Goal: Task Accomplishment & Management: Manage account settings

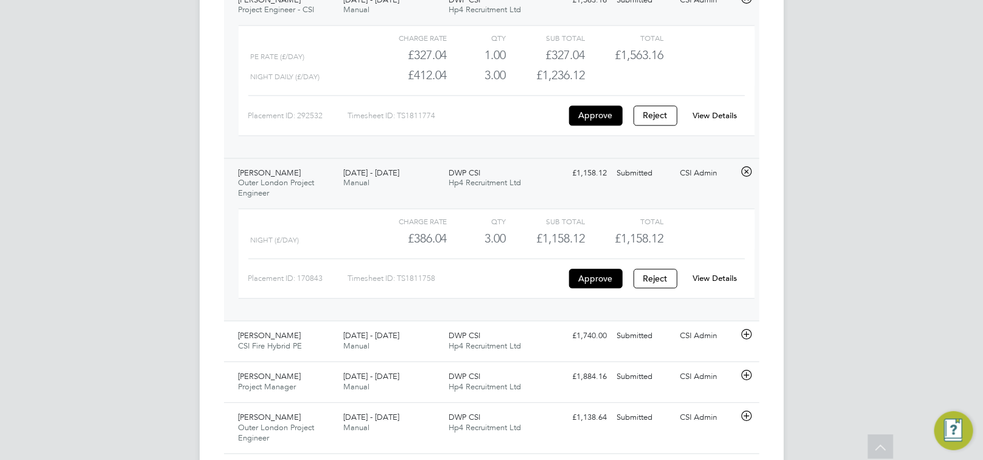
click at [724, 279] on link "View Details" at bounding box center [715, 278] width 44 height 10
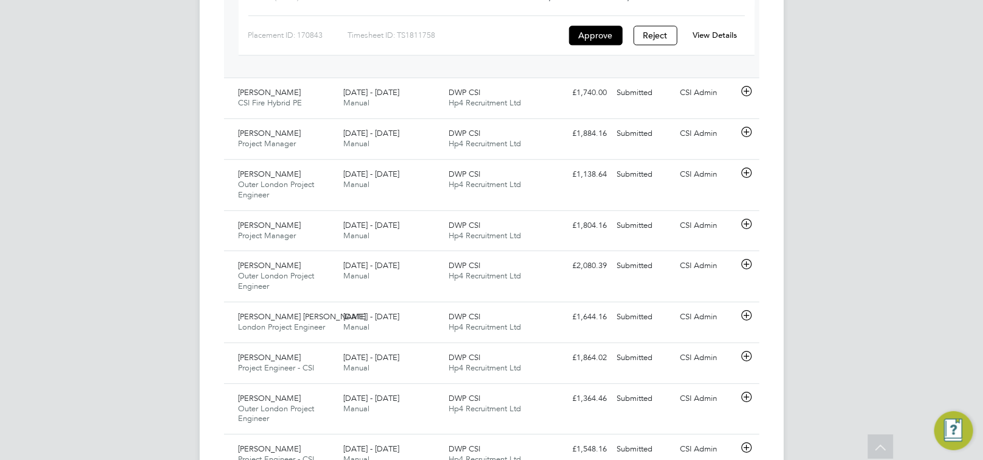
scroll to position [1486, 0]
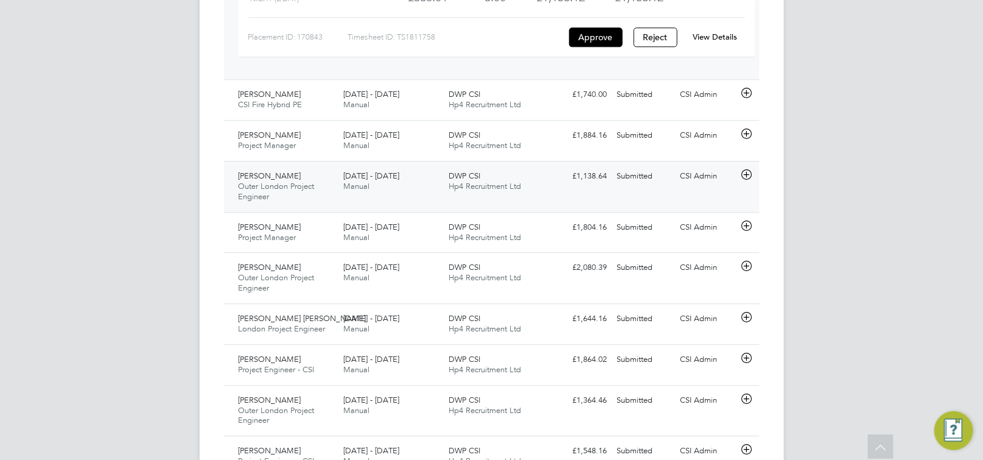
click at [750, 180] on icon at bounding box center [746, 175] width 15 height 10
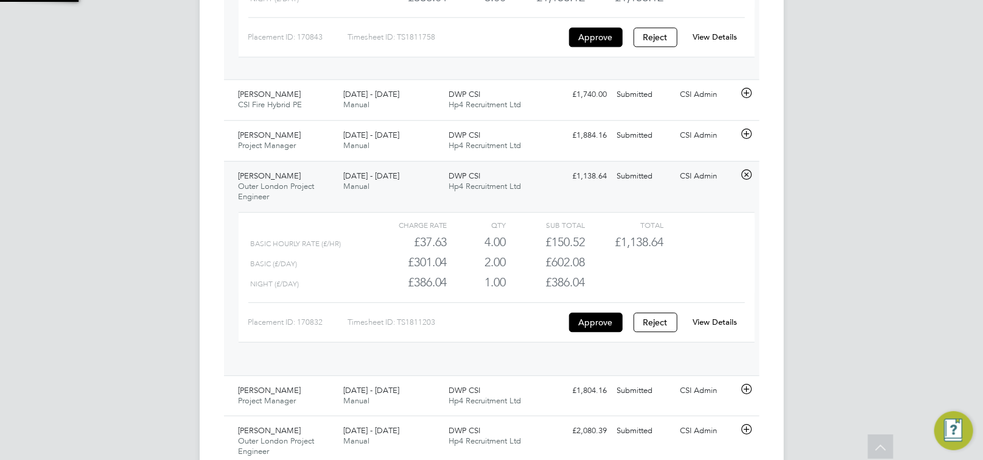
scroll to position [20, 118]
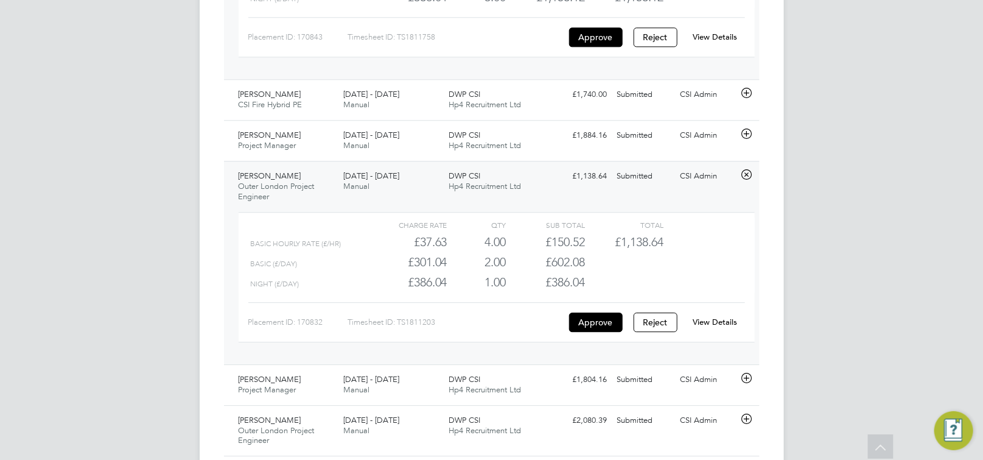
click at [707, 326] on link "View Details" at bounding box center [715, 322] width 44 height 10
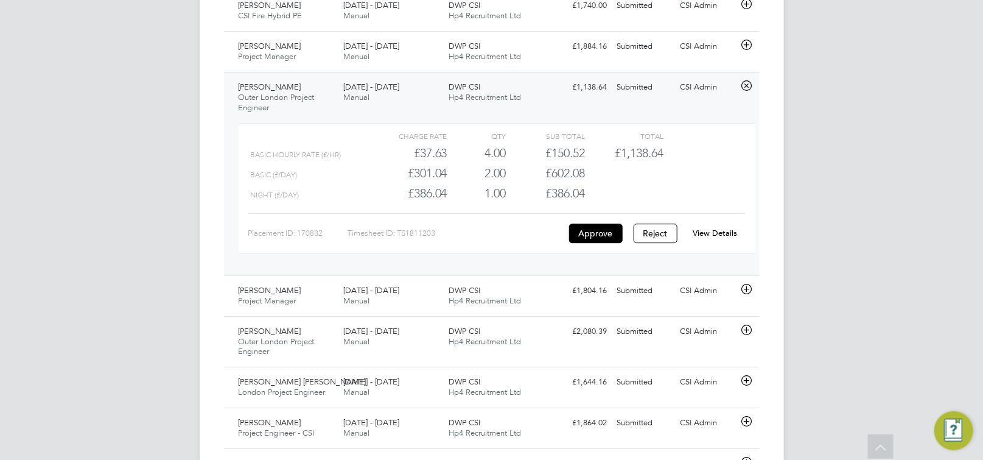
scroll to position [1836, 0]
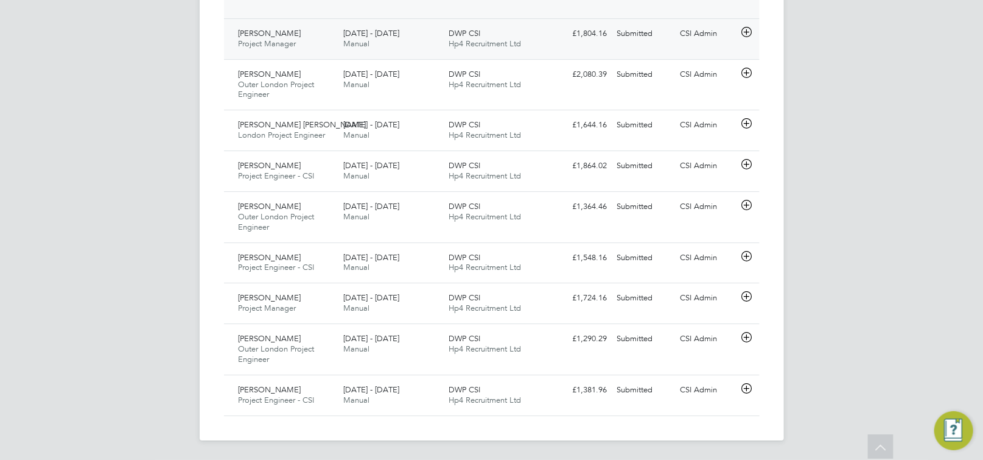
click at [750, 33] on icon at bounding box center [746, 32] width 15 height 10
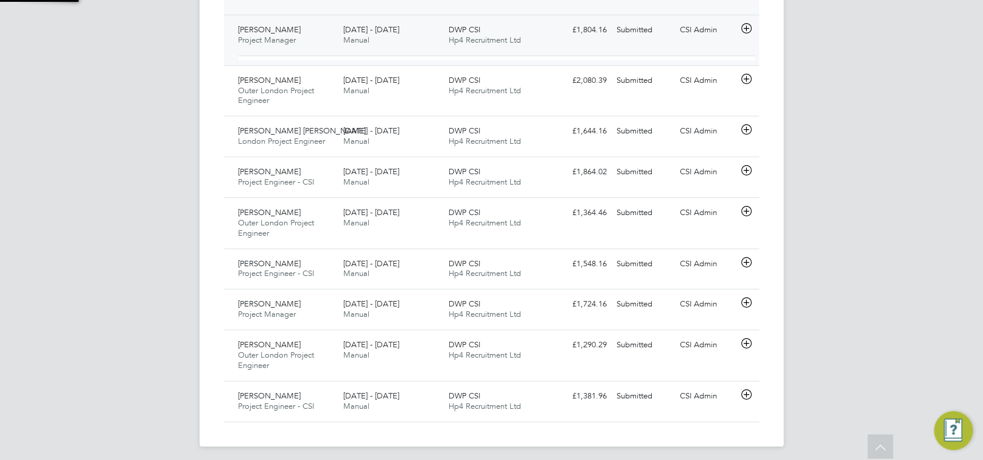
scroll to position [20, 118]
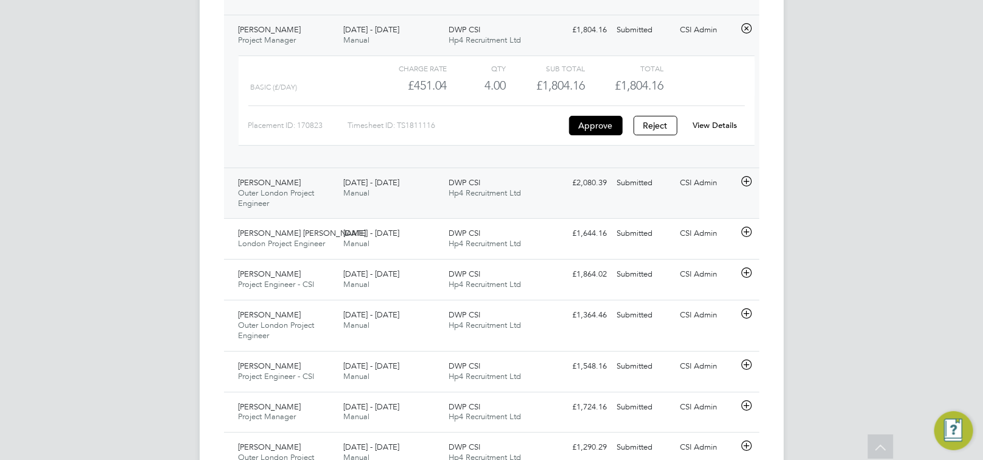
click at [748, 184] on icon at bounding box center [746, 182] width 15 height 10
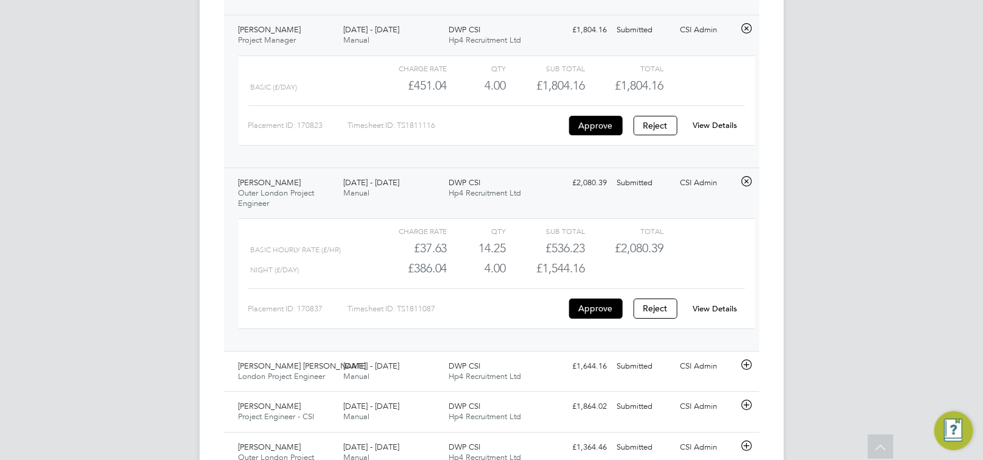
click at [704, 312] on link "View Details" at bounding box center [715, 308] width 44 height 10
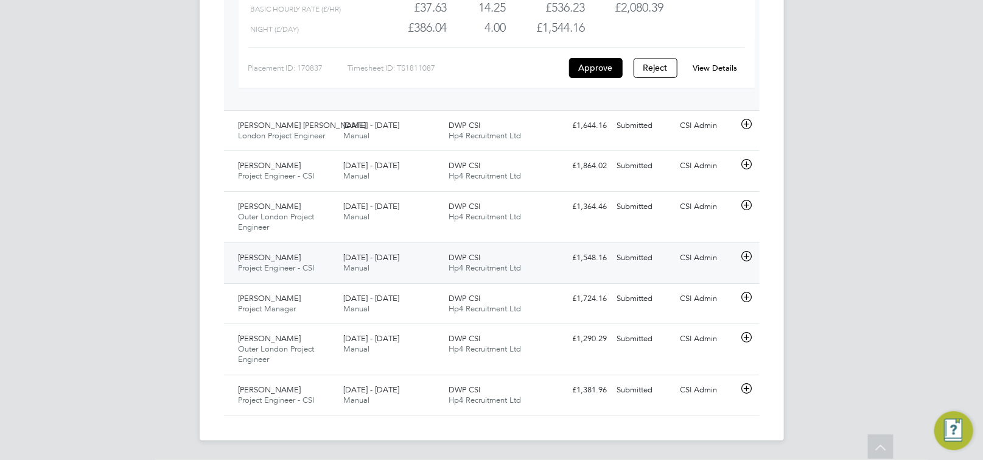
scroll to position [2082, 0]
click at [750, 125] on icon at bounding box center [746, 124] width 15 height 10
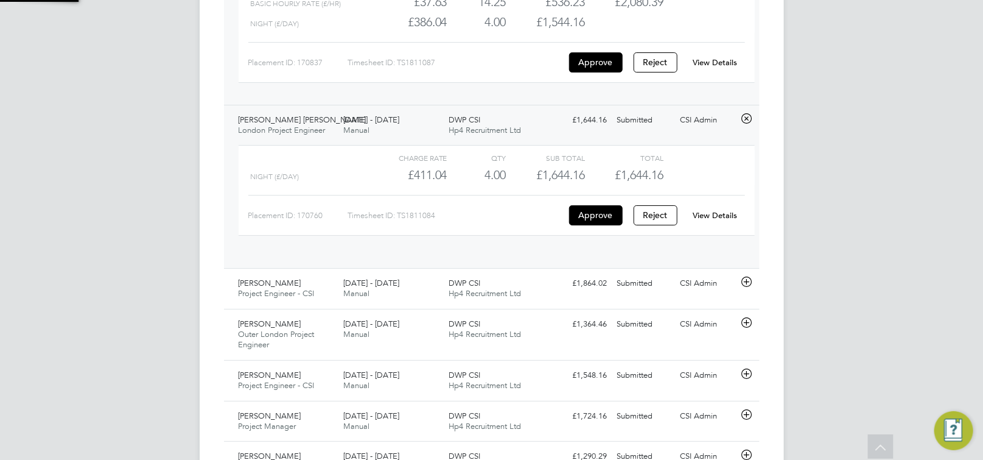
scroll to position [20, 118]
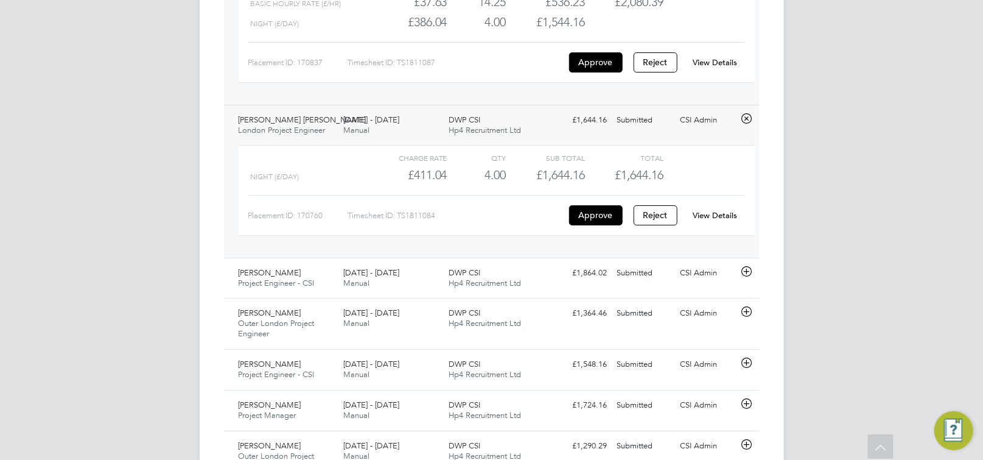
click at [707, 220] on link "View Details" at bounding box center [715, 215] width 44 height 10
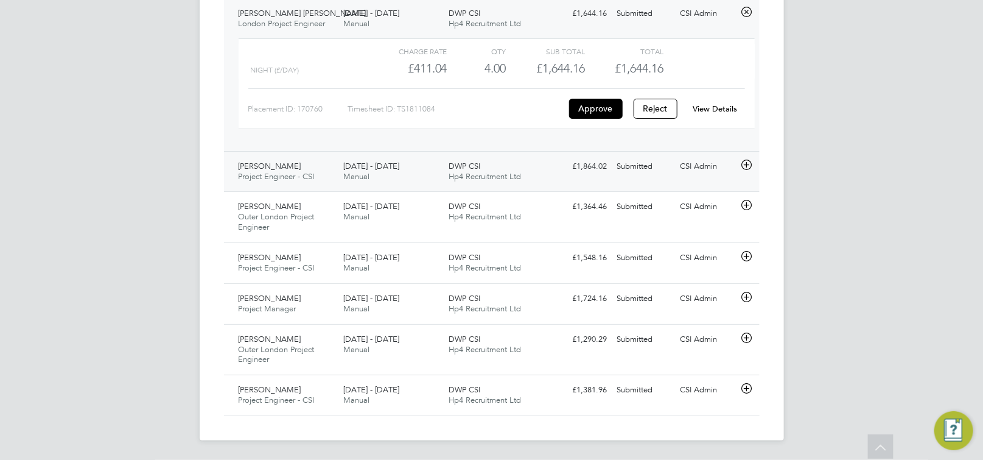
scroll to position [2194, 0]
click at [753, 166] on icon at bounding box center [746, 165] width 15 height 10
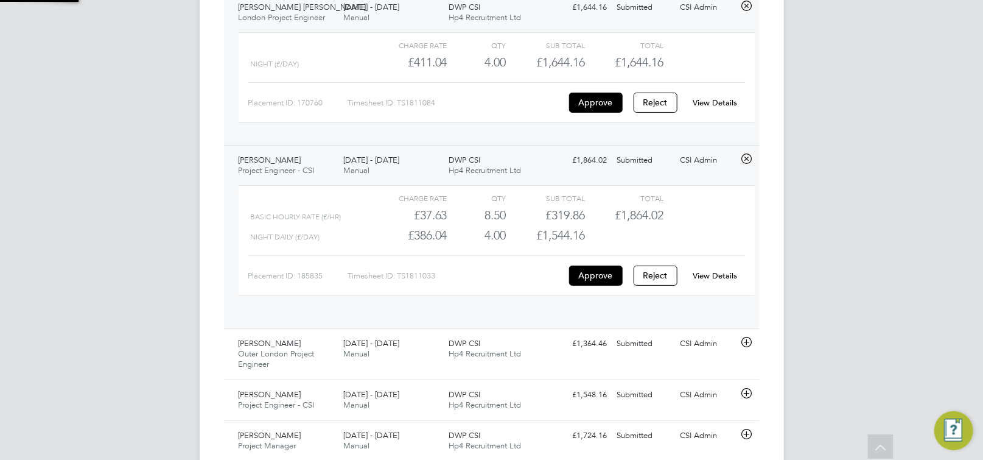
scroll to position [20, 118]
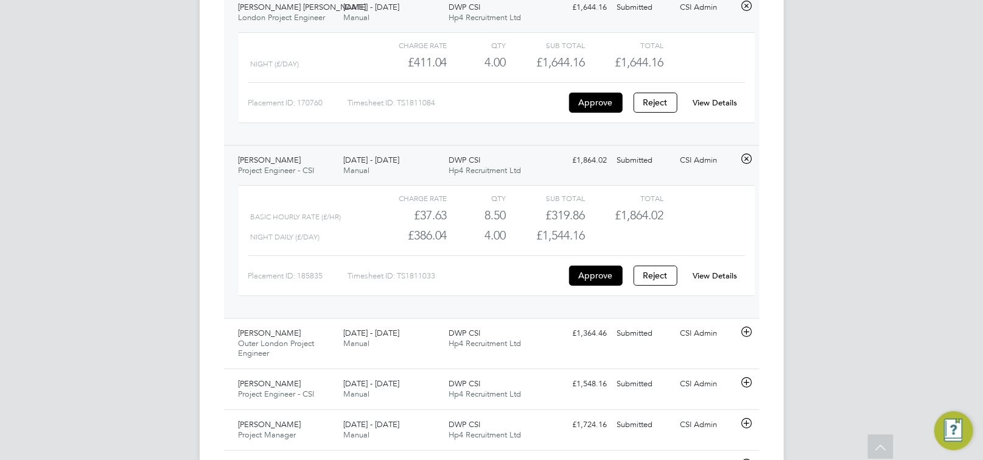
click at [704, 280] on link "View Details" at bounding box center [715, 275] width 44 height 10
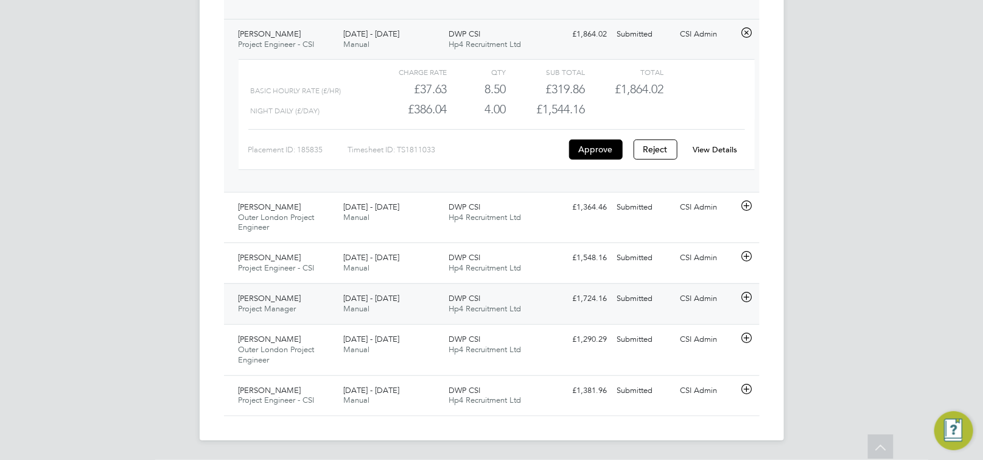
scroll to position [2327, 0]
click at [747, 207] on icon at bounding box center [746, 206] width 15 height 10
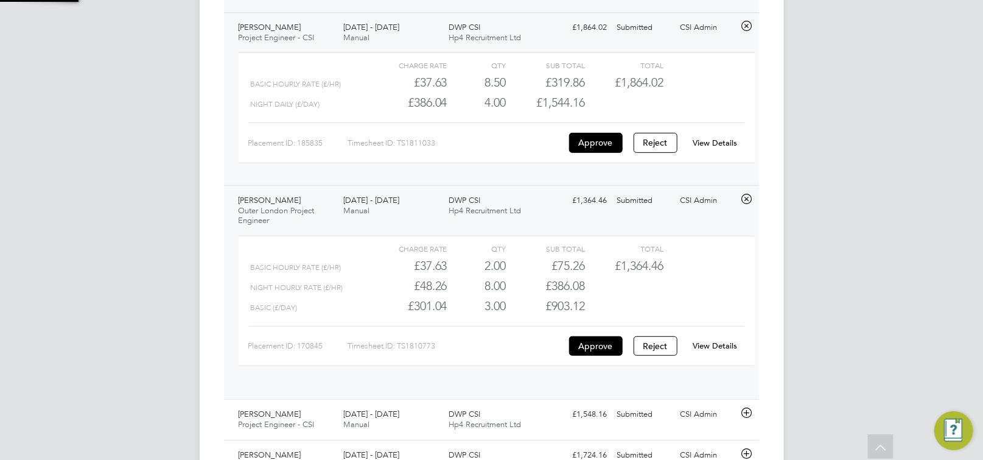
scroll to position [20, 118]
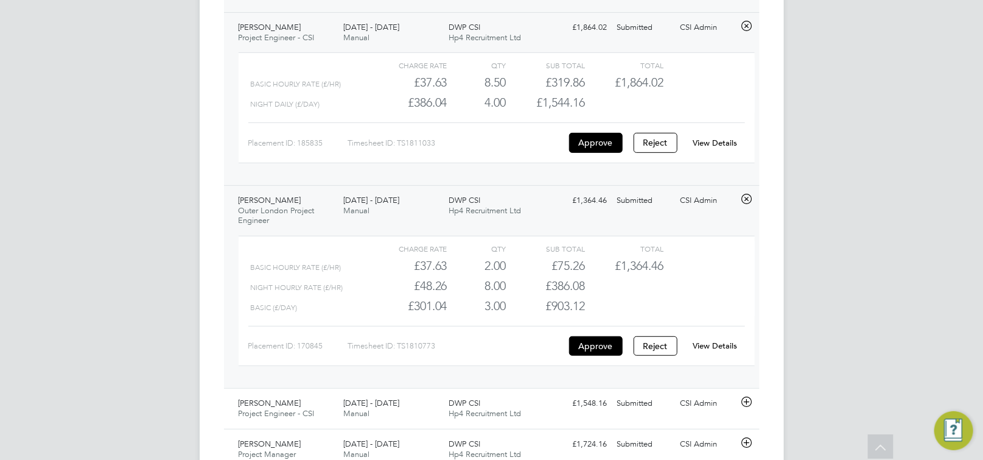
click at [710, 351] on link "View Details" at bounding box center [715, 345] width 44 height 10
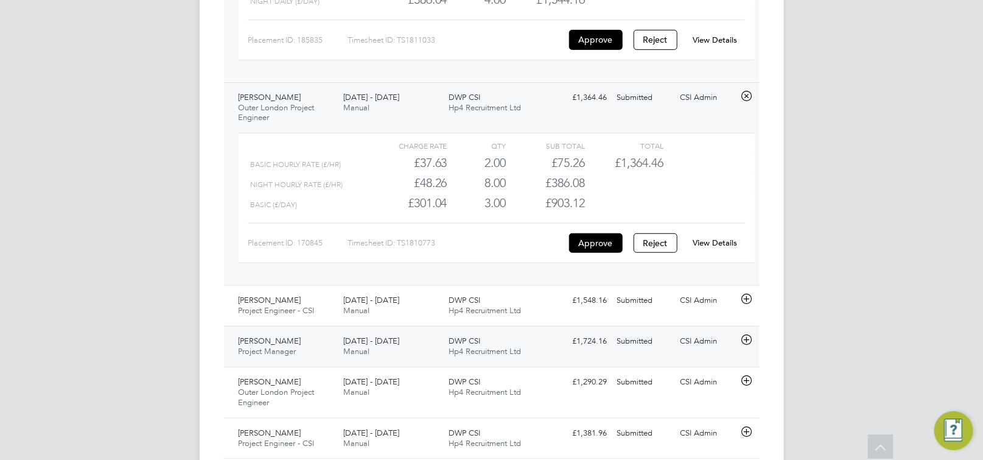
scroll to position [2480, 0]
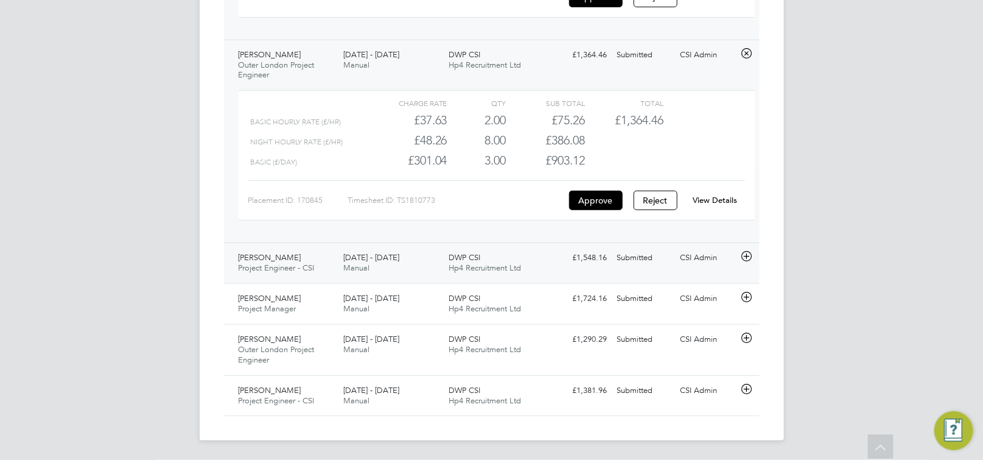
click at [749, 259] on icon at bounding box center [746, 256] width 15 height 10
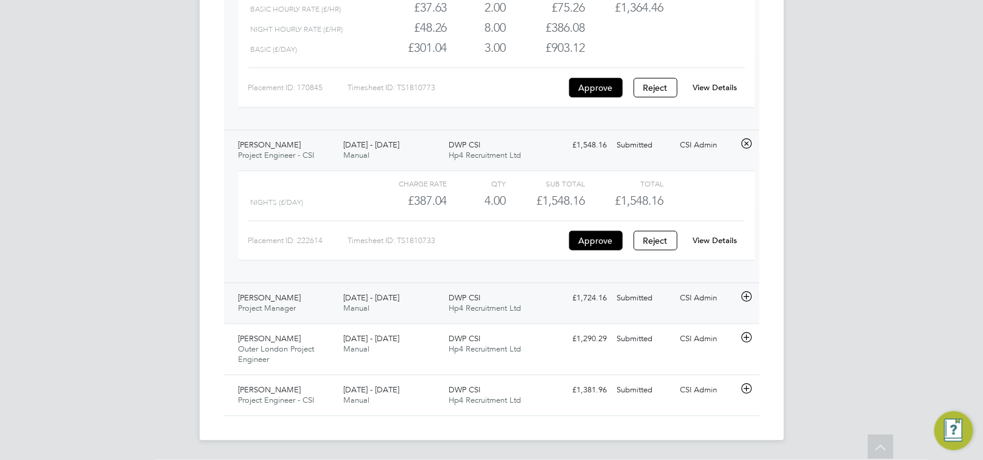
scroll to position [2593, 0]
click at [711, 240] on link "View Details" at bounding box center [715, 240] width 44 height 10
click at [750, 298] on icon at bounding box center [746, 297] width 15 height 10
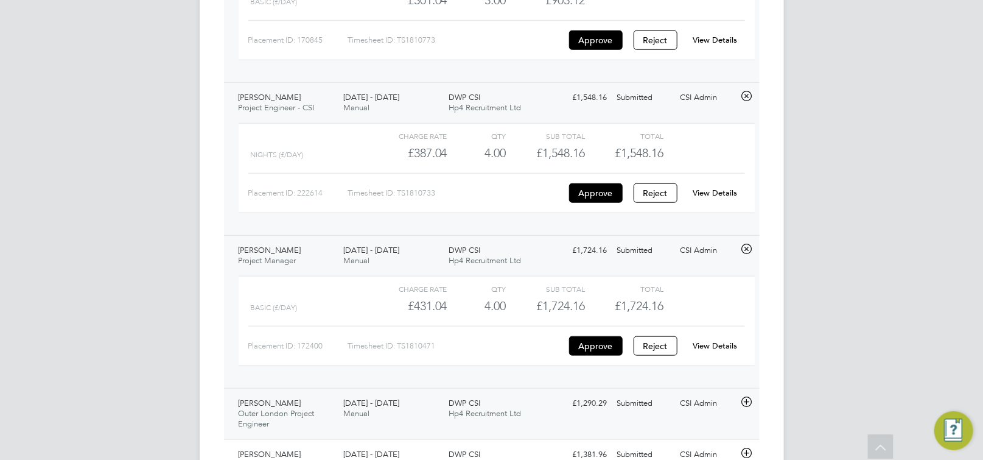
scroll to position [2706, 0]
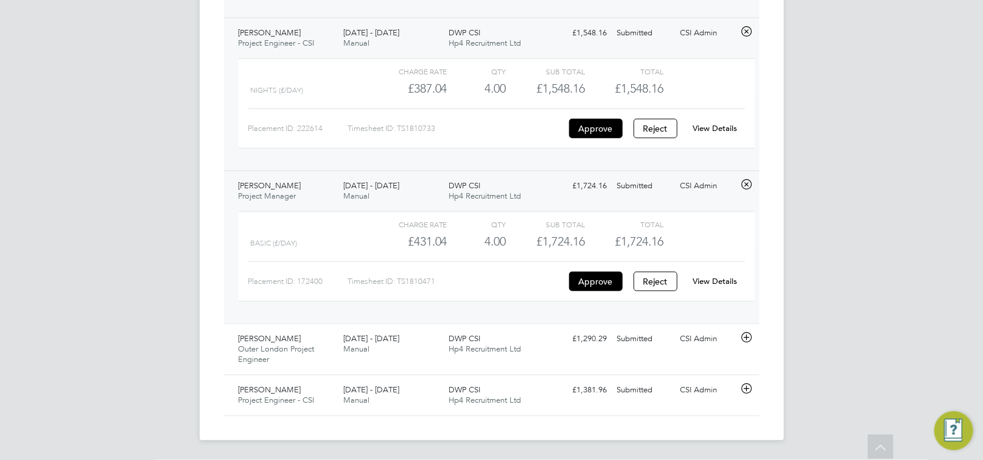
click at [718, 278] on link "View Details" at bounding box center [715, 281] width 44 height 10
click at [744, 334] on icon at bounding box center [746, 337] width 15 height 10
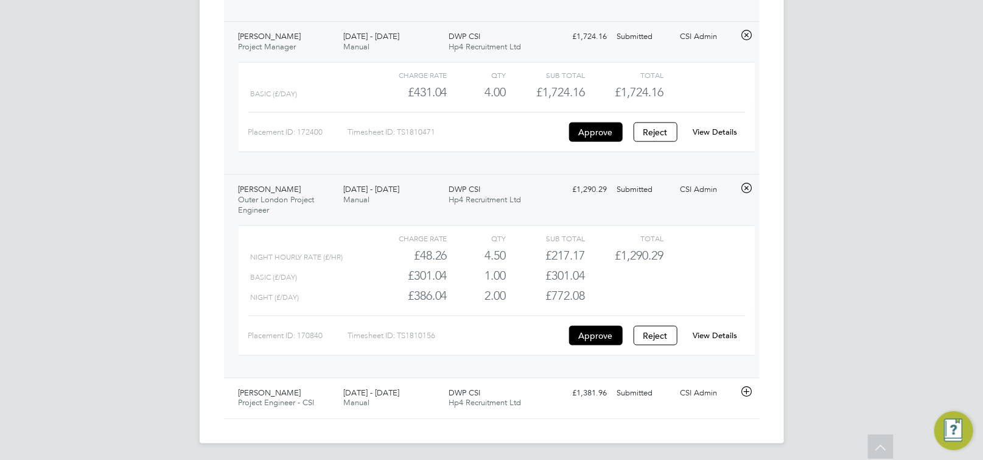
scroll to position [2853, 0]
click at [723, 342] on div "View Details" at bounding box center [715, 332] width 60 height 19
click at [722, 337] on link "View Details" at bounding box center [715, 332] width 44 height 10
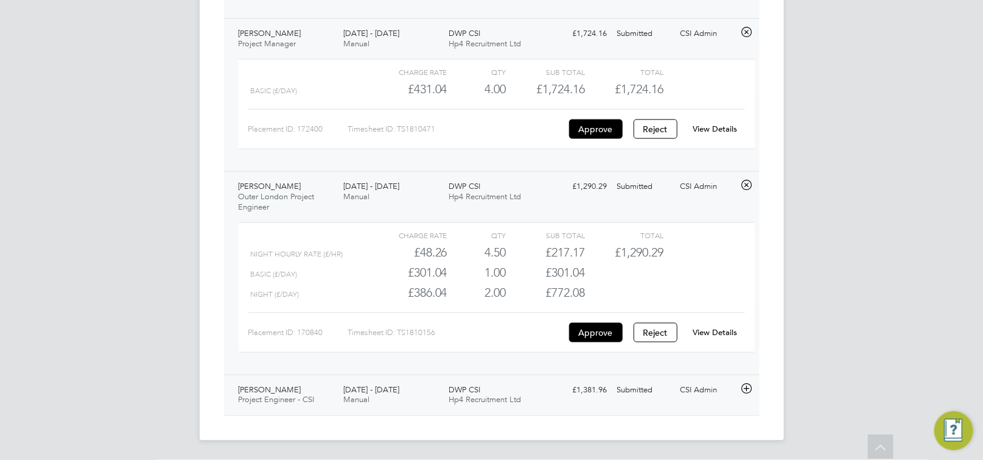
click at [748, 392] on icon at bounding box center [746, 388] width 15 height 10
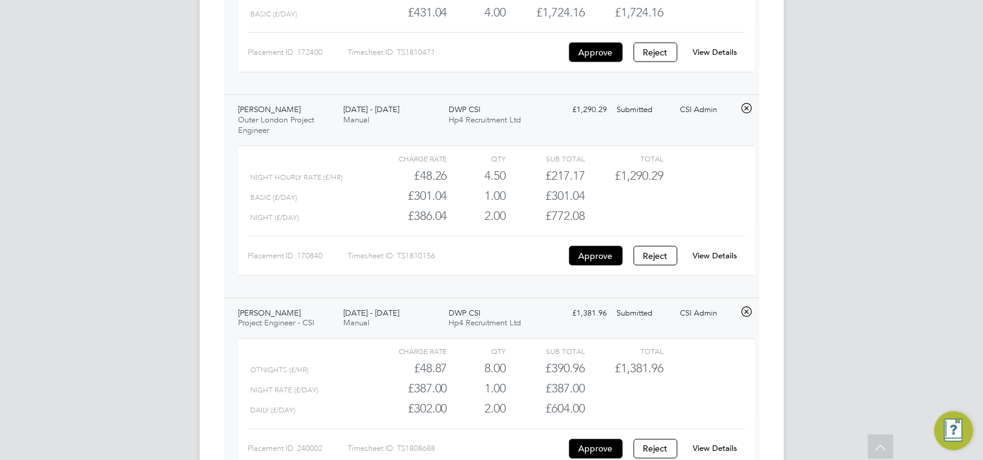
scroll to position [3012, 0]
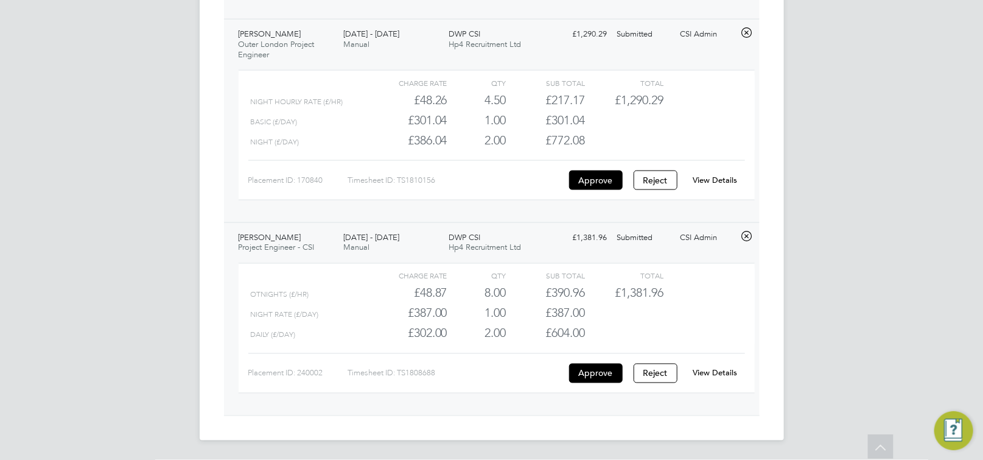
click at [719, 375] on link "View Details" at bounding box center [715, 373] width 44 height 10
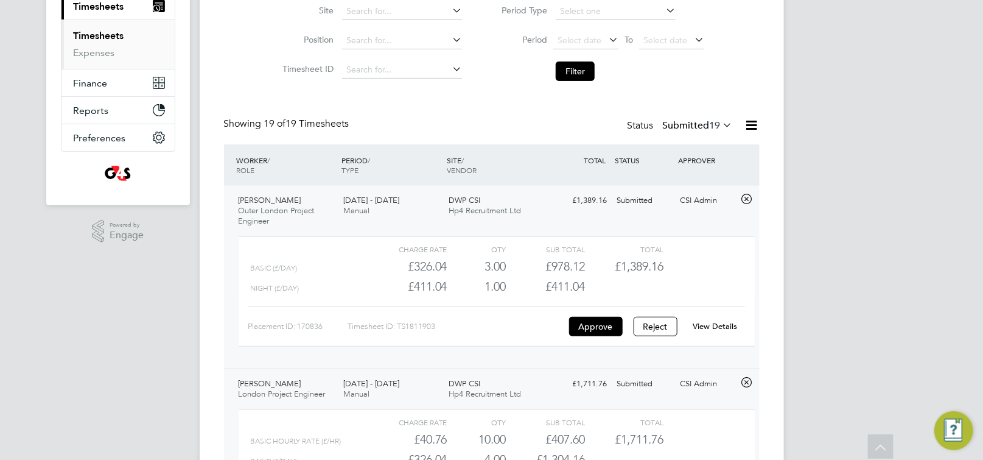
scroll to position [172, 0]
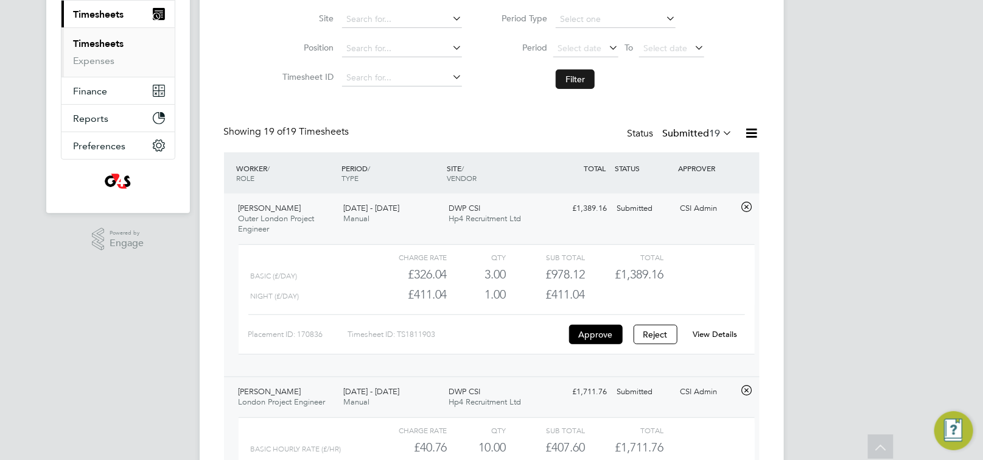
click at [568, 74] on button "Filter" at bounding box center [575, 78] width 39 height 19
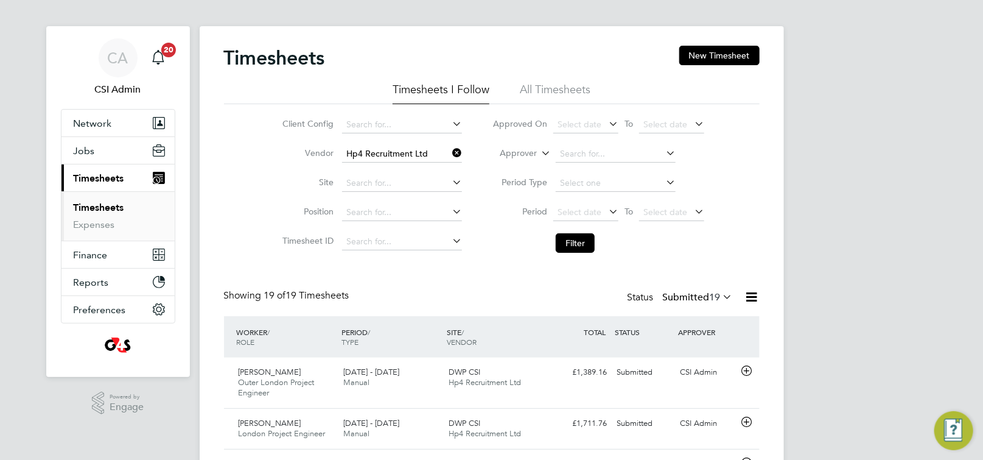
scroll to position [0, 0]
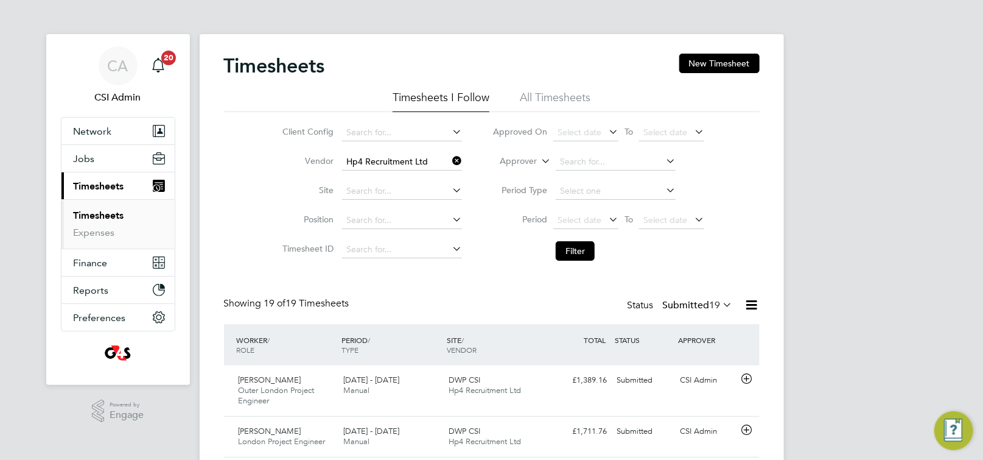
click at [450, 159] on icon at bounding box center [450, 160] width 0 height 17
click at [410, 160] on input at bounding box center [402, 161] width 120 height 17
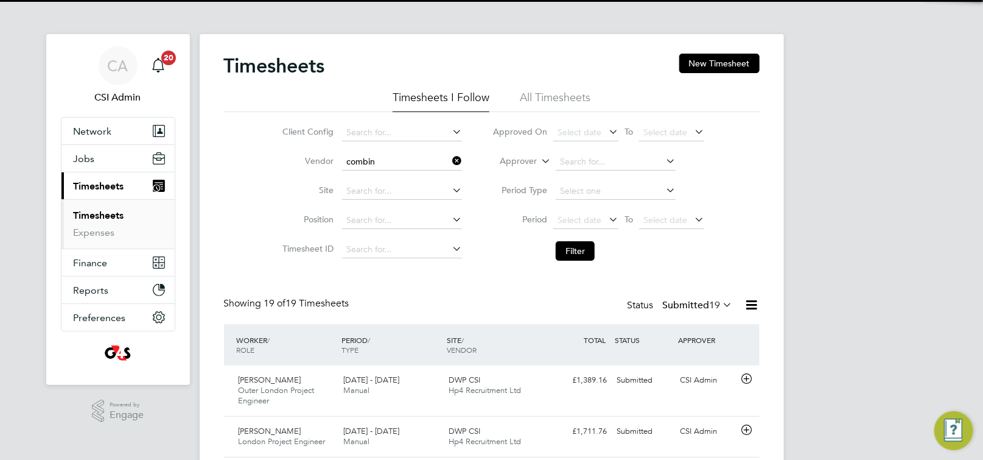
click at [408, 184] on li "Combin ed Integrated Systems Limited" at bounding box center [421, 178] width 161 height 16
type input "Combined Integrated Systems Limited"
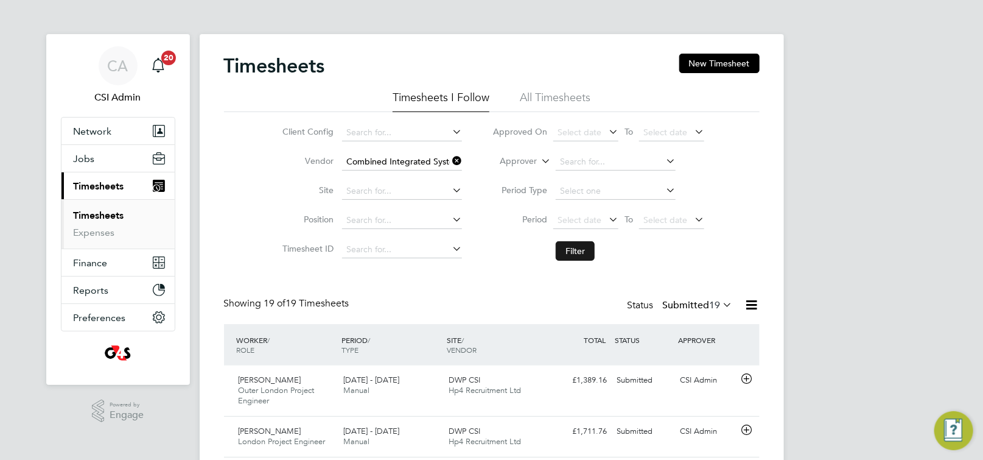
click at [559, 256] on button "Filter" at bounding box center [575, 250] width 39 height 19
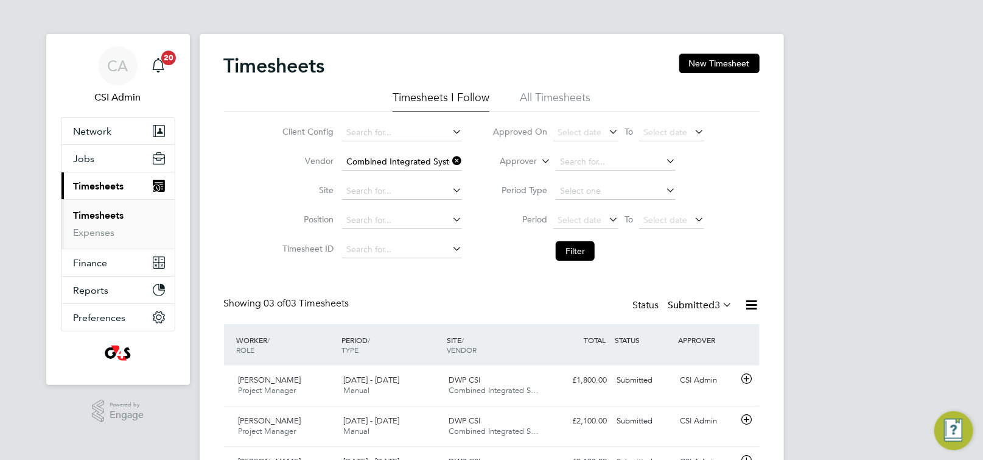
click at [450, 162] on icon at bounding box center [450, 160] width 0 height 17
click at [397, 164] on input at bounding box center [402, 161] width 120 height 17
click at [385, 188] on li "Tech nical Resources Limited" at bounding box center [409, 195] width 136 height 16
type input "Technical Resources Limited"
click at [583, 259] on button "Filter" at bounding box center [575, 250] width 39 height 19
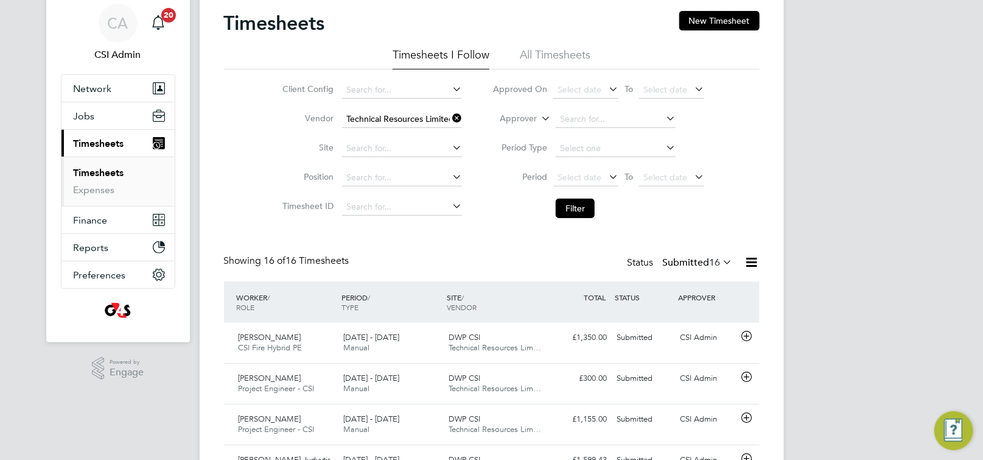
scroll to position [326, 0]
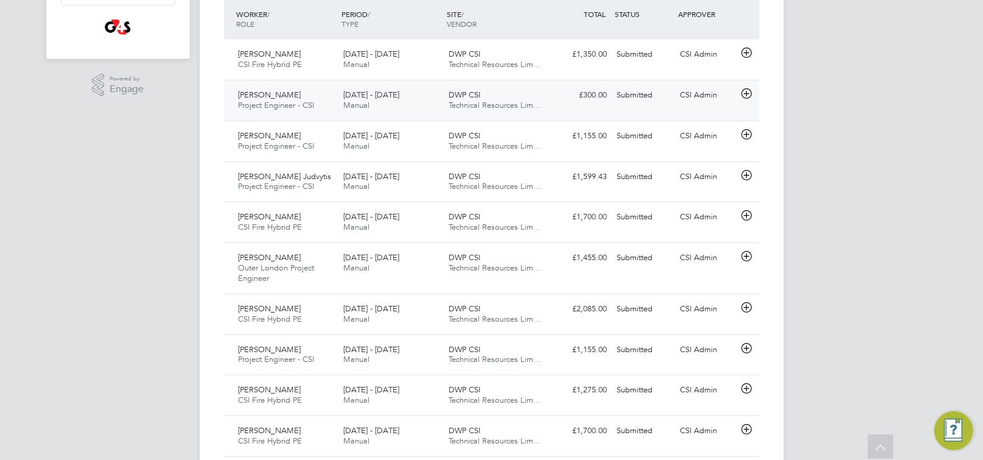
click at [751, 97] on icon at bounding box center [746, 94] width 15 height 10
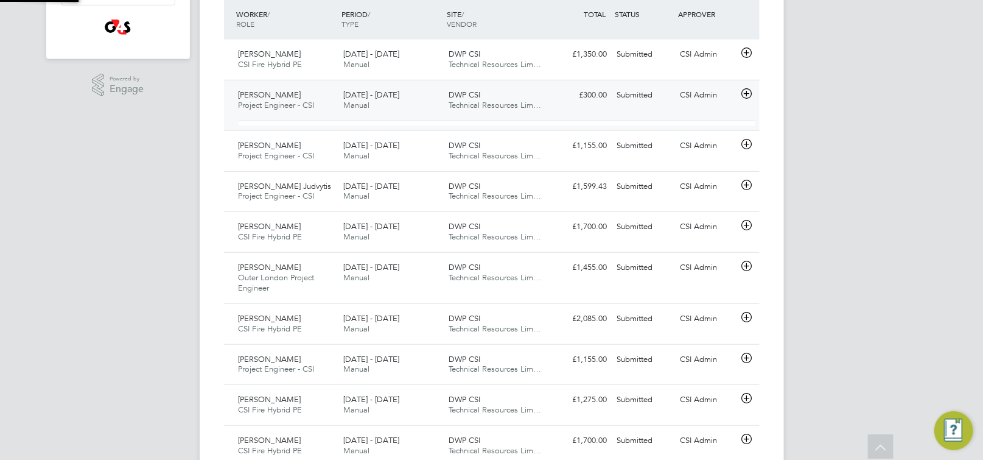
scroll to position [20, 118]
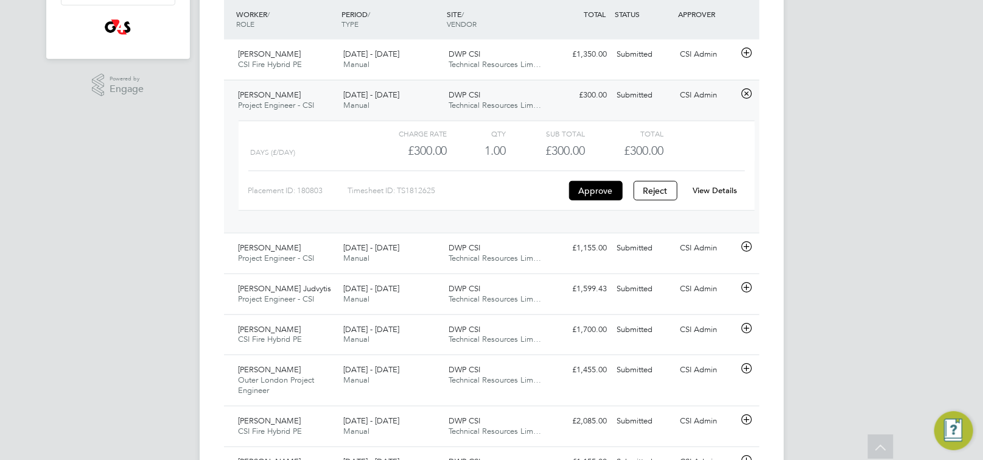
click at [707, 194] on link "View Details" at bounding box center [715, 190] width 44 height 10
click at [308, 262] on span "Project Engineer - CSI" at bounding box center [277, 258] width 76 height 10
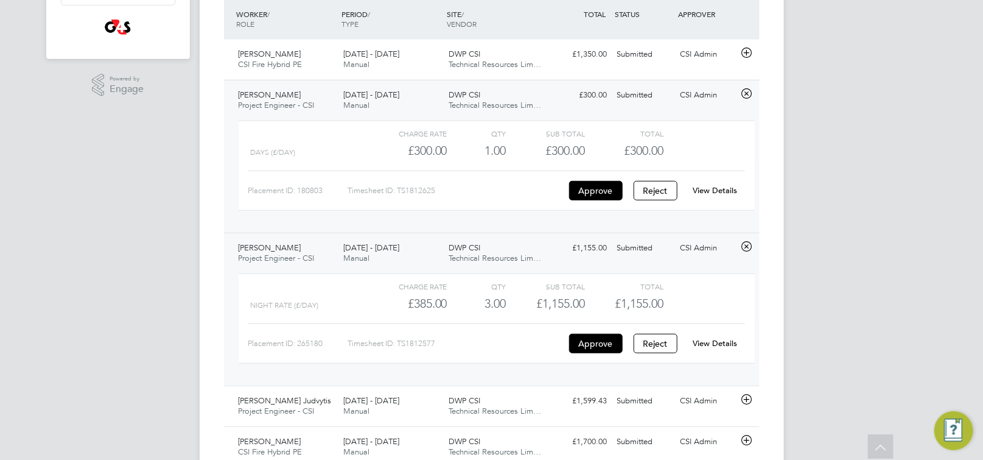
click at [726, 341] on link "View Details" at bounding box center [715, 343] width 44 height 10
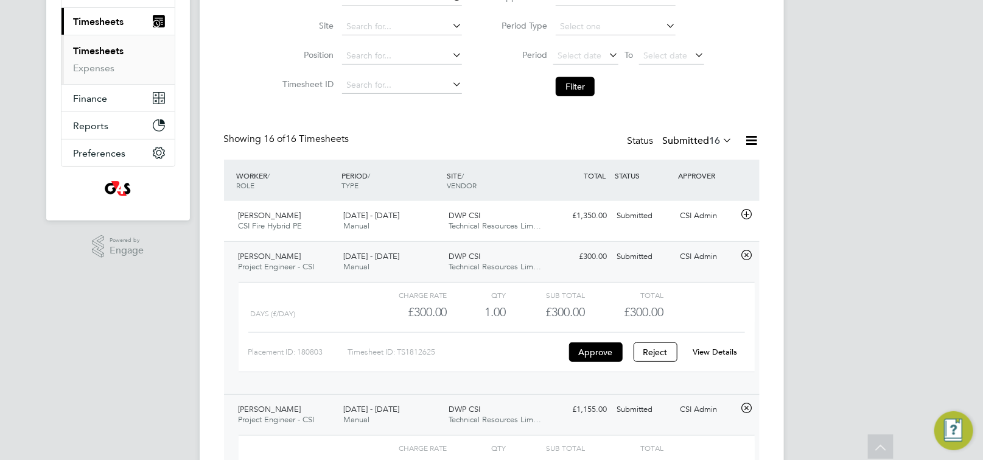
scroll to position [0, 0]
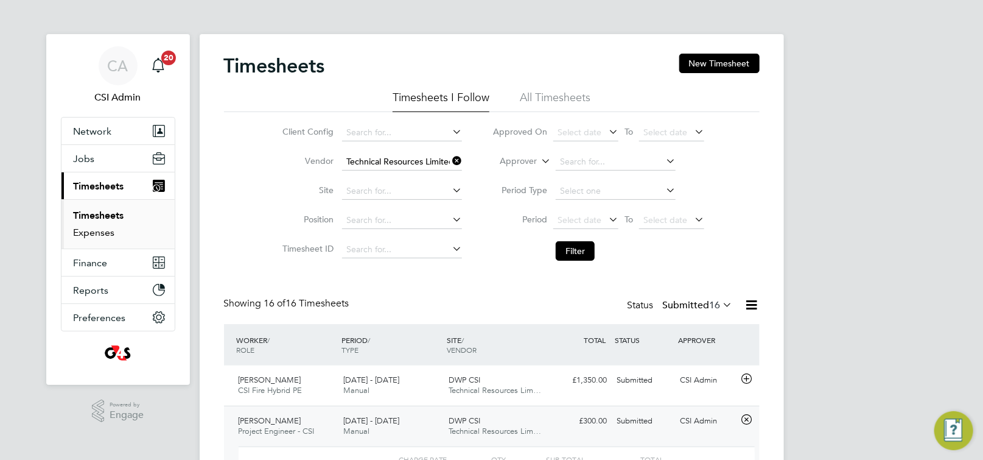
click at [107, 234] on link "Expenses" at bounding box center [94, 232] width 41 height 12
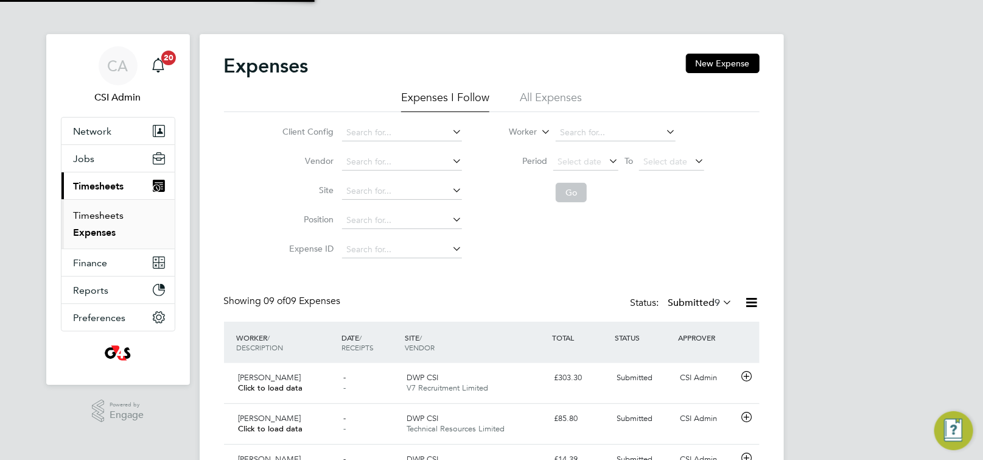
scroll to position [31, 105]
click at [99, 215] on link "Timesheets" at bounding box center [99, 215] width 51 height 12
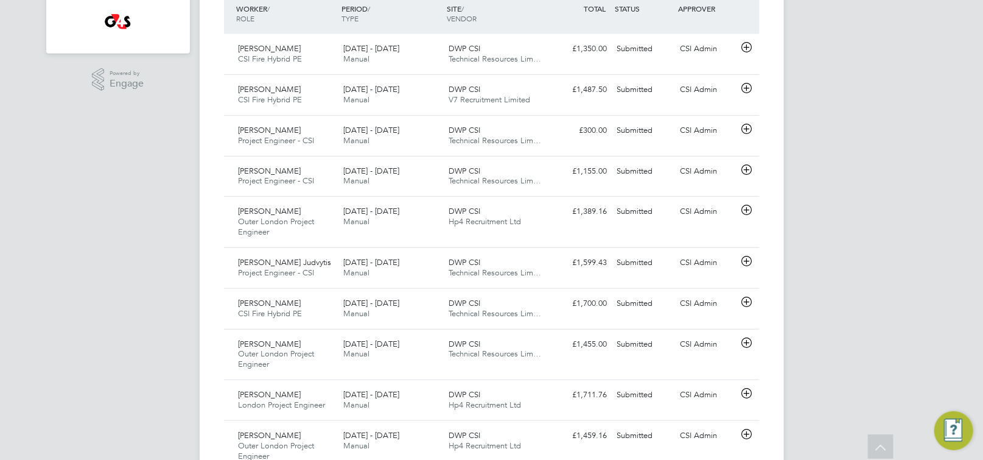
scroll to position [323, 0]
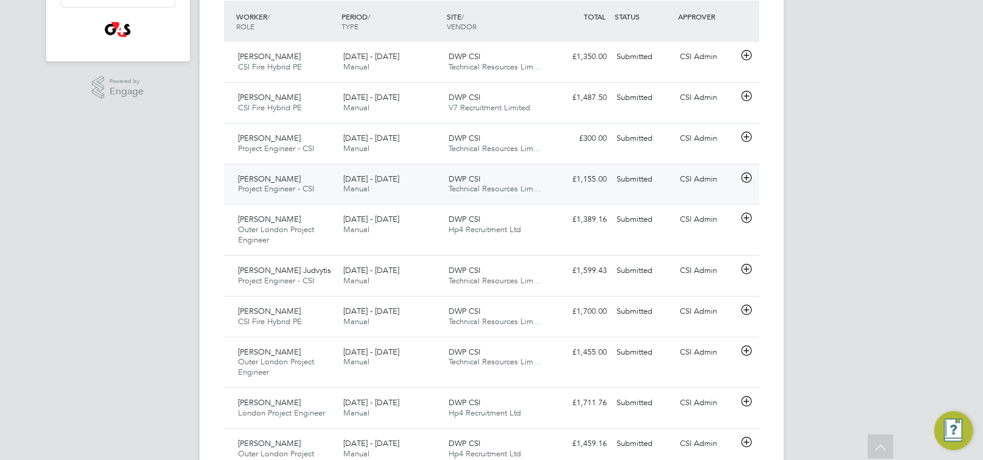
click at [266, 181] on span "Daniel Mcallister" at bounding box center [270, 178] width 63 height 10
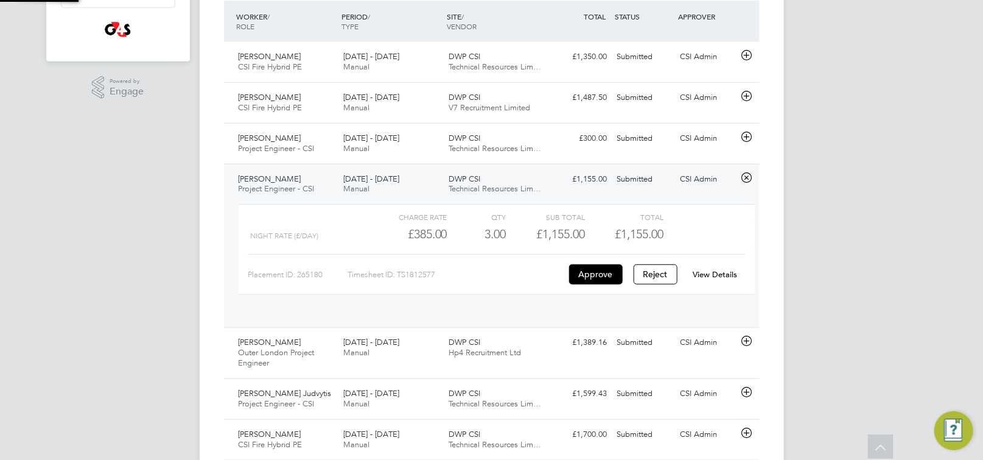
scroll to position [20, 118]
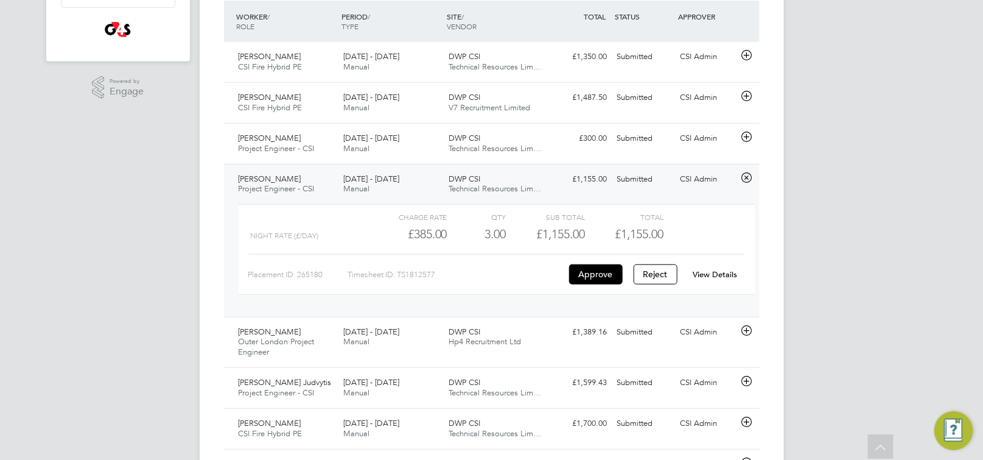
click at [719, 275] on link "View Details" at bounding box center [715, 274] width 44 height 10
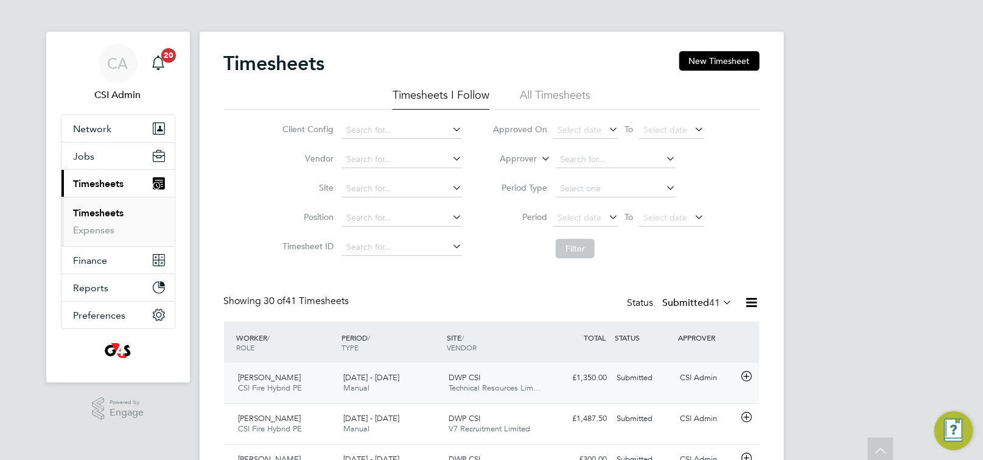
scroll to position [0, 0]
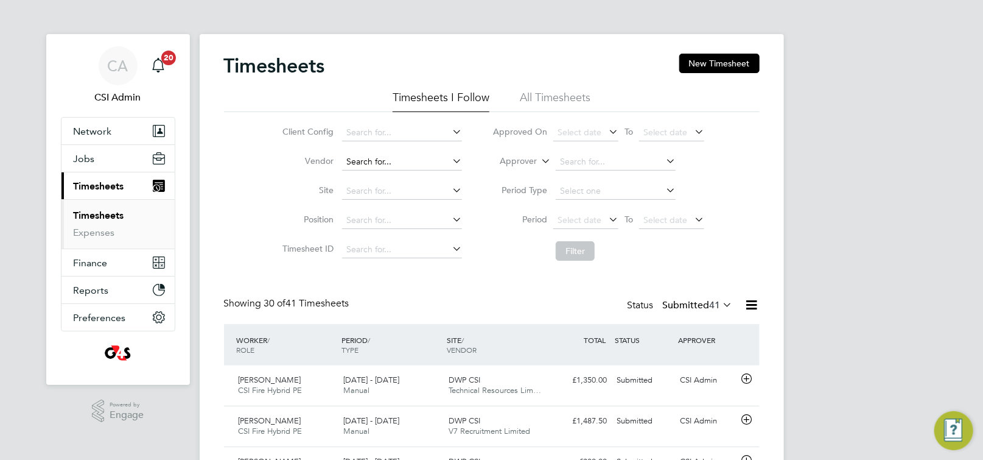
click at [405, 163] on input at bounding box center [402, 161] width 120 height 17
click at [379, 184] on li "Hp4 Recruitment Ltd" at bounding box center [401, 178] width 121 height 16
type input "Hp4 Recruitment Ltd"
click at [572, 257] on button "Filter" at bounding box center [575, 250] width 39 height 19
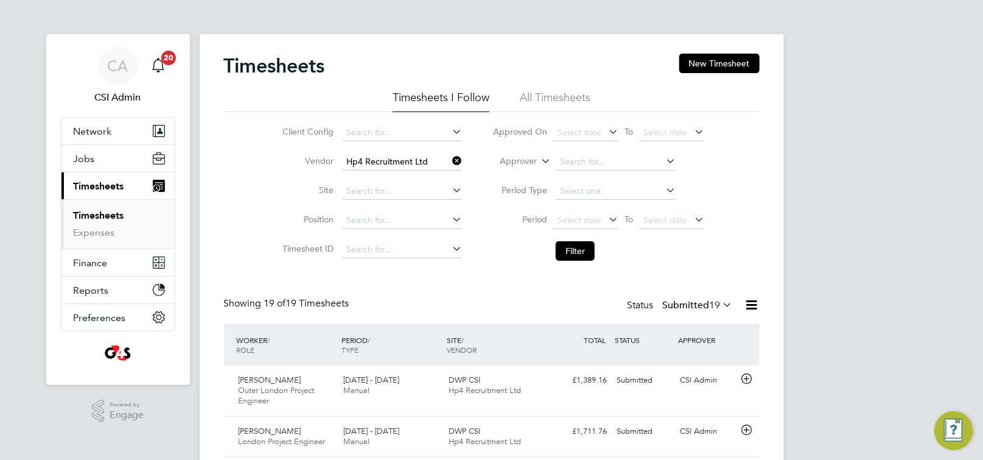
click at [450, 161] on icon at bounding box center [450, 160] width 0 height 17
click at [399, 161] on input at bounding box center [402, 161] width 120 height 17
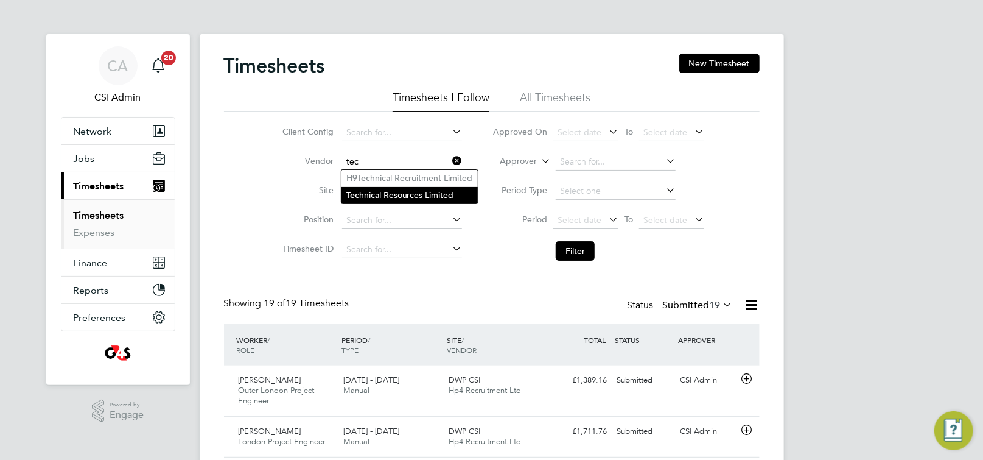
click at [405, 195] on li "Tec hnical Resources Limited" at bounding box center [409, 195] width 136 height 16
type input "Technical Resources Limited"
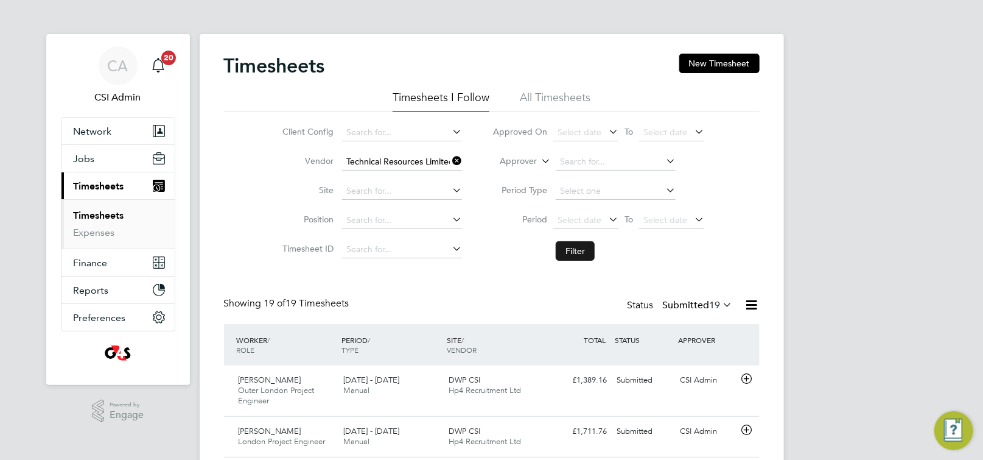
click at [579, 259] on button "Filter" at bounding box center [575, 250] width 39 height 19
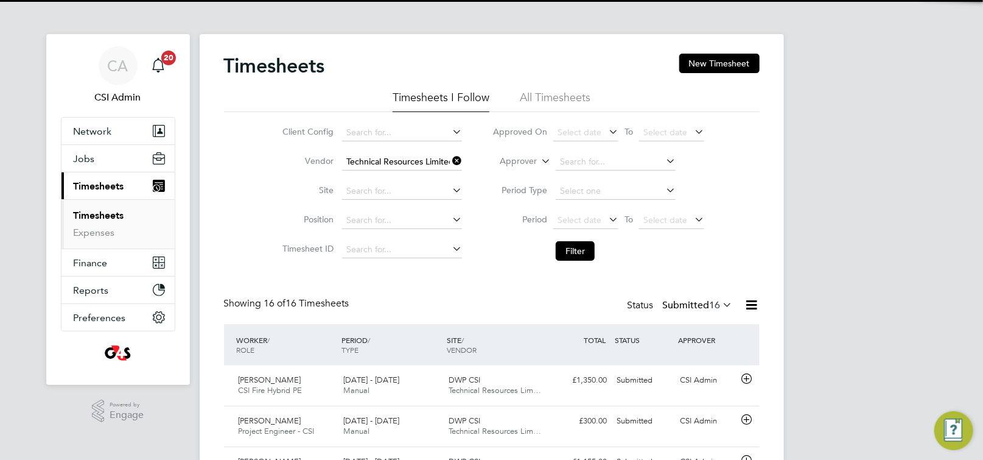
scroll to position [31, 105]
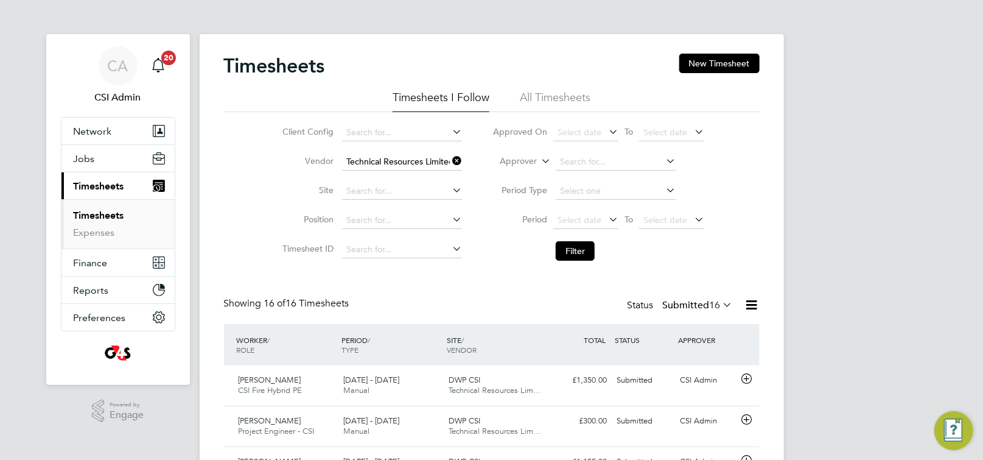
click at [77, 234] on link "Expenses" at bounding box center [94, 232] width 41 height 12
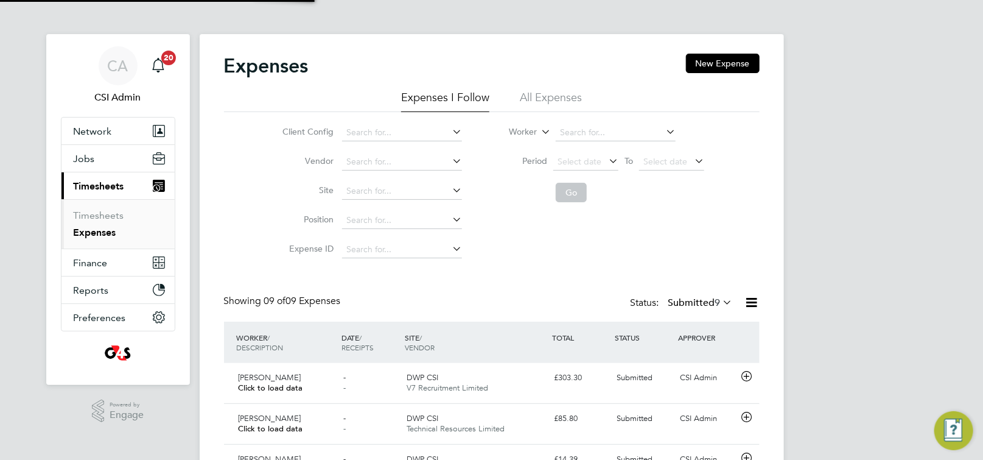
scroll to position [31, 105]
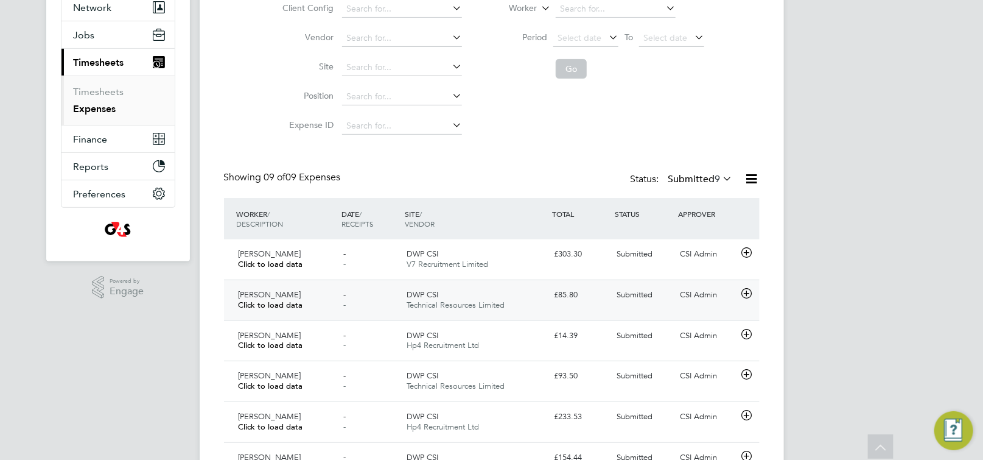
click at [340, 304] on div "- -" at bounding box center [369, 300] width 63 height 30
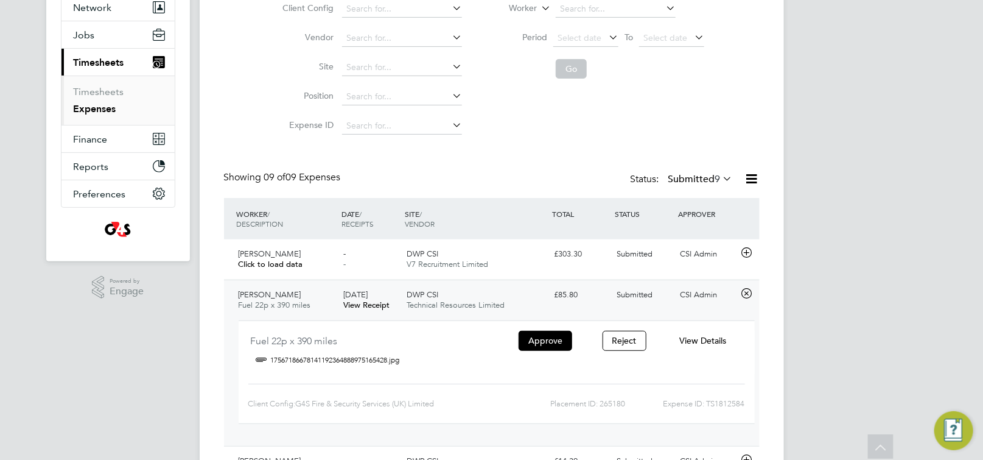
click at [700, 340] on span "View Details" at bounding box center [702, 340] width 47 height 11
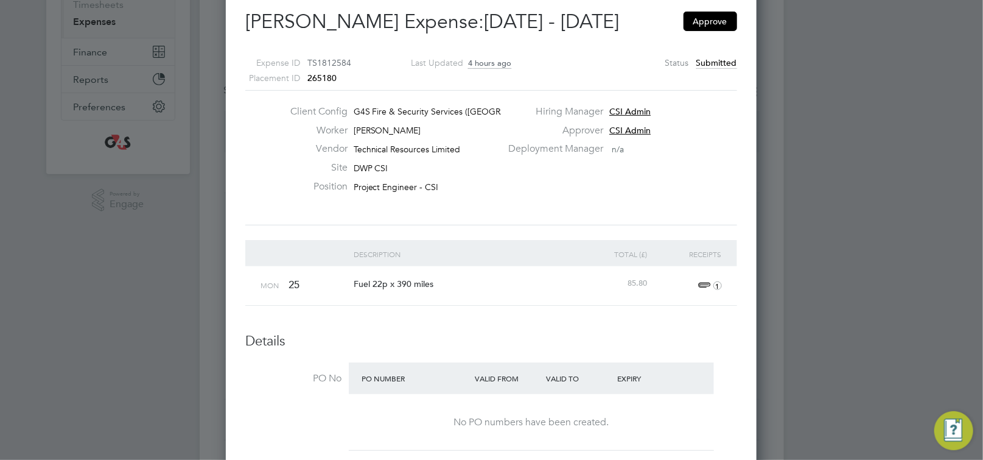
click at [701, 282] on span "1" at bounding box center [708, 285] width 27 height 15
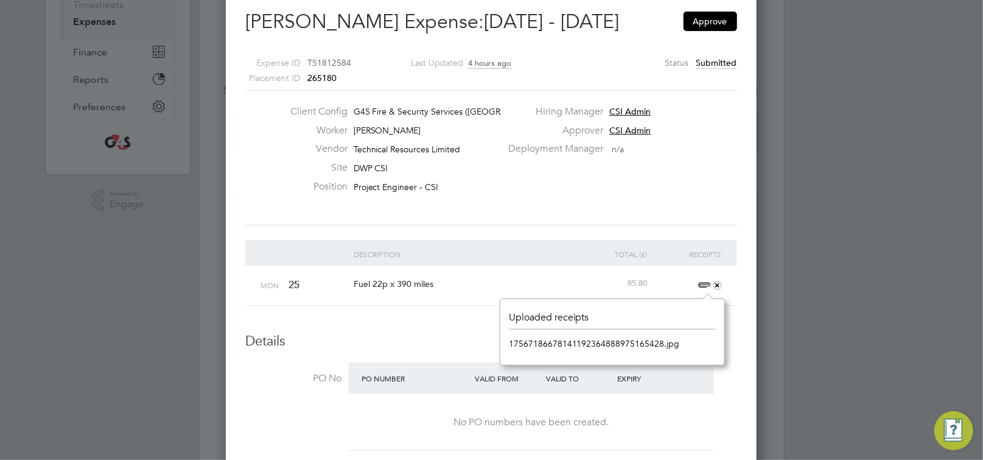
click at [556, 341] on link "17567186678141192364888975165428.jpg" at bounding box center [594, 343] width 171 height 18
click at [564, 198] on div "Client Config G4S Fire & Security Services (UK) Li… Worker Daniel Mcallister Ve…" at bounding box center [491, 157] width 502 height 105
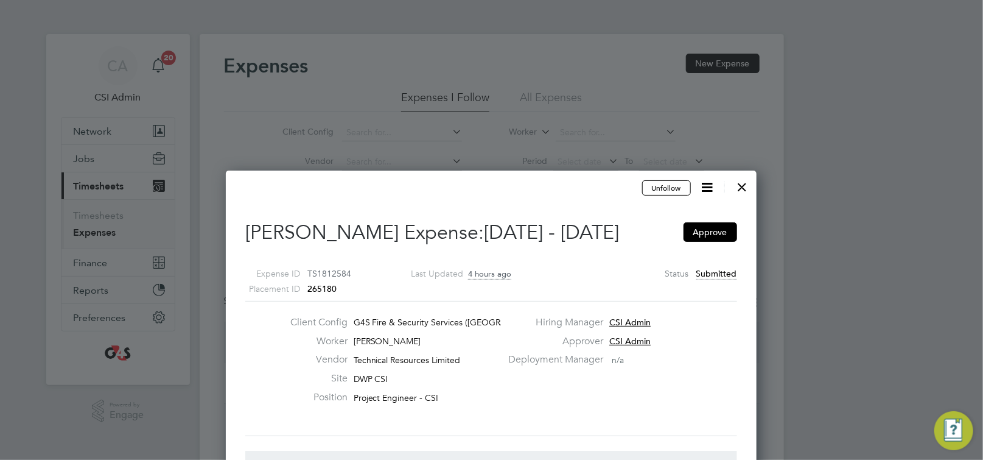
click at [743, 189] on div at bounding box center [743, 184] width 22 height 22
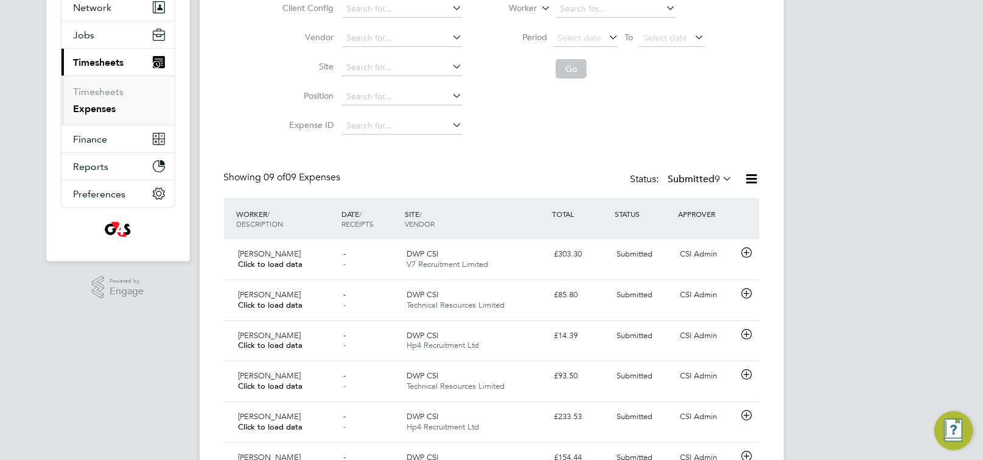
scroll to position [6, 6]
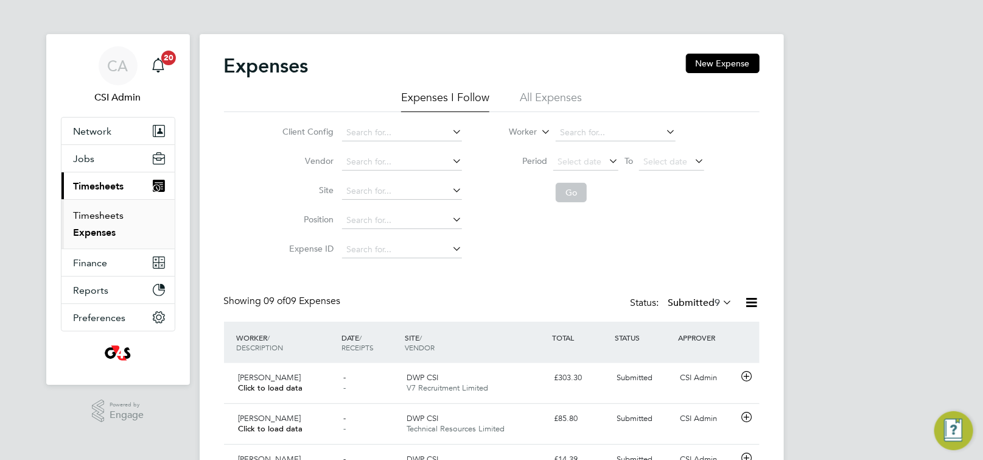
click at [97, 216] on link "Timesheets" at bounding box center [99, 215] width 51 height 12
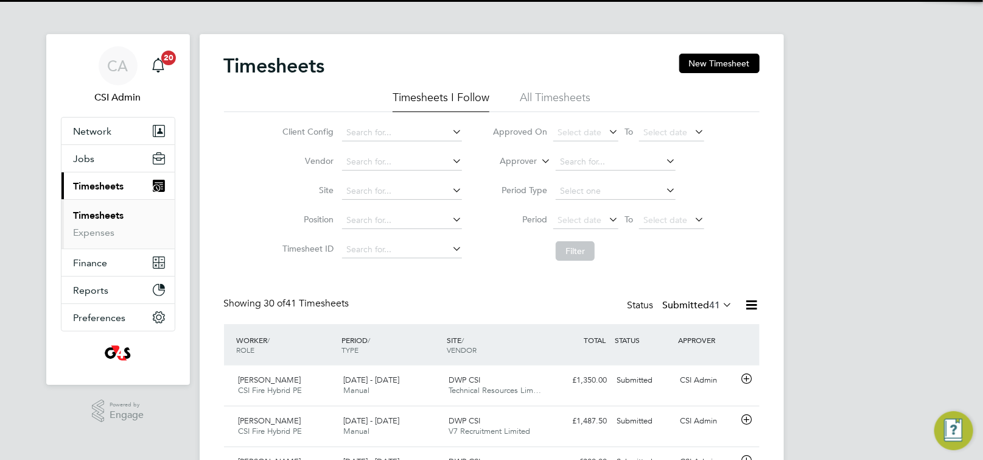
scroll to position [31, 105]
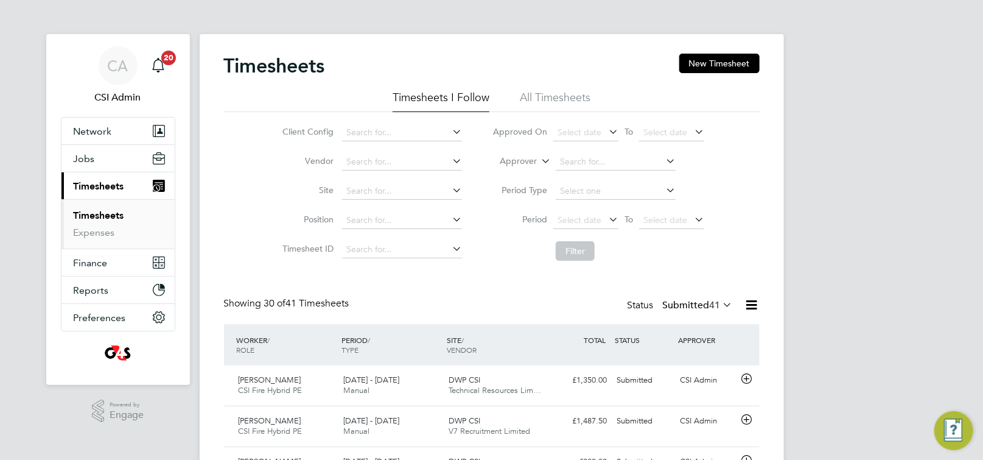
click at [94, 214] on link "Timesheets" at bounding box center [99, 215] width 51 height 12
click at [387, 161] on input at bounding box center [402, 161] width 120 height 17
click at [371, 182] on li "Hp4 Recruitment Ltd" at bounding box center [401, 178] width 121 height 16
type input "Hp4 Recruitment Ltd"
click at [572, 243] on button "Filter" at bounding box center [575, 250] width 39 height 19
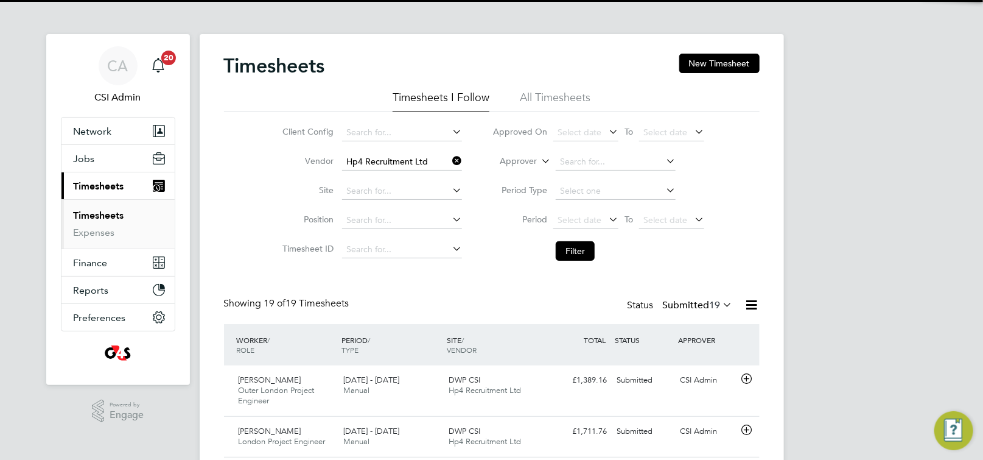
scroll to position [41, 105]
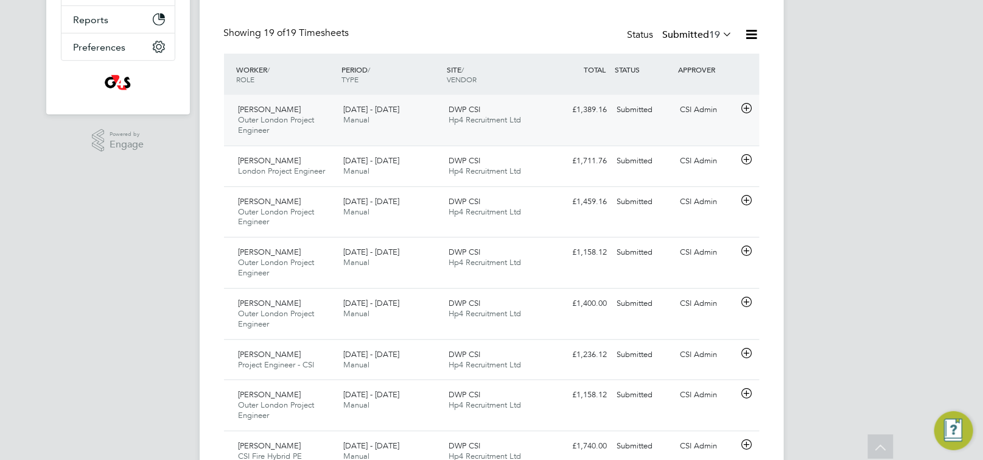
click at [748, 109] on icon at bounding box center [746, 108] width 15 height 10
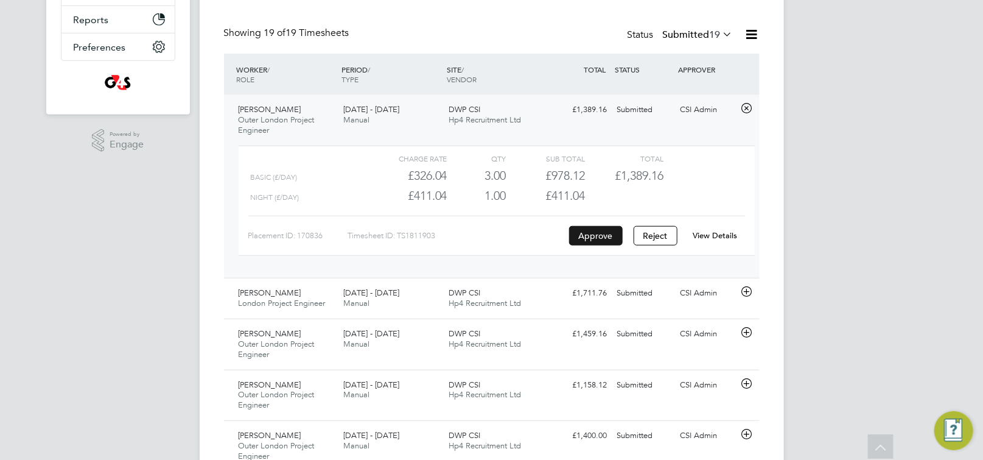
click at [606, 231] on button "Approve" at bounding box center [596, 235] width 54 height 19
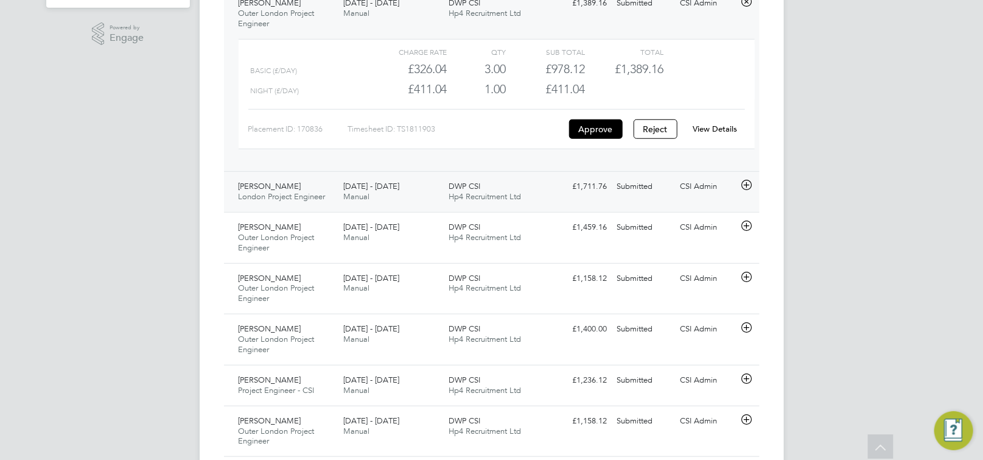
scroll to position [391, 0]
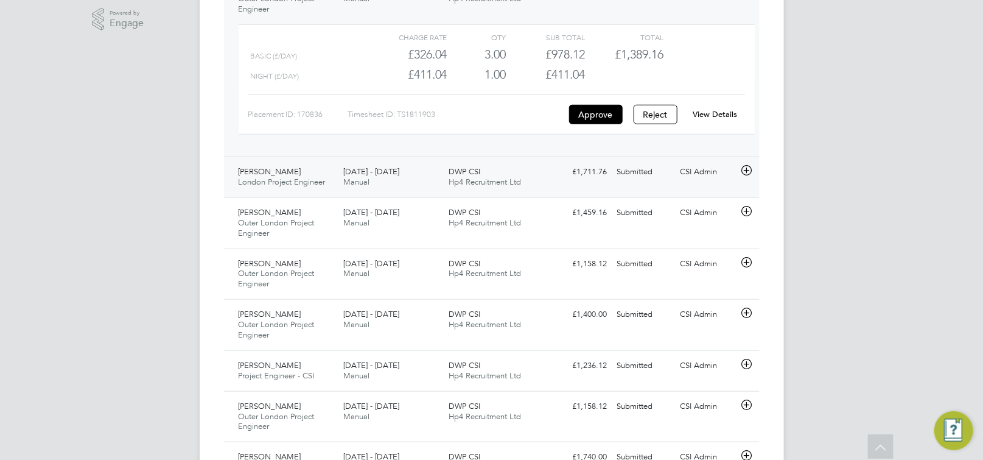
click at [746, 166] on icon at bounding box center [746, 171] width 15 height 10
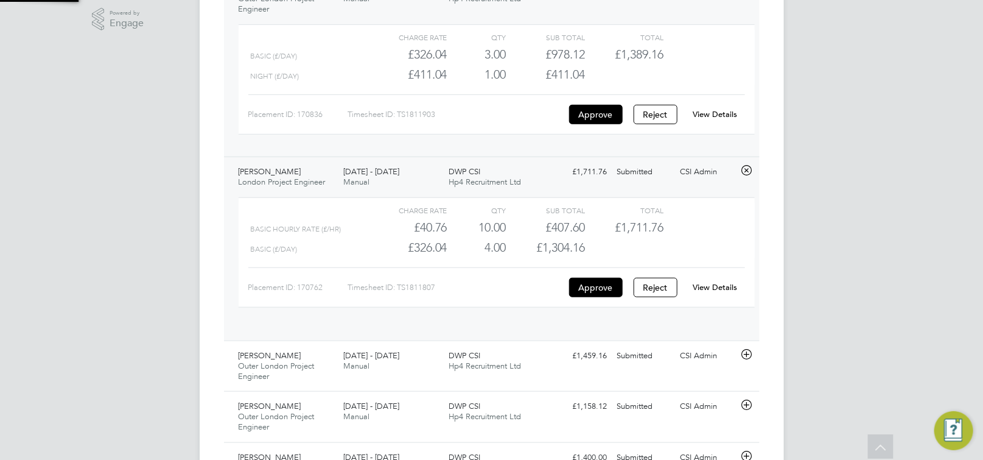
scroll to position [20, 118]
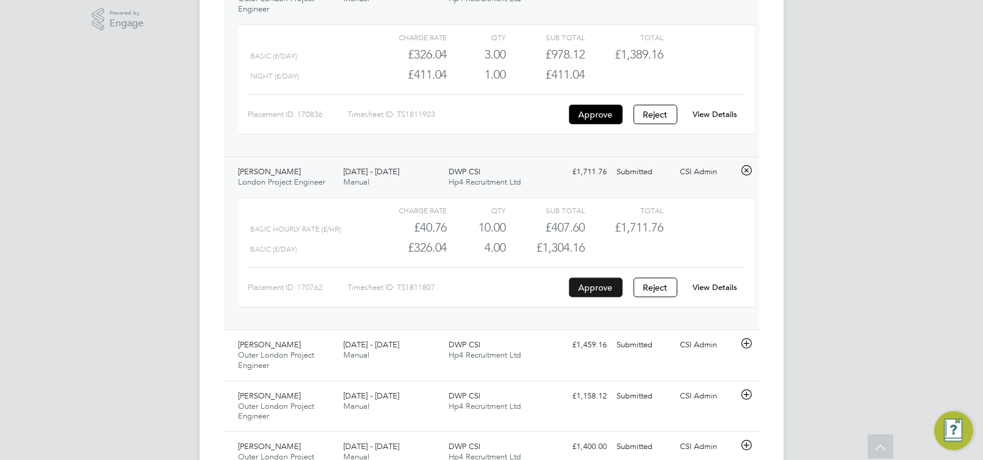
click at [597, 279] on button "Approve" at bounding box center [596, 287] width 54 height 19
click at [748, 347] on icon at bounding box center [746, 343] width 15 height 10
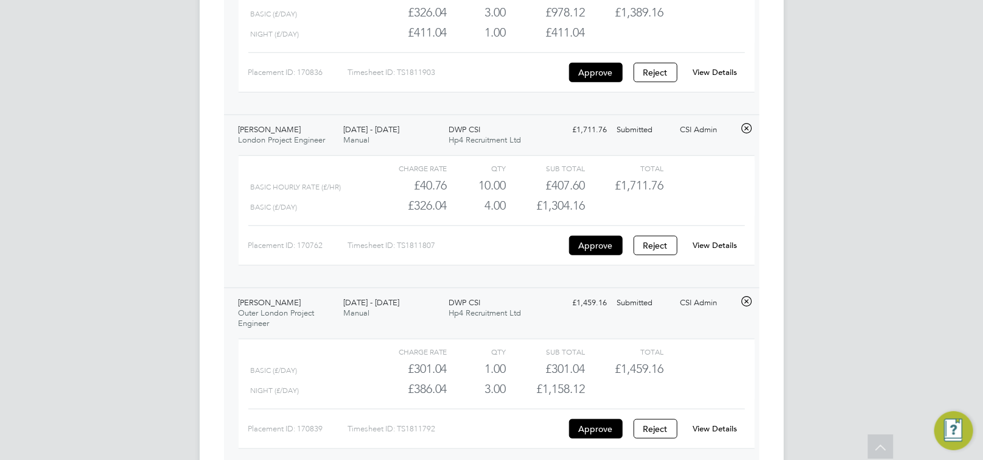
scroll to position [520, 0]
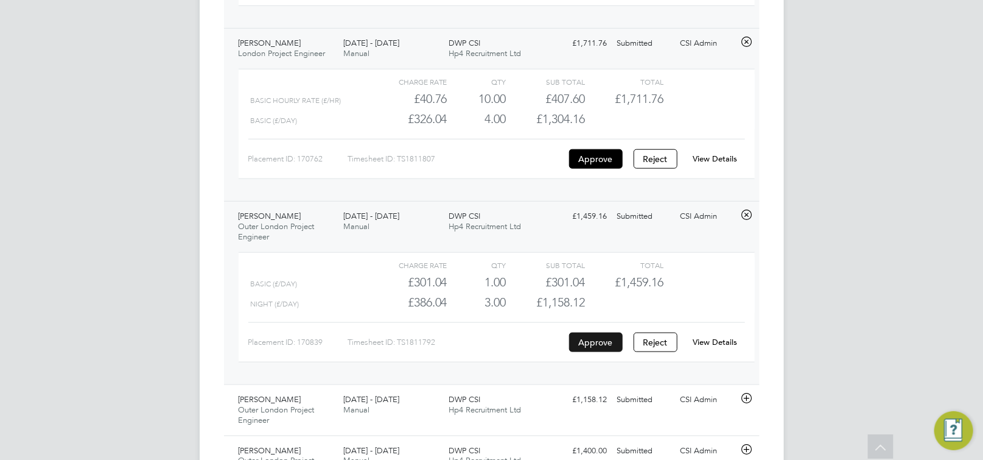
click at [607, 341] on button "Approve" at bounding box center [596, 341] width 54 height 19
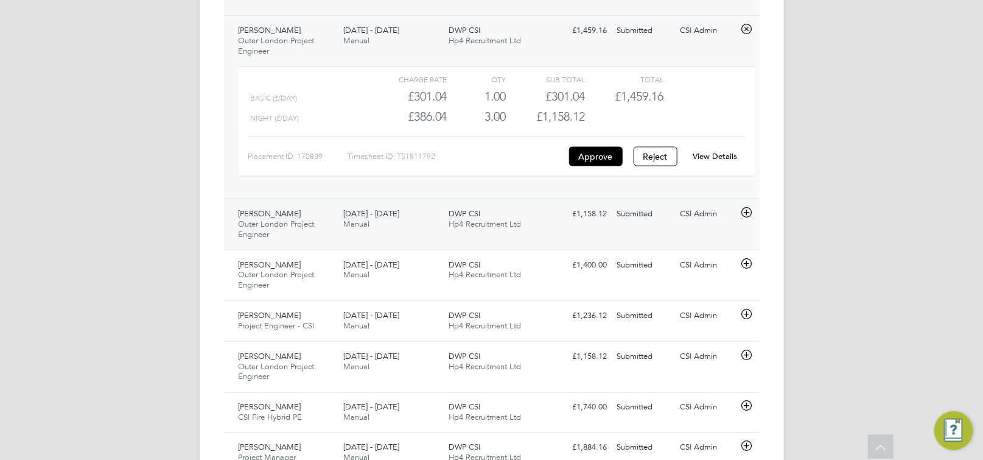
scroll to position [724, 0]
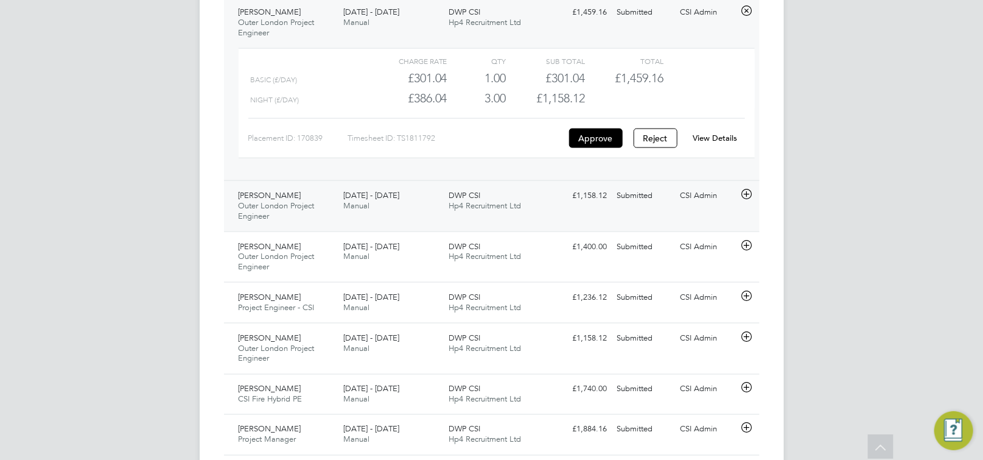
click at [749, 197] on icon at bounding box center [746, 194] width 15 height 10
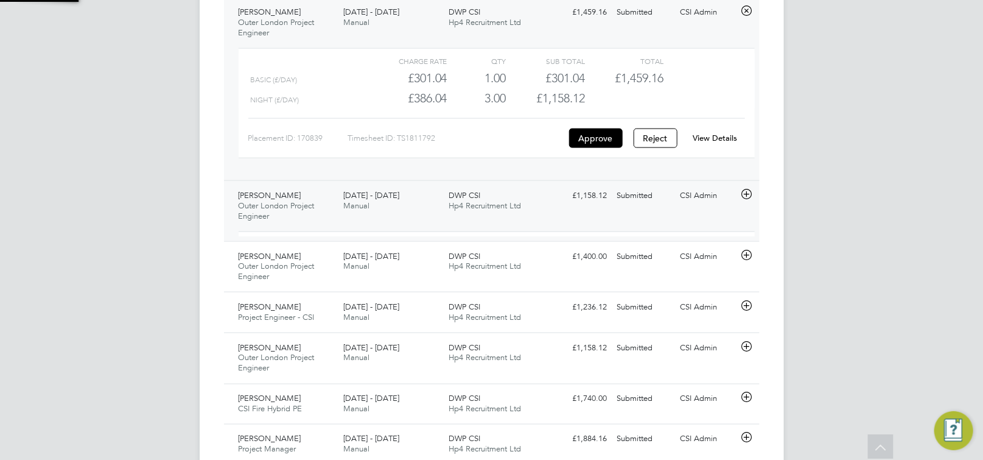
scroll to position [20, 118]
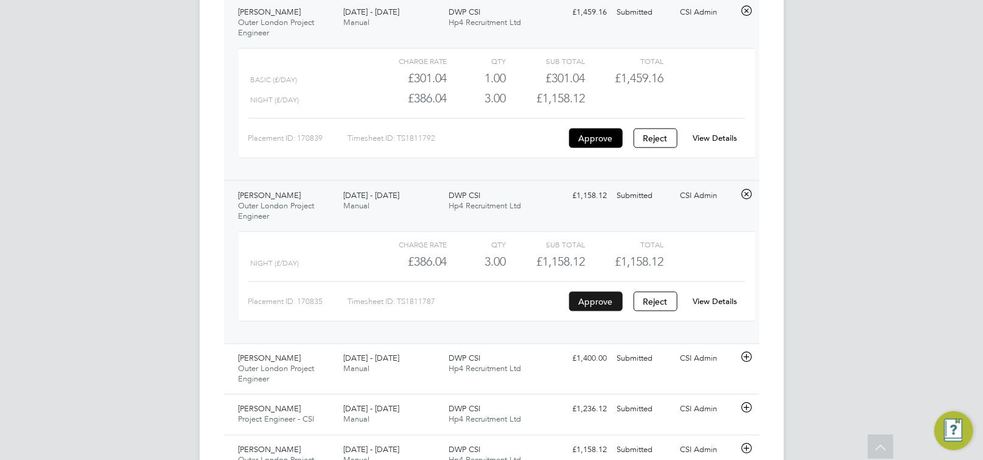
click at [599, 299] on button "Approve" at bounding box center [596, 301] width 54 height 19
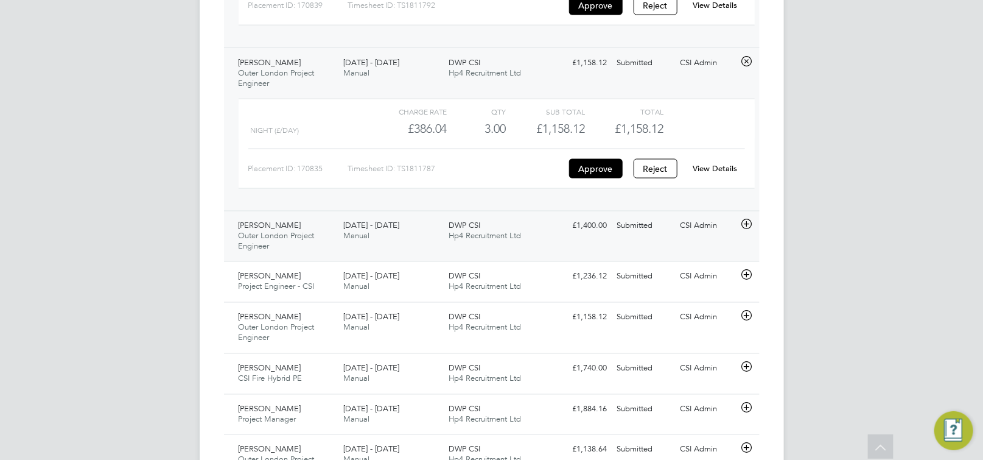
scroll to position [864, 0]
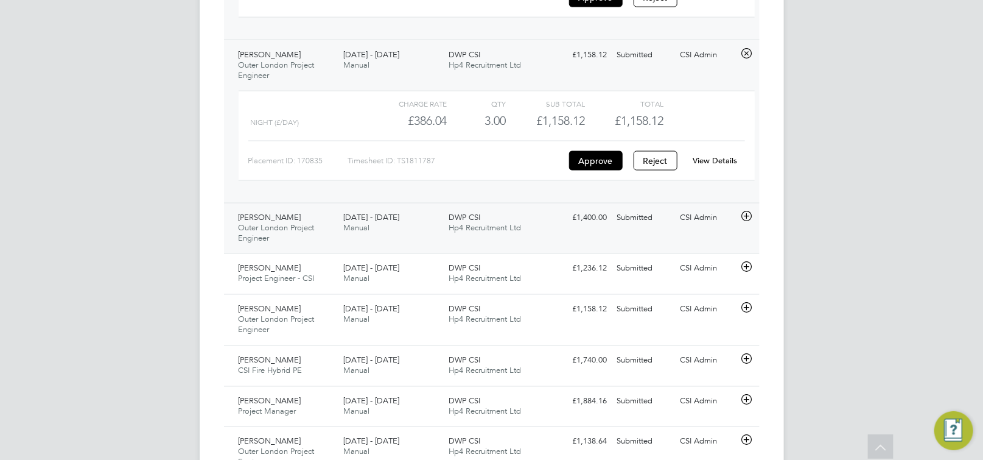
click at [747, 216] on icon at bounding box center [746, 217] width 15 height 10
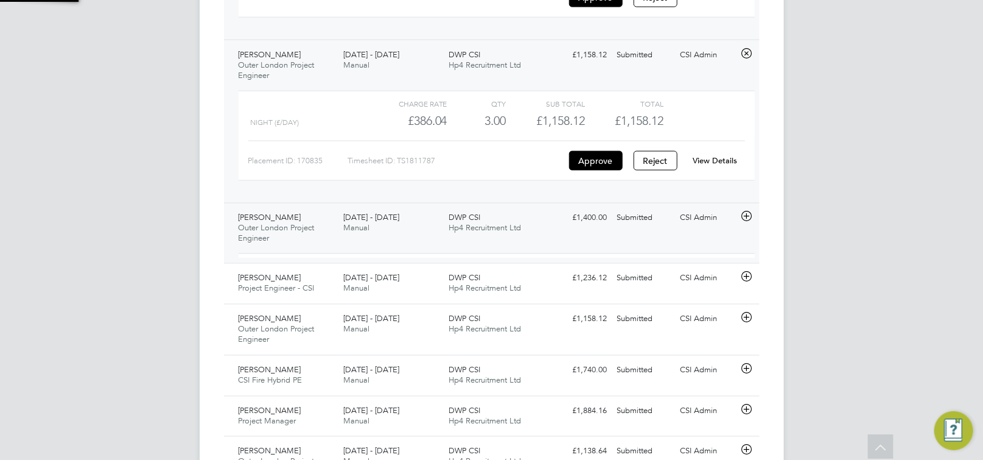
scroll to position [20, 118]
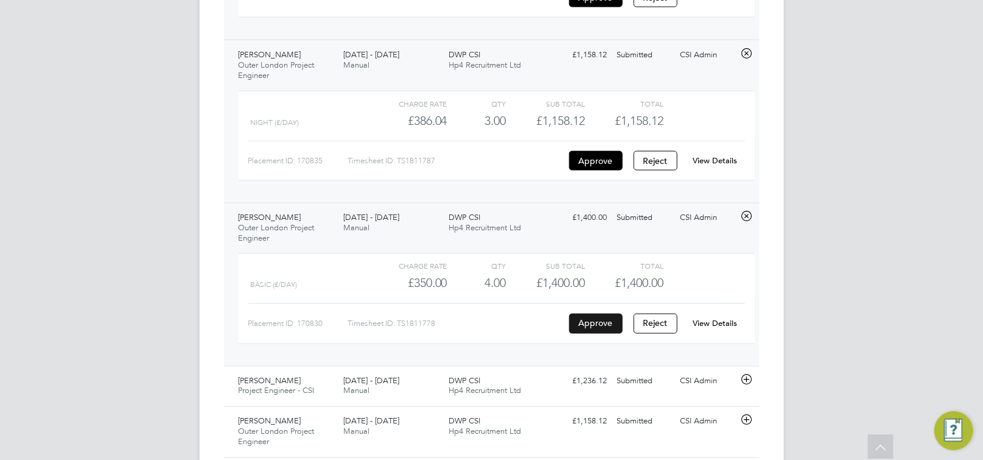
click at [609, 318] on button "Approve" at bounding box center [596, 322] width 54 height 19
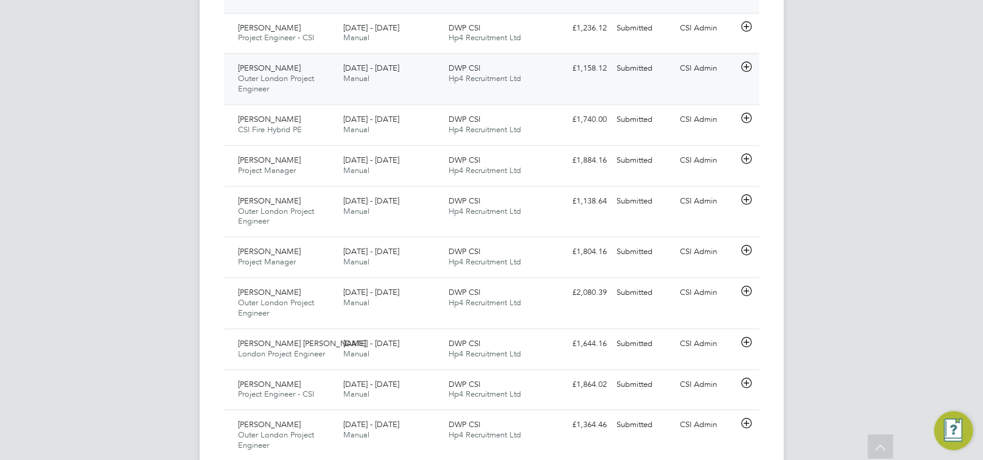
scroll to position [1214, 0]
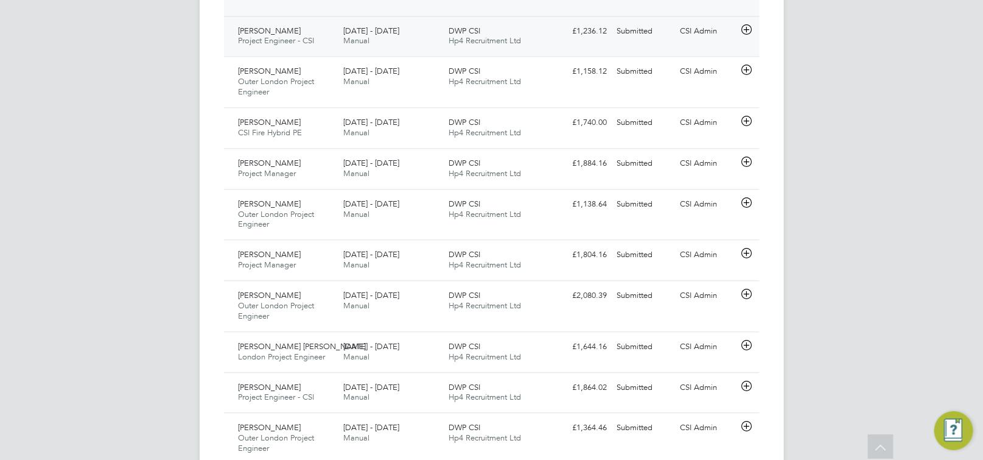
click at [746, 35] on icon at bounding box center [746, 30] width 15 height 10
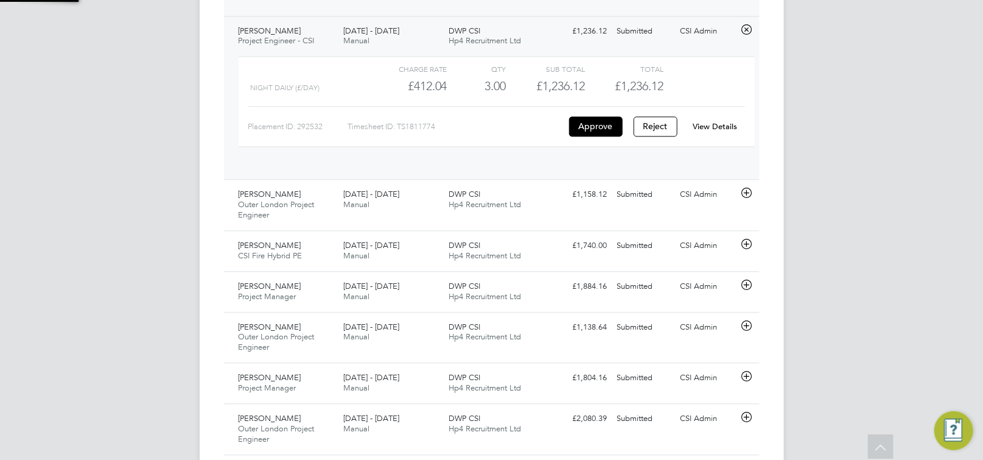
scroll to position [20, 118]
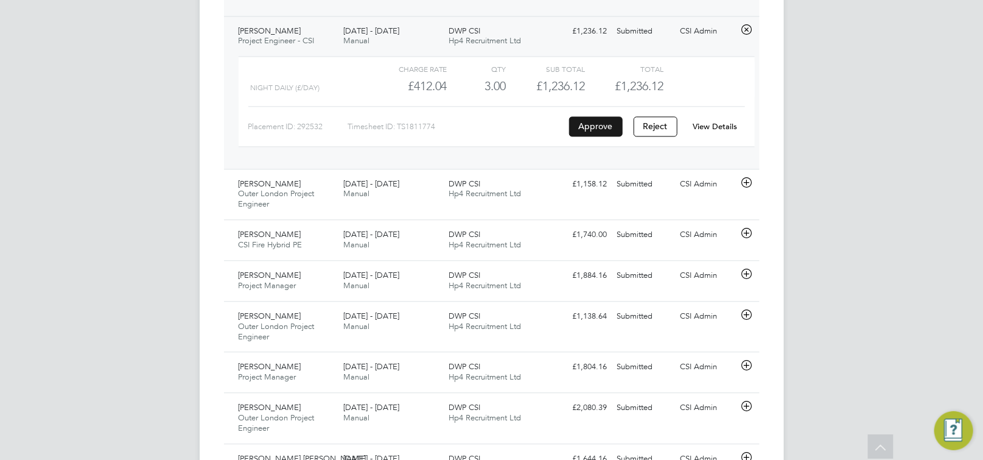
click at [602, 128] on button "Approve" at bounding box center [596, 125] width 54 height 19
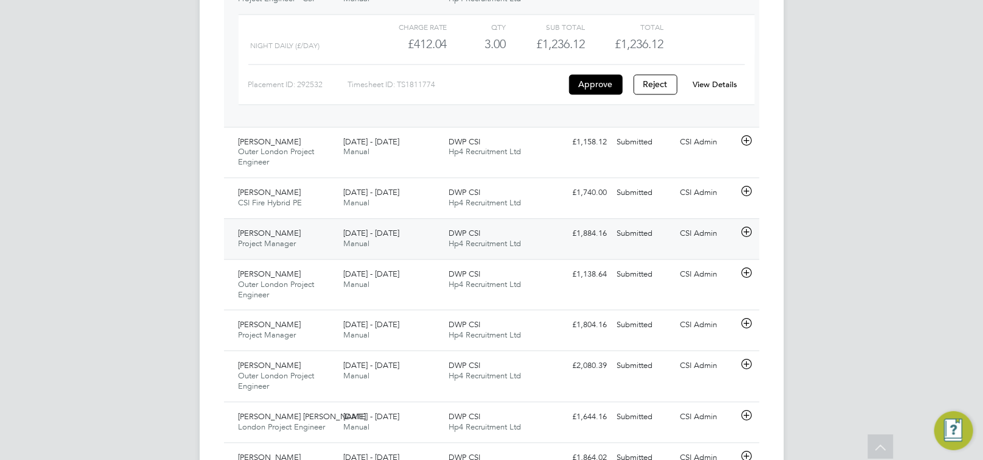
scroll to position [1284, 0]
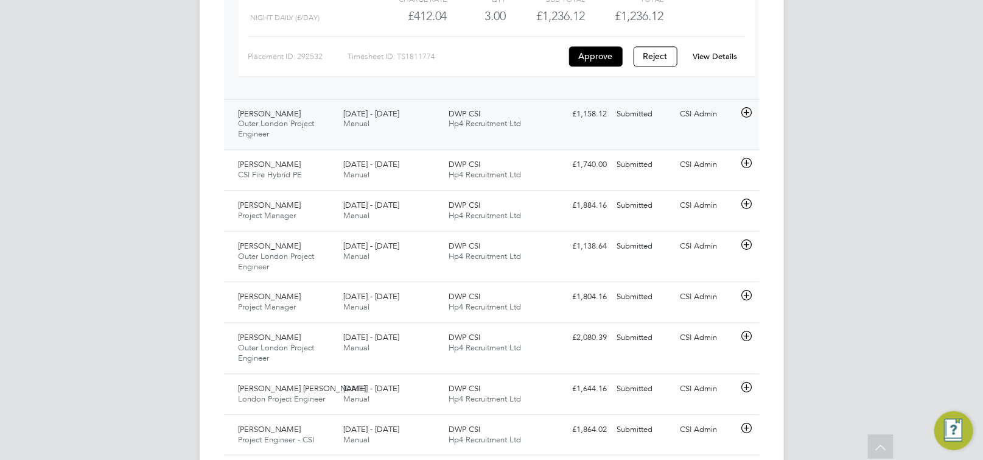
click at [749, 117] on icon at bounding box center [746, 113] width 15 height 10
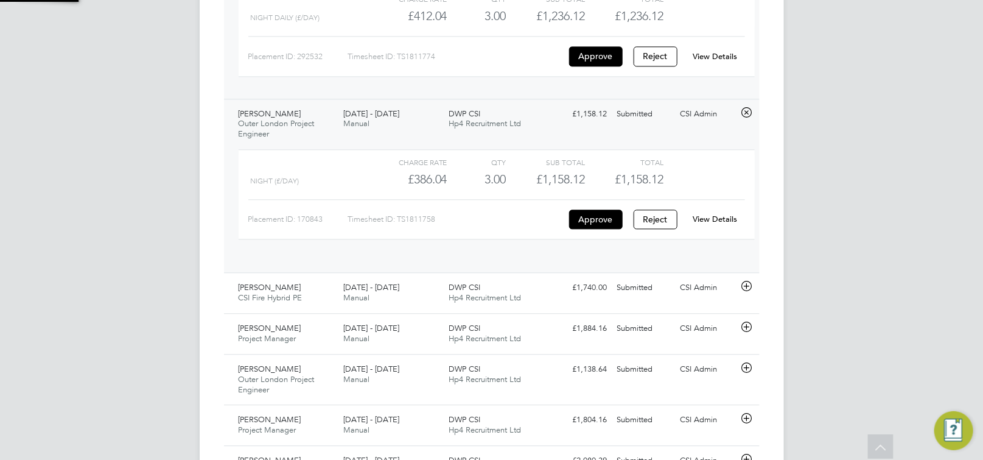
scroll to position [20, 118]
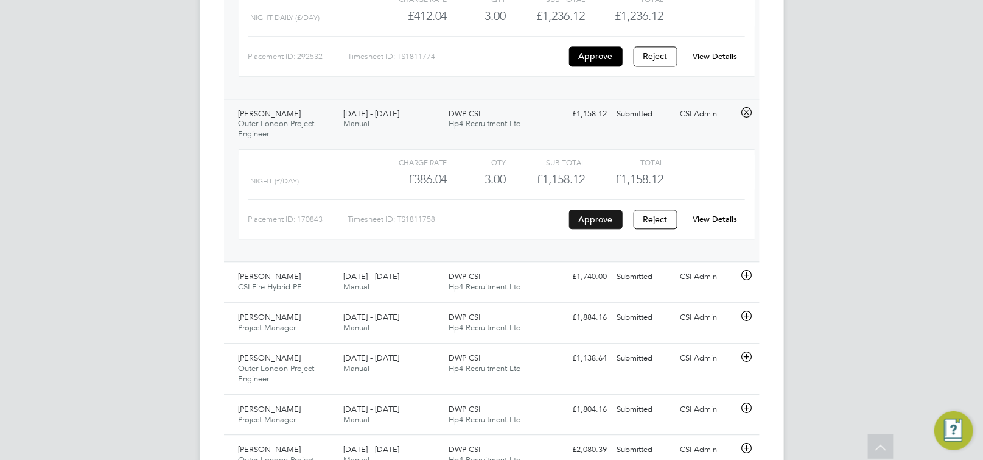
click at [599, 222] on button "Approve" at bounding box center [596, 218] width 54 height 19
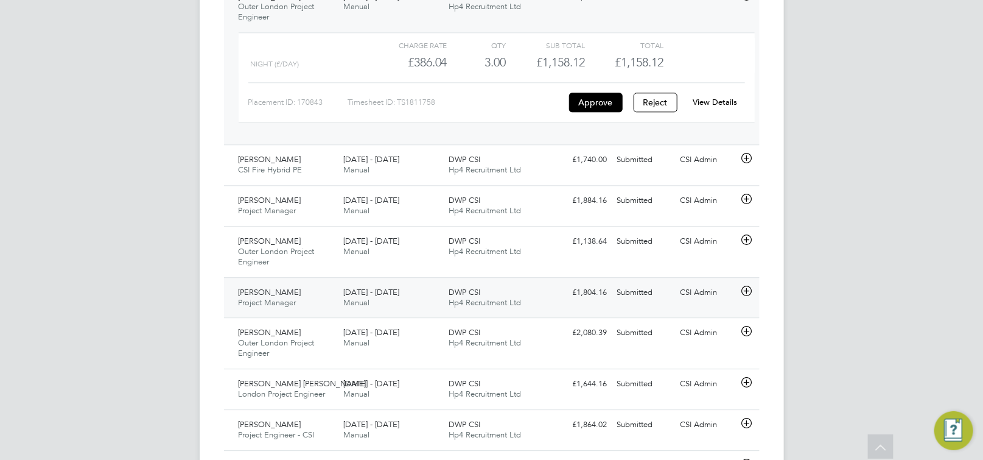
scroll to position [1433, 0]
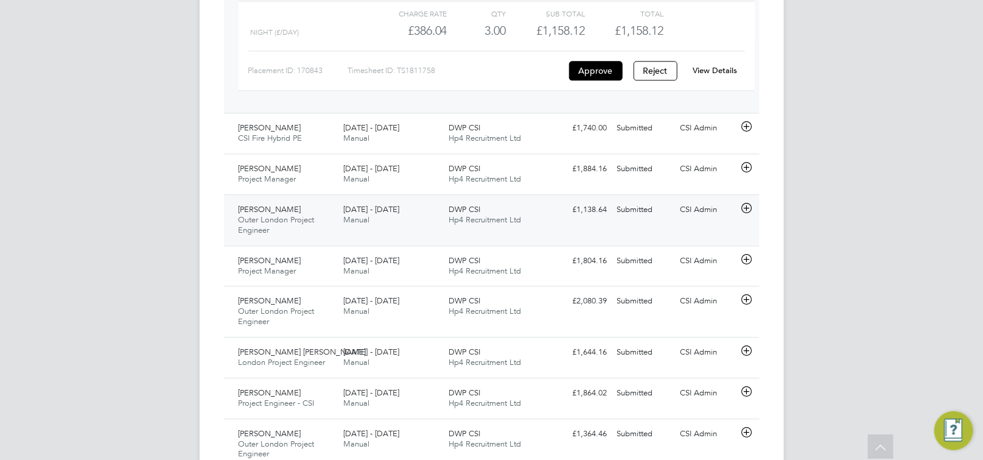
click at [747, 213] on icon at bounding box center [746, 208] width 15 height 10
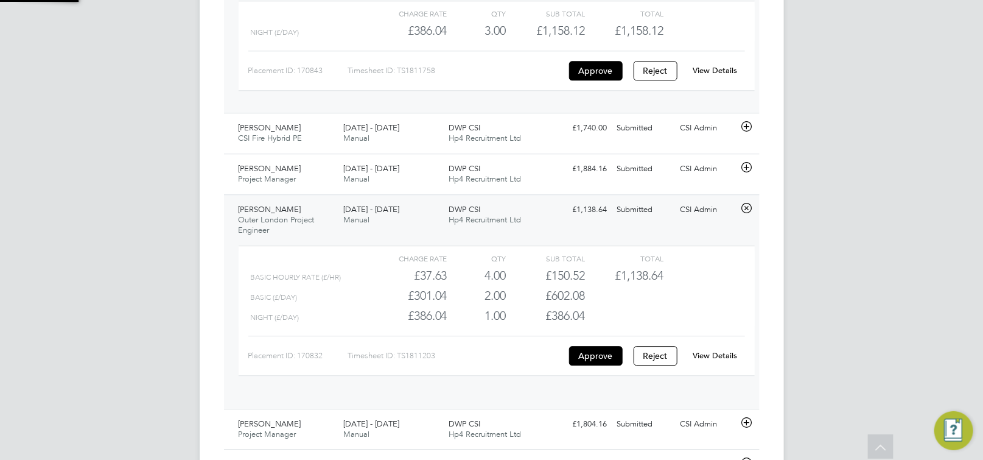
scroll to position [20, 118]
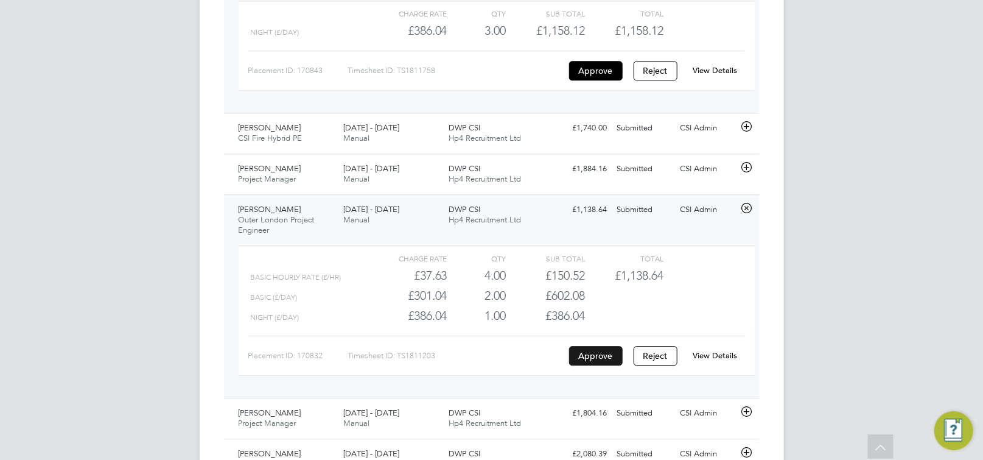
click at [595, 363] on button "Approve" at bounding box center [596, 355] width 54 height 19
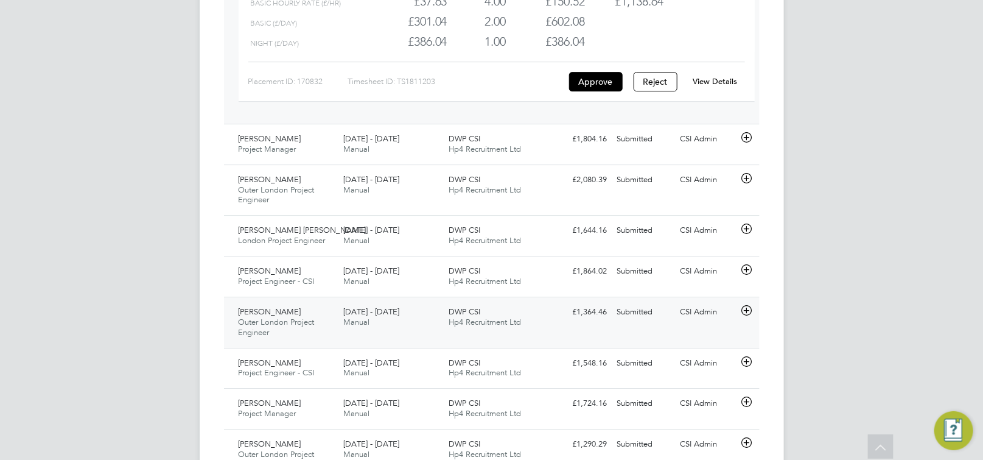
scroll to position [1816, 0]
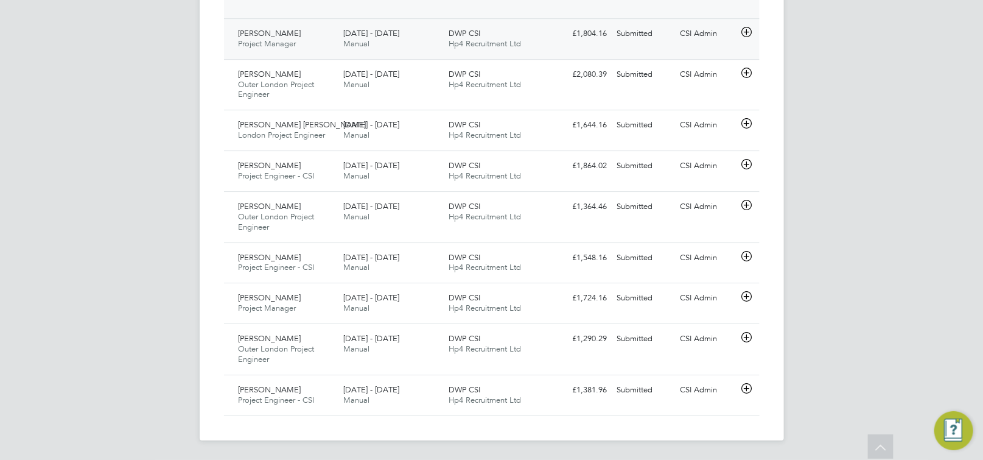
click at [746, 35] on icon at bounding box center [746, 32] width 15 height 10
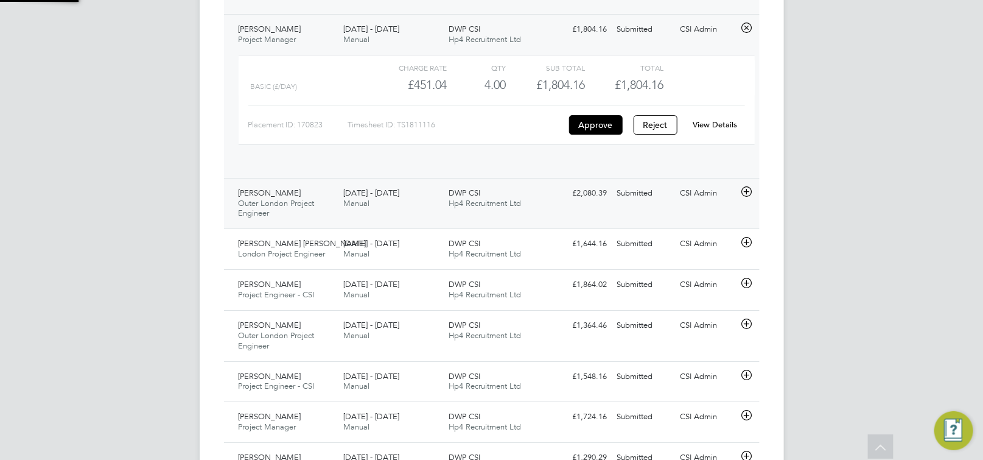
scroll to position [20, 118]
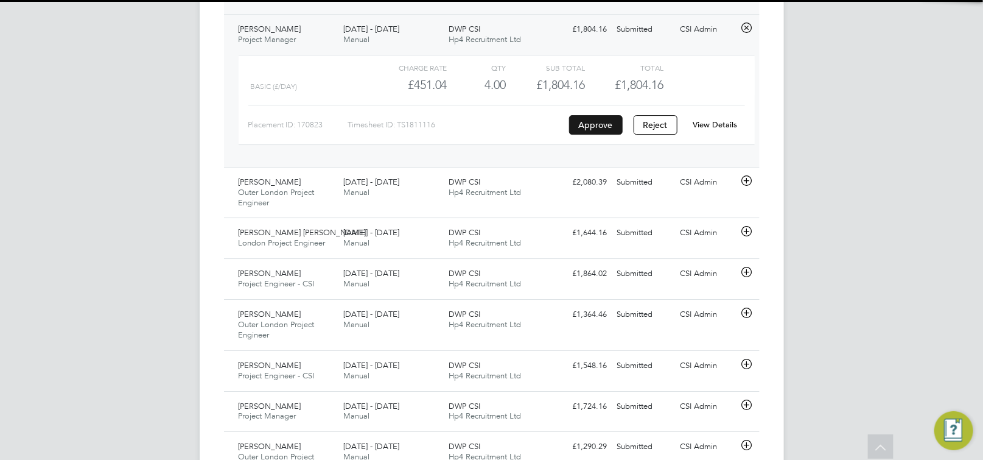
click at [610, 125] on button "Approve" at bounding box center [596, 124] width 54 height 19
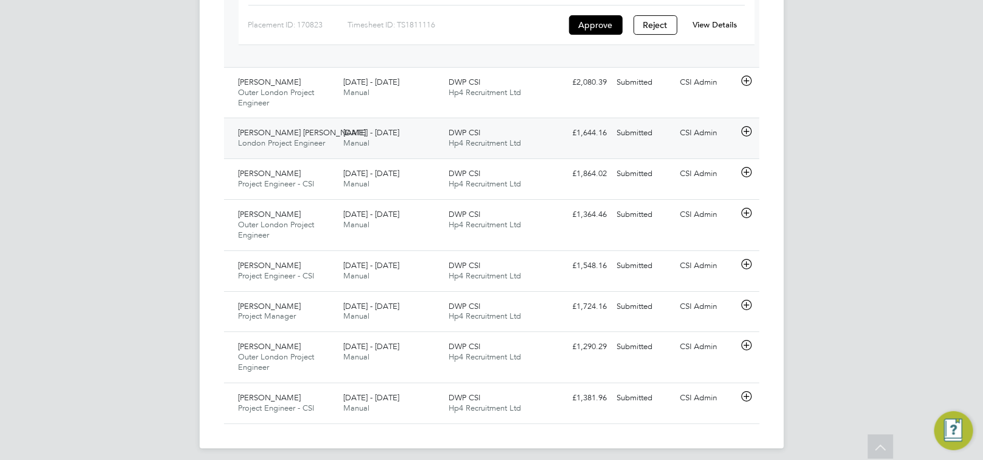
scroll to position [1929, 0]
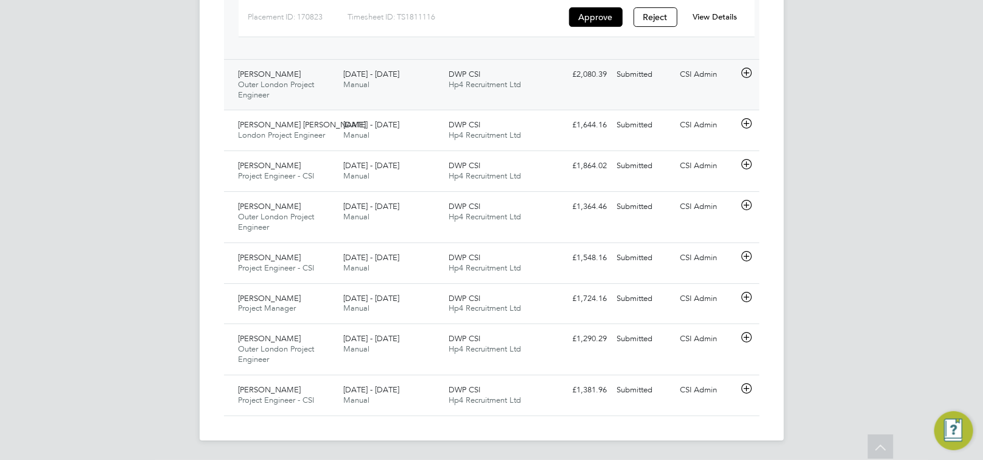
click at [750, 74] on icon at bounding box center [746, 73] width 15 height 10
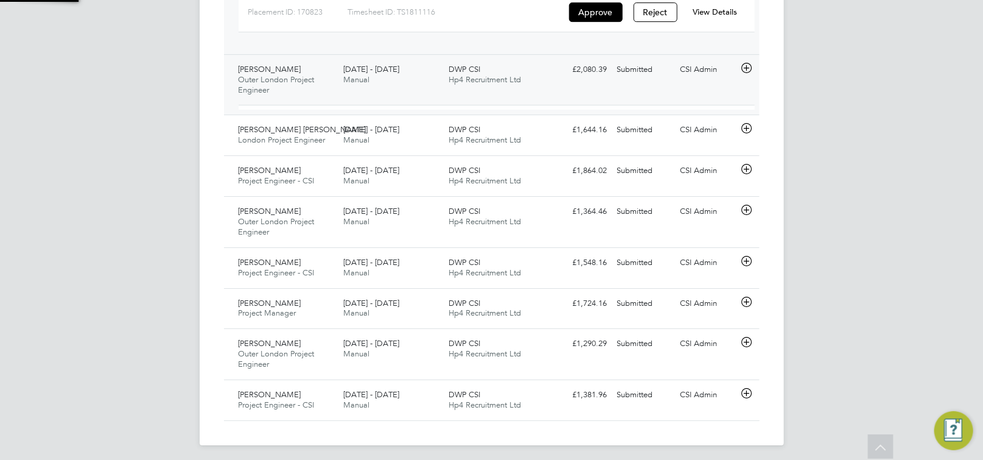
scroll to position [20, 118]
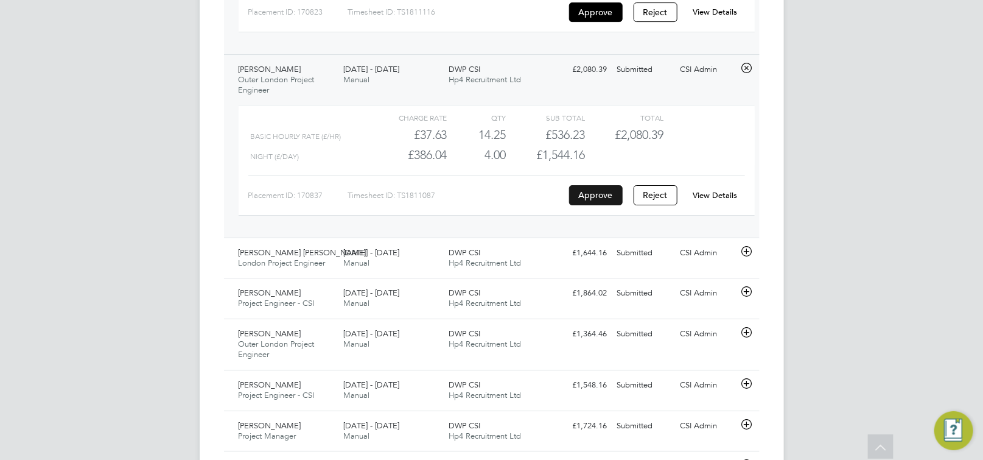
click at [593, 198] on button "Approve" at bounding box center [596, 194] width 54 height 19
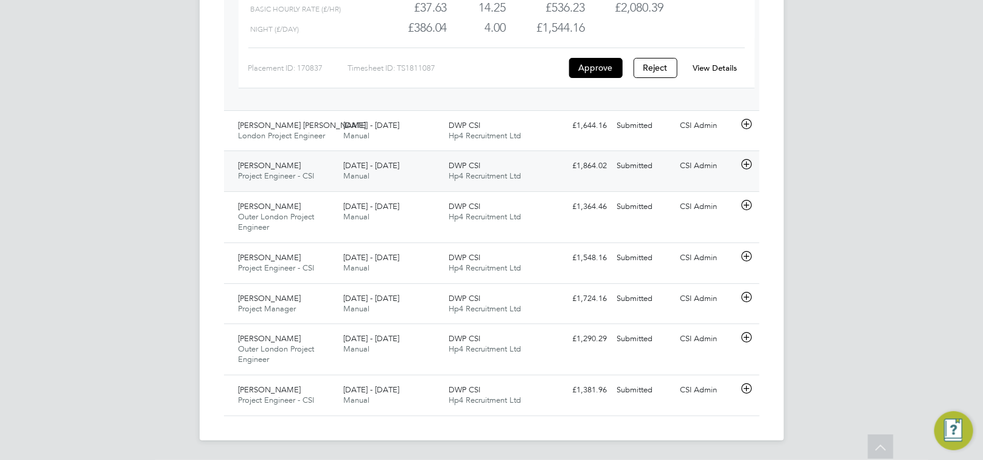
scroll to position [2062, 0]
click at [751, 129] on icon at bounding box center [746, 124] width 15 height 10
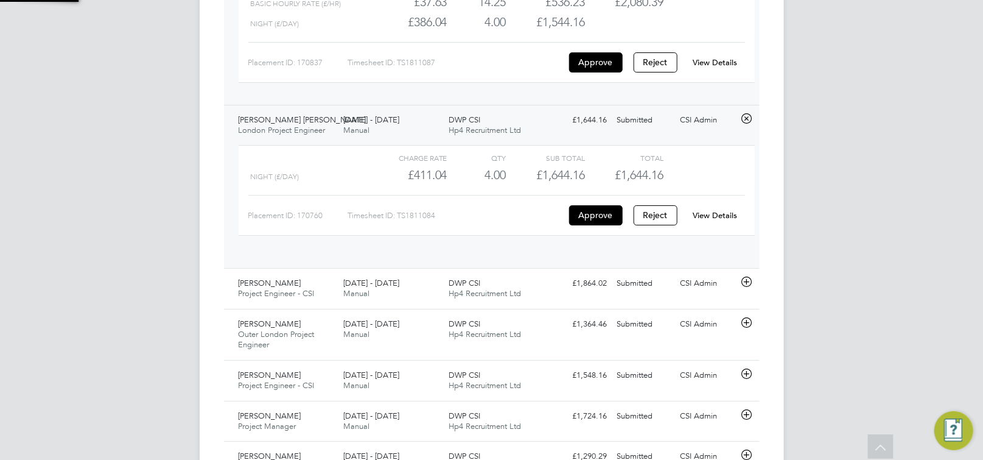
scroll to position [20, 118]
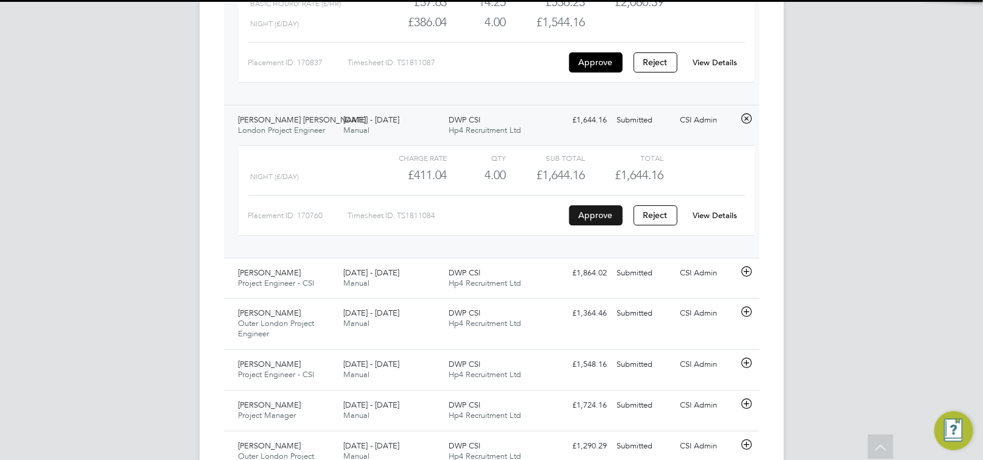
click at [603, 224] on button "Approve" at bounding box center [596, 214] width 54 height 19
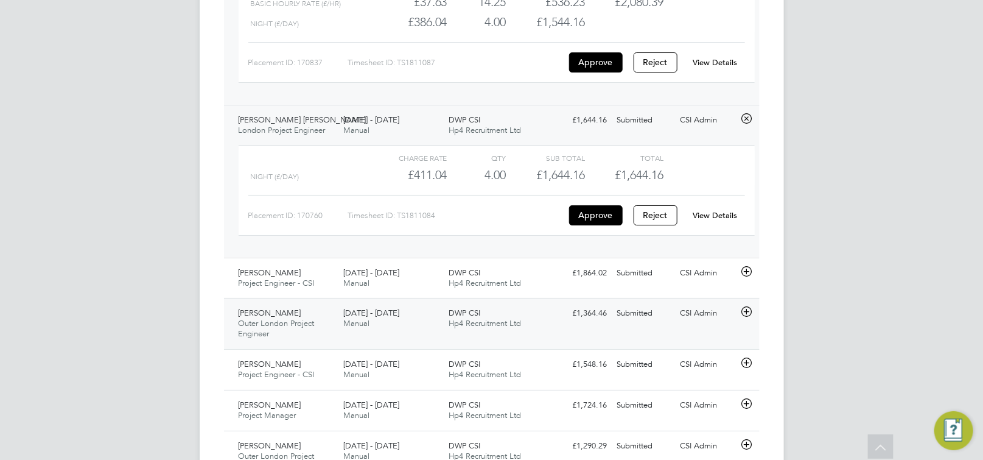
scroll to position [2175, 0]
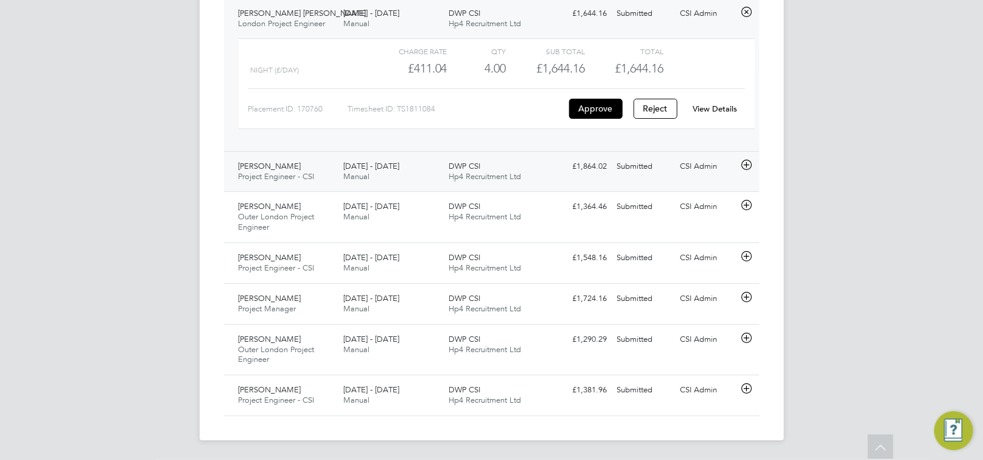
click at [749, 166] on icon at bounding box center [746, 165] width 15 height 10
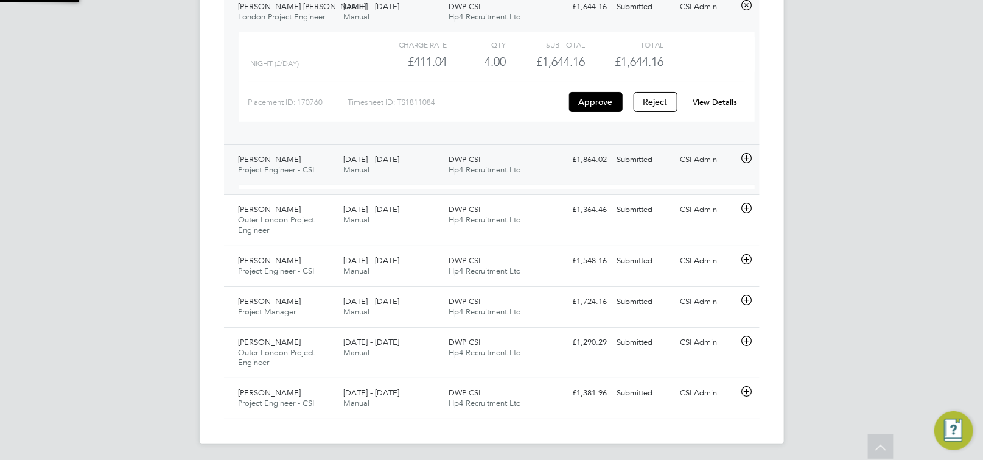
scroll to position [20, 118]
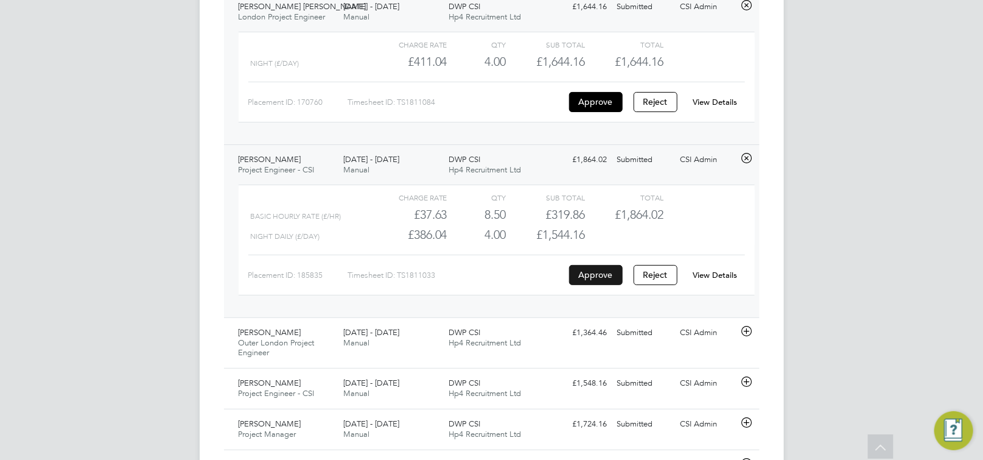
click at [579, 284] on button "Approve" at bounding box center [596, 274] width 54 height 19
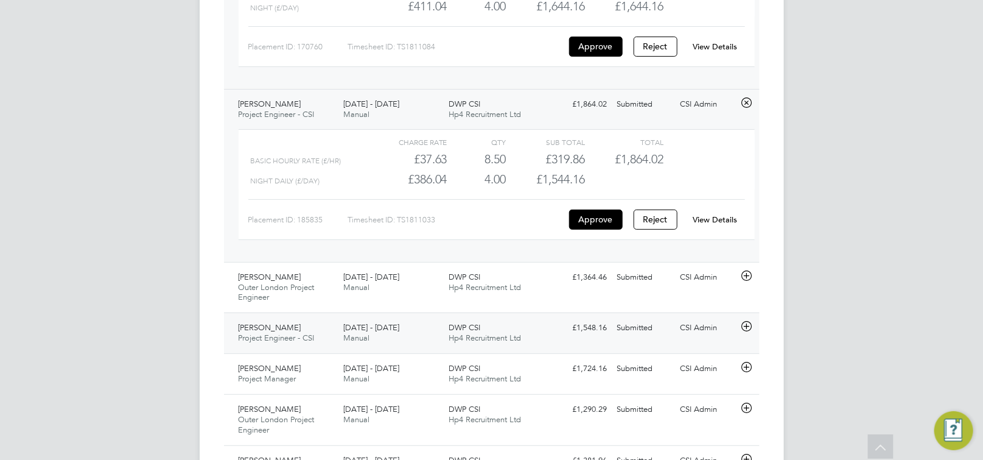
scroll to position [2308, 0]
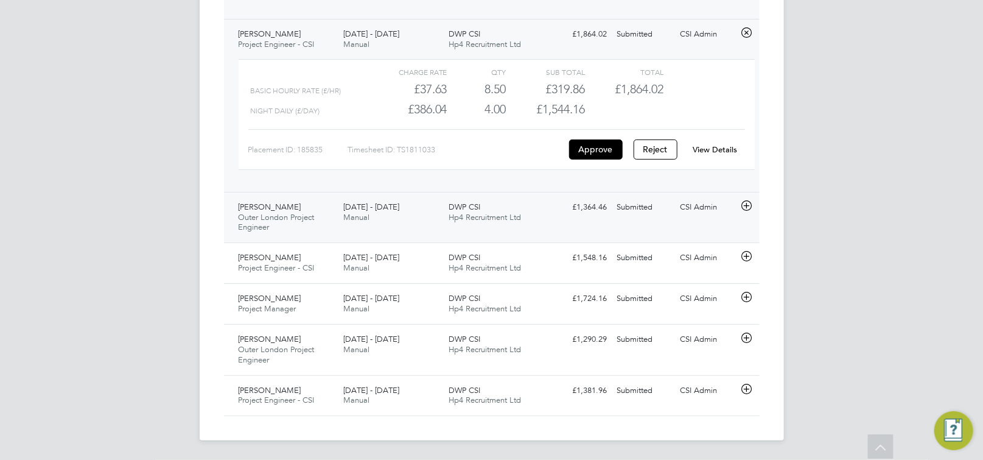
click at [750, 202] on icon at bounding box center [746, 206] width 15 height 10
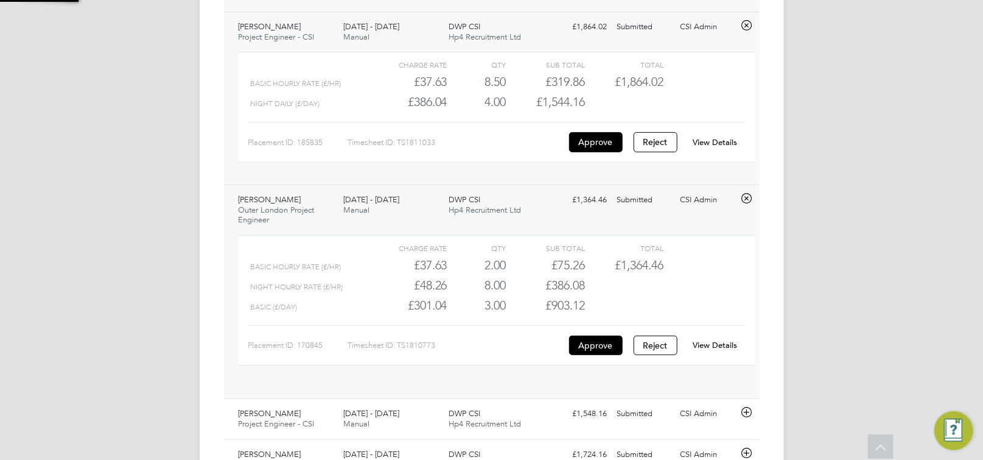
scroll to position [20, 118]
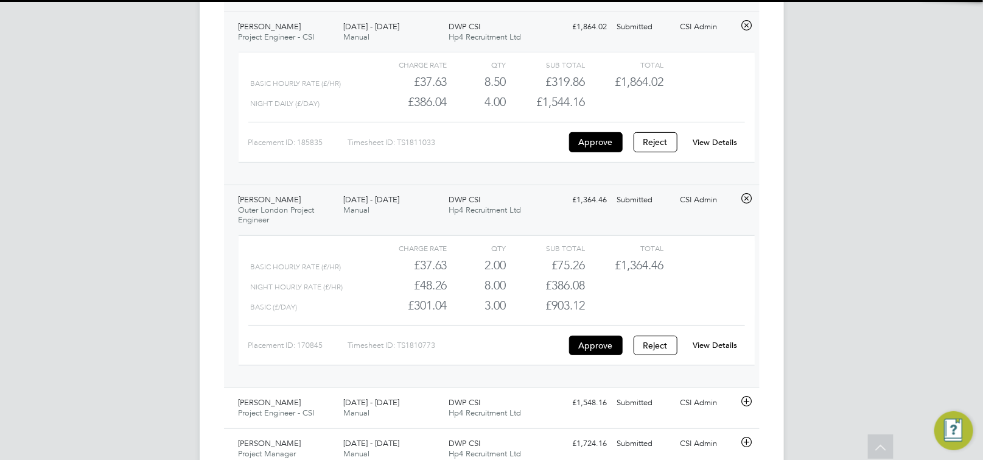
click at [583, 363] on div "Charge rate QTY Sub Total Total basic hourly rate (£/HR) £37.63 2 2.00 2 £75.26…" at bounding box center [497, 300] width 516 height 130
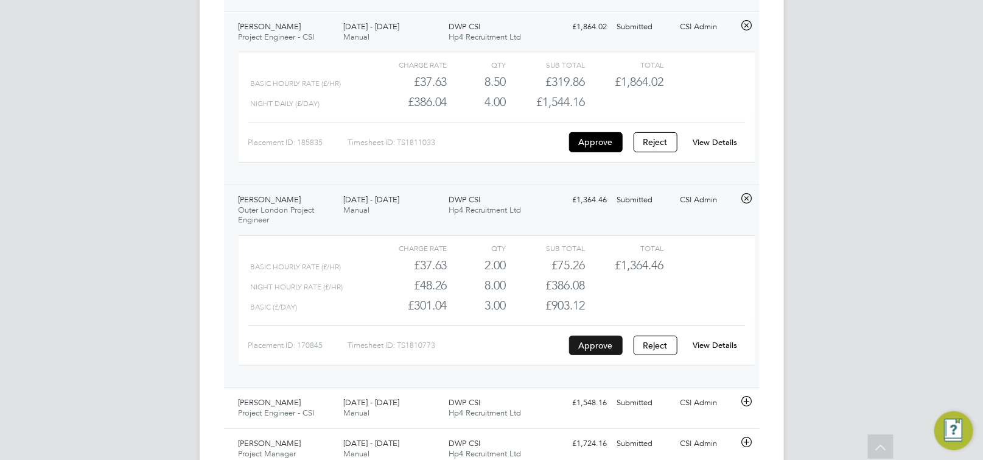
click at [582, 355] on button "Approve" at bounding box center [596, 344] width 54 height 19
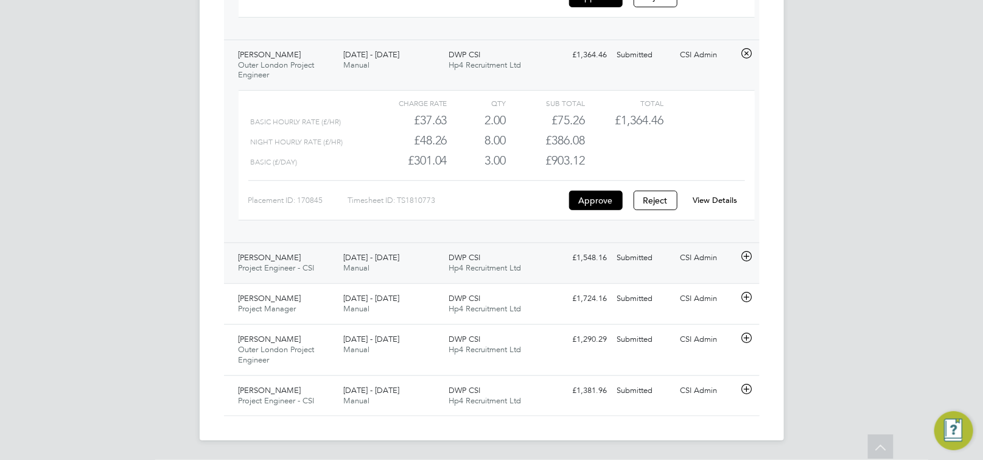
scroll to position [2460, 0]
click at [745, 257] on icon at bounding box center [746, 256] width 15 height 10
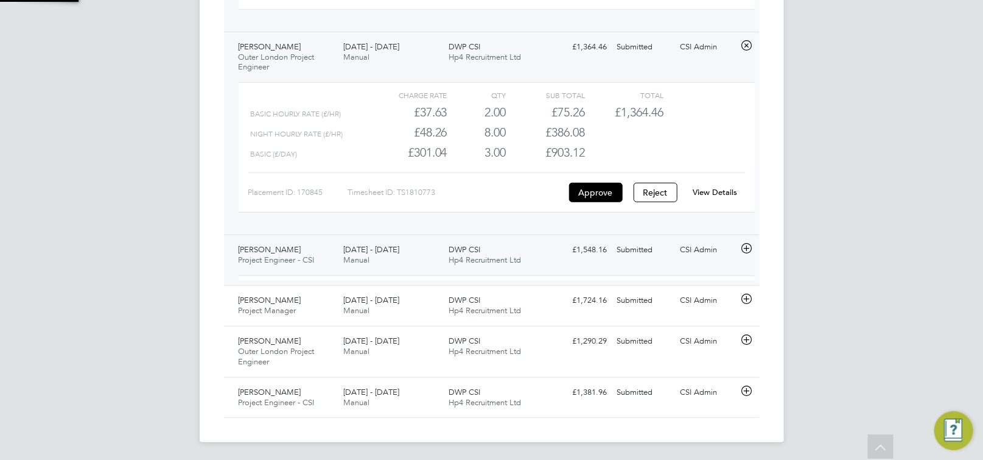
scroll to position [20, 118]
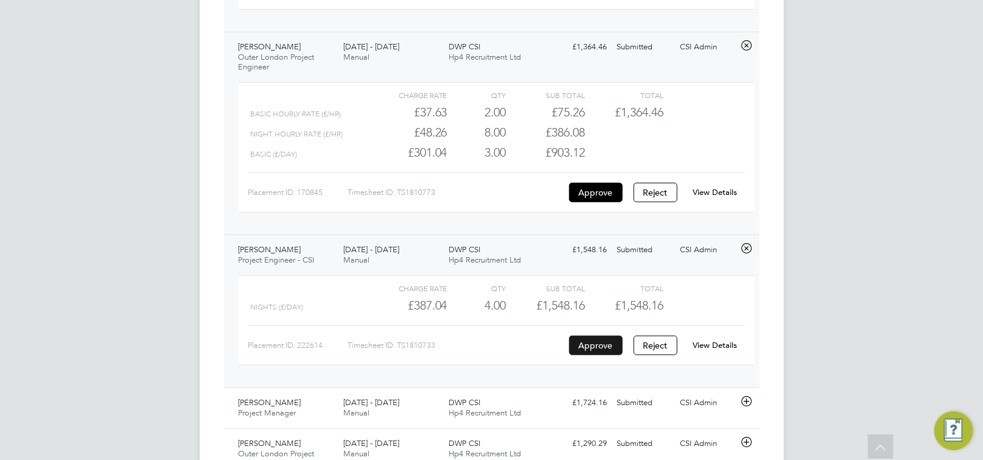
click at [593, 355] on button "Approve" at bounding box center [596, 344] width 54 height 19
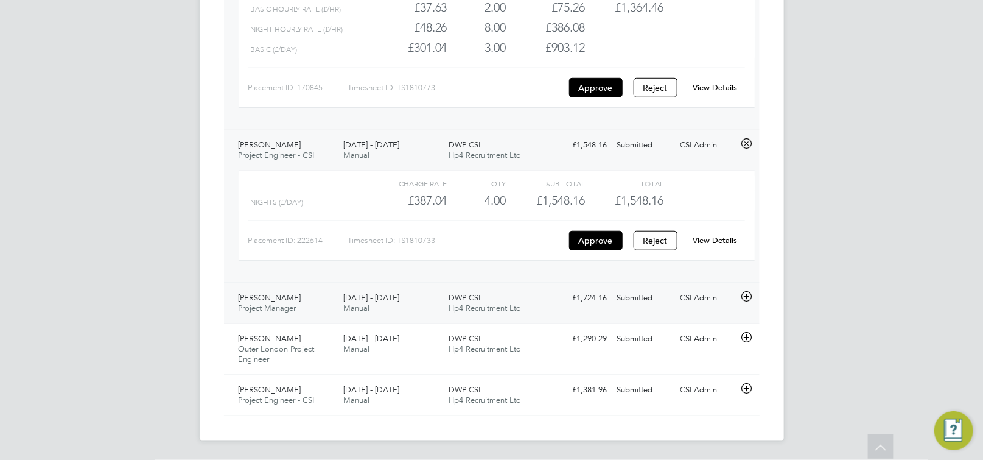
scroll to position [2573, 0]
click at [737, 295] on div "CSI Admin" at bounding box center [706, 298] width 63 height 20
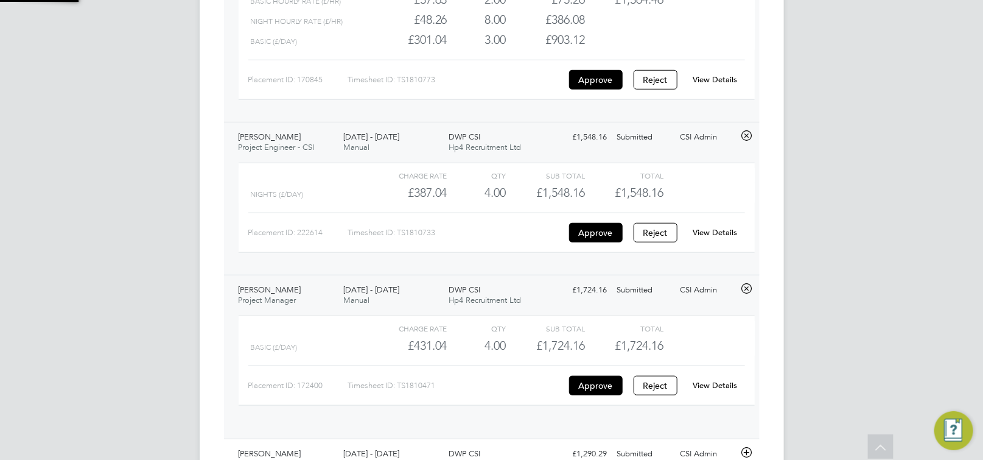
scroll to position [20, 118]
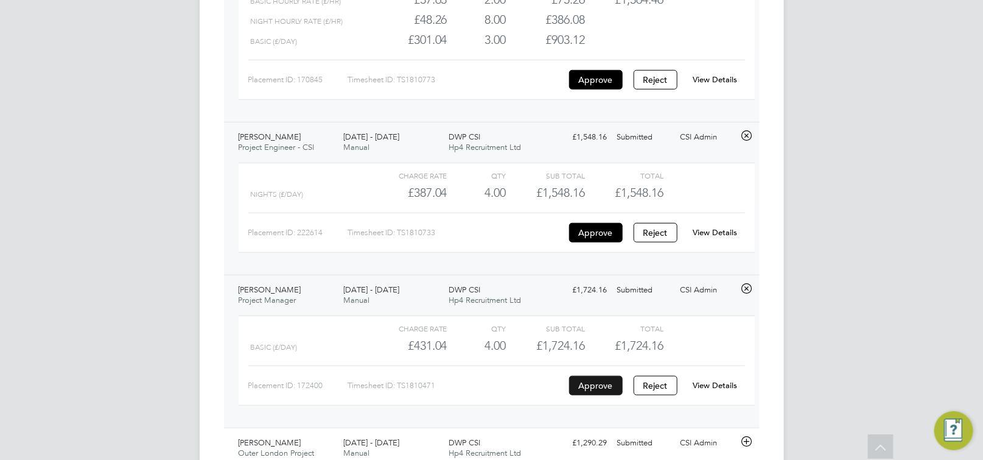
click at [609, 389] on button "Approve" at bounding box center [596, 385] width 54 height 19
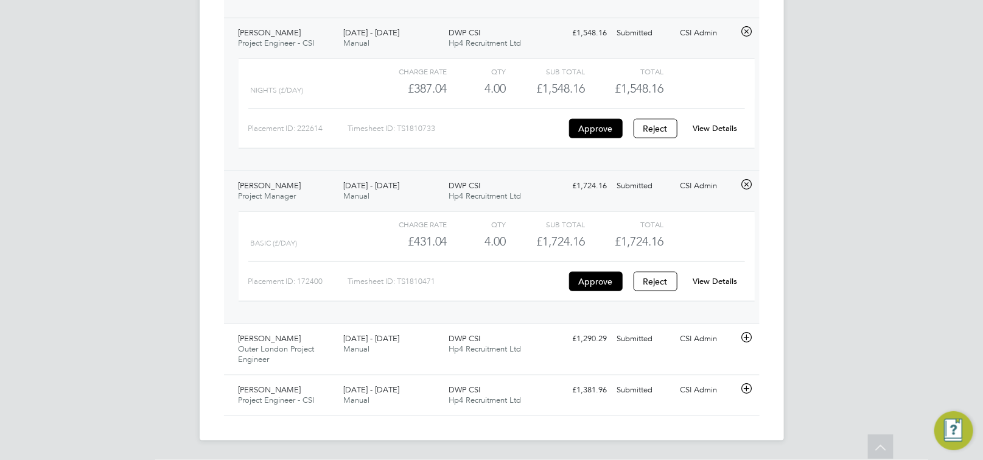
scroll to position [2686, 0]
click at [751, 341] on icon at bounding box center [746, 337] width 15 height 10
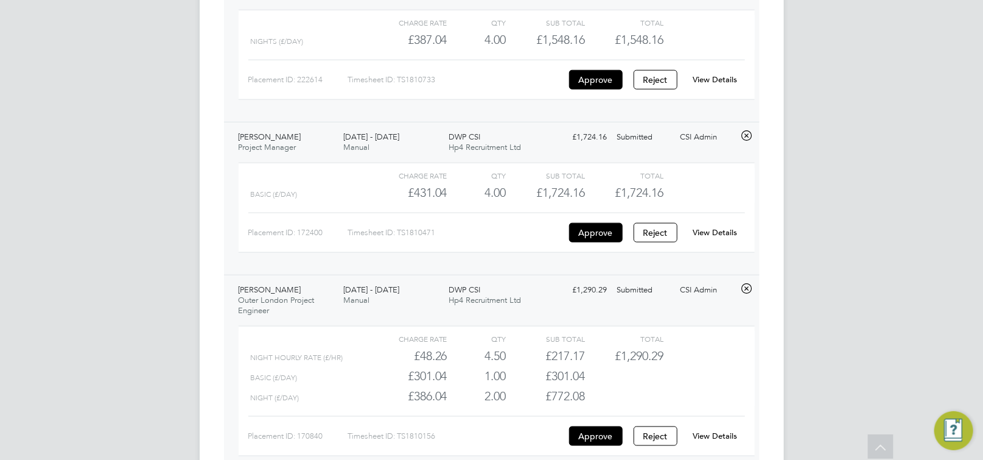
scroll to position [2838, 0]
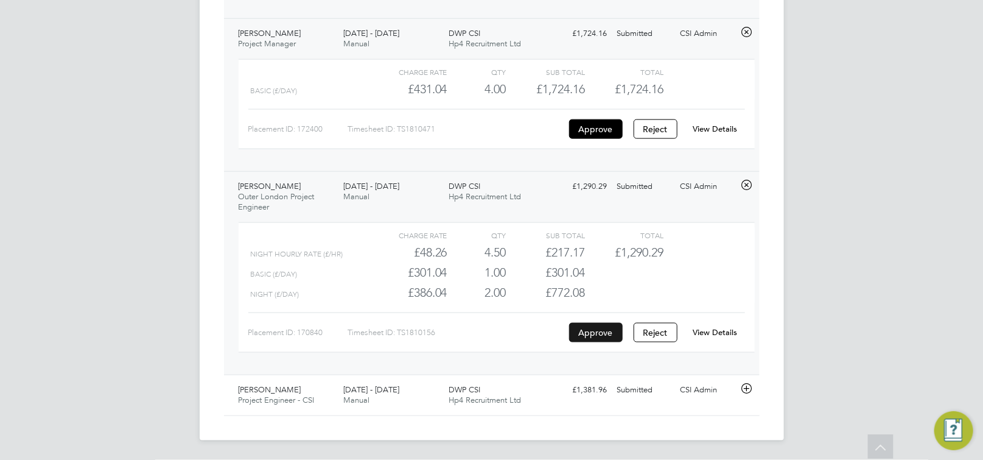
click at [596, 334] on button "Approve" at bounding box center [596, 332] width 54 height 19
drag, startPoint x: 748, startPoint y: 389, endPoint x: 765, endPoint y: 369, distance: 26.3
click at [749, 387] on icon at bounding box center [746, 388] width 15 height 10
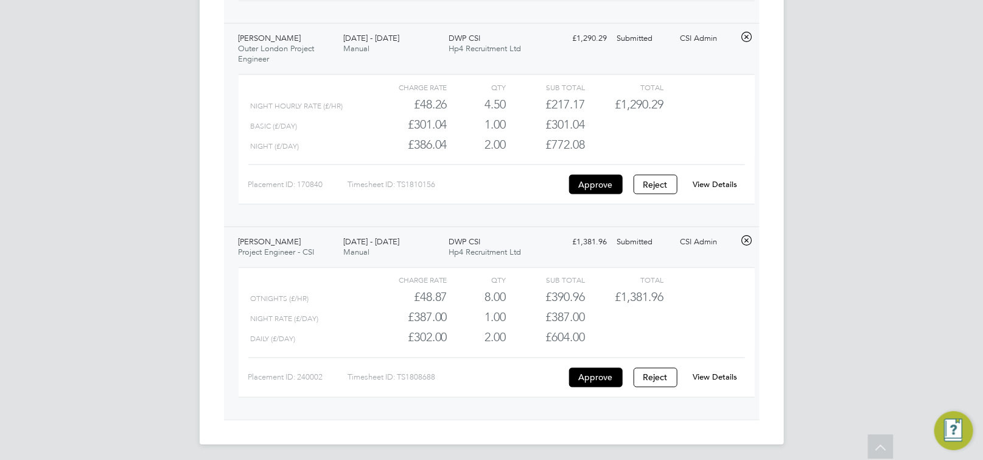
scroll to position [2992, 0]
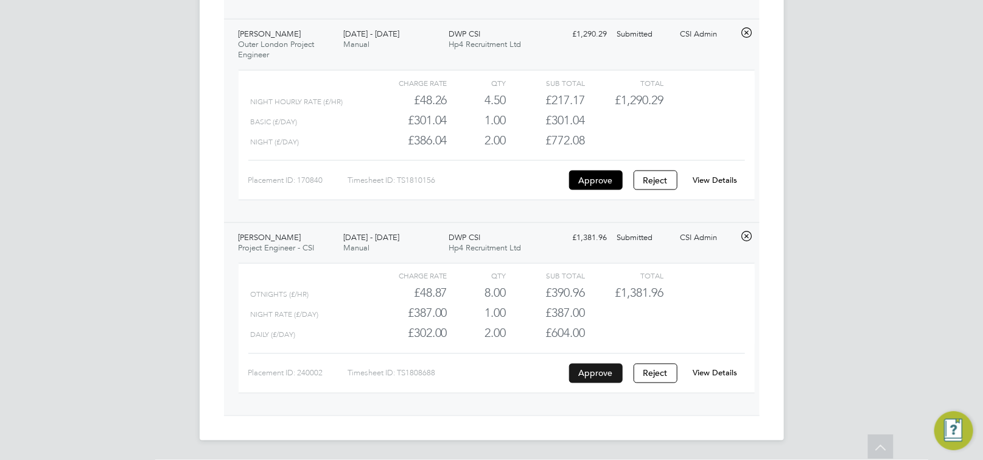
click at [600, 374] on button "Approve" at bounding box center [596, 372] width 54 height 19
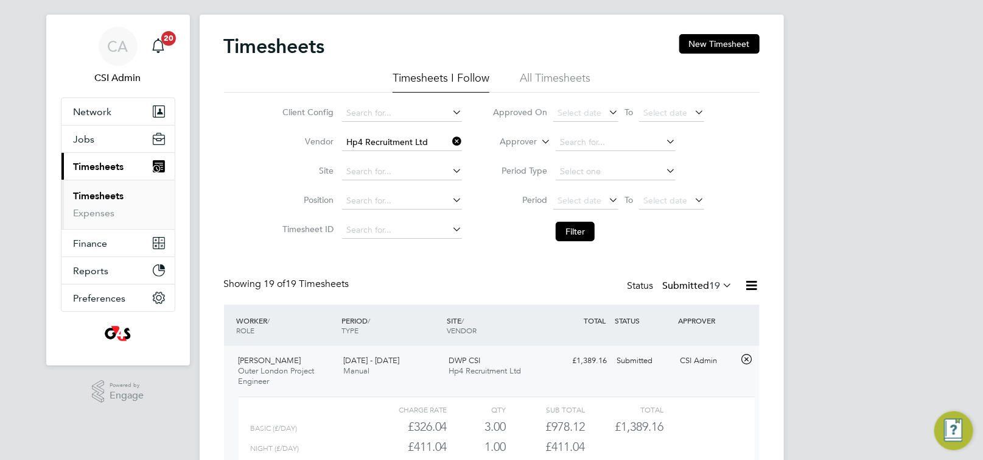
scroll to position [0, 0]
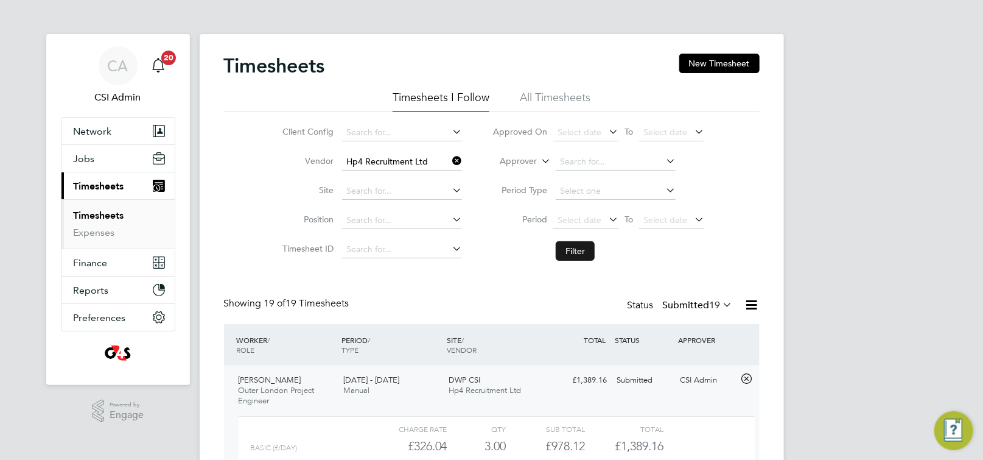
click at [587, 256] on button "Filter" at bounding box center [575, 250] width 39 height 19
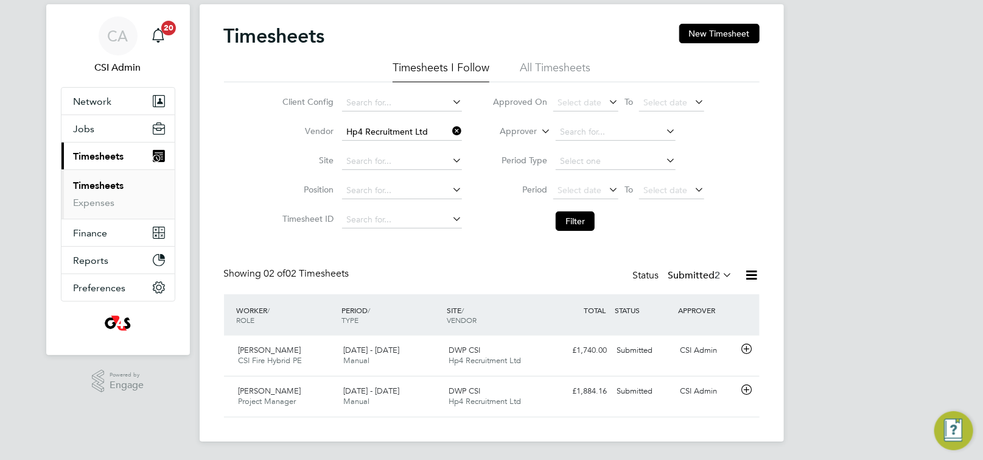
scroll to position [30, 0]
click at [450, 127] on icon at bounding box center [450, 130] width 0 height 17
click at [379, 124] on input at bounding box center [402, 131] width 120 height 17
click at [743, 391] on icon at bounding box center [746, 389] width 15 height 10
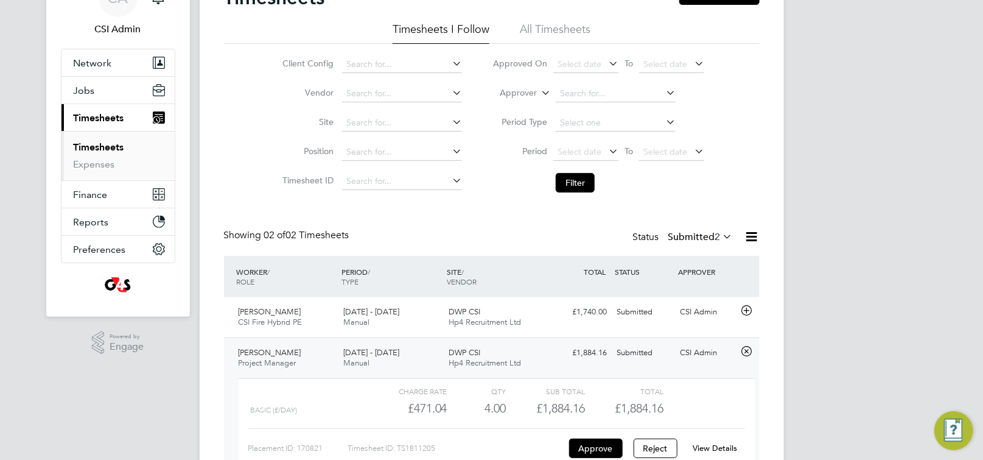
scroll to position [143, 0]
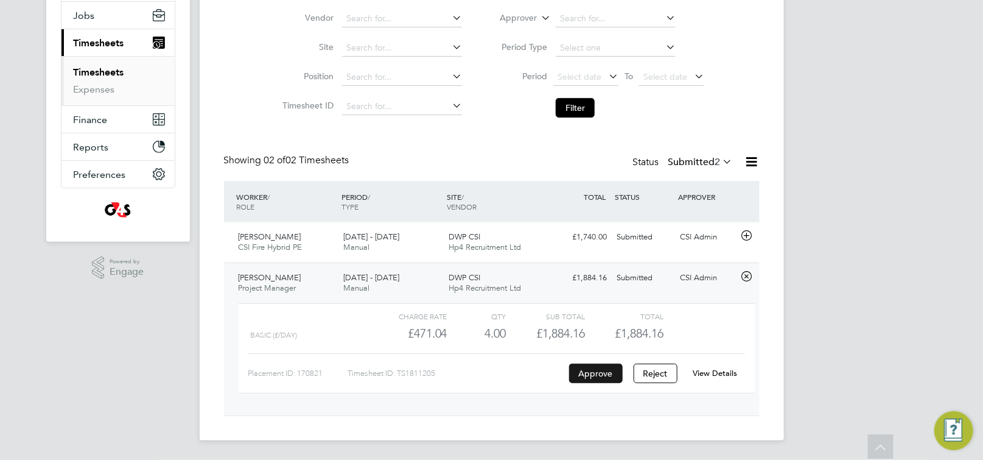
click at [579, 380] on button "Approve" at bounding box center [596, 372] width 54 height 19
click at [574, 106] on button "Filter" at bounding box center [575, 107] width 39 height 19
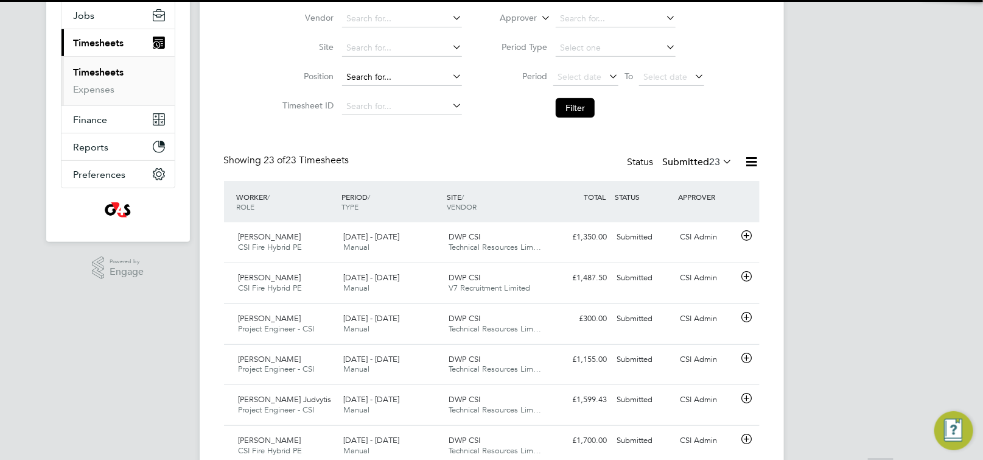
scroll to position [6, 6]
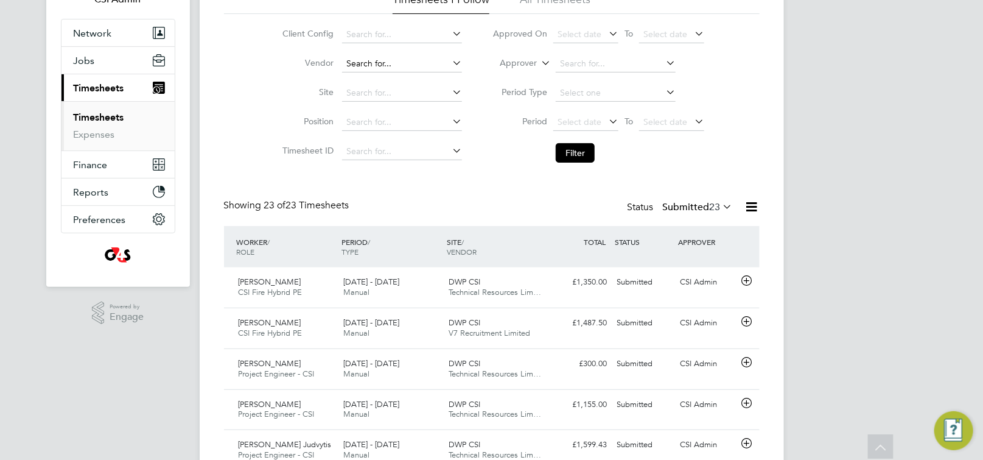
click at [399, 57] on input at bounding box center [402, 63] width 120 height 17
click at [392, 82] on li "Hp4 Recruitment Ltd" at bounding box center [401, 80] width 121 height 16
type input "Hp4 Recruitment Ltd"
click at [565, 151] on button "Filter" at bounding box center [575, 152] width 39 height 19
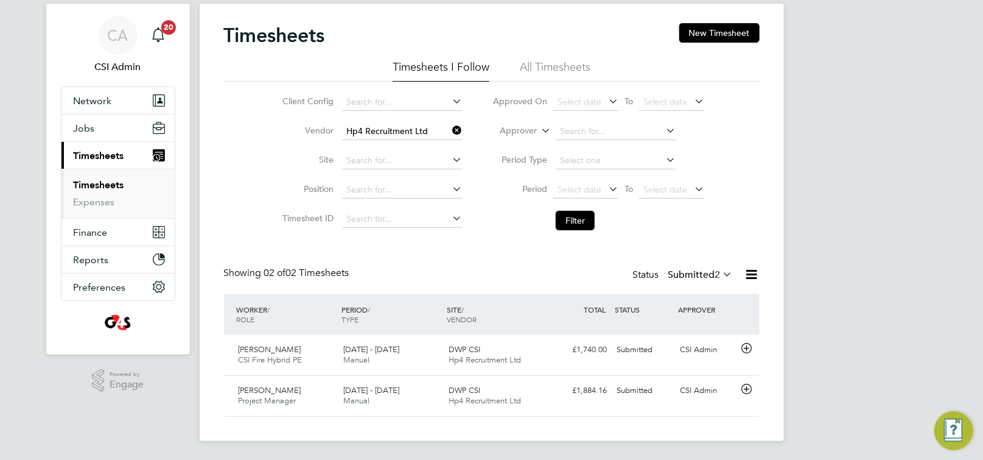
click at [704, 274] on label "Submitted 2" at bounding box center [700, 274] width 65 height 12
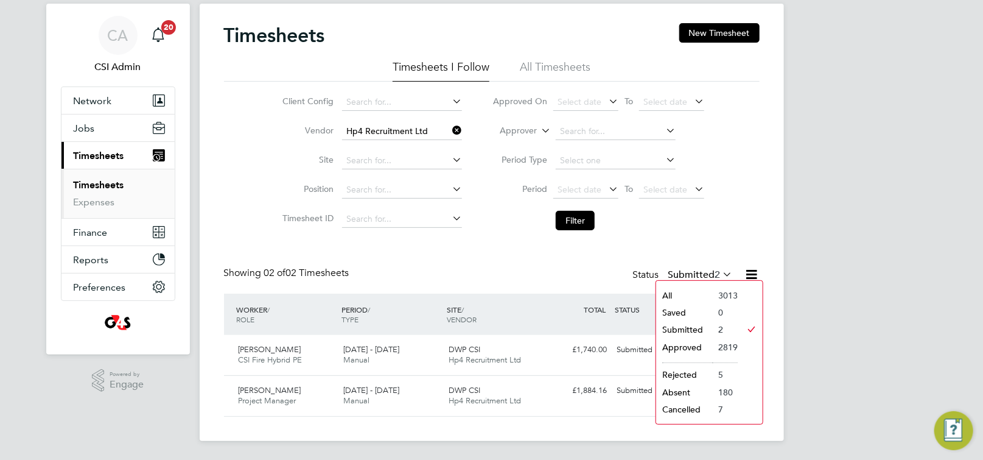
click at [686, 342] on li "Approved" at bounding box center [684, 346] width 56 height 17
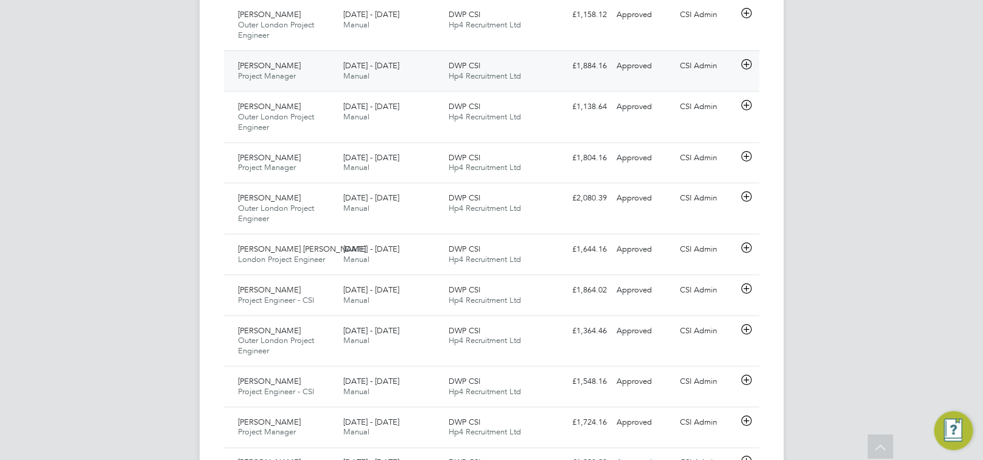
click at [444, 67] on div "DWP CSI Hp4 Recruitment Ltd" at bounding box center [496, 71] width 105 height 30
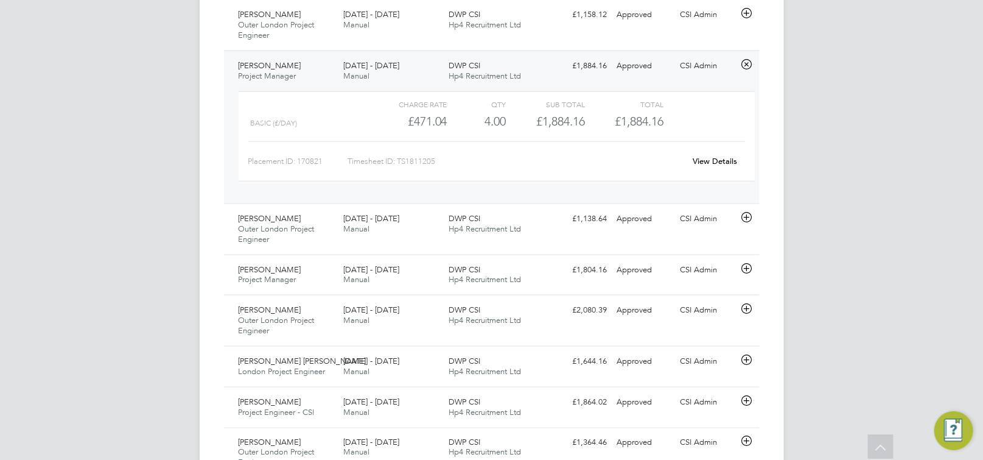
click at [693, 156] on link "View Details" at bounding box center [715, 161] width 44 height 10
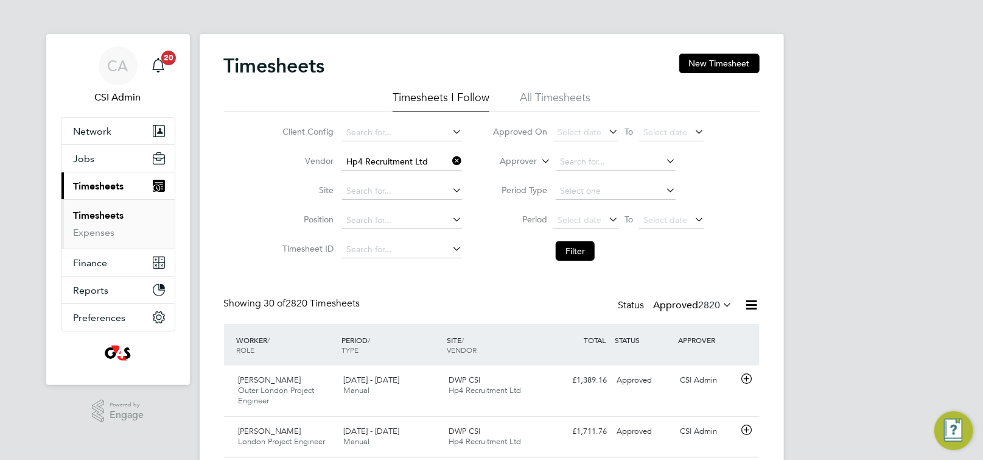
click at [704, 306] on span "2820" at bounding box center [710, 305] width 22 height 12
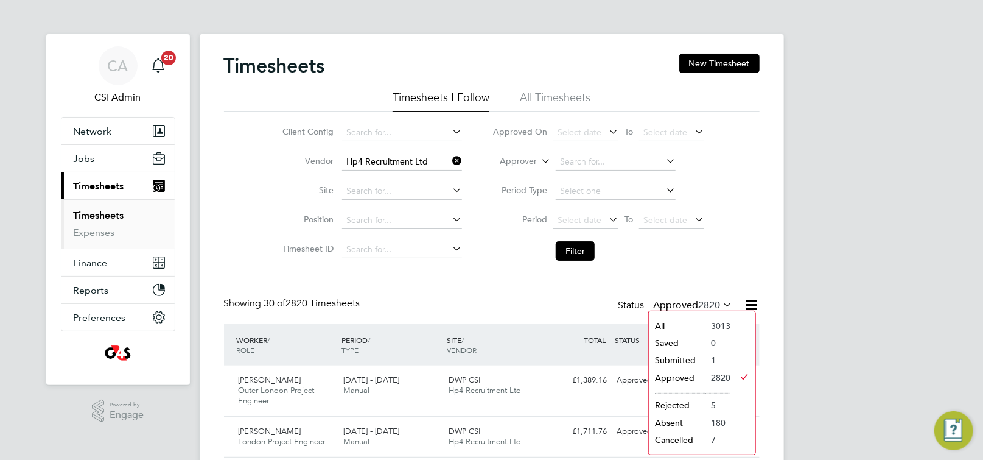
click at [690, 359] on li "Submitted" at bounding box center [677, 359] width 56 height 17
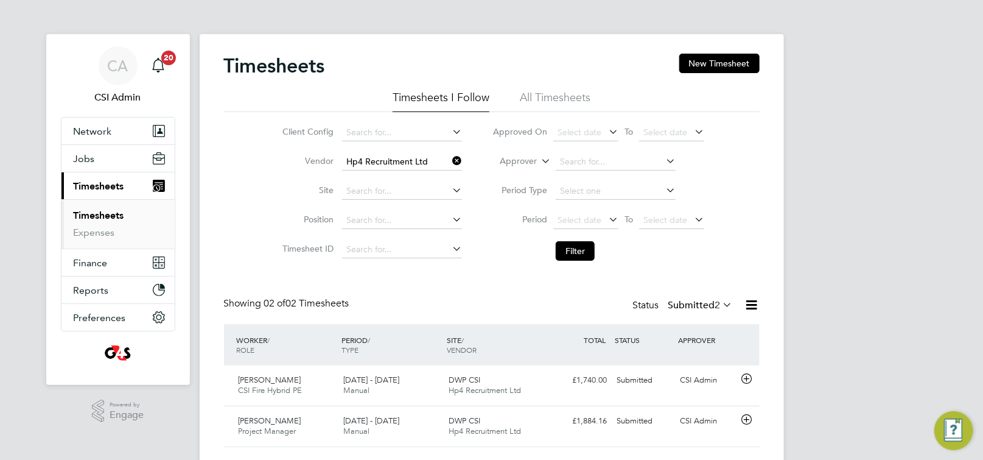
click at [450, 157] on icon at bounding box center [450, 160] width 0 height 17
click at [407, 160] on input at bounding box center [402, 161] width 120 height 17
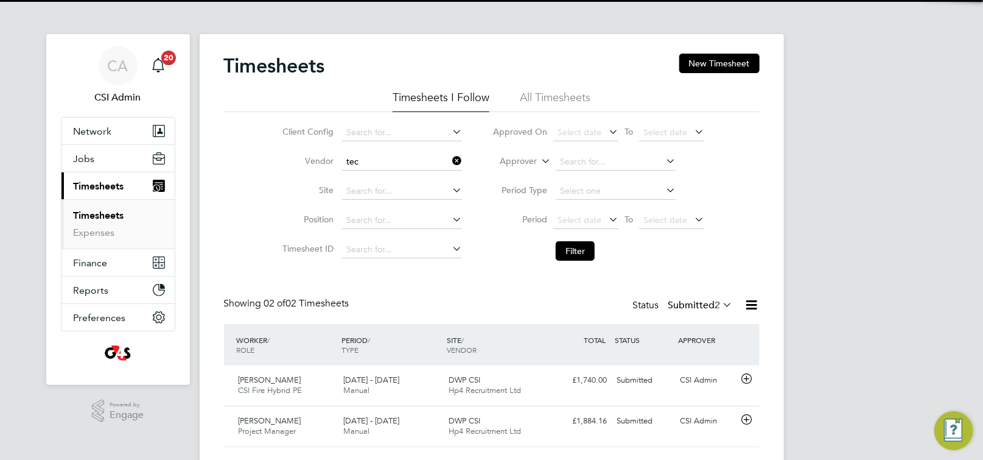
click at [390, 200] on li "Tec hnical Resources Limited" at bounding box center [409, 195] width 136 height 16
type input "Technical Resources Limited"
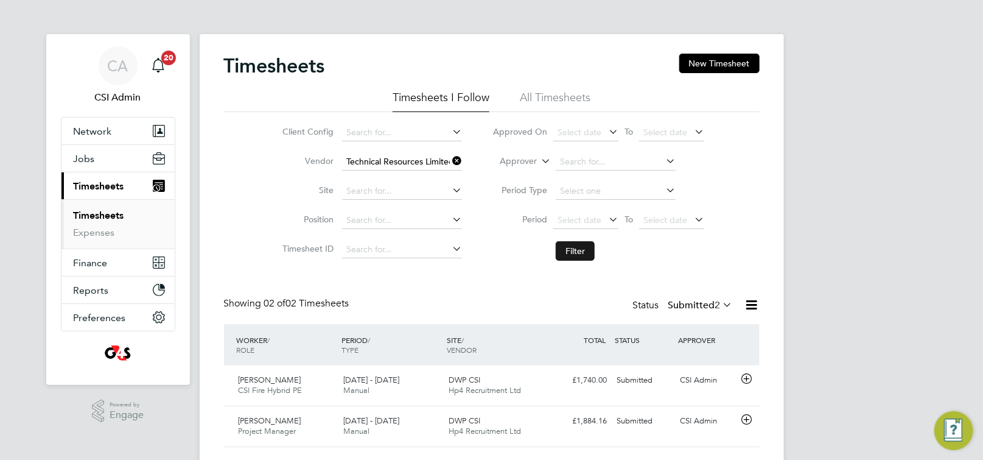
click at [583, 250] on button "Filter" at bounding box center [575, 250] width 39 height 19
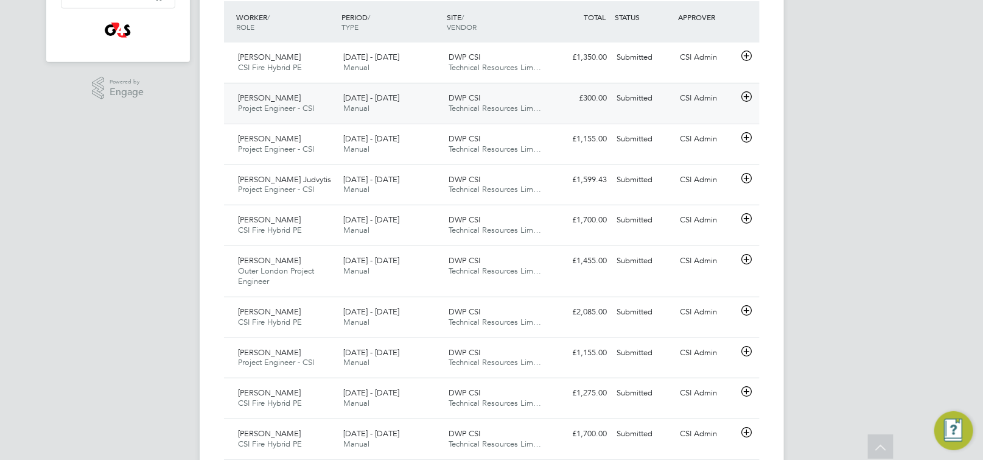
click at [750, 100] on icon at bounding box center [746, 97] width 15 height 10
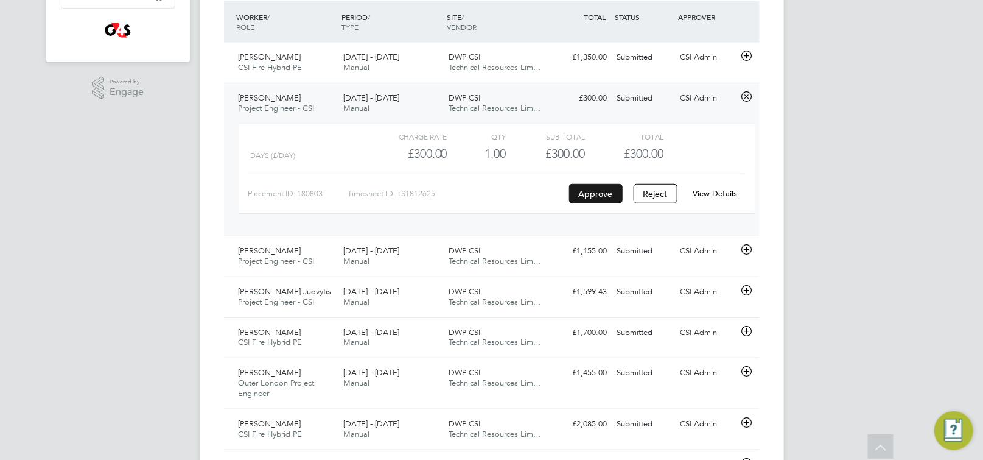
click at [599, 191] on button "Approve" at bounding box center [596, 193] width 54 height 19
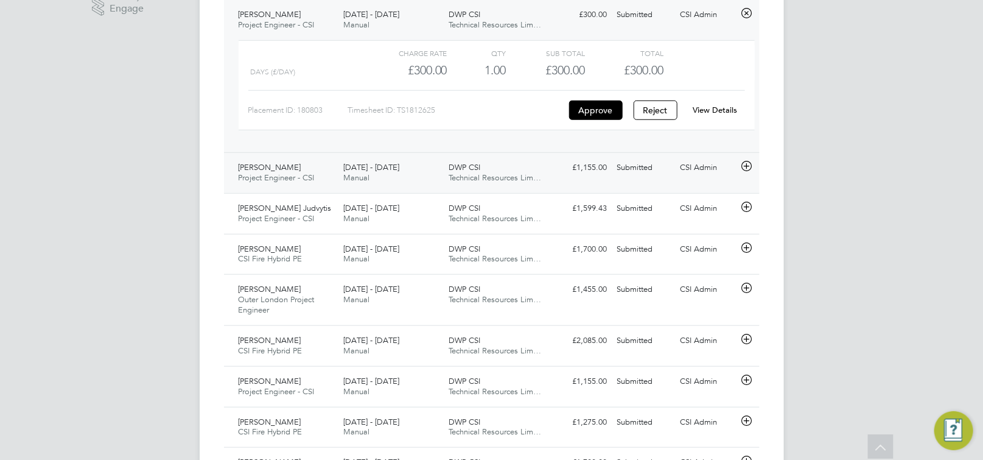
click at [747, 169] on icon at bounding box center [746, 166] width 15 height 10
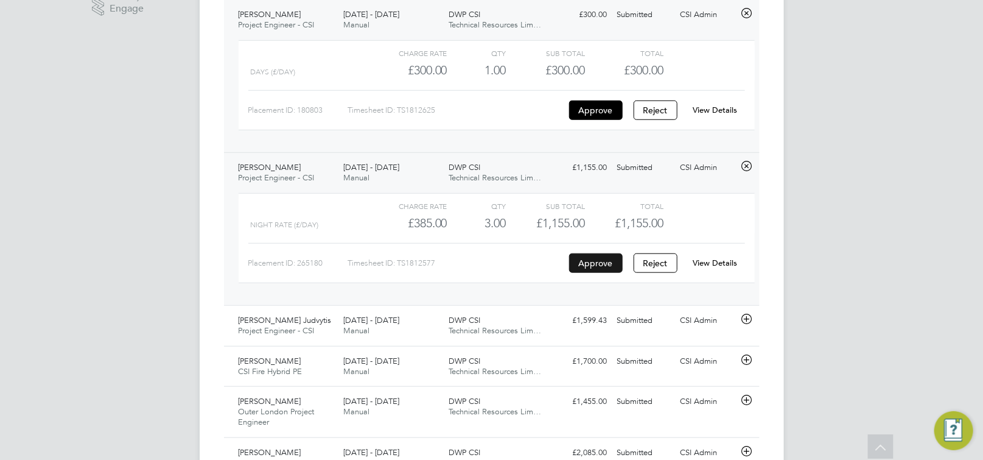
click at [594, 257] on button "Approve" at bounding box center [596, 262] width 54 height 19
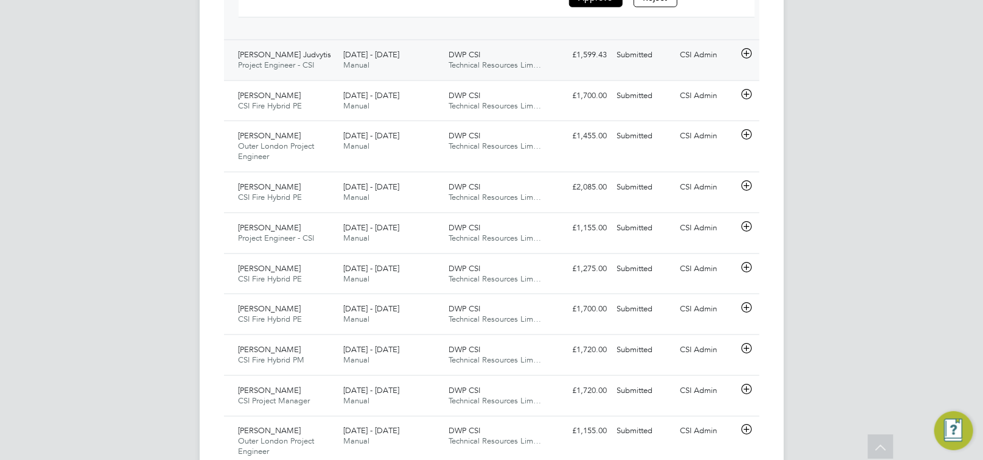
click at [746, 54] on icon at bounding box center [746, 54] width 15 height 10
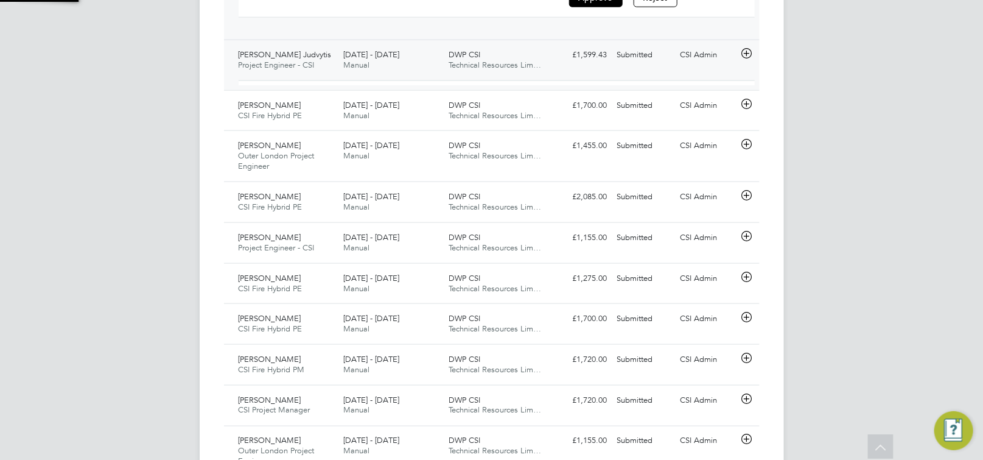
scroll to position [20, 118]
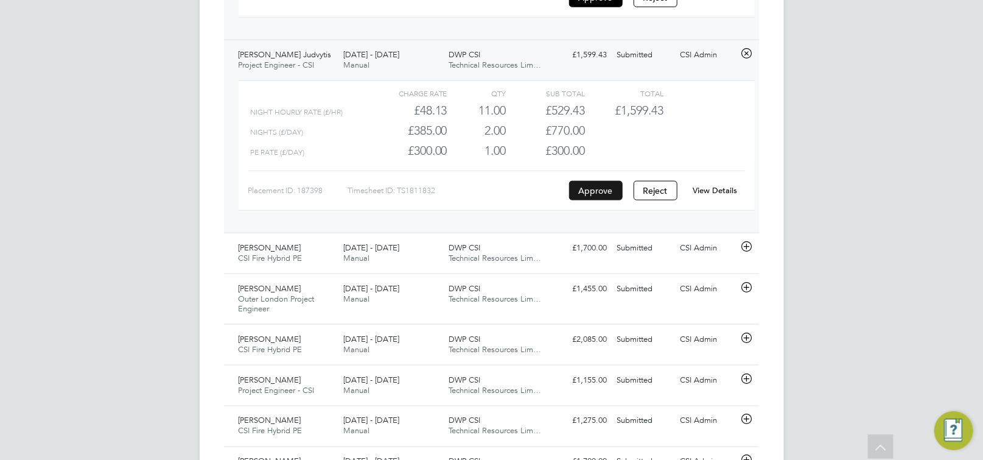
click at [589, 190] on button "Approve" at bounding box center [596, 190] width 54 height 19
click at [749, 288] on icon at bounding box center [746, 287] width 15 height 10
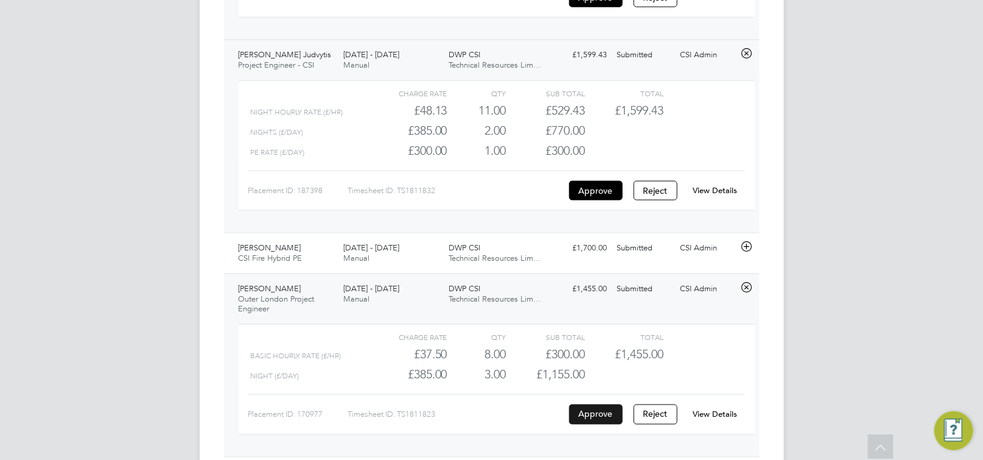
click at [599, 418] on button "Approve" at bounding box center [596, 413] width 54 height 19
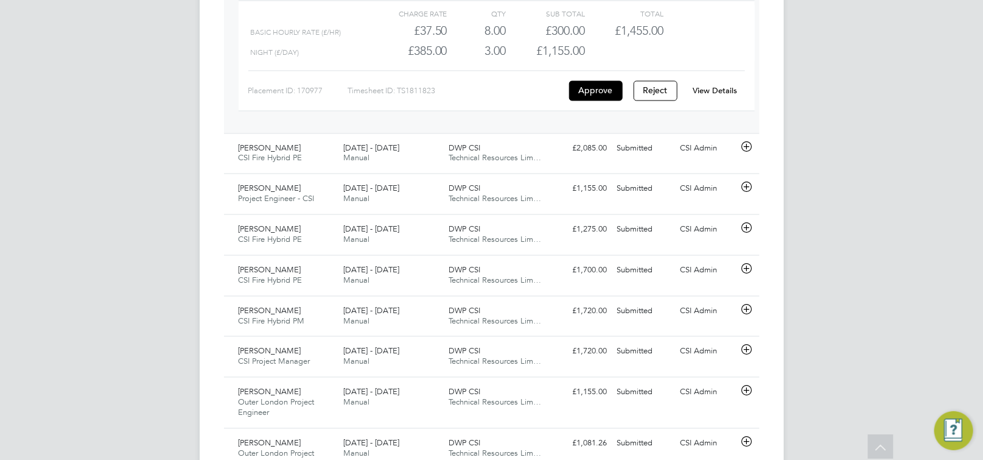
scroll to position [1110, 0]
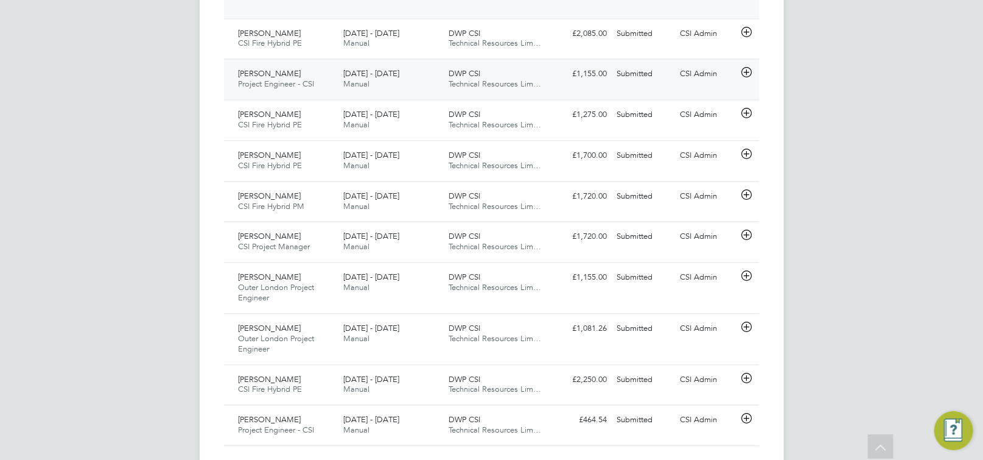
click at [749, 76] on icon at bounding box center [746, 73] width 15 height 10
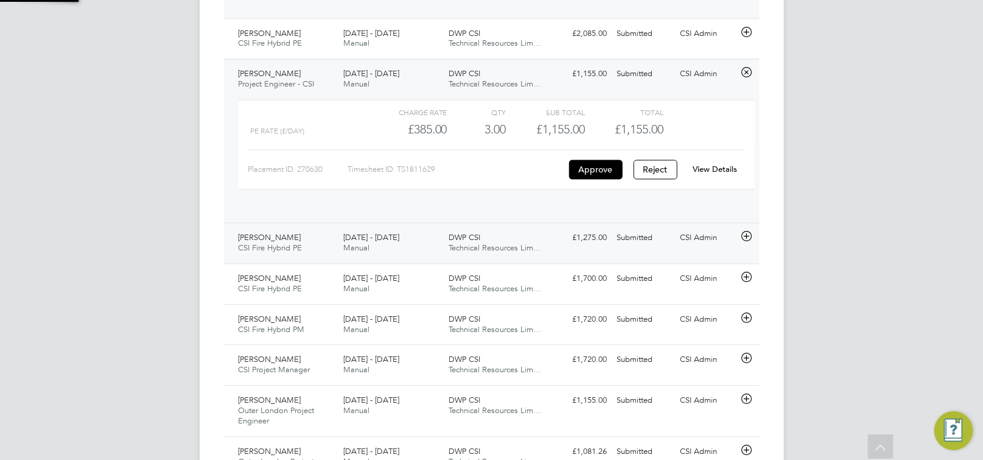
scroll to position [20, 118]
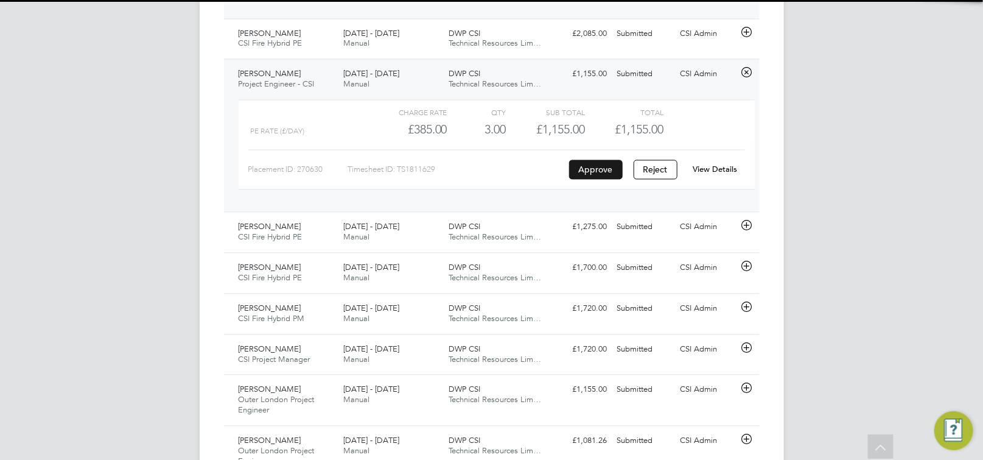
click at [590, 169] on button "Approve" at bounding box center [596, 168] width 54 height 19
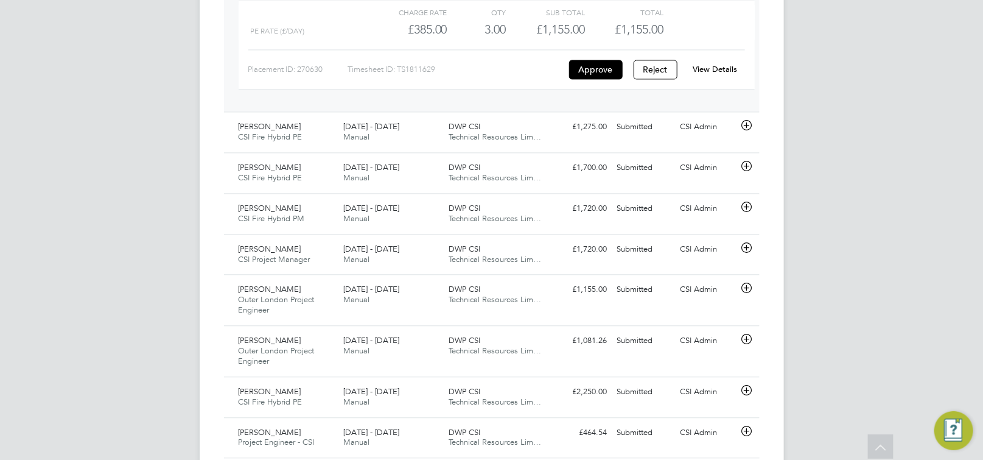
scroll to position [1254, 0]
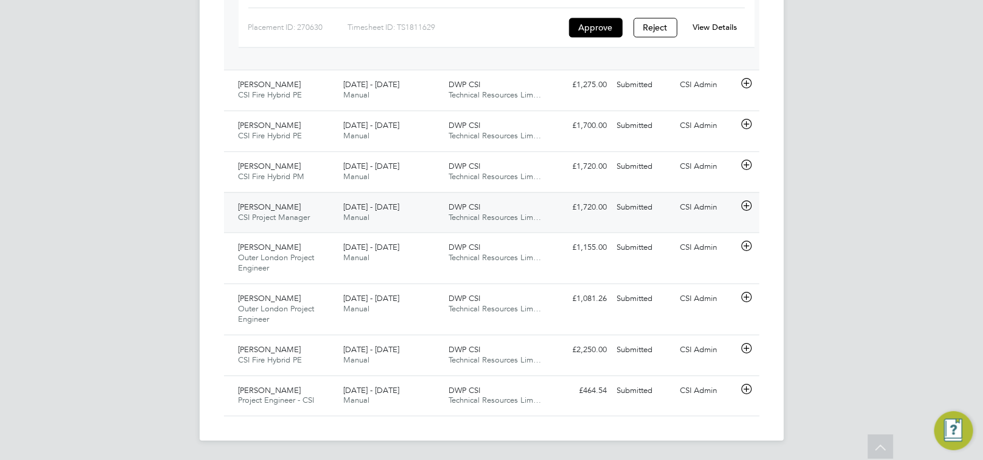
click at [746, 202] on icon at bounding box center [746, 206] width 15 height 10
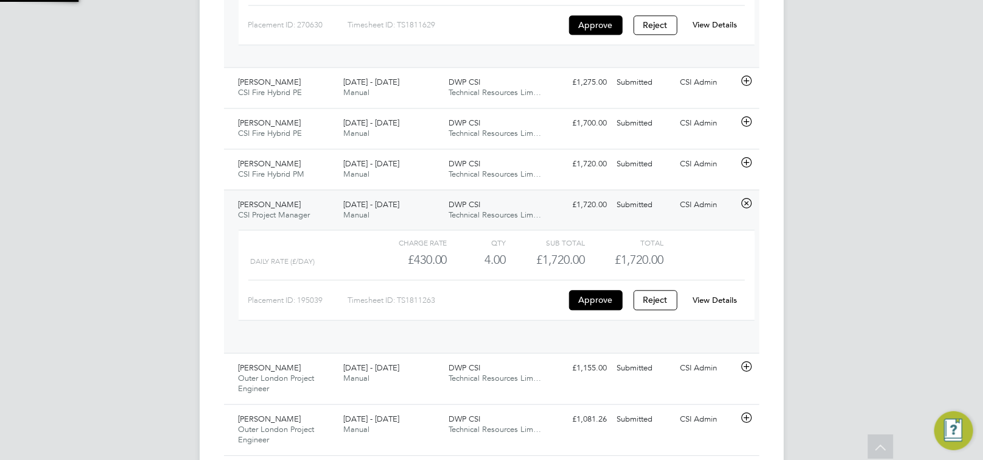
scroll to position [20, 118]
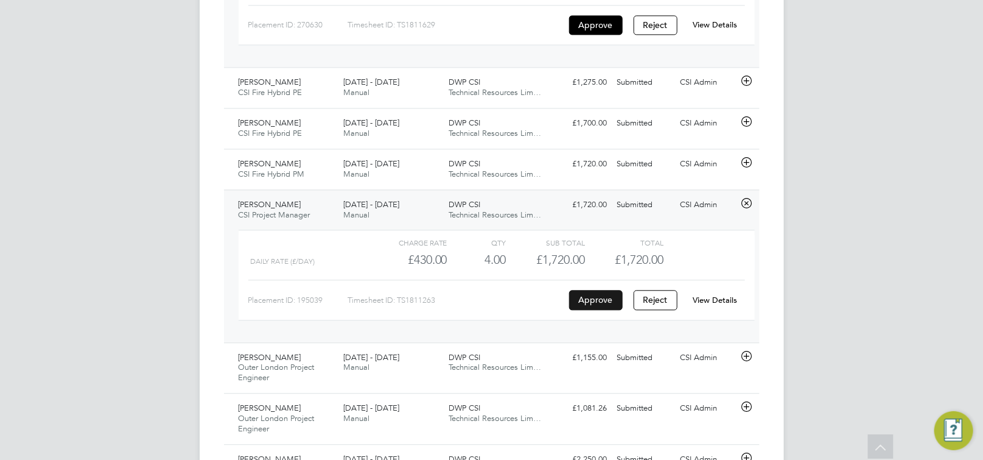
click at [604, 300] on button "Approve" at bounding box center [596, 299] width 54 height 19
click at [744, 359] on icon at bounding box center [746, 356] width 15 height 10
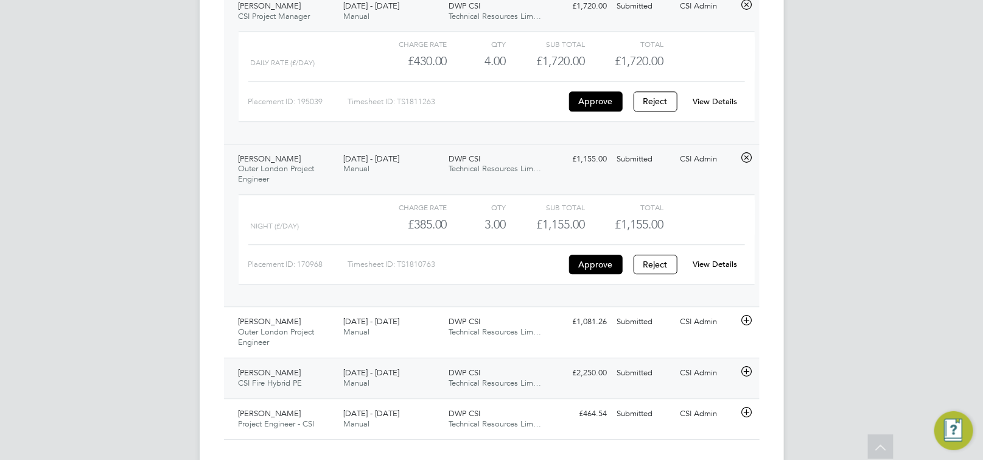
scroll to position [1456, 0]
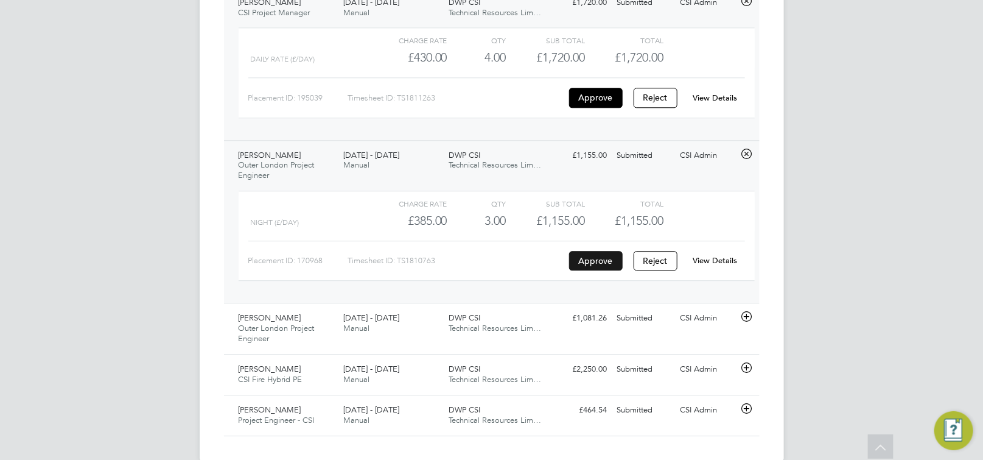
click at [589, 263] on button "Approve" at bounding box center [596, 260] width 54 height 19
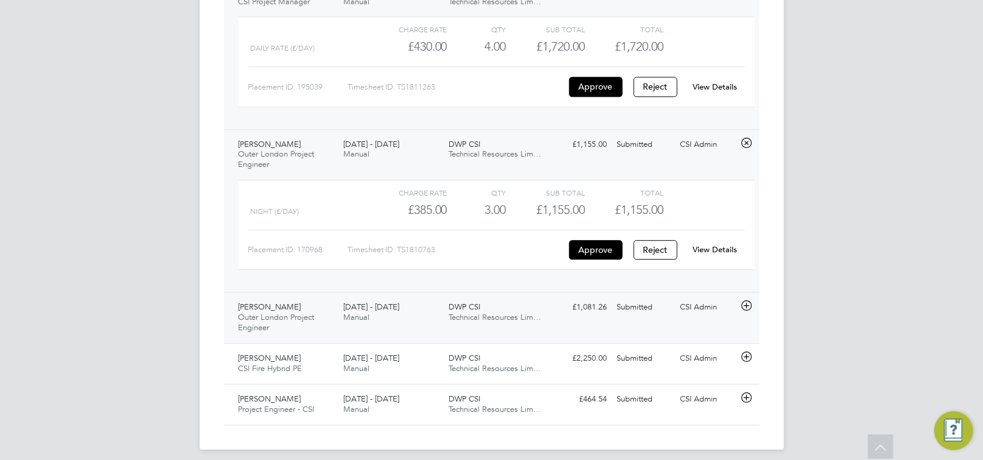
scroll to position [1480, 0]
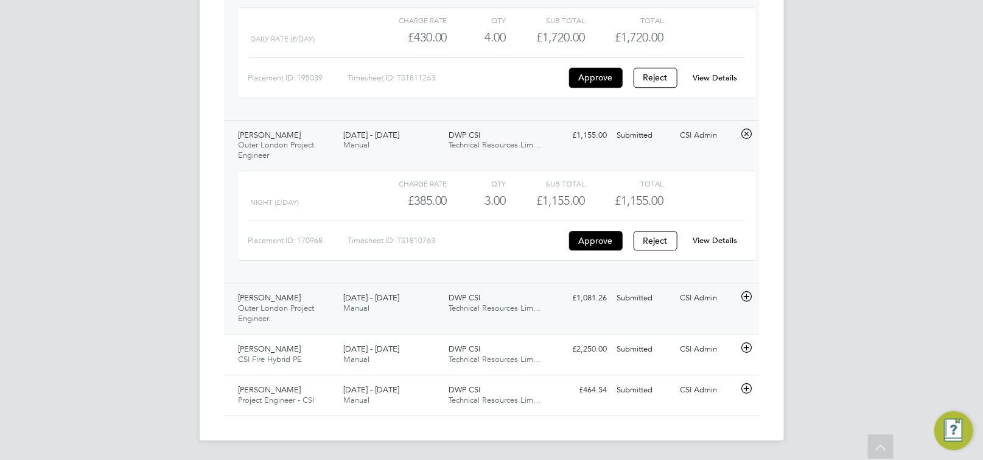
click at [746, 295] on icon at bounding box center [746, 297] width 15 height 10
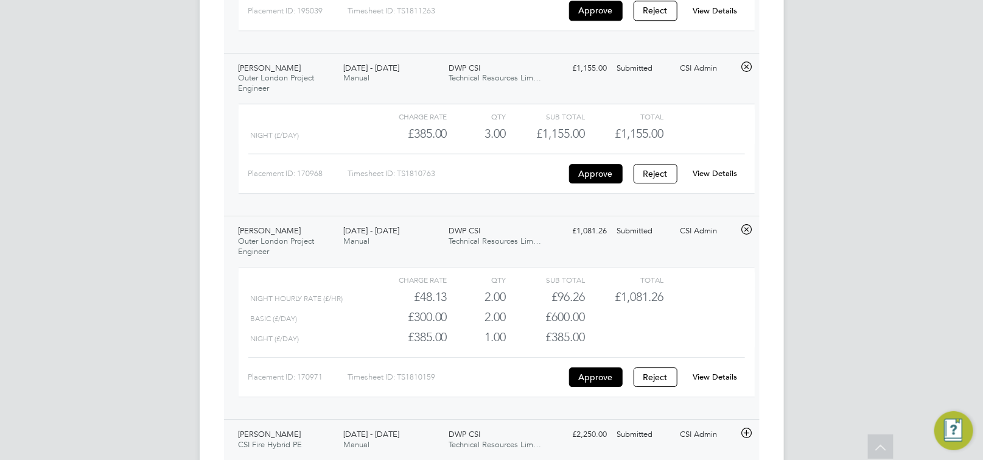
scroll to position [1633, 0]
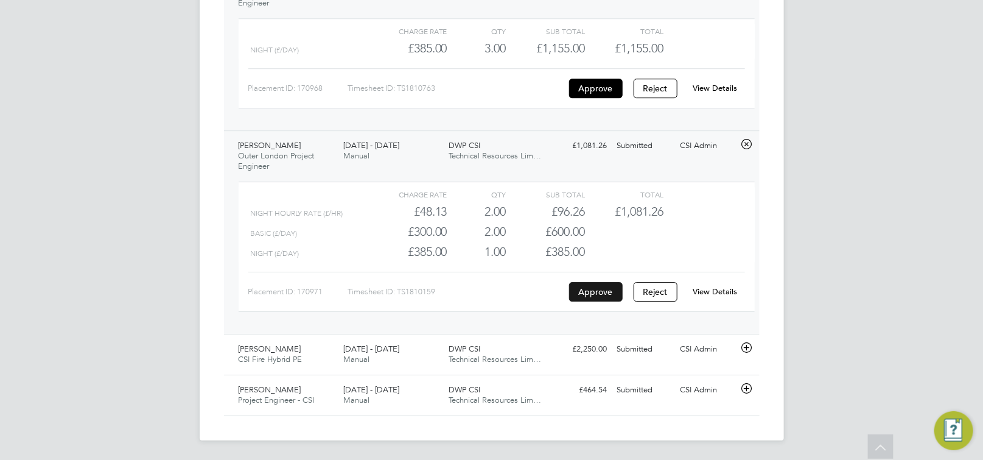
click at [617, 300] on button "Approve" at bounding box center [596, 291] width 54 height 19
click at [749, 387] on icon at bounding box center [746, 388] width 15 height 10
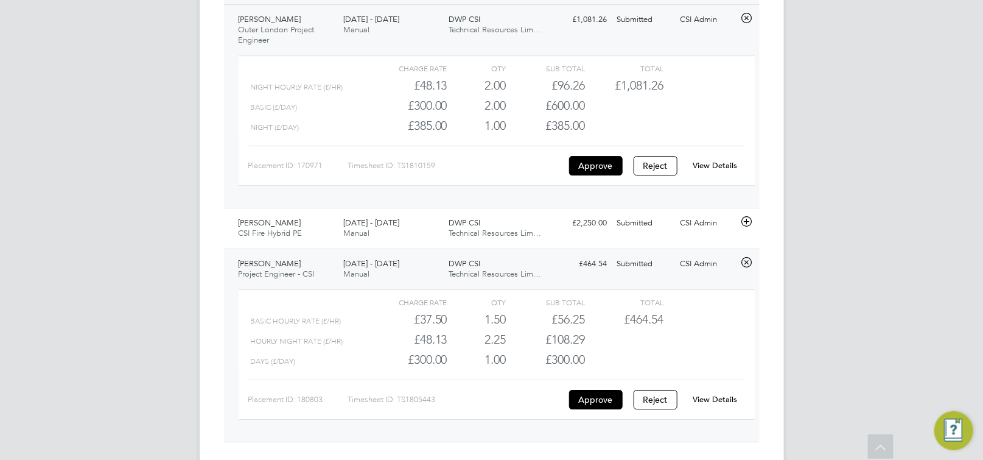
scroll to position [1786, 0]
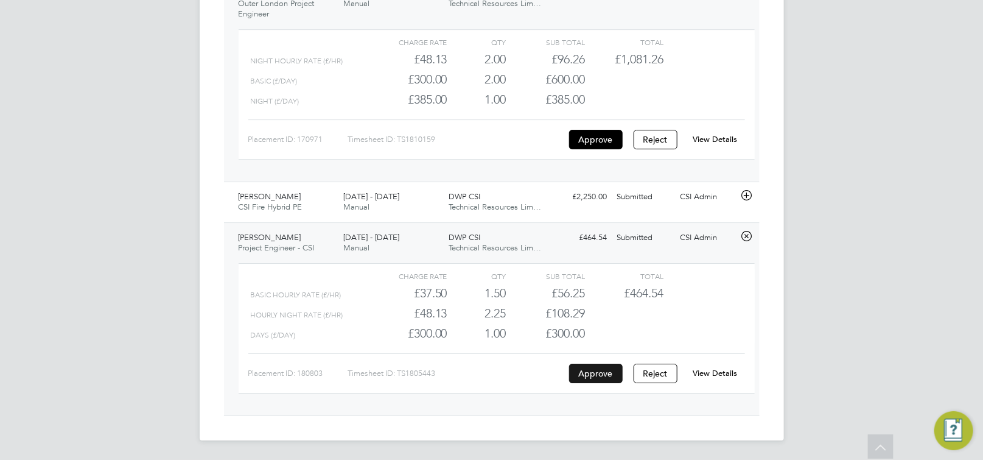
click at [611, 375] on button "Approve" at bounding box center [596, 372] width 54 height 19
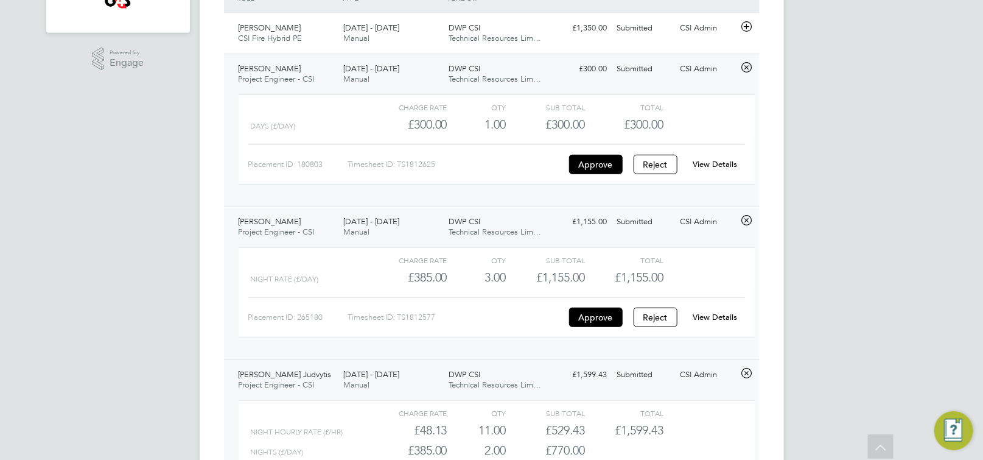
scroll to position [0, 0]
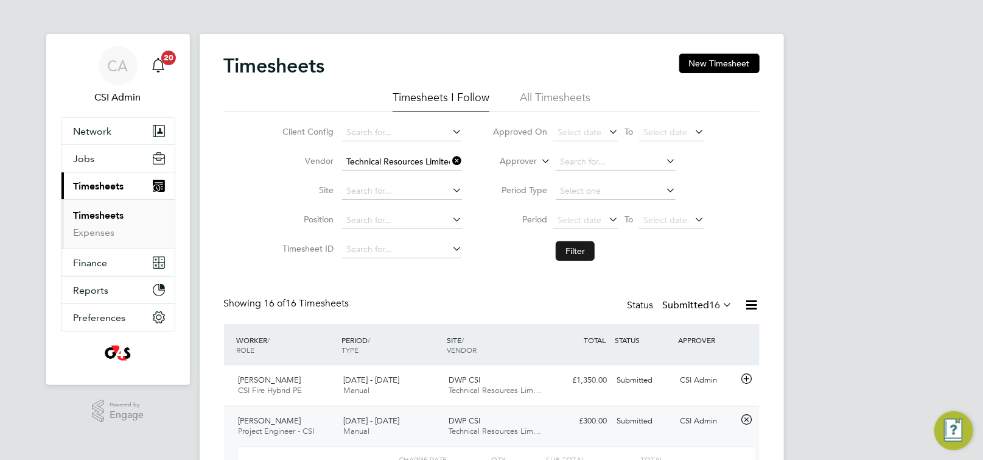
click at [581, 253] on button "Filter" at bounding box center [575, 250] width 39 height 19
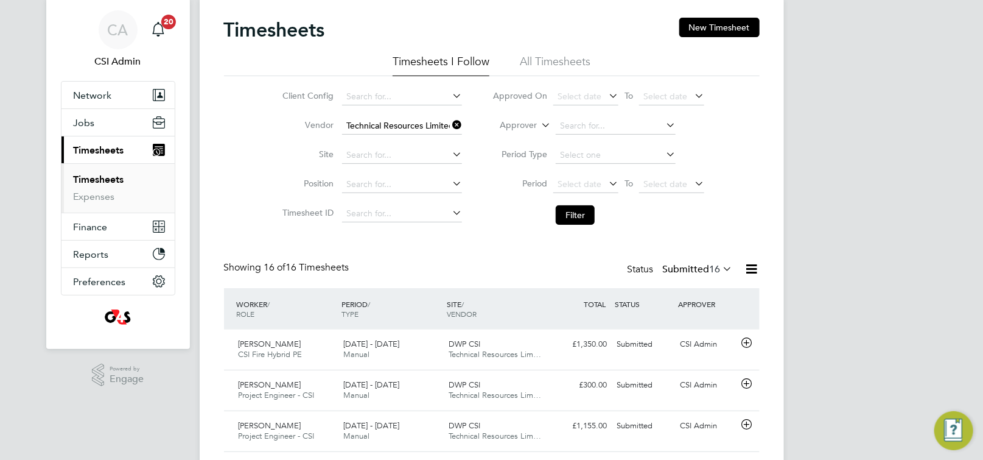
click at [450, 126] on icon at bounding box center [450, 124] width 0 height 17
click at [400, 122] on input at bounding box center [402, 125] width 120 height 17
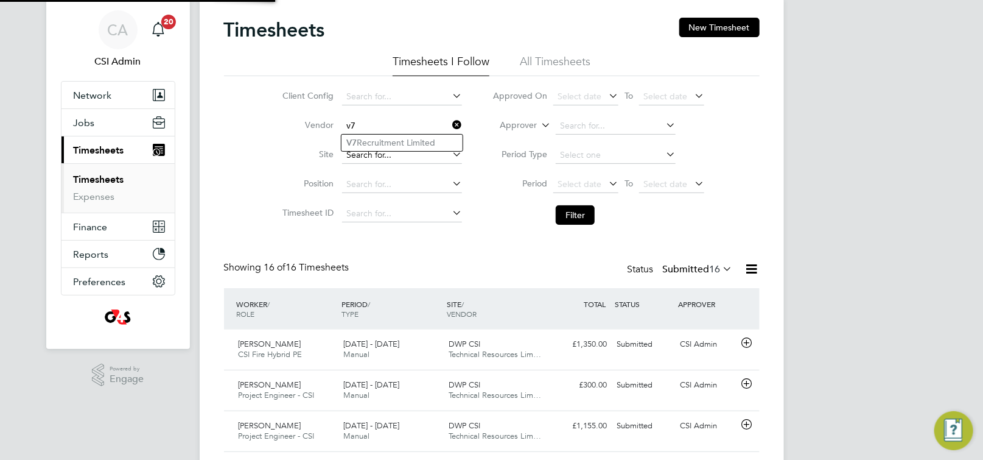
type input "v7"
click at [394, 154] on input at bounding box center [402, 155] width 120 height 17
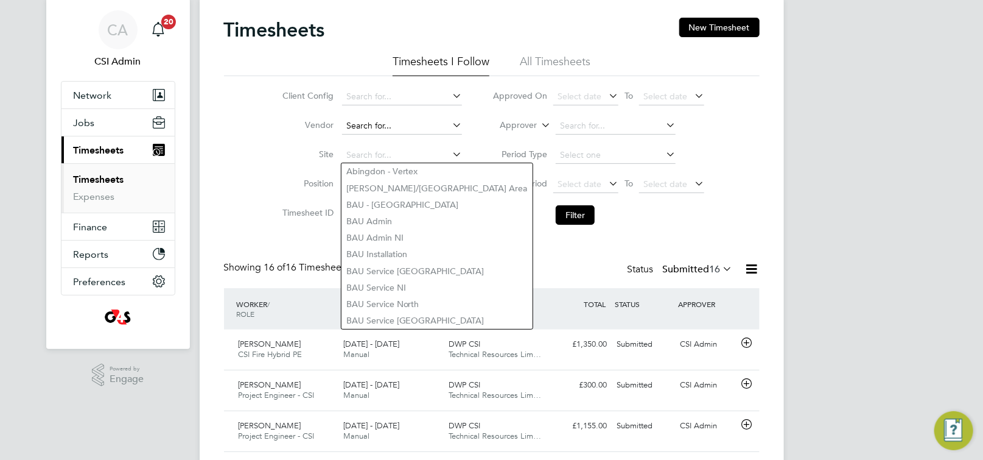
click at [377, 125] on input at bounding box center [402, 125] width 120 height 17
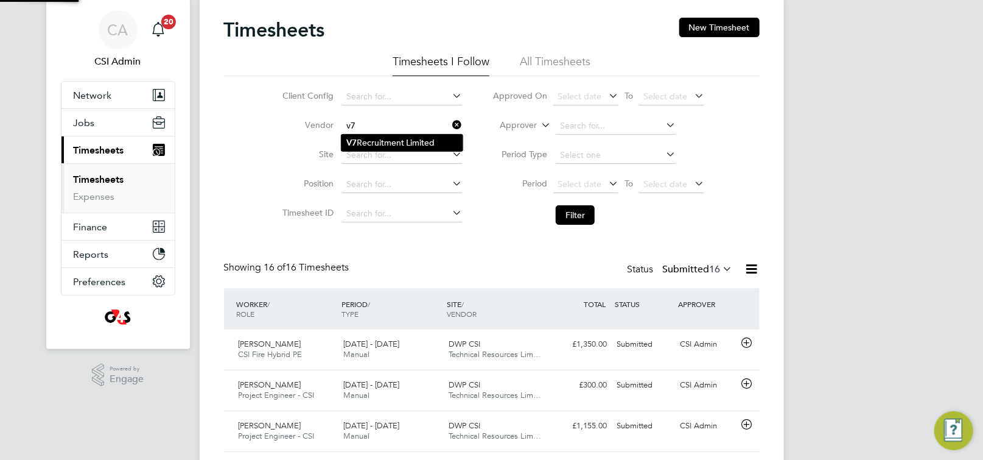
click at [383, 139] on li "V7 Recruitment Limited" at bounding box center [401, 143] width 121 height 16
type input "V7 Recruitment Limited"
click at [581, 215] on button "Filter" at bounding box center [575, 214] width 39 height 19
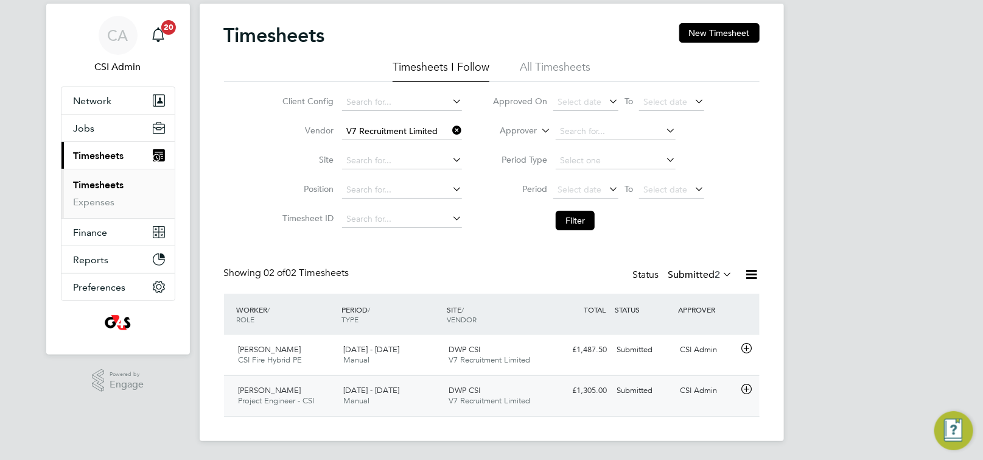
click at [750, 394] on icon at bounding box center [746, 389] width 15 height 10
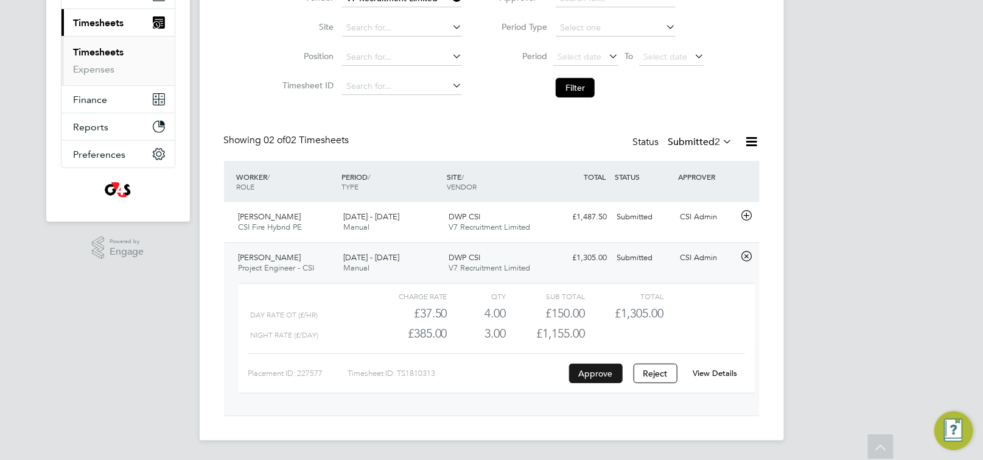
click at [592, 376] on button "Approve" at bounding box center [596, 372] width 54 height 19
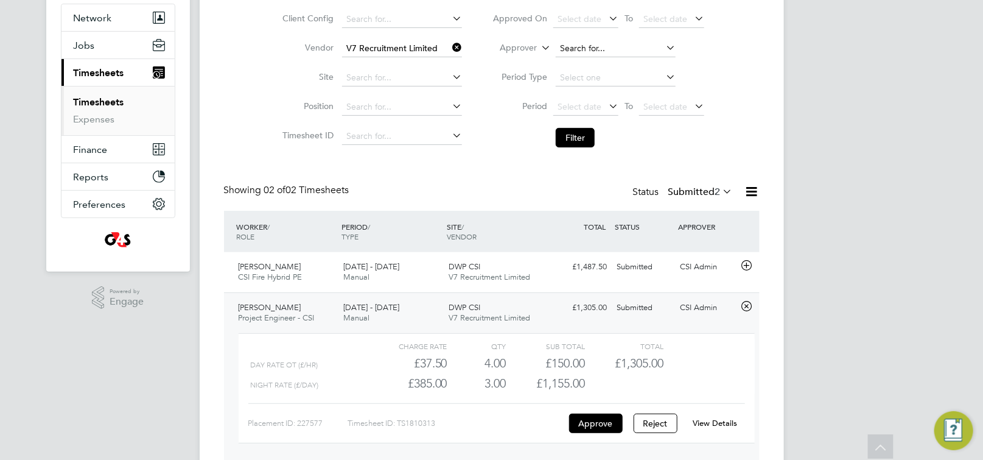
scroll to position [0, 0]
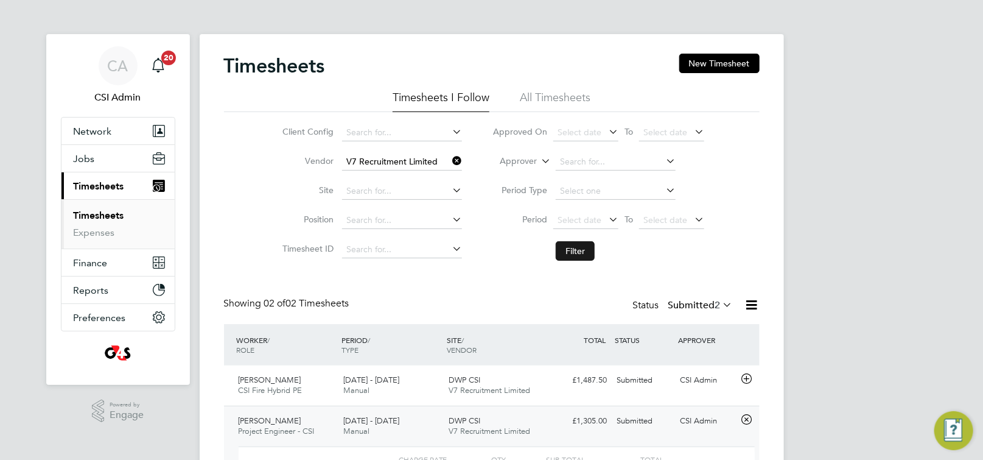
click at [578, 245] on button "Filter" at bounding box center [575, 250] width 39 height 19
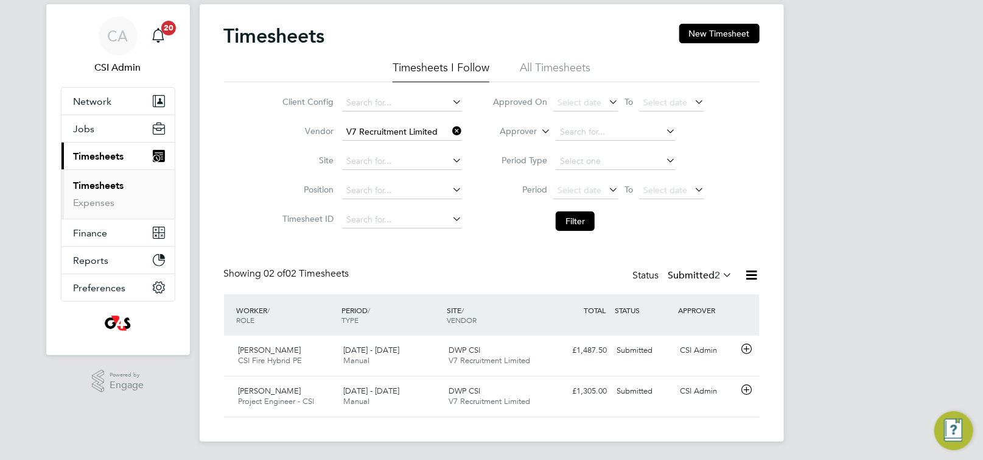
scroll to position [30, 0]
click at [450, 128] on icon at bounding box center [450, 130] width 0 height 17
click at [427, 127] on input at bounding box center [402, 131] width 120 height 17
click at [444, 218] on li "C ombined Integrated Systems Limited" at bounding box center [440, 214] width 199 height 16
type input "Combined Integrated Systems Limited"
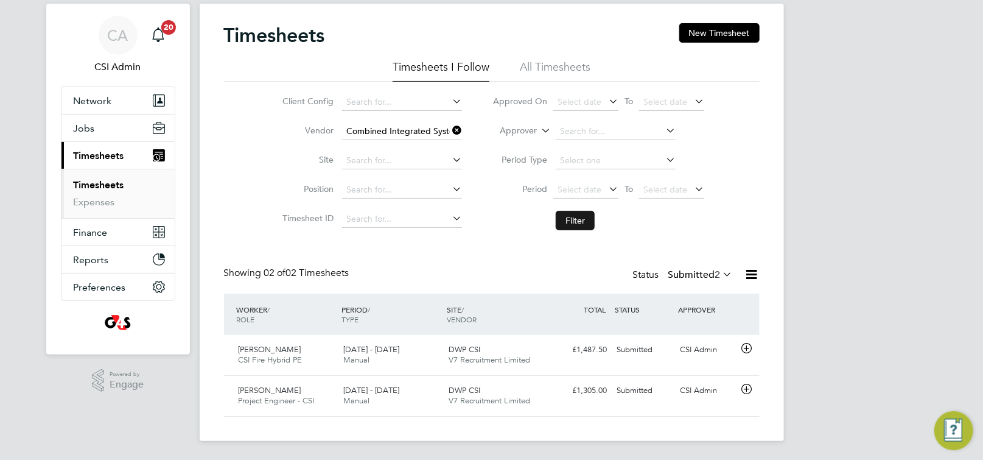
click at [584, 220] on button "Filter" at bounding box center [575, 220] width 39 height 19
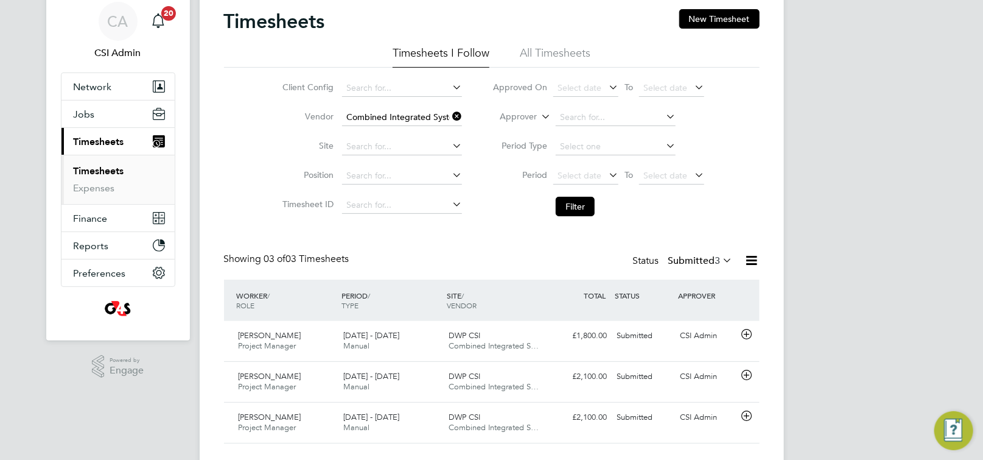
scroll to position [71, 0]
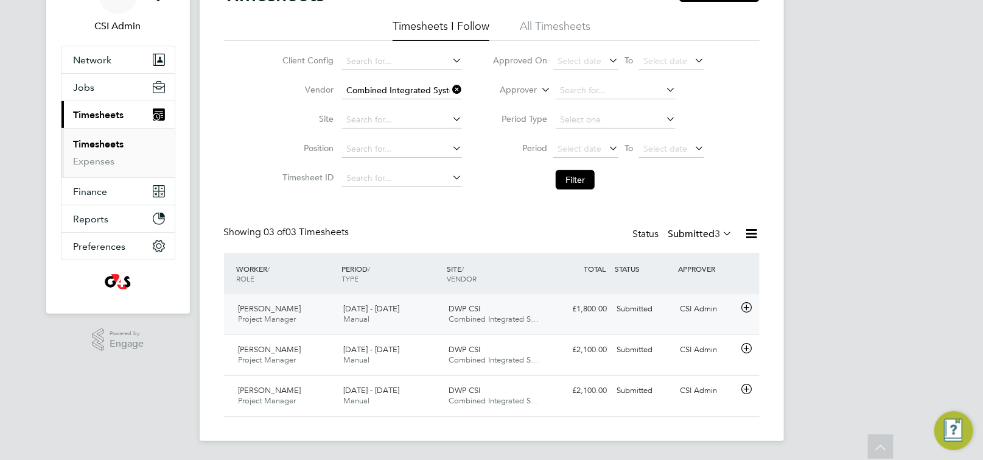
drag, startPoint x: 751, startPoint y: 304, endPoint x: 737, endPoint y: 306, distance: 13.4
click at [751, 304] on icon at bounding box center [746, 308] width 15 height 10
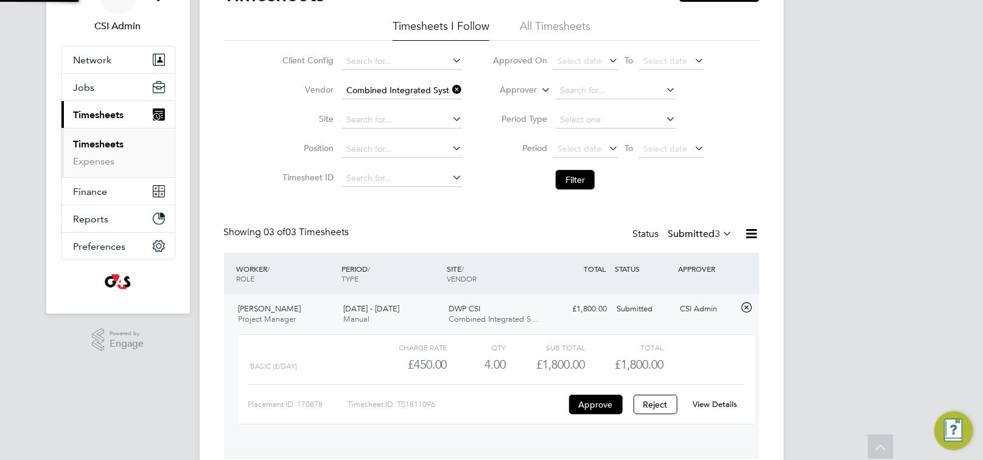
scroll to position [20, 118]
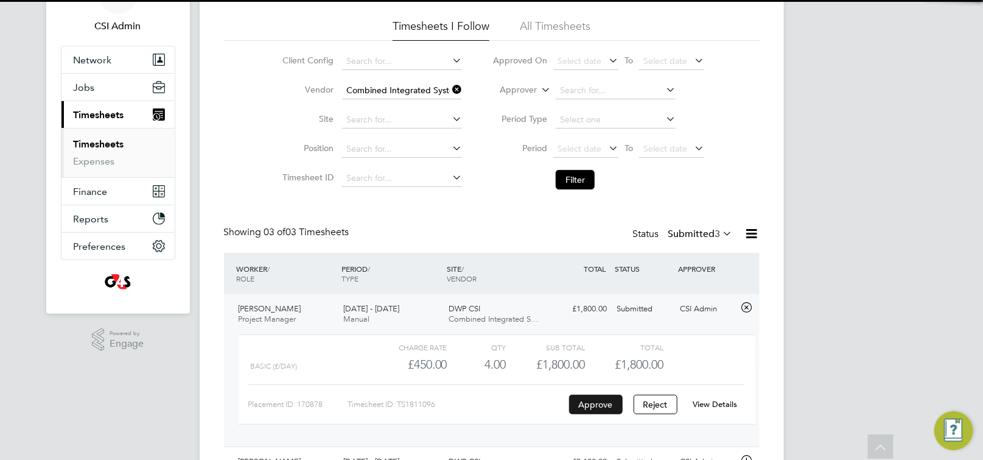
click at [605, 402] on button "Approve" at bounding box center [596, 403] width 54 height 19
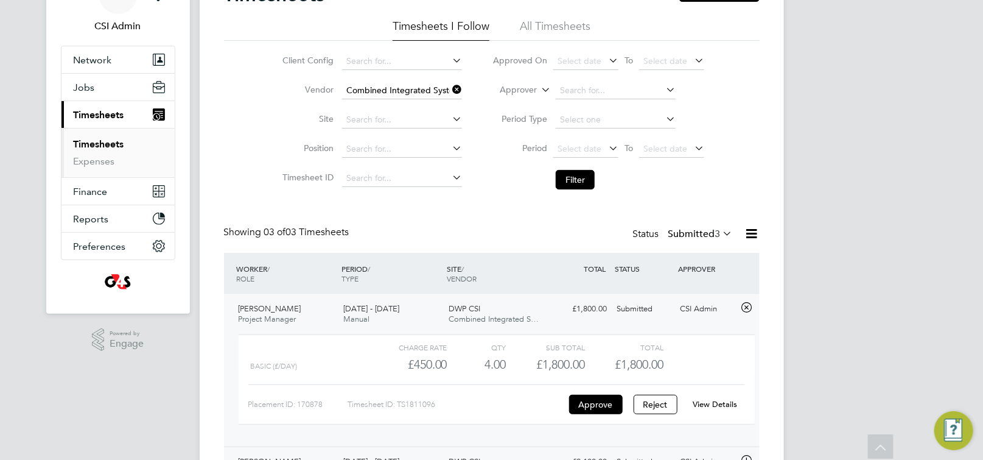
scroll to position [183, 0]
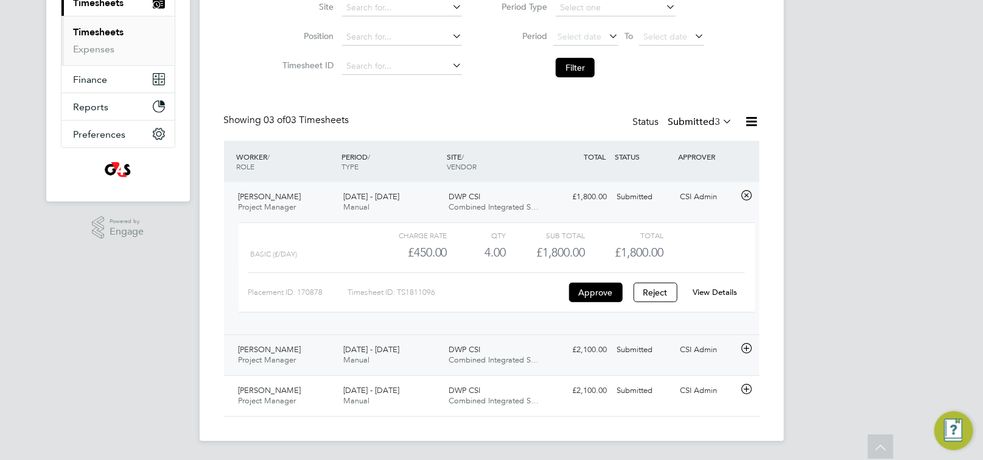
click at [746, 351] on icon at bounding box center [746, 348] width 15 height 10
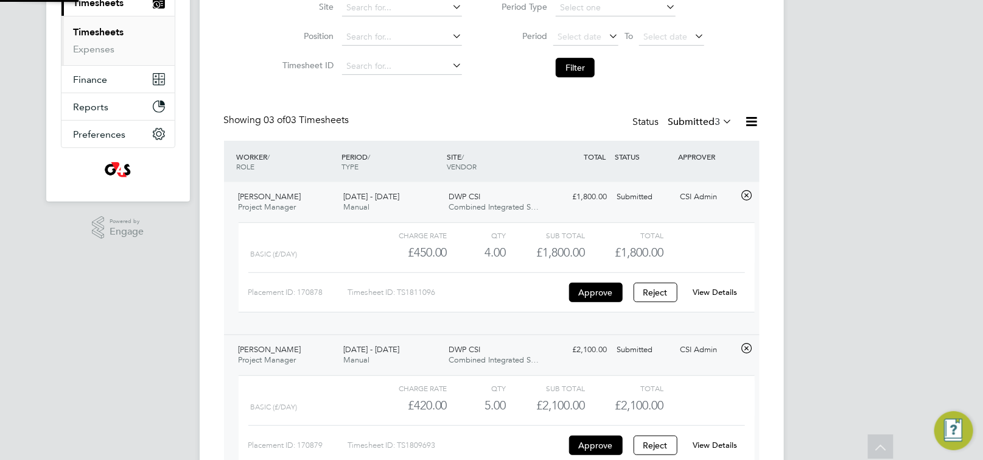
scroll to position [20, 118]
click at [605, 443] on button "Approve" at bounding box center [596, 444] width 54 height 19
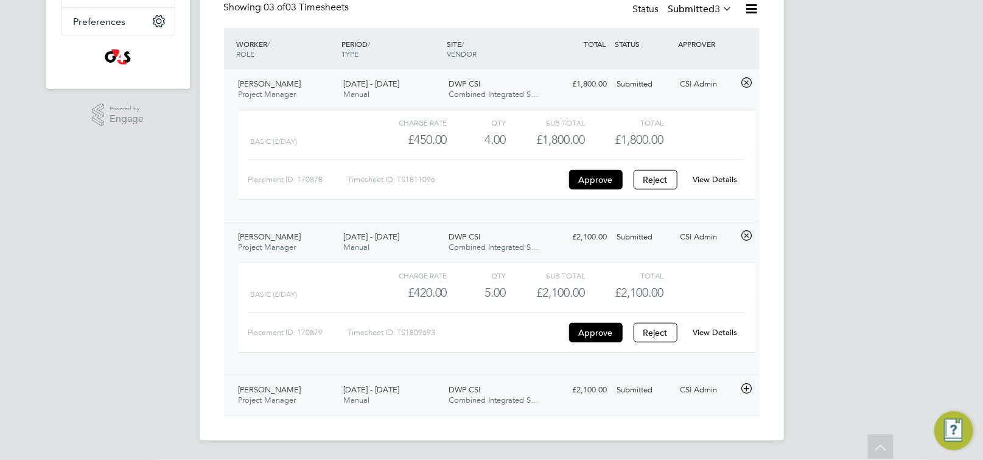
click at [746, 392] on icon at bounding box center [746, 388] width 15 height 10
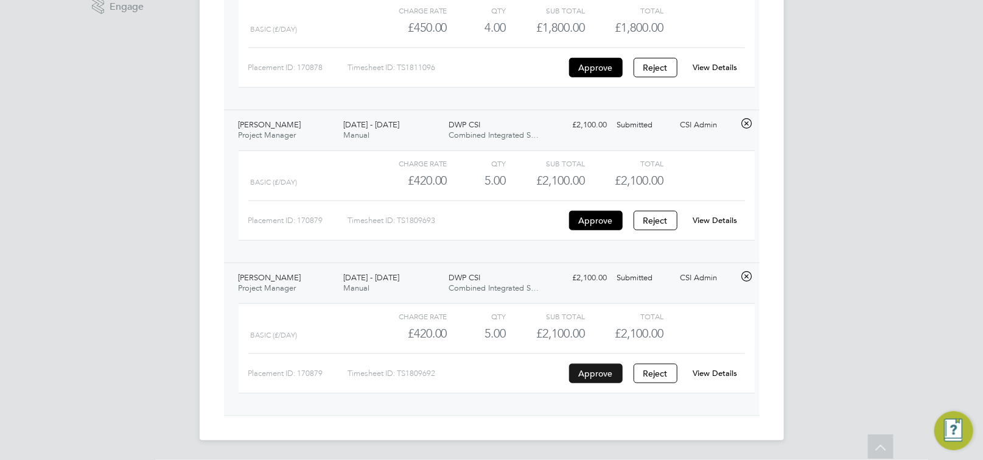
click at [612, 369] on button "Approve" at bounding box center [596, 372] width 54 height 19
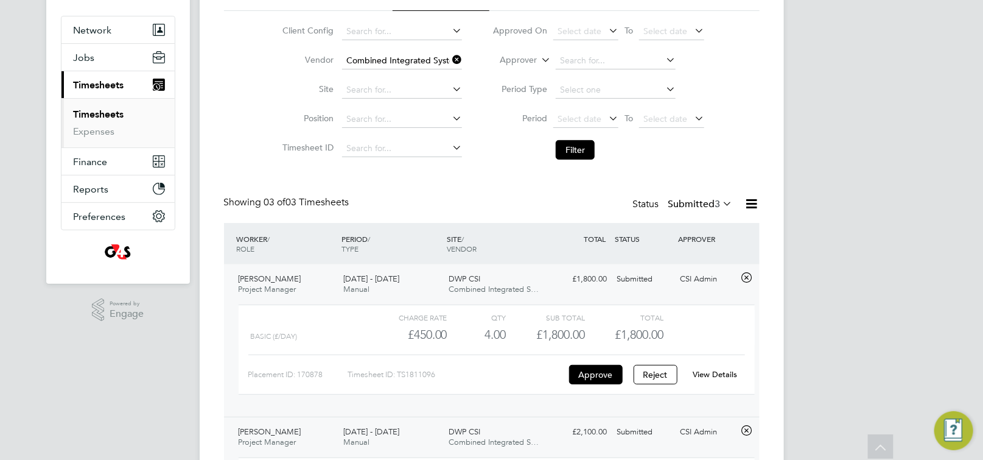
scroll to position [97, 0]
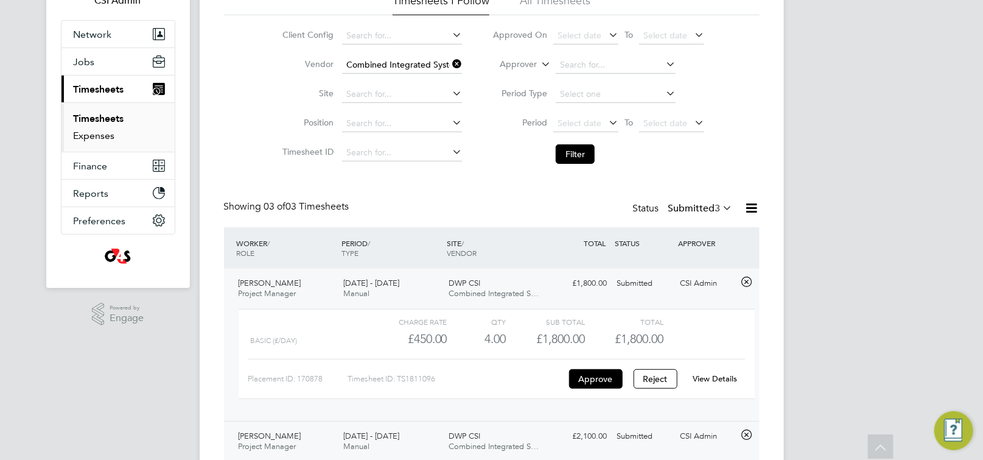
click at [80, 132] on link "Expenses" at bounding box center [94, 136] width 41 height 12
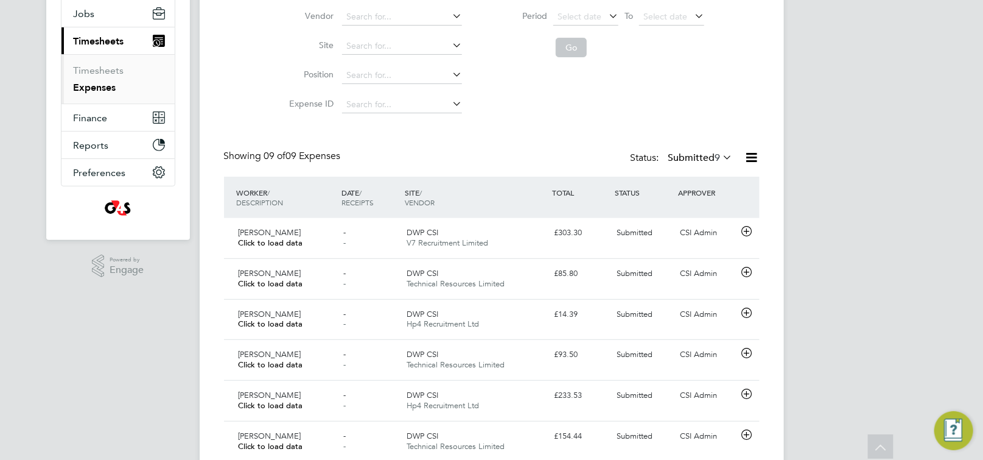
scroll to position [97, 0]
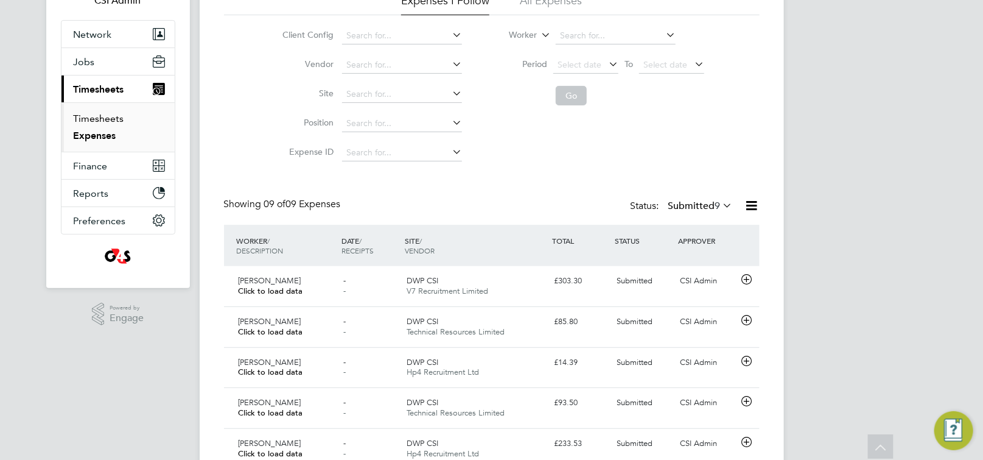
click at [116, 124] on link "Timesheets" at bounding box center [99, 119] width 51 height 12
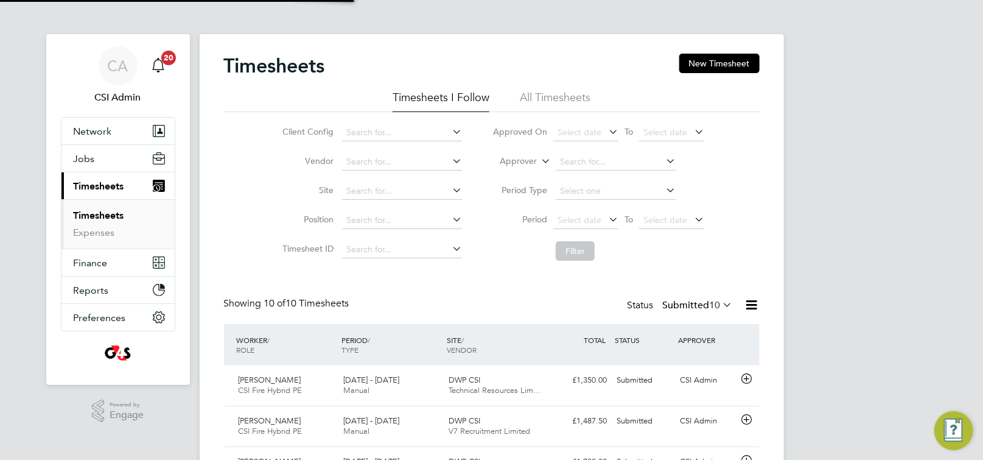
scroll to position [6, 6]
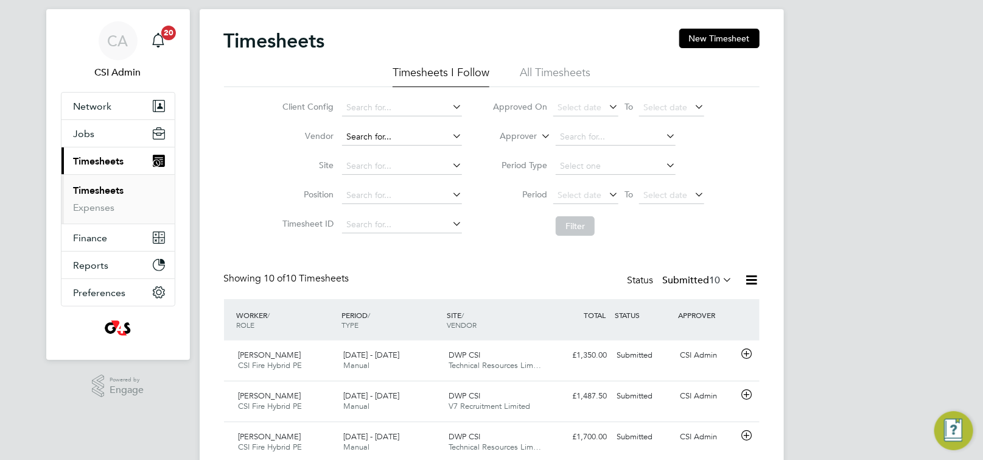
click at [396, 133] on input at bounding box center [402, 136] width 120 height 17
click at [407, 229] on li "Combined Integrated Systems Limited" at bounding box center [440, 236] width 199 height 16
type input "Combined Integrated Systems Limited"
click at [586, 231] on button "Filter" at bounding box center [575, 225] width 39 height 19
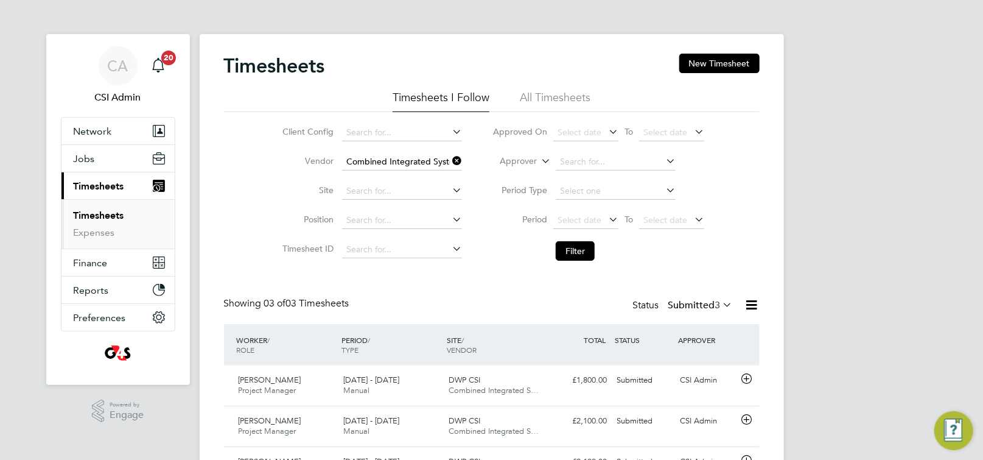
click at [450, 159] on icon at bounding box center [450, 160] width 0 height 17
click at [409, 161] on input at bounding box center [402, 161] width 120 height 17
click at [390, 183] on li "V7 Recruitment Limited" at bounding box center [401, 178] width 121 height 16
type input "V7 Recruitment Limited"
click at [390, 183] on div "Timesheets New Timesheet Timesheets I Follow All Timesheets Client Config Vendo…" at bounding box center [492, 273] width 584 height 478
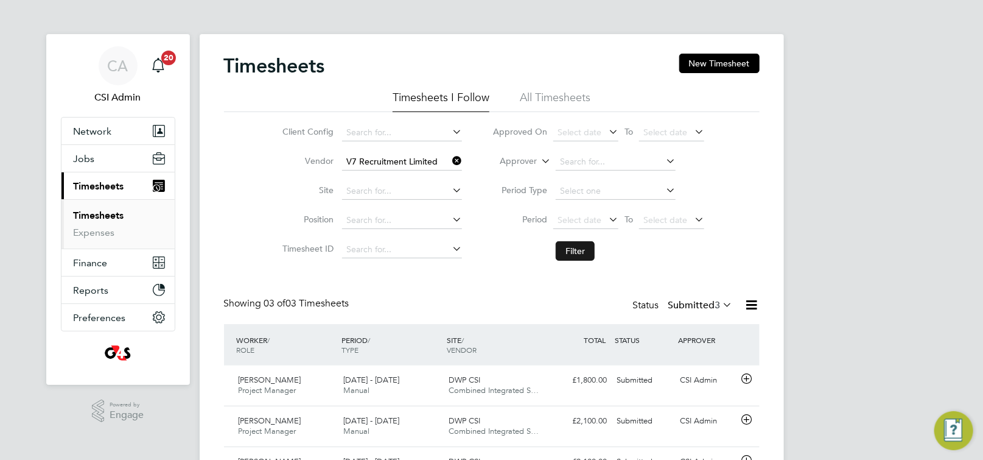
click at [583, 249] on button "Filter" at bounding box center [575, 250] width 39 height 19
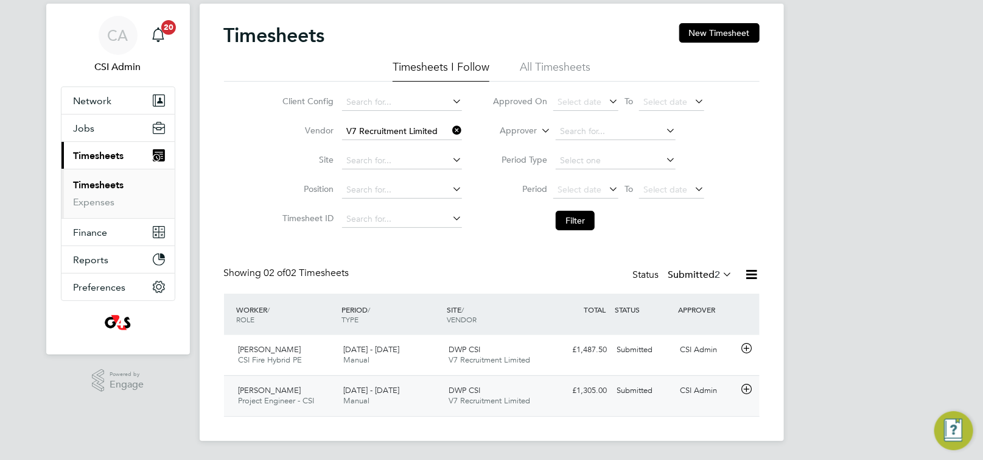
click at [642, 396] on div "Submitted" at bounding box center [643, 390] width 63 height 20
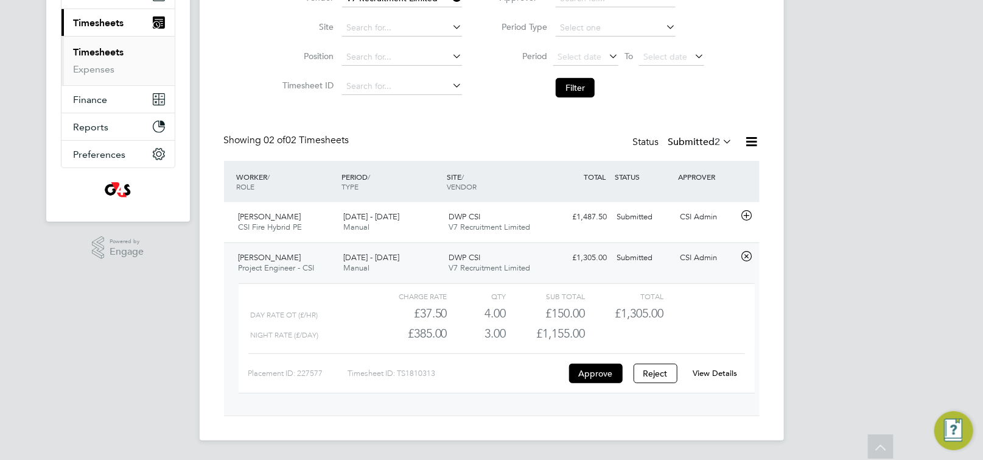
click at [712, 371] on link "View Details" at bounding box center [715, 373] width 44 height 10
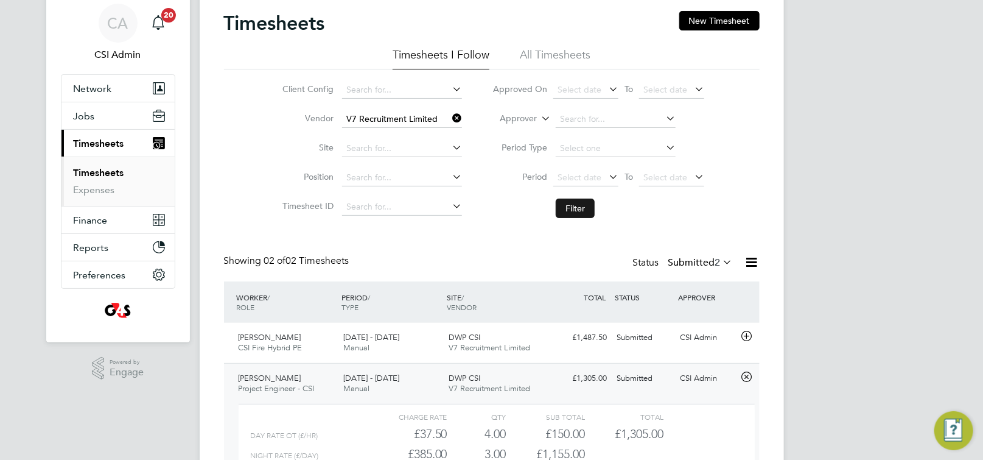
click at [571, 199] on button "Filter" at bounding box center [575, 207] width 39 height 19
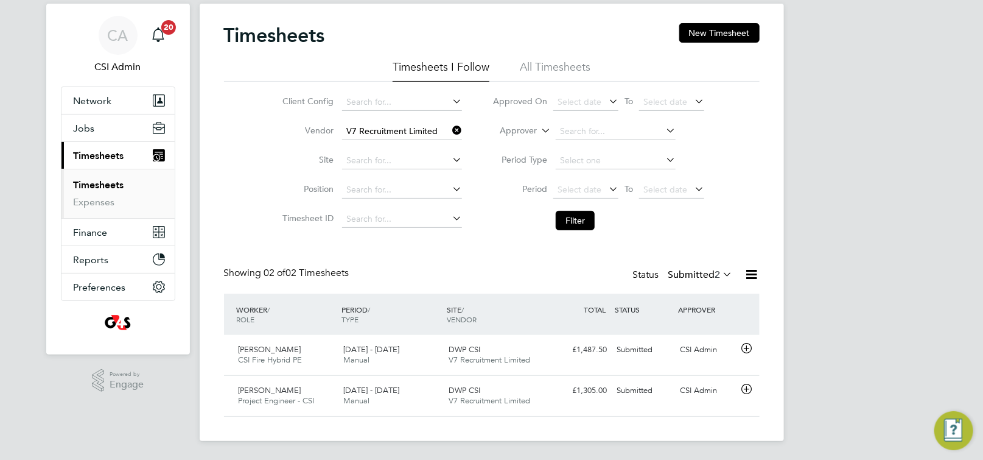
click at [450, 131] on icon at bounding box center [450, 130] width 0 height 17
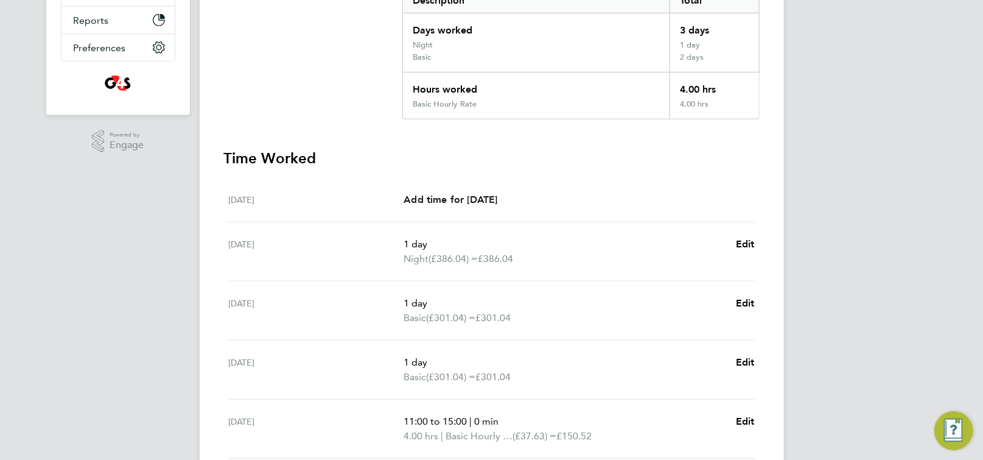
scroll to position [163, 0]
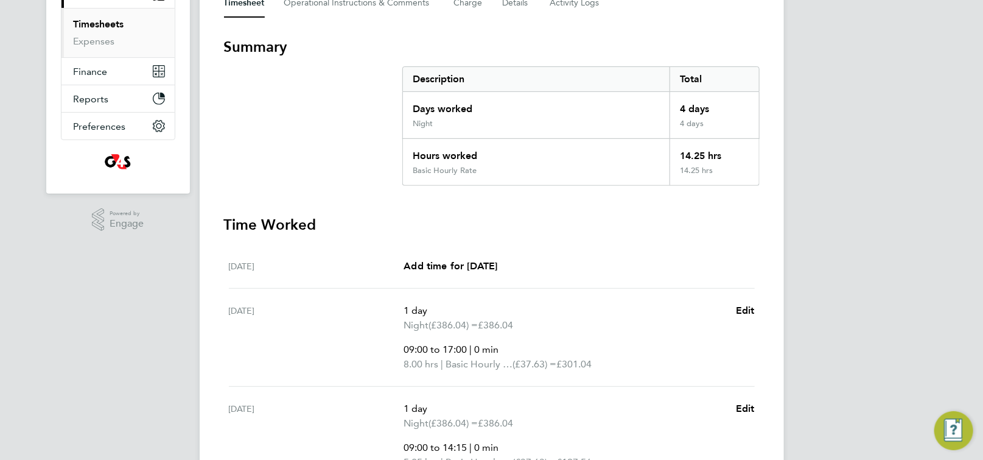
scroll to position [181, 0]
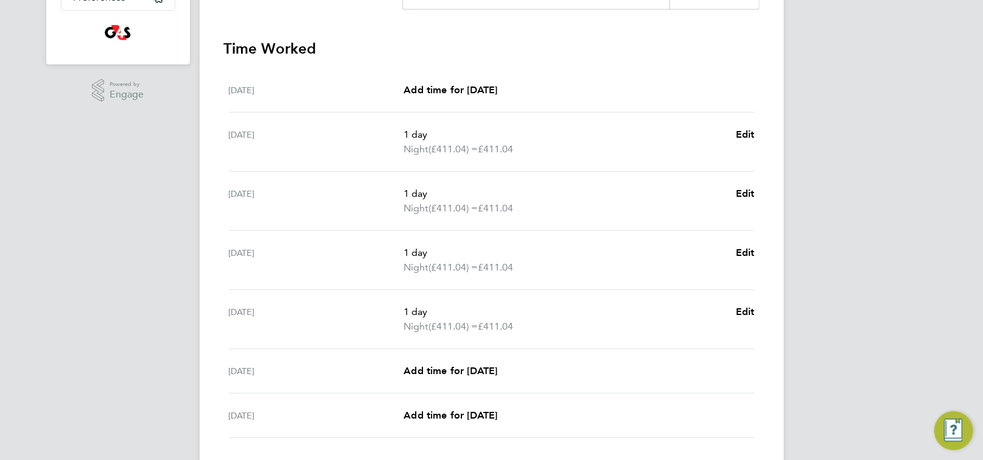
scroll to position [321, 0]
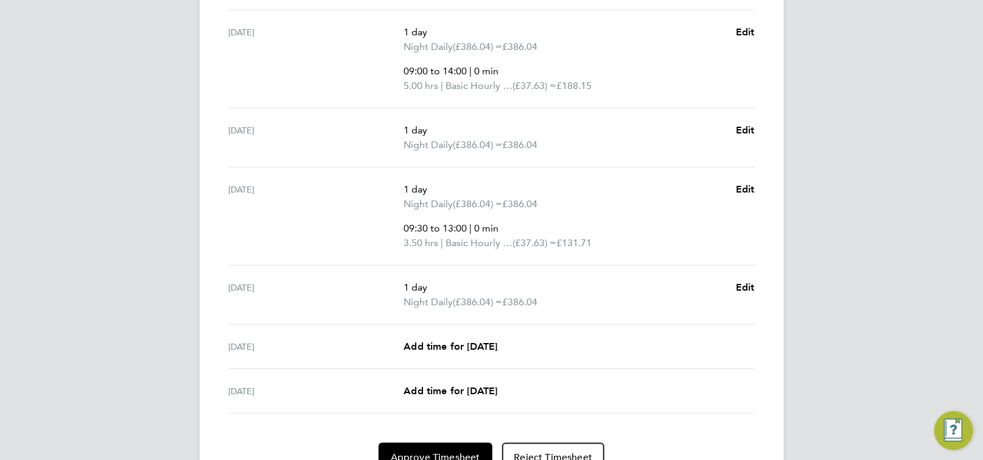
scroll to position [463, 0]
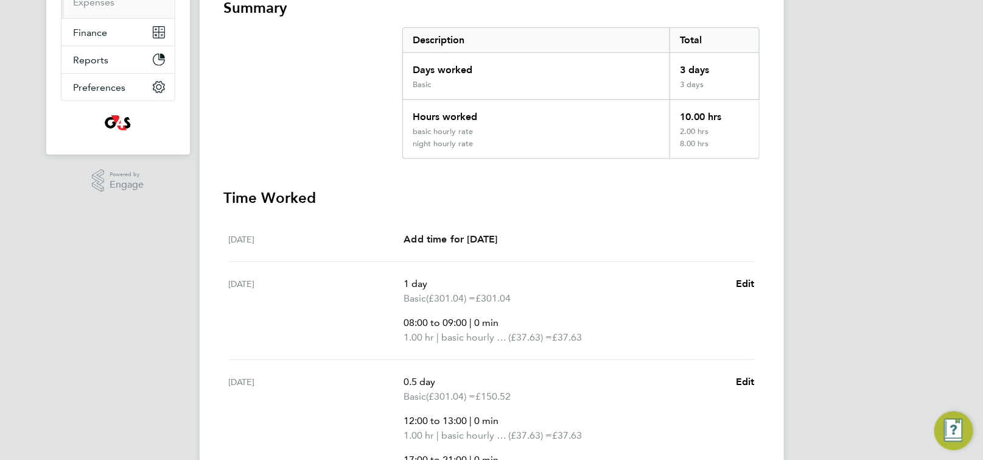
scroll to position [212, 0]
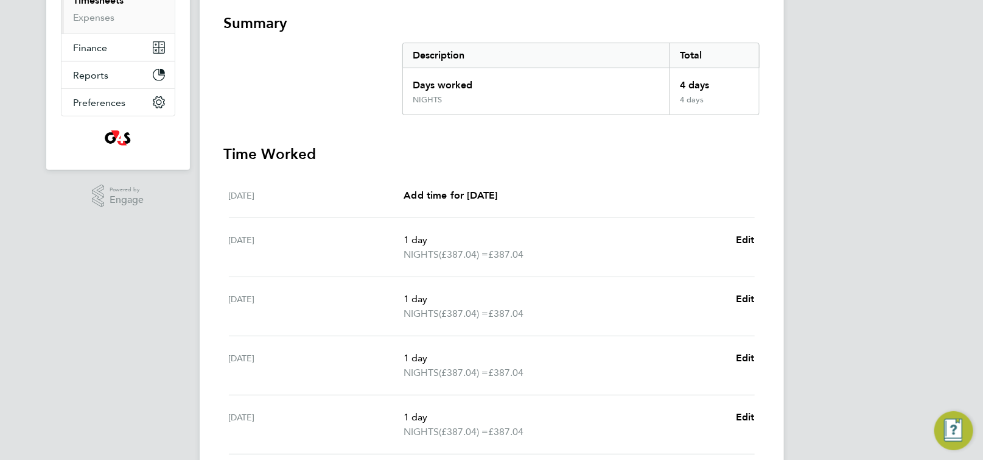
scroll to position [223, 0]
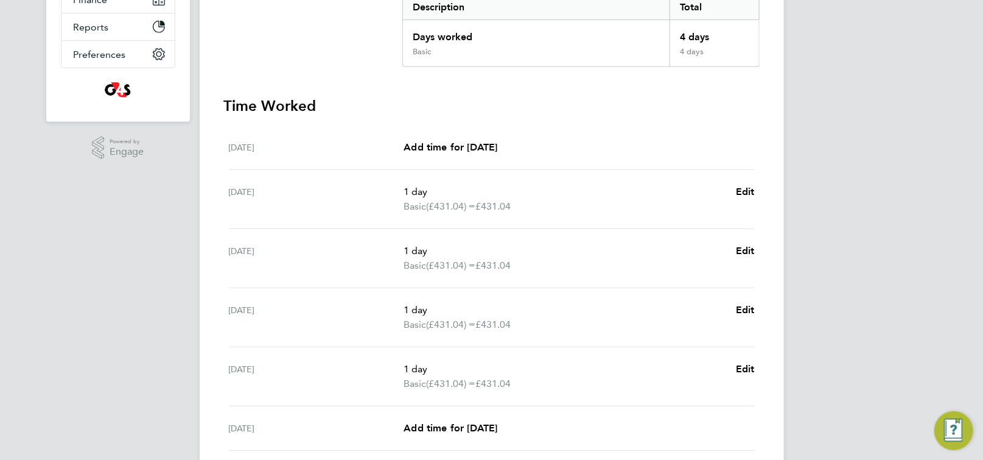
scroll to position [402, 0]
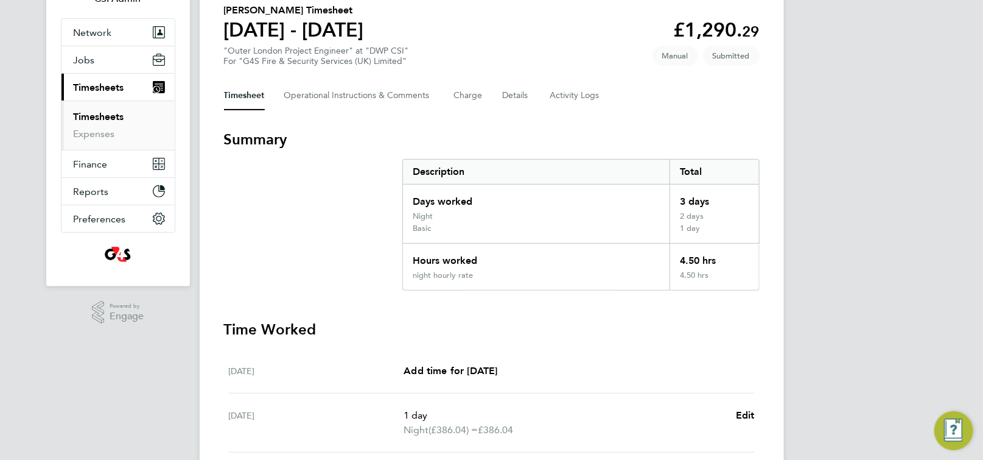
scroll to position [84, 0]
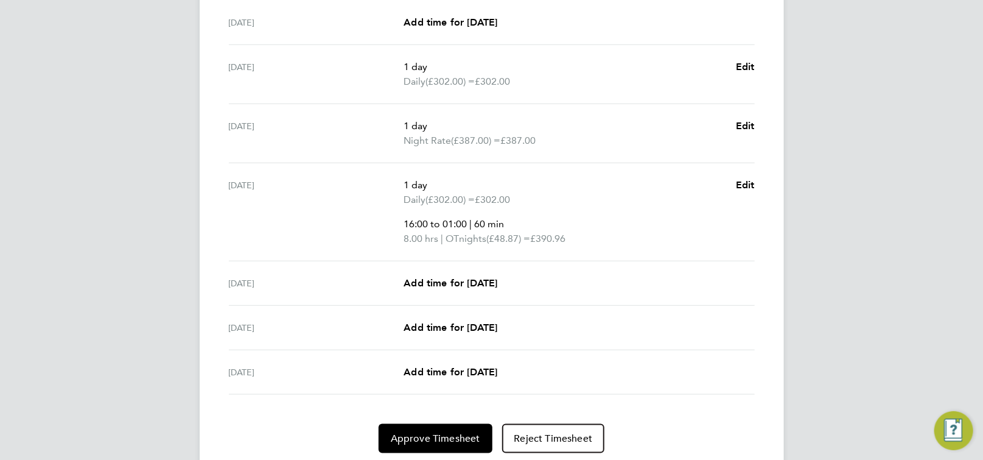
scroll to position [438, 0]
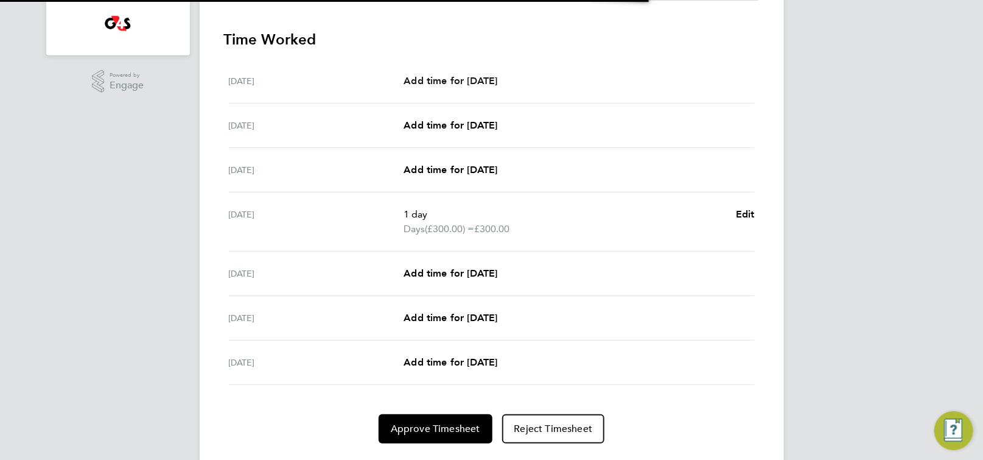
scroll to position [359, 0]
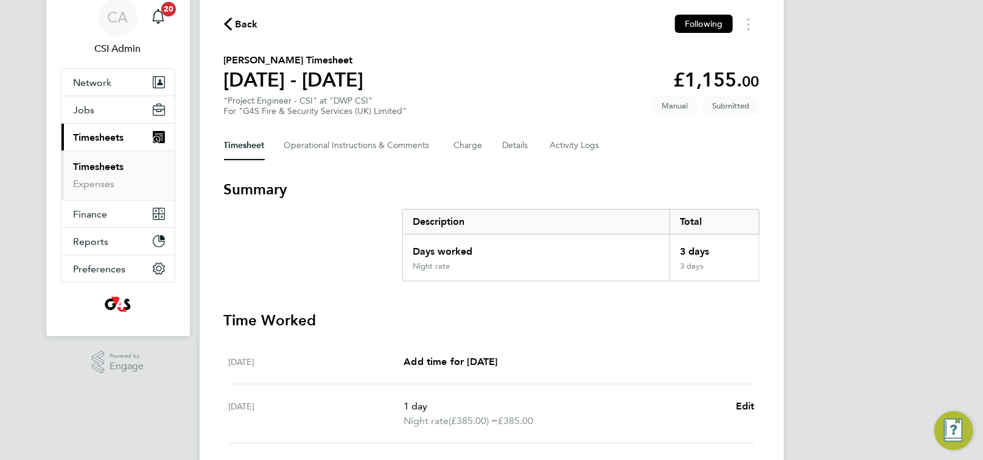
scroll to position [43, 0]
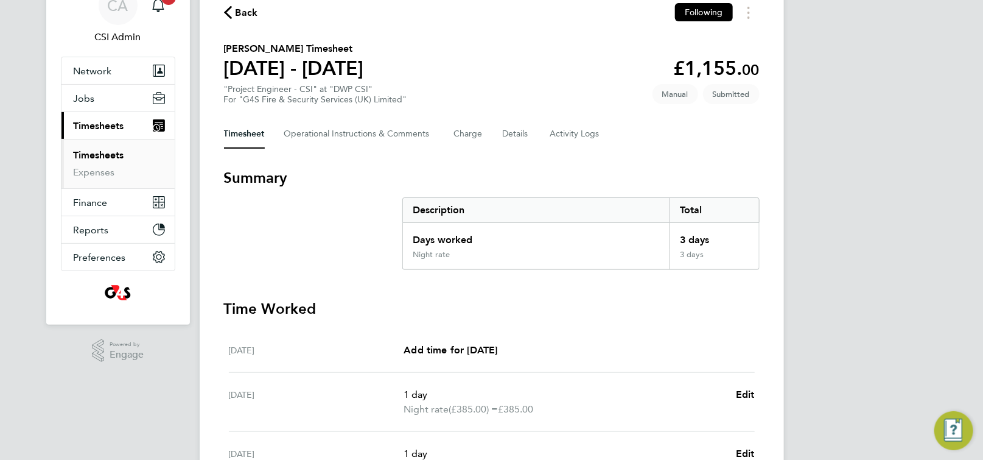
scroll to position [8, 0]
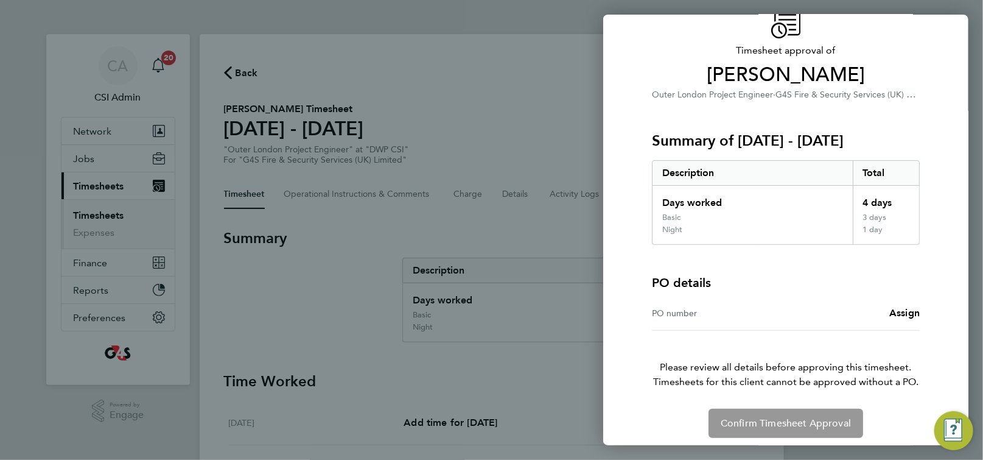
scroll to position [66, 0]
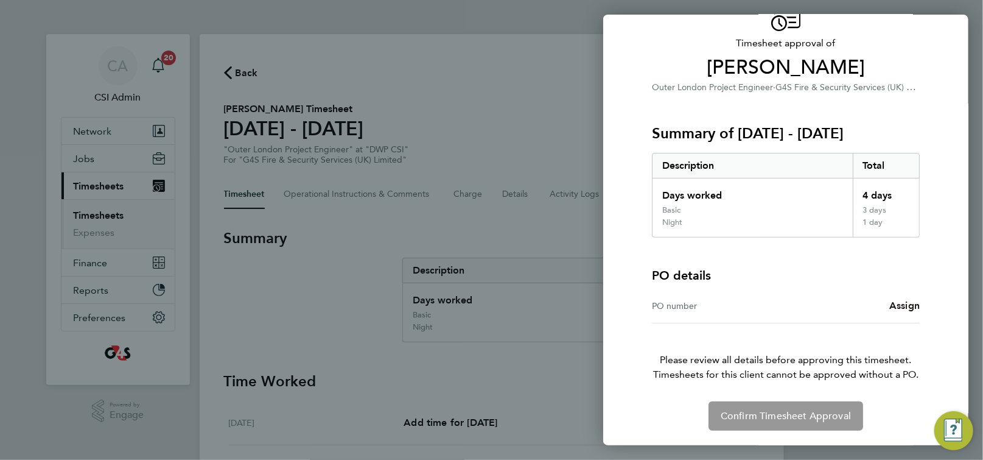
click at [908, 306] on span "Assign" at bounding box center [904, 305] width 30 height 12
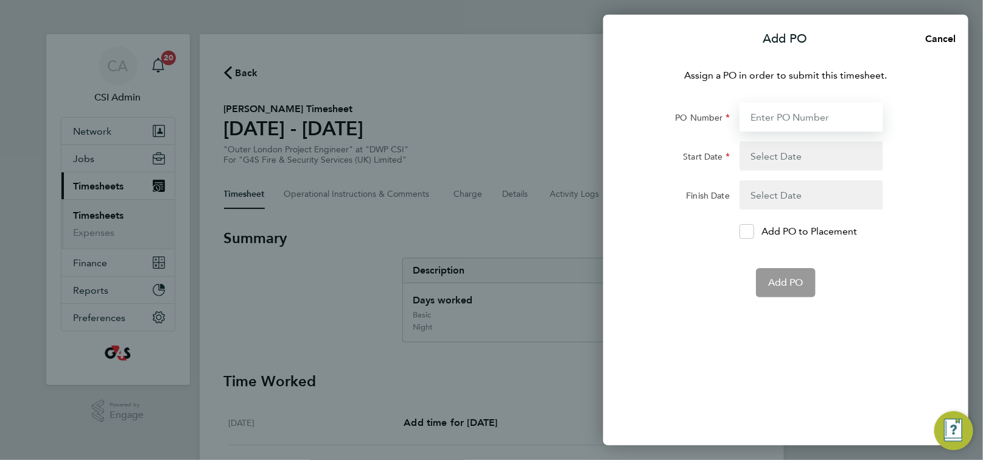
click at [818, 116] on input "PO Number" at bounding box center [812, 116] width 144 height 29
paste input "60GI109914"
type input "60GI109914"
click at [794, 156] on button "button" at bounding box center [812, 155] width 144 height 29
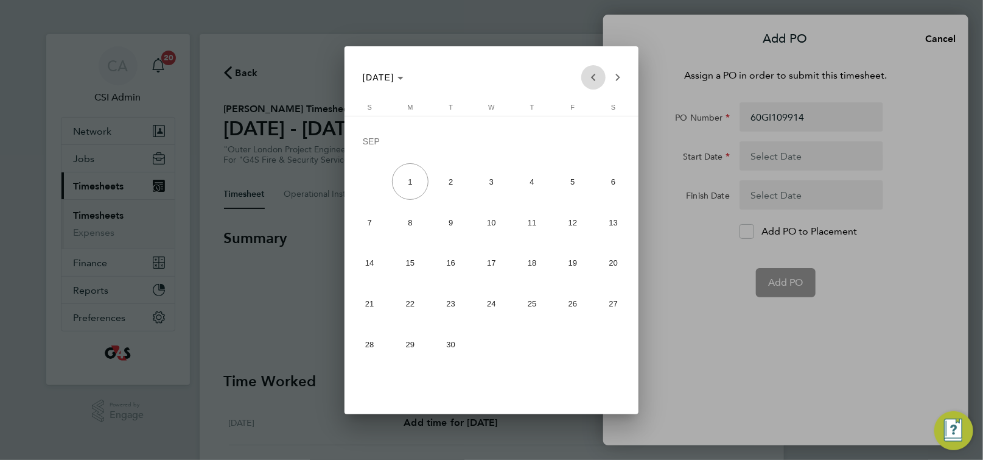
click at [598, 77] on span "Previous month" at bounding box center [593, 77] width 24 height 24
click at [416, 306] on span "25" at bounding box center [410, 306] width 37 height 37
type input "[DATE]"
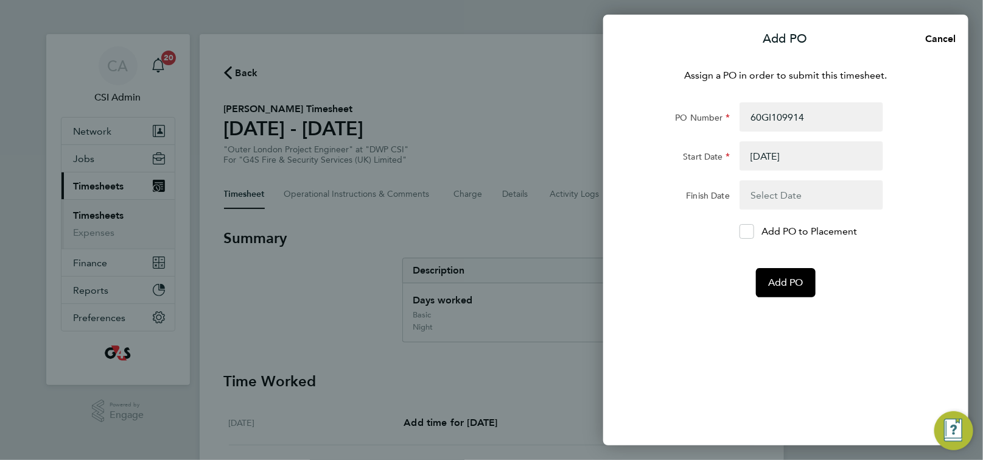
click at [780, 192] on button "button" at bounding box center [812, 194] width 144 height 29
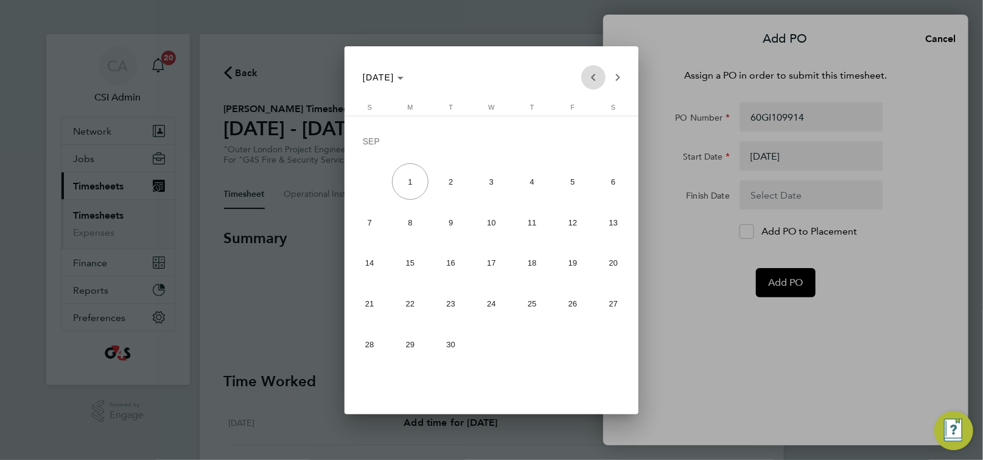
click at [595, 81] on span "Previous month" at bounding box center [593, 77] width 24 height 24
click at [360, 355] on span "31" at bounding box center [369, 347] width 37 height 37
type input "[DATE]"
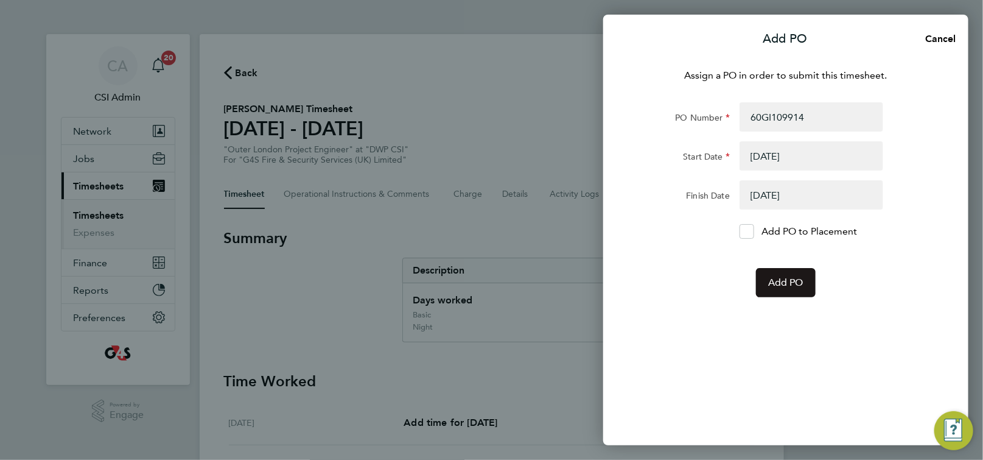
click at [781, 289] on button "Add PO" at bounding box center [786, 282] width 60 height 29
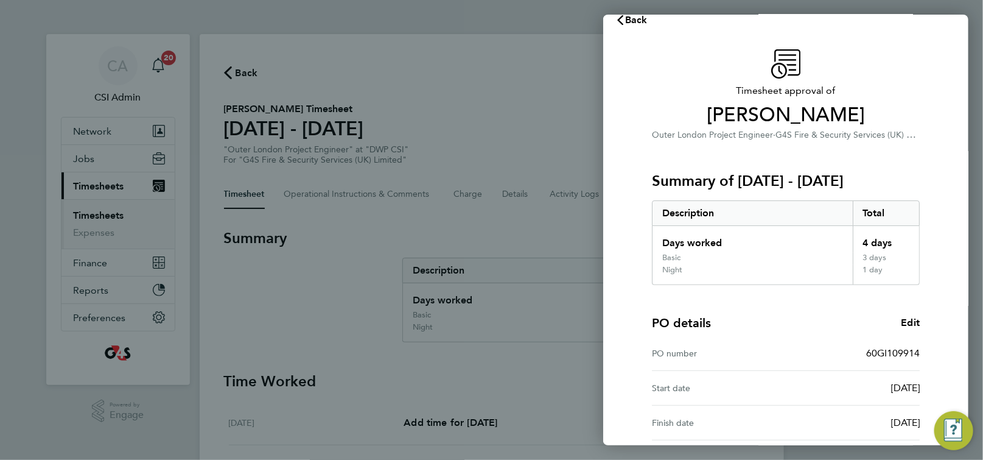
scroll to position [136, 0]
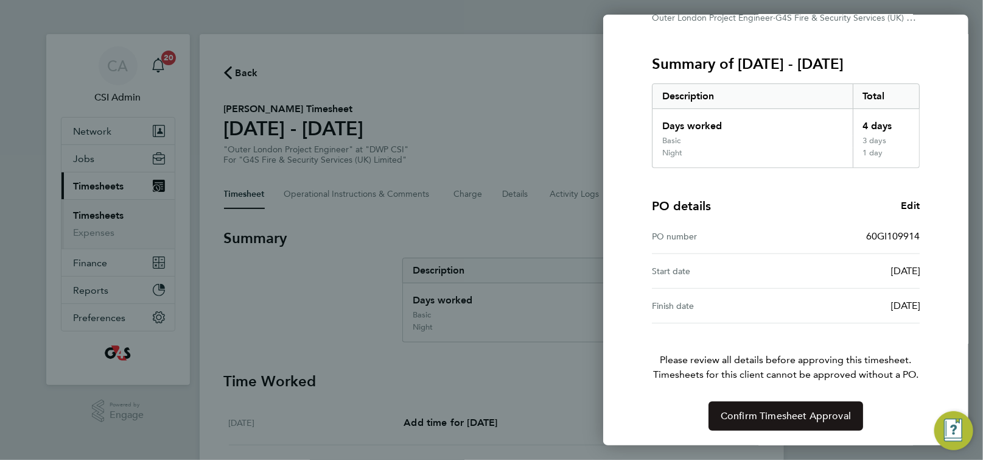
click at [801, 414] on span "Confirm Timesheet Approval" at bounding box center [786, 416] width 130 height 12
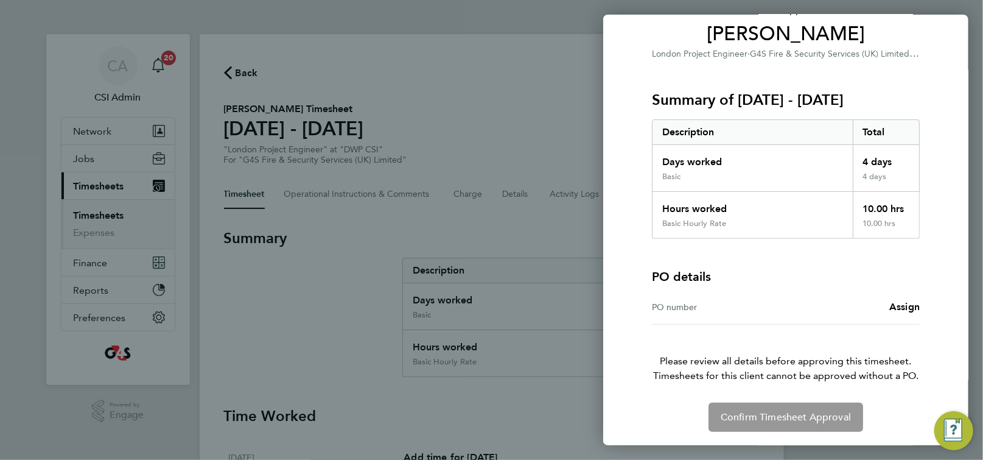
scroll to position [100, 0]
click at [901, 304] on span "Assign" at bounding box center [904, 306] width 30 height 12
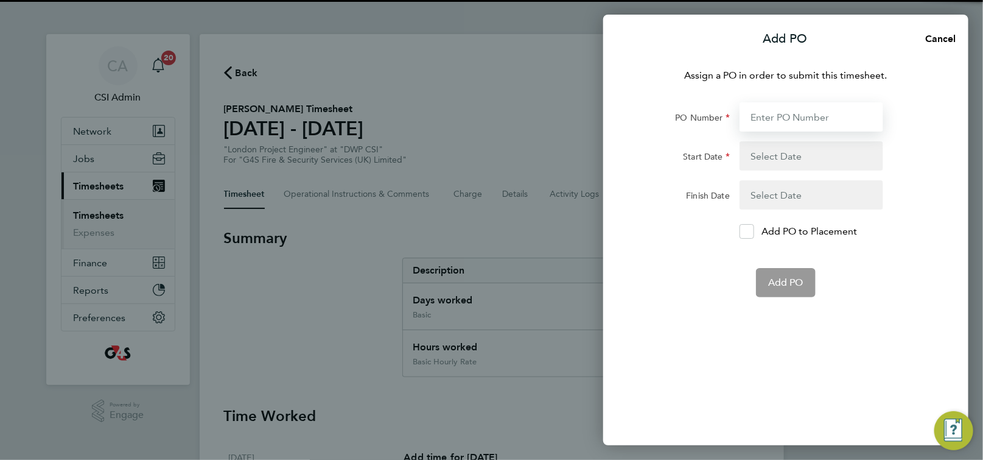
click at [783, 116] on input "PO Number" at bounding box center [812, 116] width 144 height 29
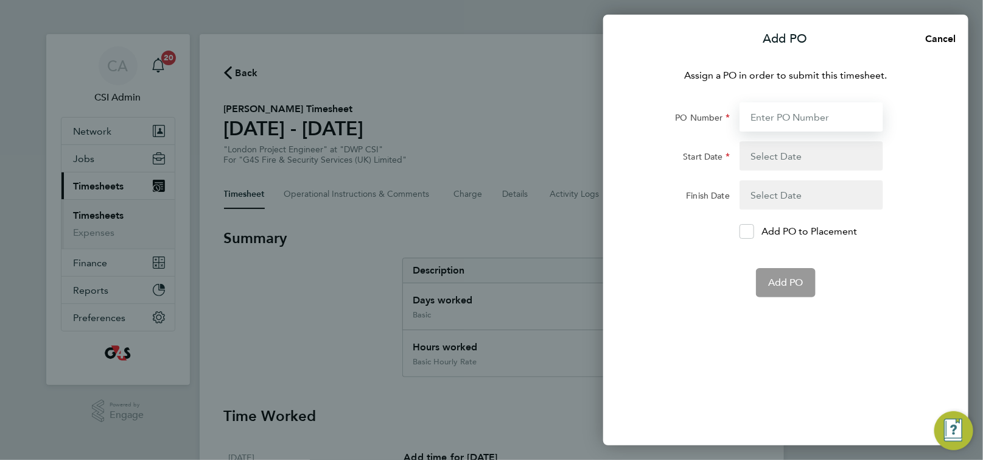
paste input "60GI109914"
type input "60GI109914"
type input "[DATE]"
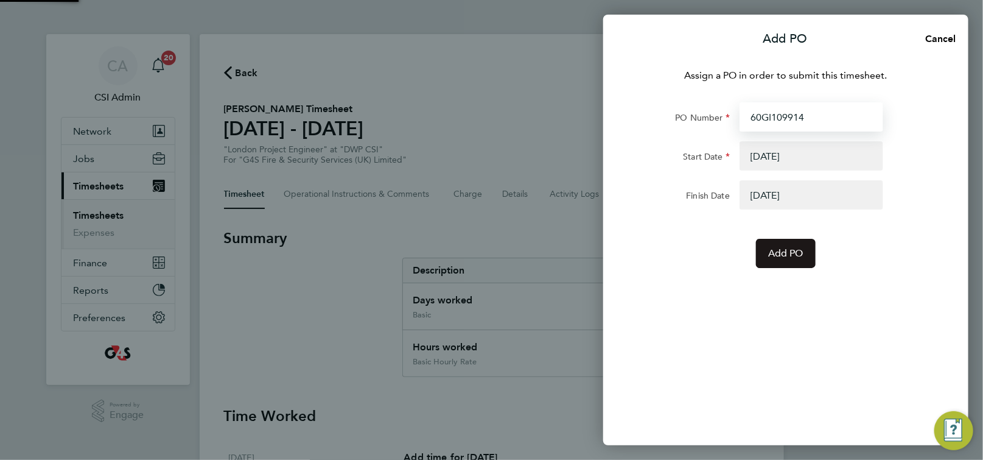
type input "60GI109914"
click at [791, 261] on button "Add PO" at bounding box center [786, 253] width 60 height 29
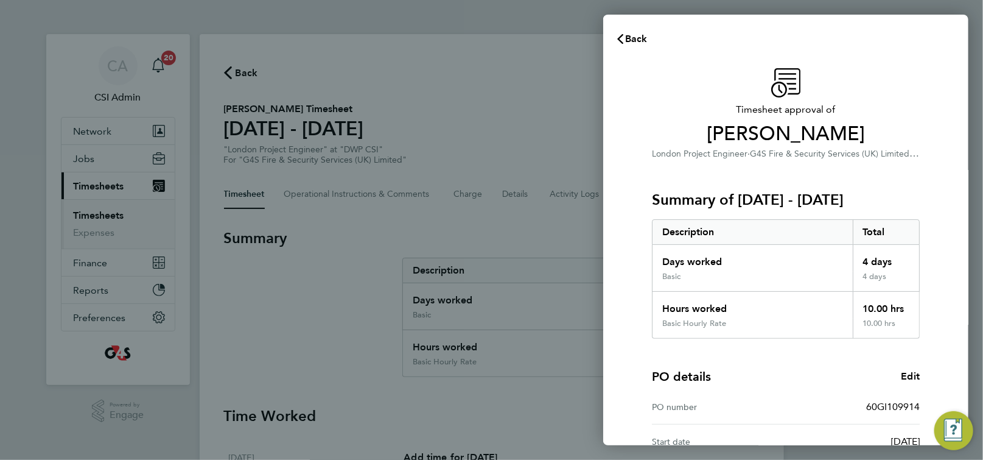
scroll to position [170, 0]
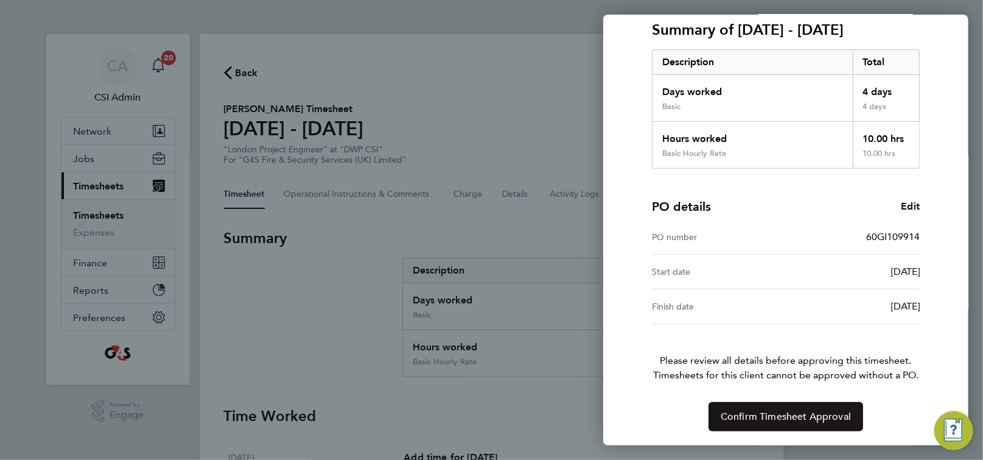
click at [749, 412] on span "Confirm Timesheet Approval" at bounding box center [786, 416] width 130 height 12
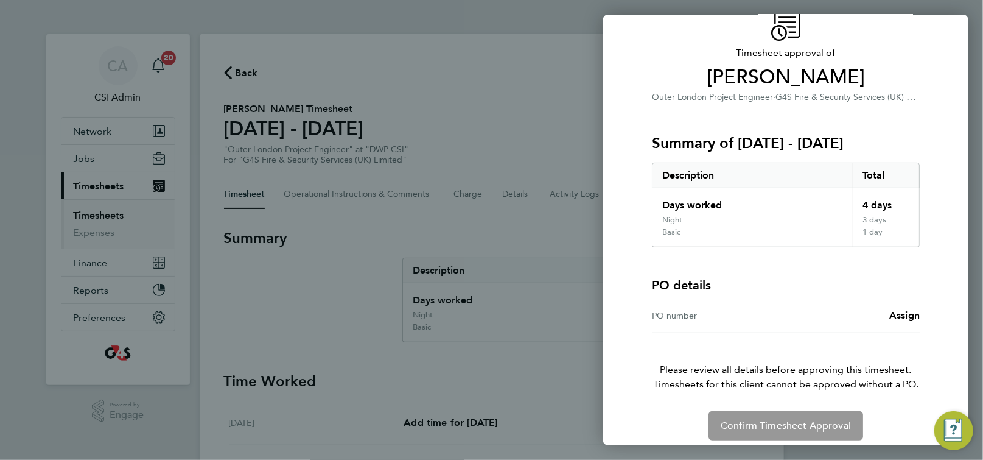
scroll to position [66, 0]
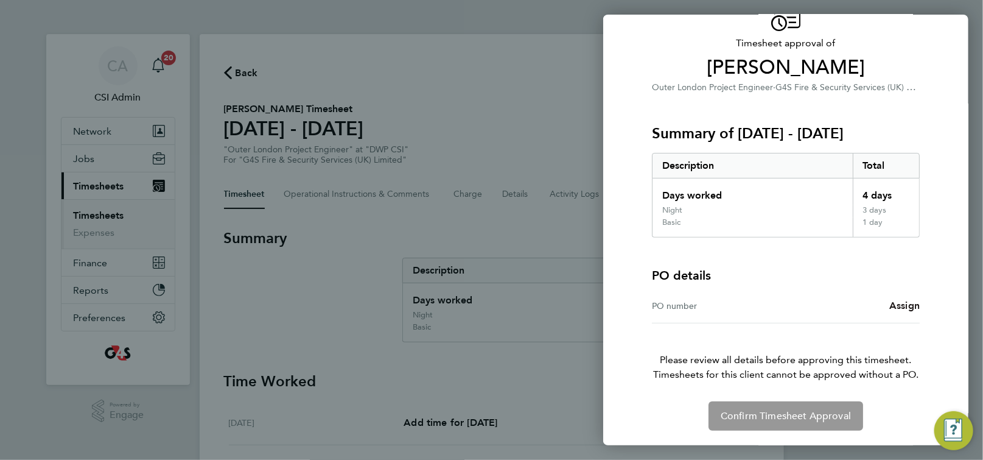
drag, startPoint x: 897, startPoint y: 307, endPoint x: 877, endPoint y: 308, distance: 19.5
click at [897, 307] on span "Assign" at bounding box center [904, 305] width 30 height 12
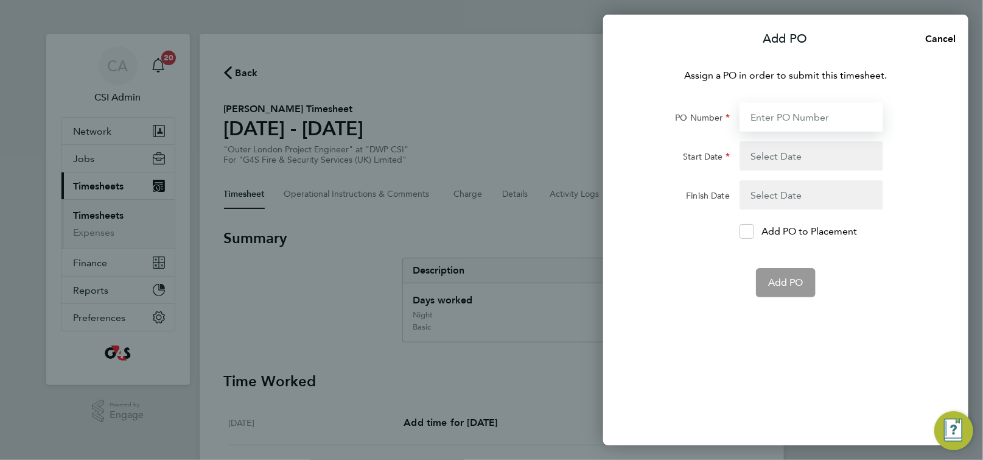
click at [816, 117] on input "PO Number" at bounding box center [812, 116] width 144 height 29
paste input "60GI109914"
type input "60GI109914"
type input "[DATE]"
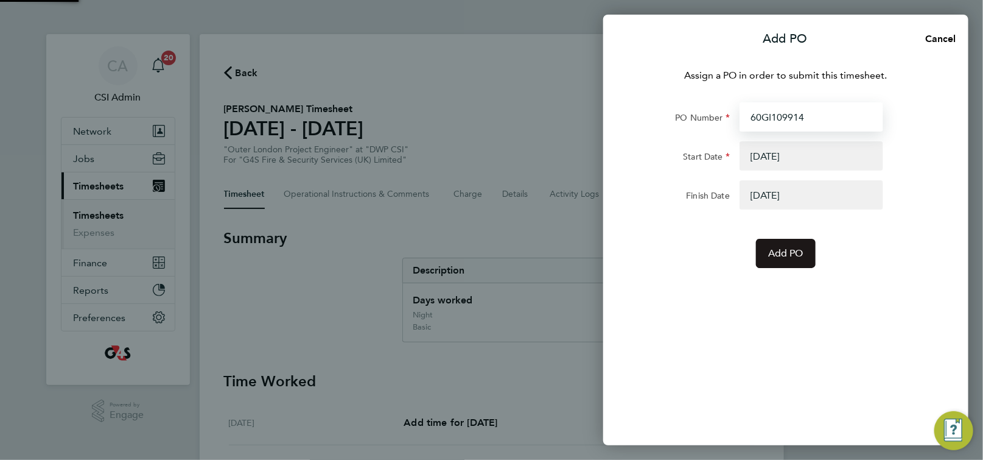
type input "60GI109914"
click at [778, 260] on button "Add PO" at bounding box center [786, 253] width 60 height 29
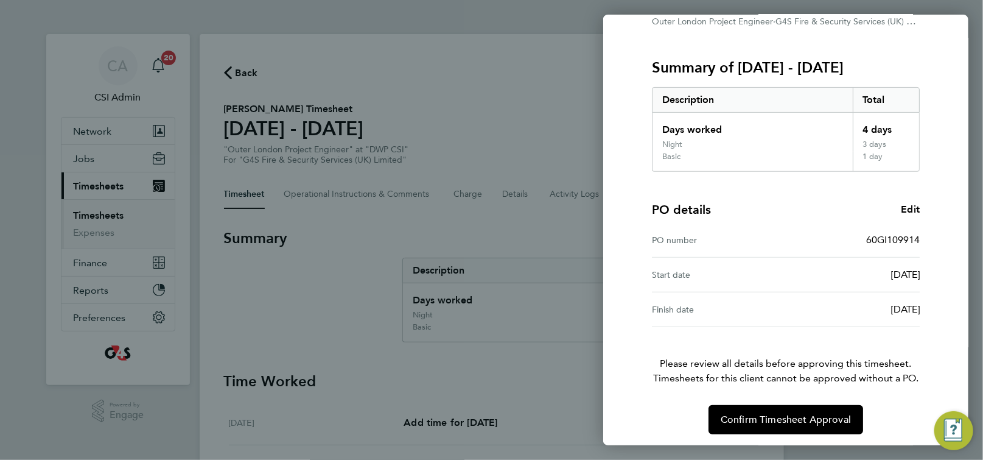
scroll to position [136, 0]
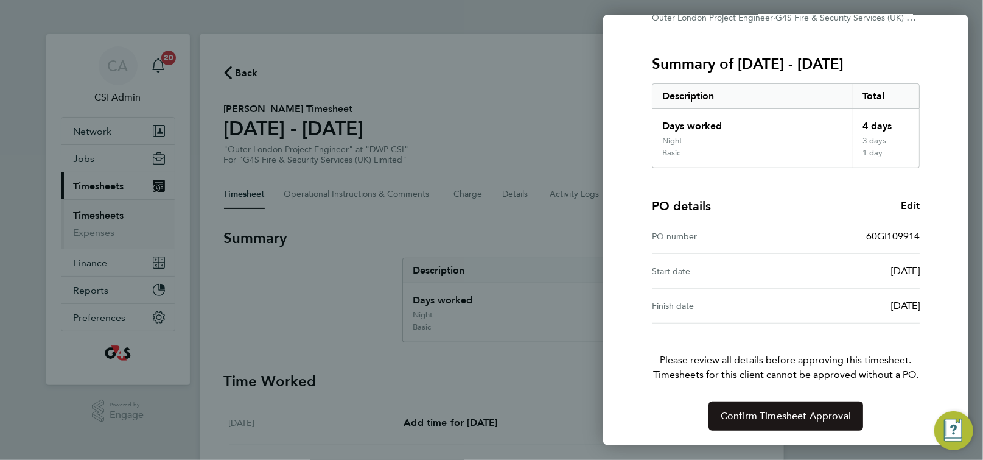
click at [770, 417] on span "Confirm Timesheet Approval" at bounding box center [786, 416] width 130 height 12
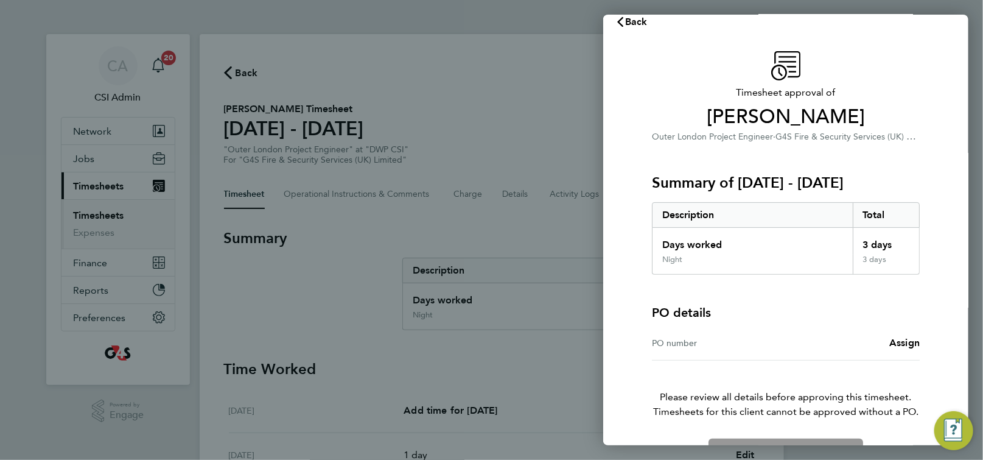
scroll to position [54, 0]
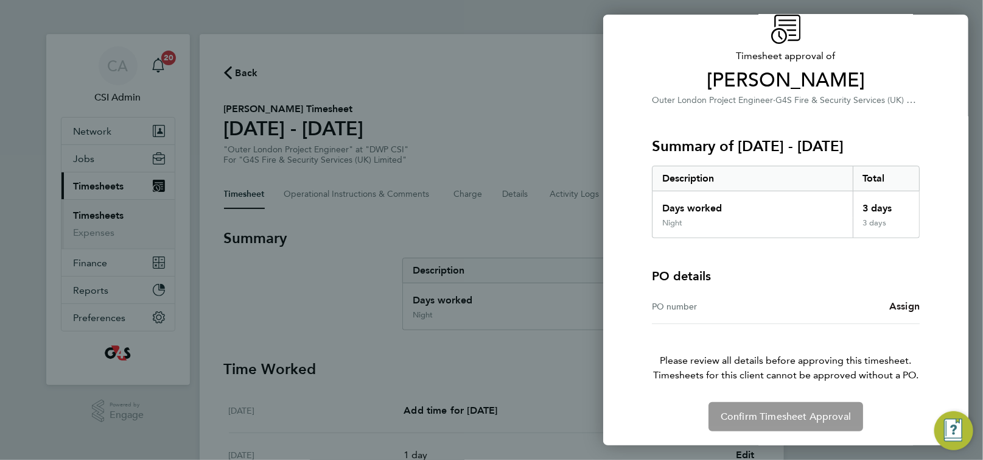
click at [908, 304] on span "Assign" at bounding box center [904, 306] width 30 height 12
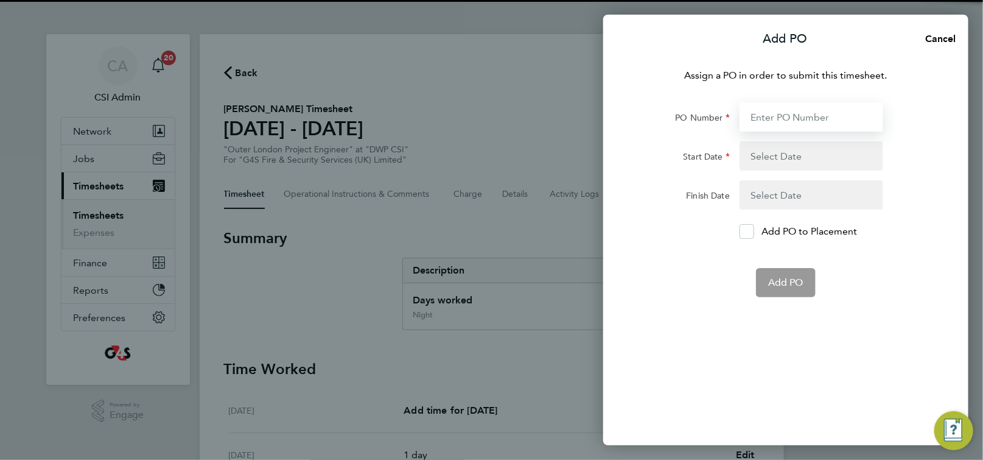
click at [790, 120] on input "PO Number" at bounding box center [812, 116] width 144 height 29
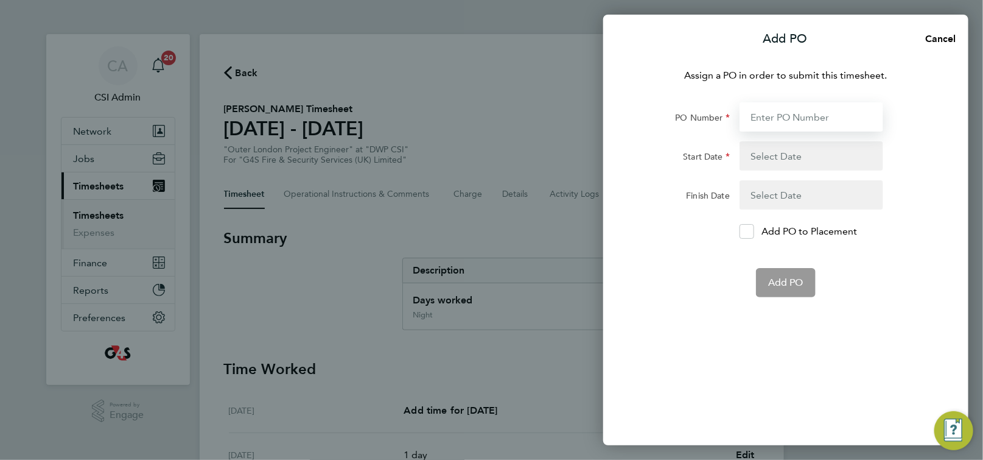
paste input "60GI109914"
type input "60GI109914"
type input "[DATE]"
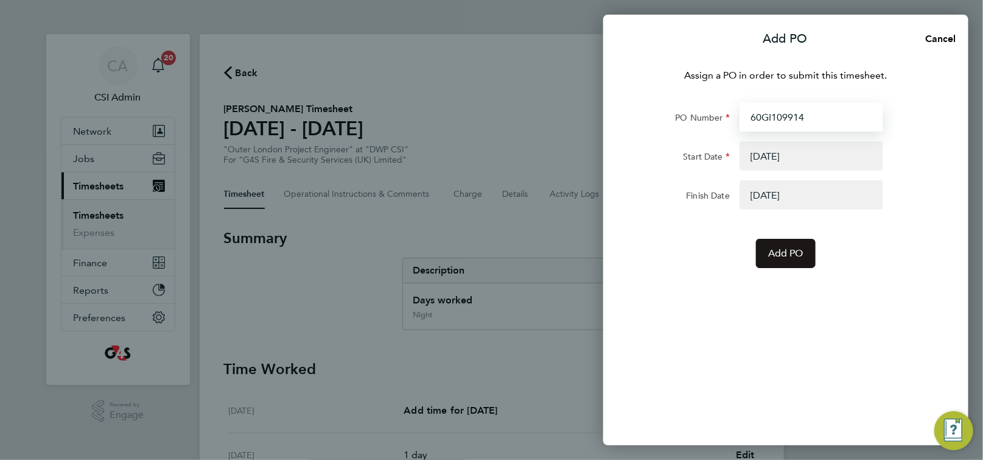
type input "60GI109914"
click at [786, 260] on button "Add PO" at bounding box center [786, 253] width 60 height 29
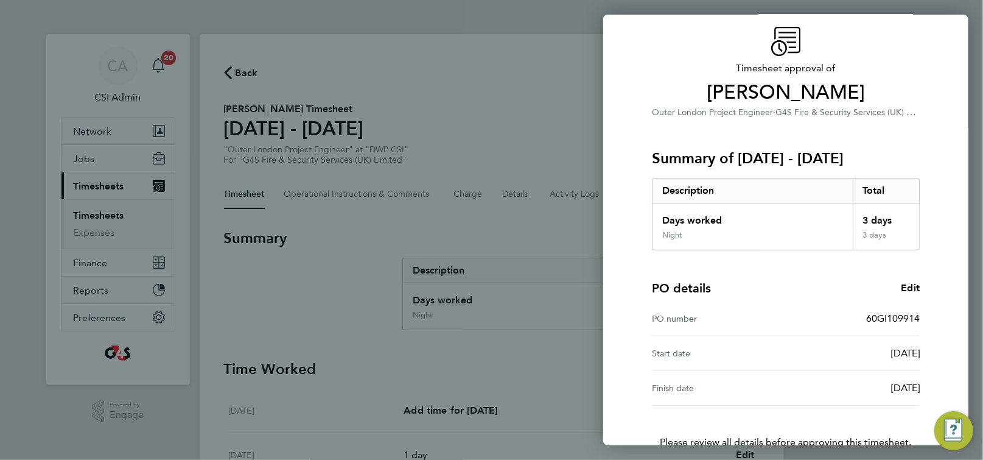
scroll to position [123, 0]
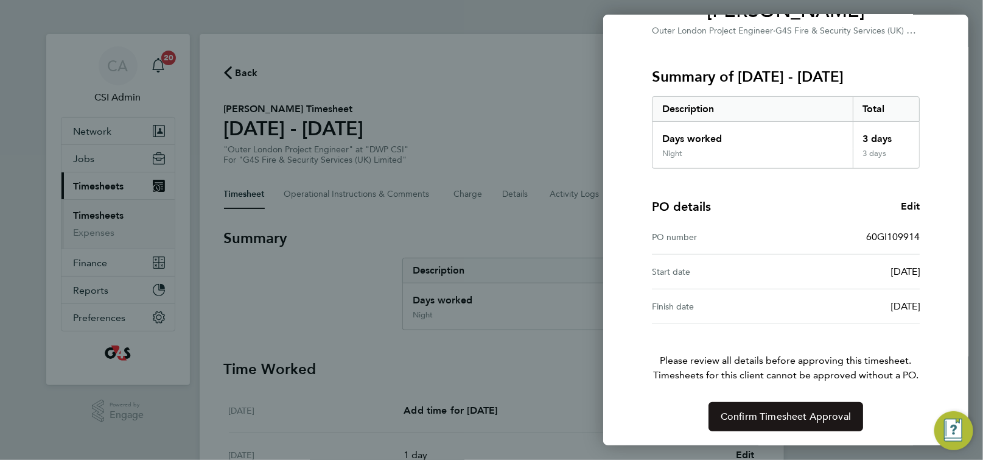
click at [774, 416] on span "Confirm Timesheet Approval" at bounding box center [786, 416] width 130 height 12
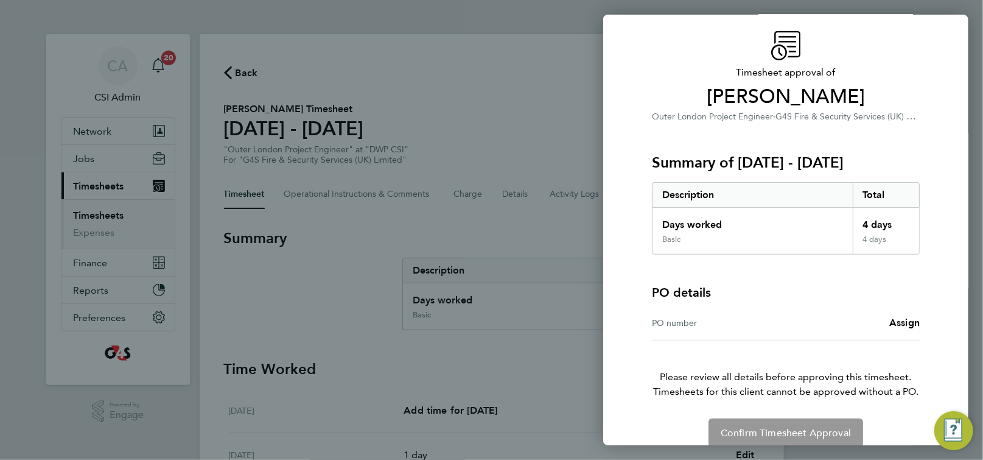
scroll to position [54, 0]
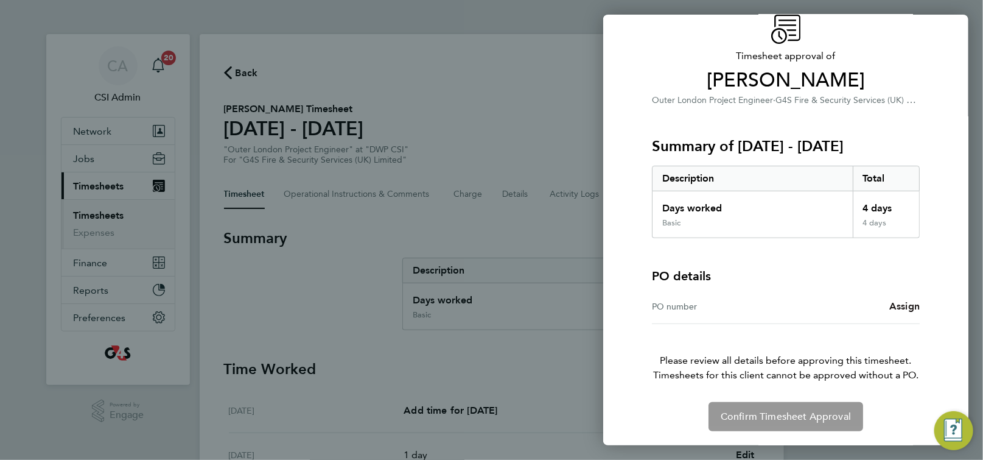
click at [902, 301] on span "Assign" at bounding box center [904, 306] width 30 height 12
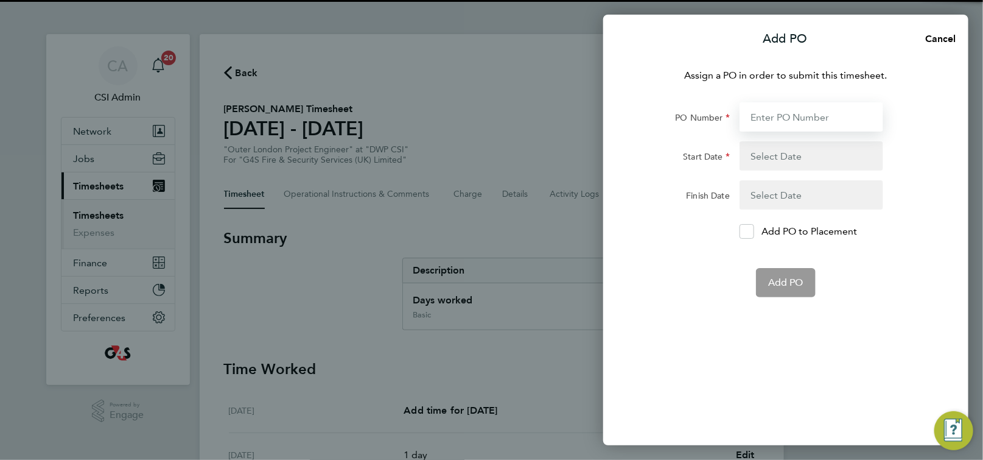
click at [773, 105] on input "PO Number" at bounding box center [812, 116] width 144 height 29
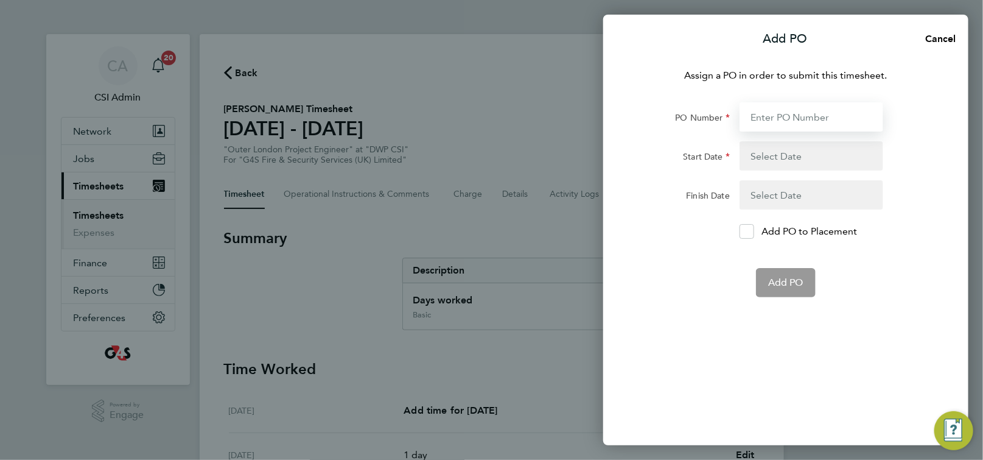
paste input "60GI109914"
type input "60GI109914"
type input "[DATE]"
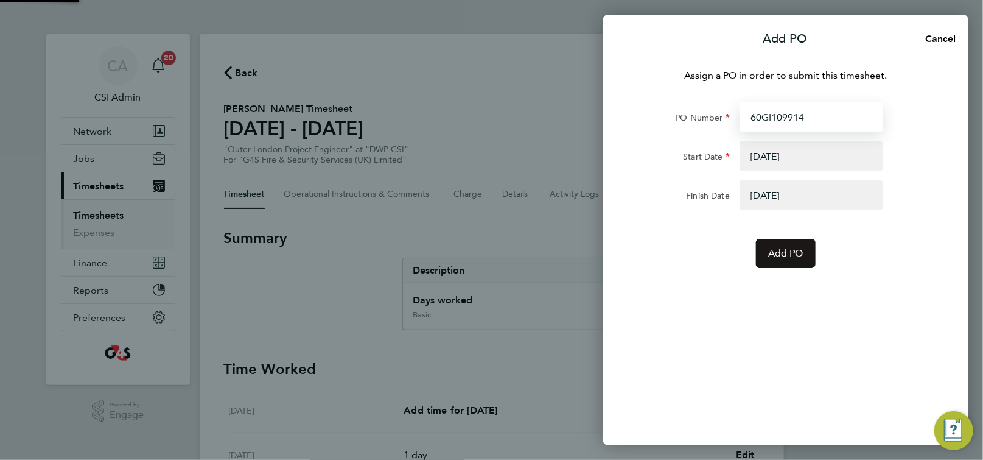
type input "60GI109914"
click at [790, 247] on span "Add PO" at bounding box center [785, 253] width 35 height 12
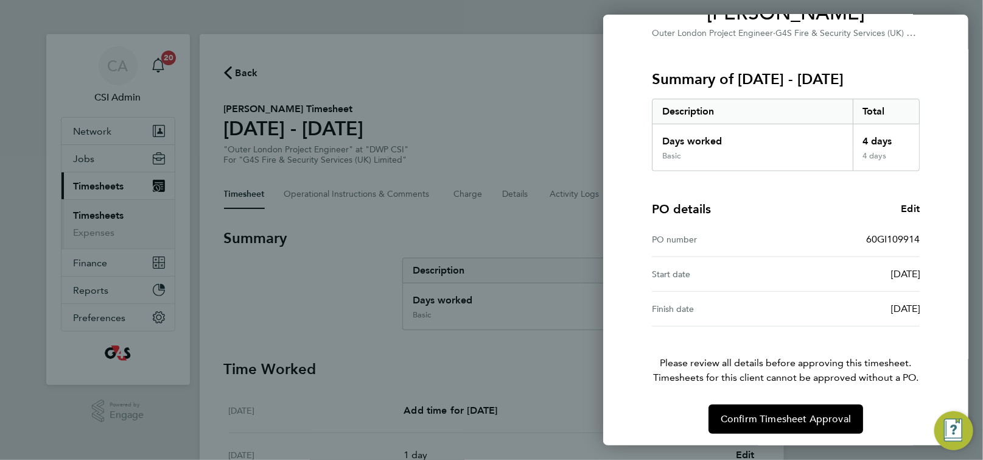
scroll to position [123, 0]
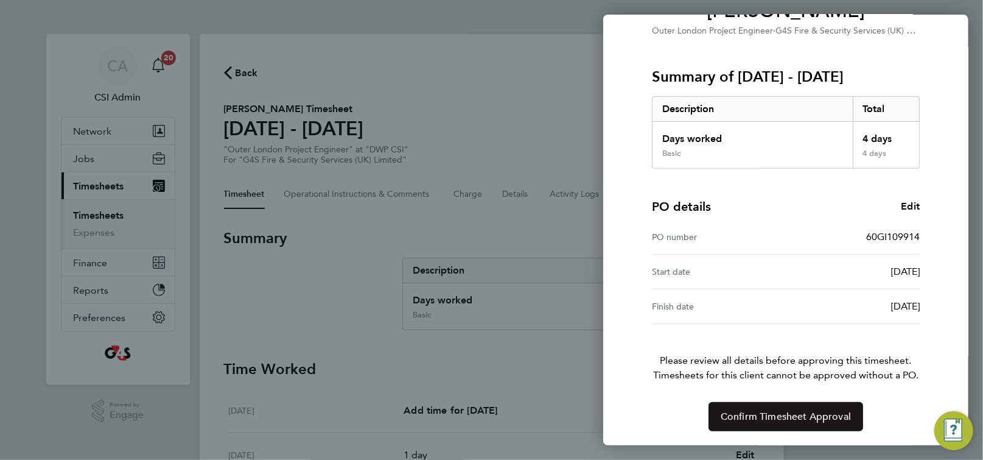
click at [825, 411] on span "Confirm Timesheet Approval" at bounding box center [786, 416] width 130 height 12
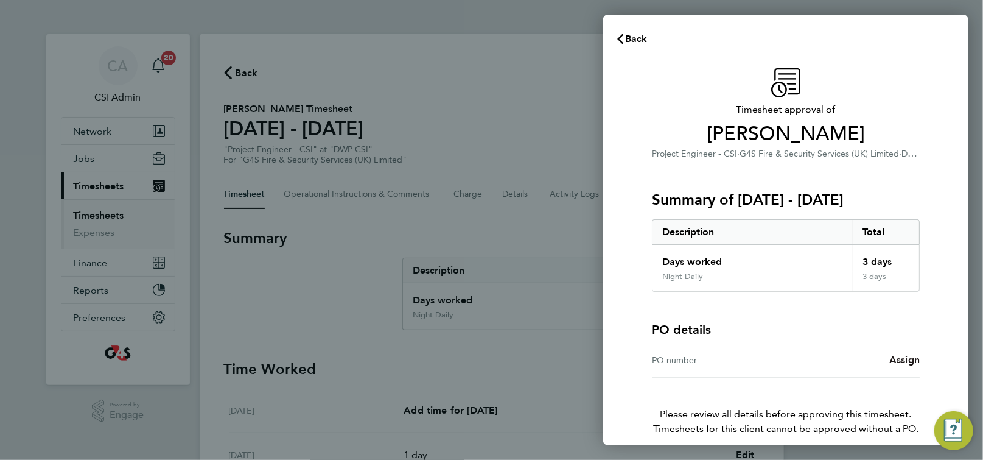
click at [900, 360] on span "Assign" at bounding box center [904, 360] width 30 height 12
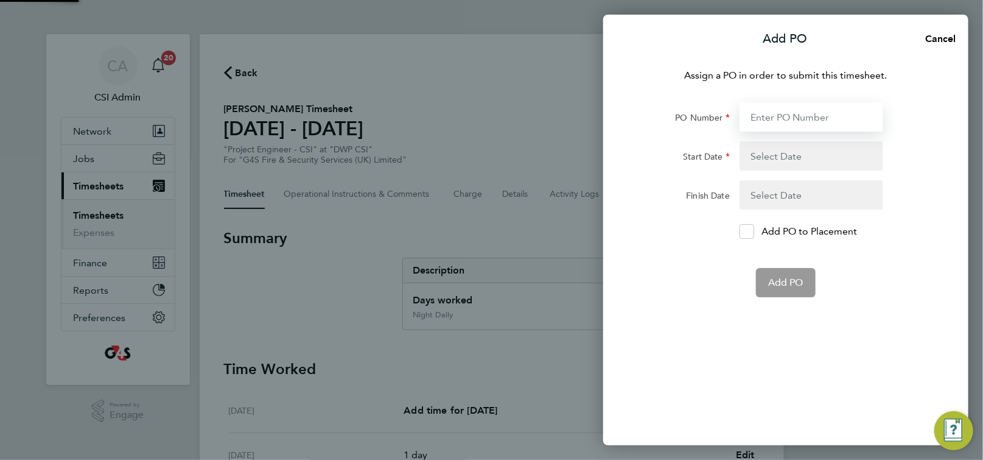
click at [781, 114] on input "PO Number" at bounding box center [812, 116] width 144 height 29
paste input "60GI109914"
type input "60GI109914"
type input "[DATE]"
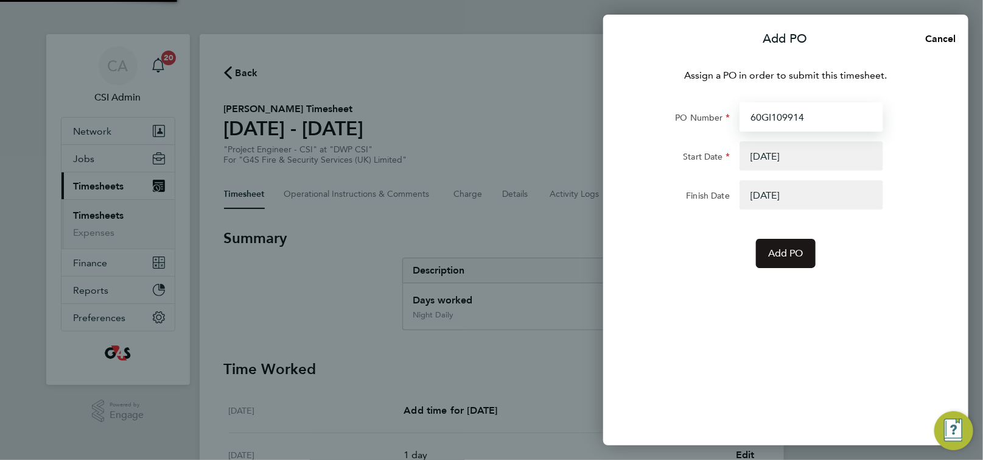
type input "60GI109914"
click at [786, 257] on span "Add PO" at bounding box center [785, 253] width 35 height 12
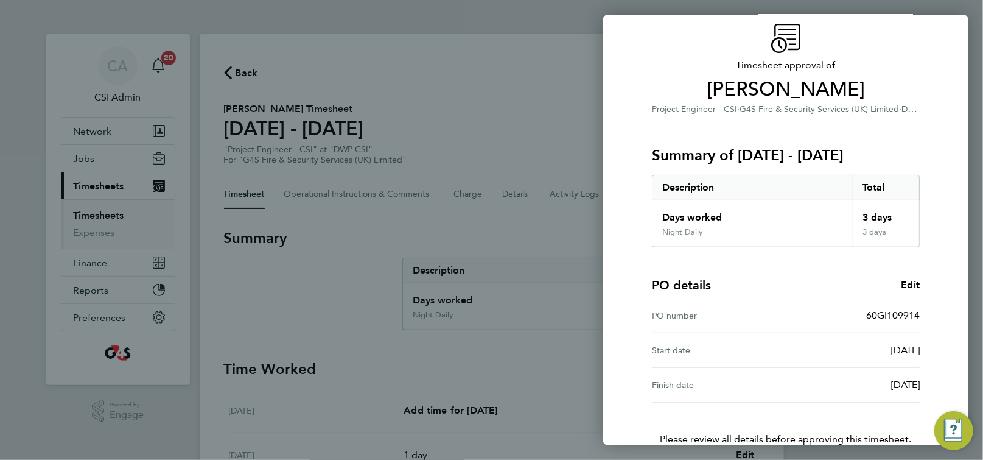
scroll to position [123, 0]
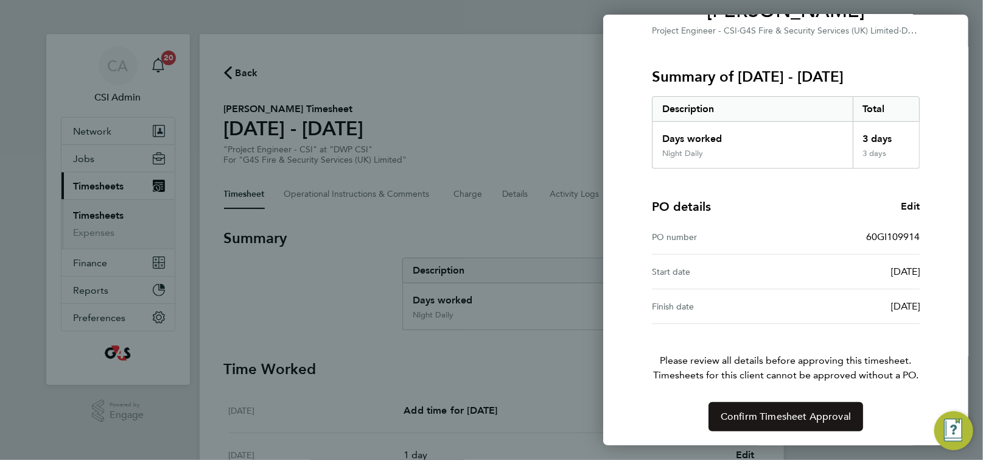
click at [760, 416] on span "Confirm Timesheet Approval" at bounding box center [786, 416] width 130 height 12
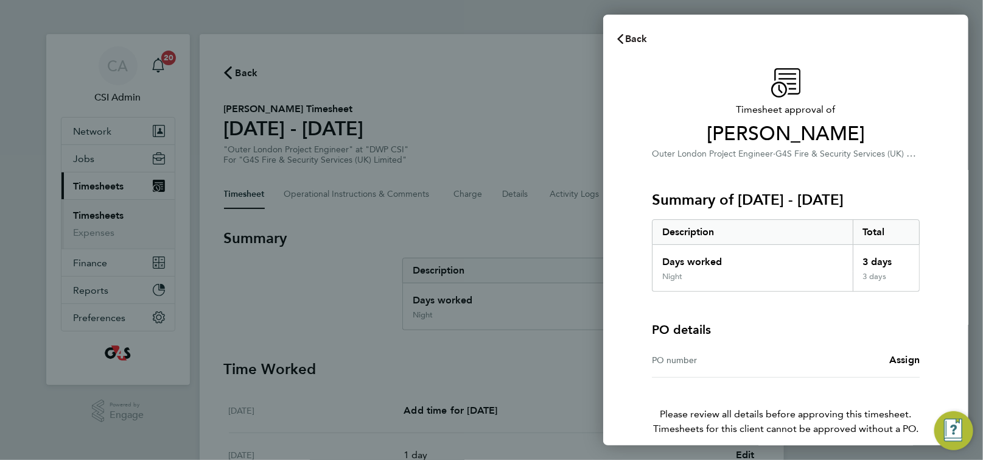
click at [632, 43] on span "Back" at bounding box center [636, 39] width 23 height 12
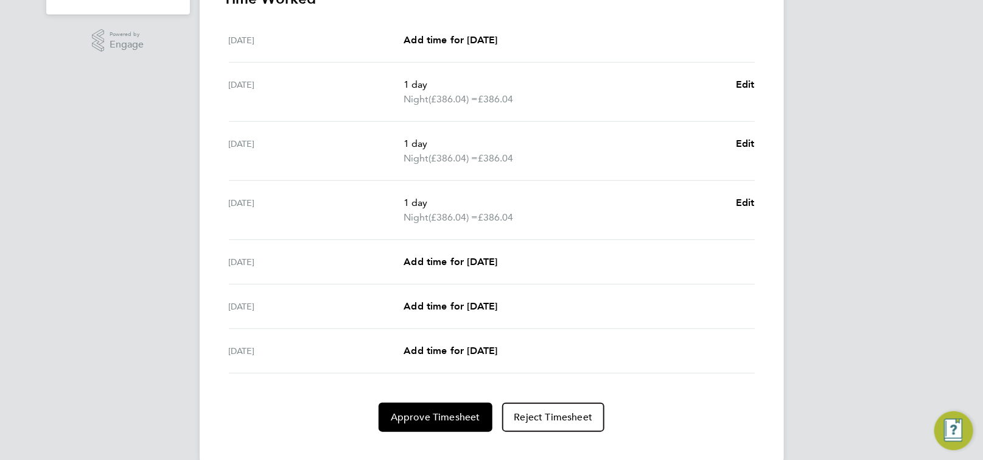
scroll to position [388, 0]
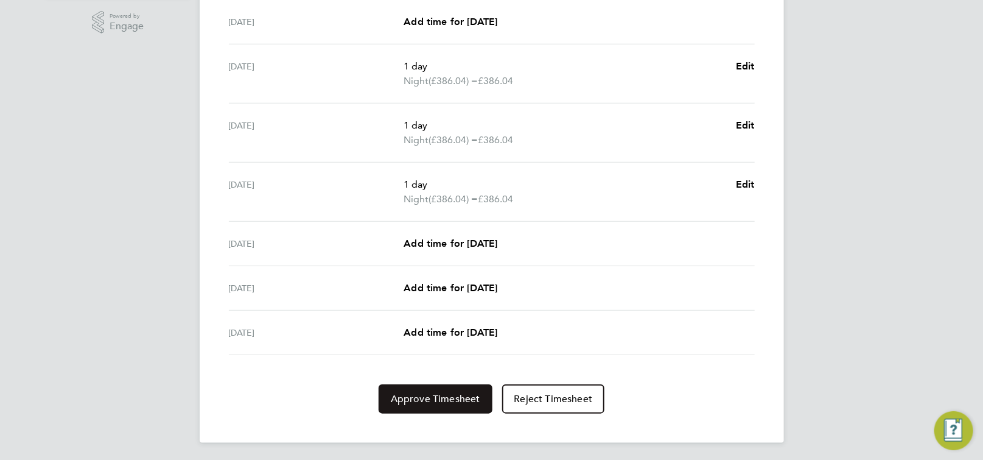
click at [450, 397] on span "Approve Timesheet" at bounding box center [435, 399] width 89 height 12
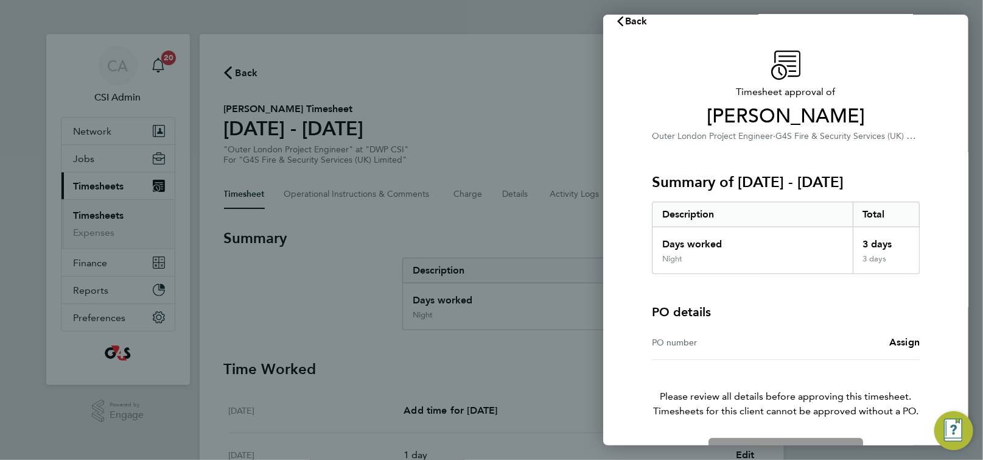
scroll to position [53, 0]
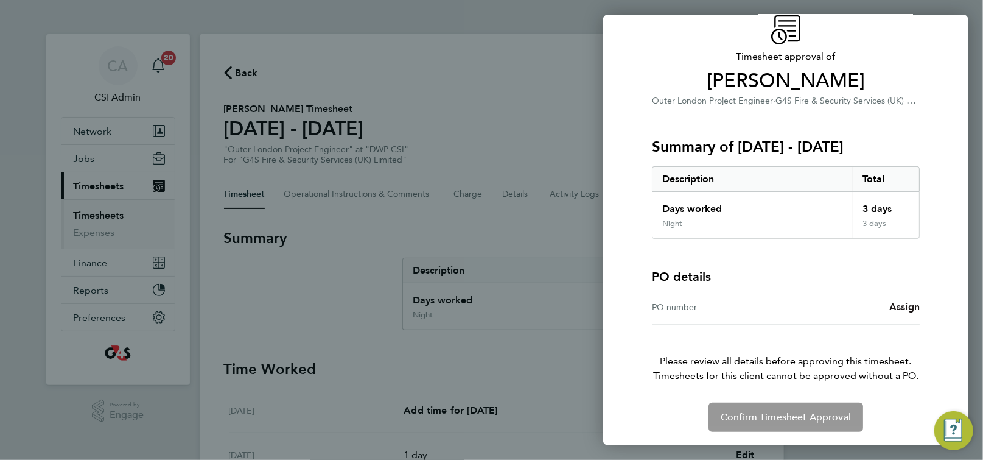
click at [908, 307] on span "Assign" at bounding box center [904, 307] width 30 height 12
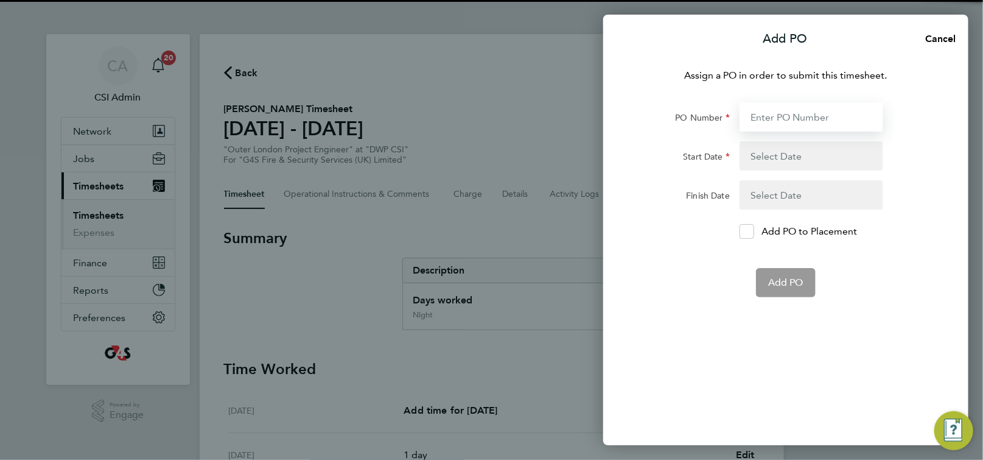
drag, startPoint x: 797, startPoint y: 120, endPoint x: 804, endPoint y: 130, distance: 12.3
click at [797, 119] on input "PO Number" at bounding box center [812, 116] width 144 height 29
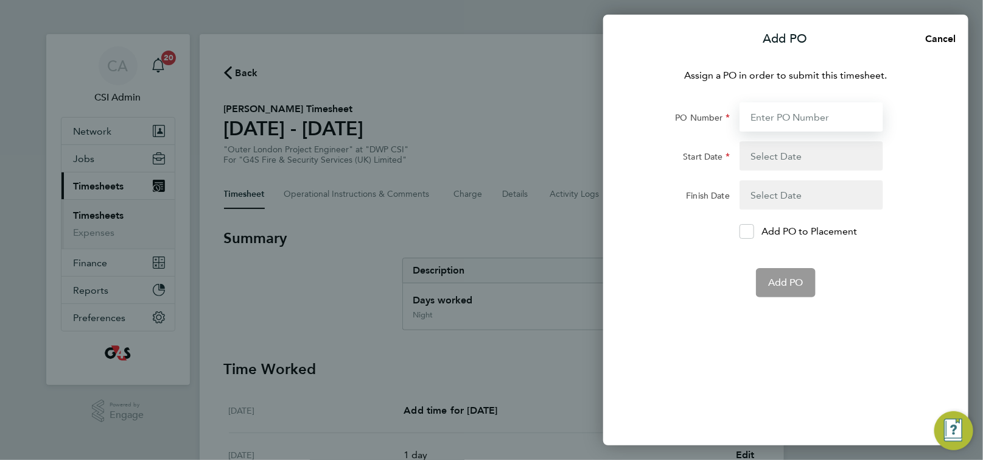
paste input "60GI109914"
type input "60GI109914"
type input "[DATE]"
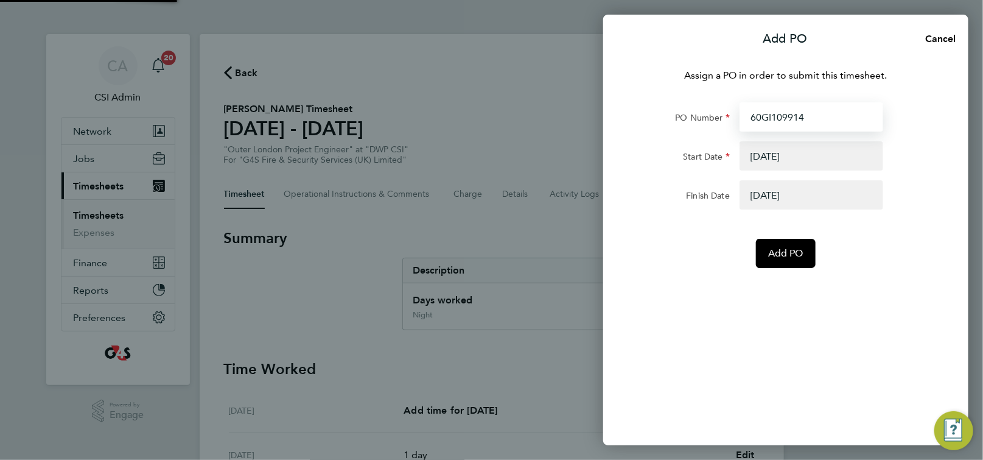
type input "60GI109914"
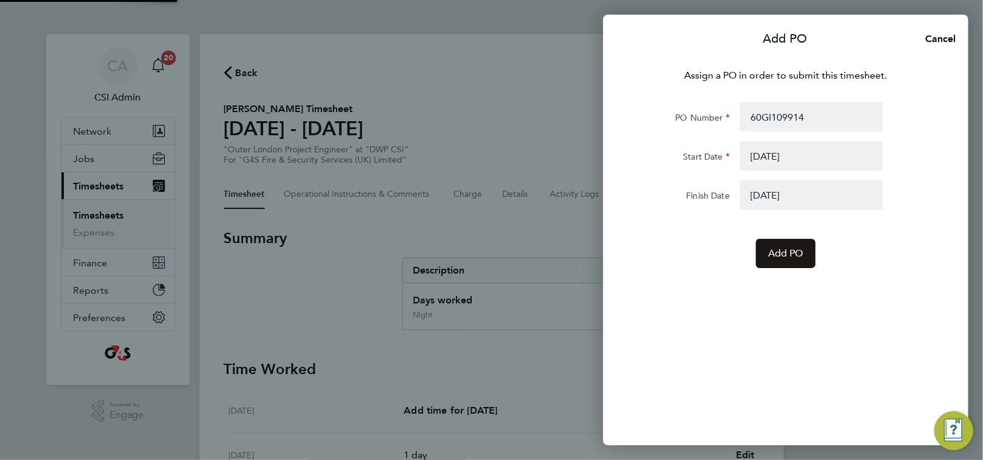
click at [791, 266] on button "Add PO" at bounding box center [786, 253] width 60 height 29
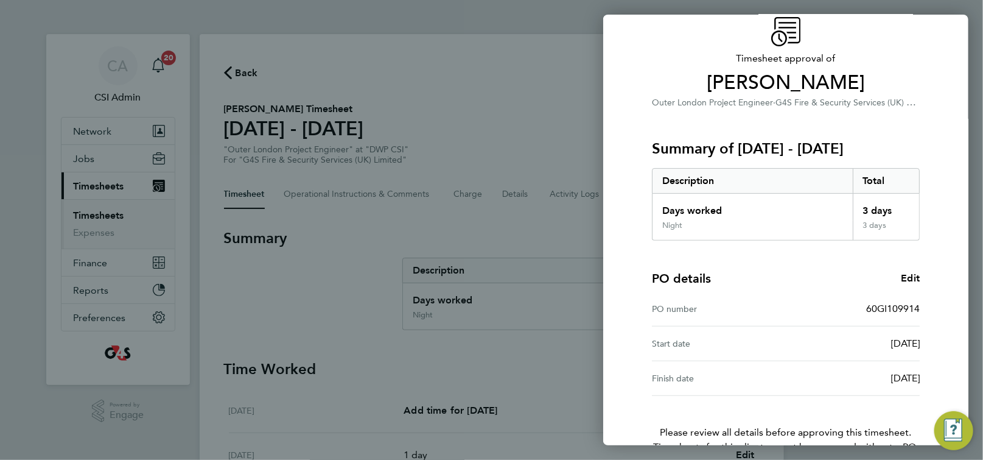
scroll to position [123, 0]
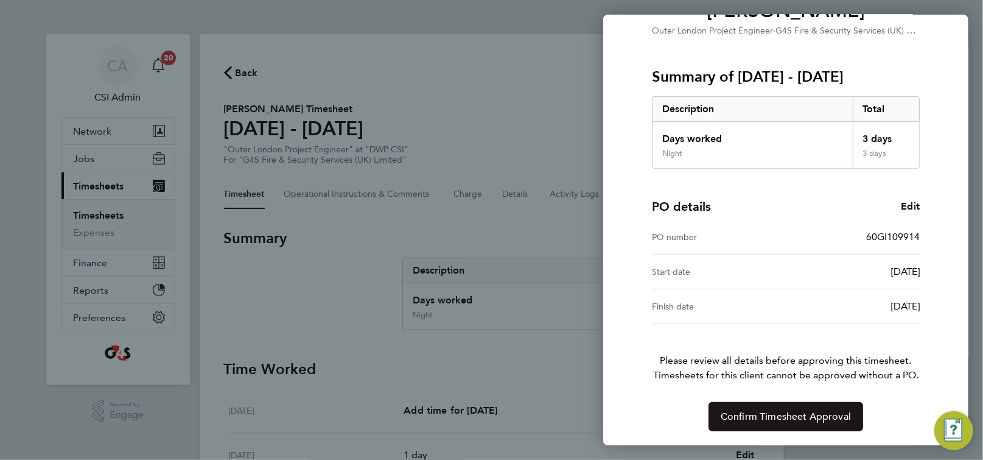
click at [785, 412] on span "Confirm Timesheet Approval" at bounding box center [786, 416] width 130 height 12
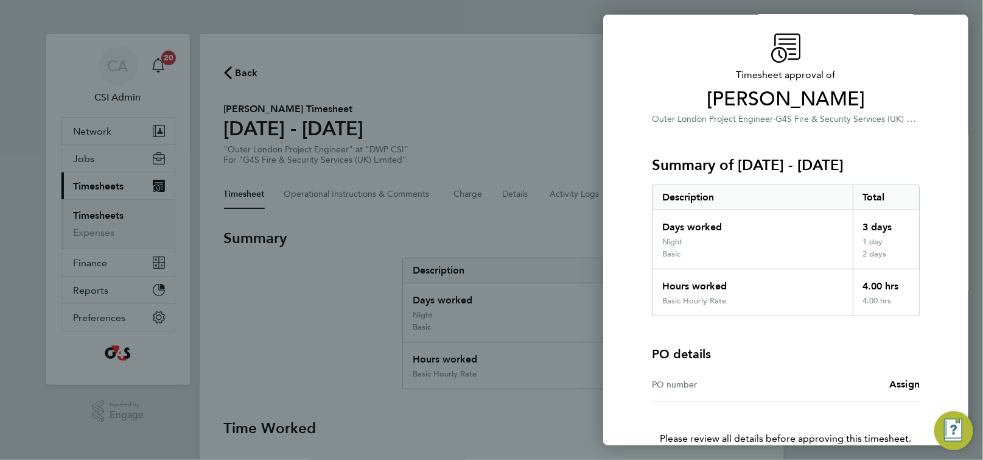
scroll to position [113, 0]
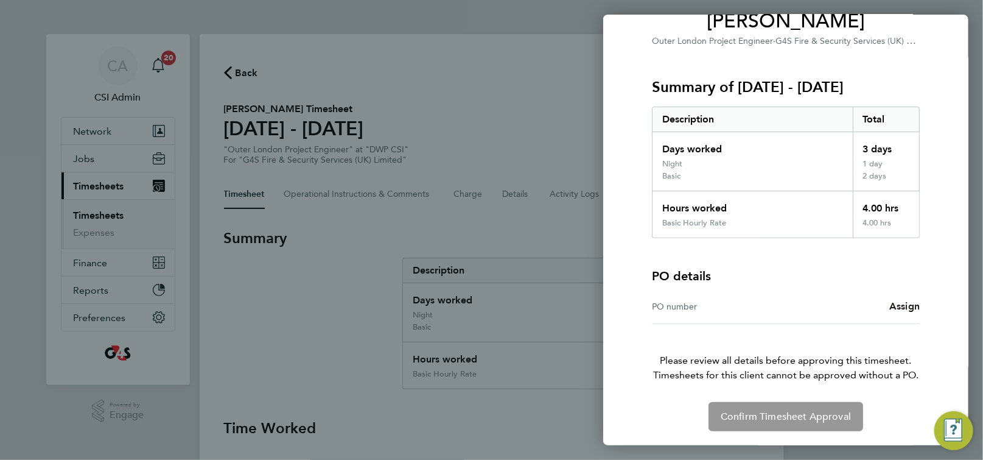
click at [909, 312] on link "Assign" at bounding box center [904, 306] width 30 height 15
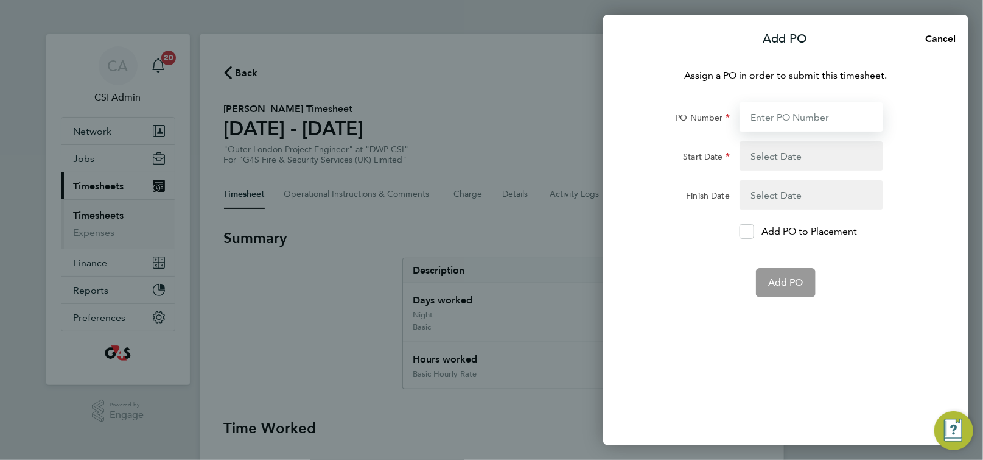
paste input "60GI109914"
type input "60GI109914"
type input "[DATE]"
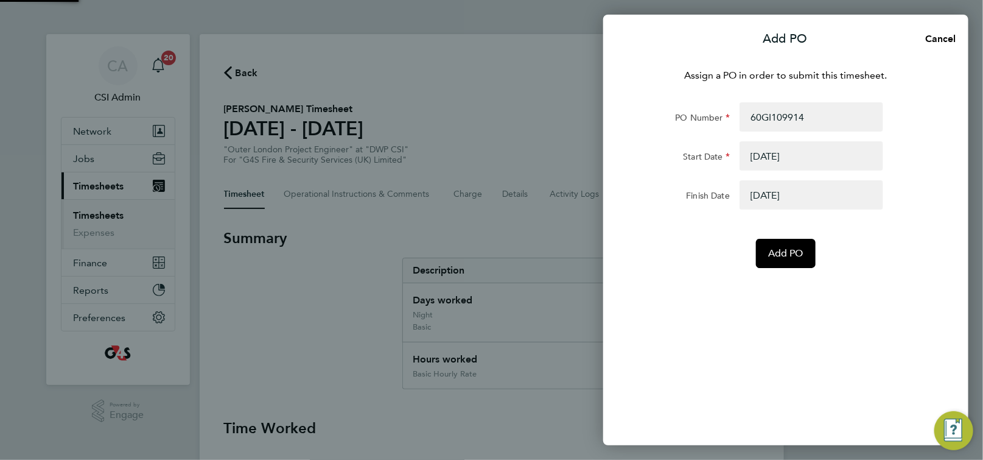
click at [800, 278] on div "Assign a PO in order to submit this timesheet. PO Number 60GI109914 Start Date …" at bounding box center [785, 249] width 365 height 391
click at [783, 253] on span "Add PO" at bounding box center [785, 253] width 35 height 12
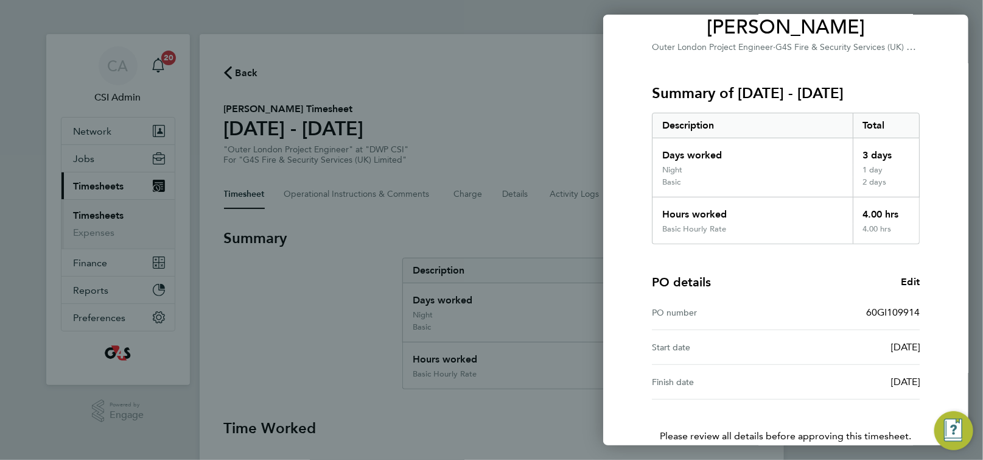
scroll to position [182, 0]
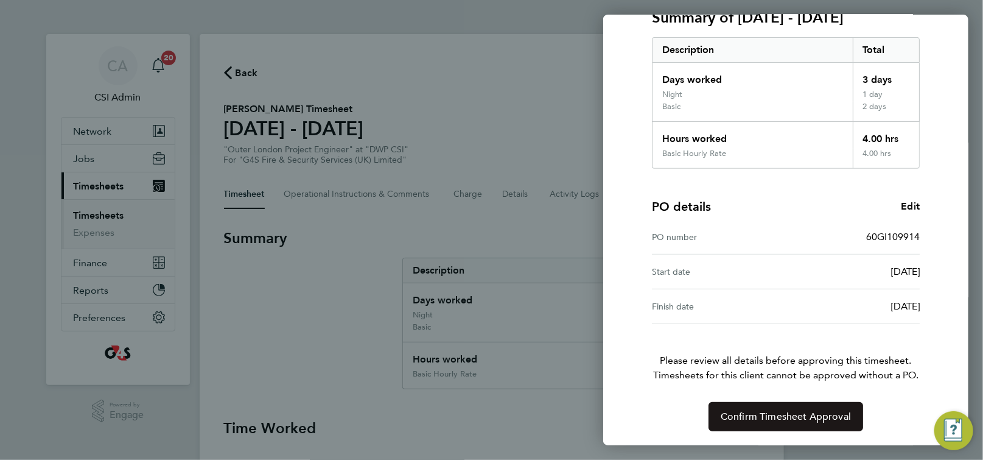
click at [771, 413] on span "Confirm Timesheet Approval" at bounding box center [786, 416] width 130 height 12
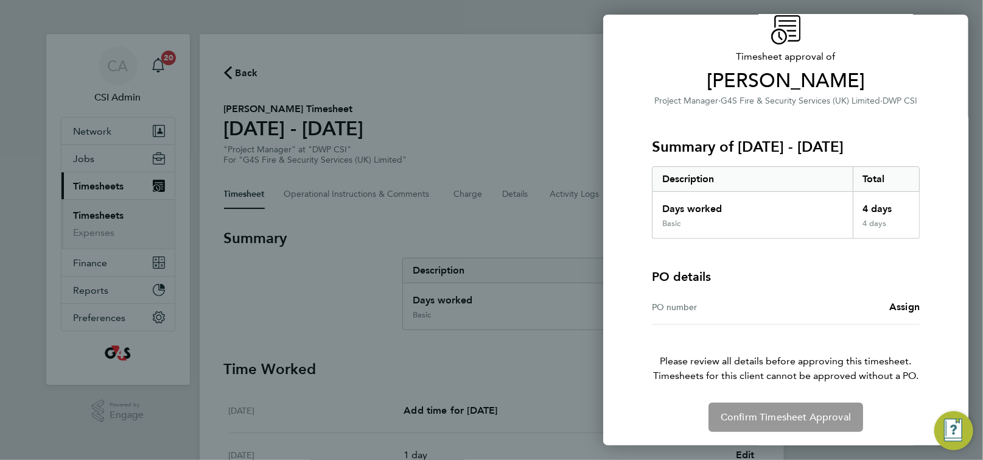
scroll to position [54, 0]
click at [906, 306] on span "Assign" at bounding box center [904, 306] width 30 height 12
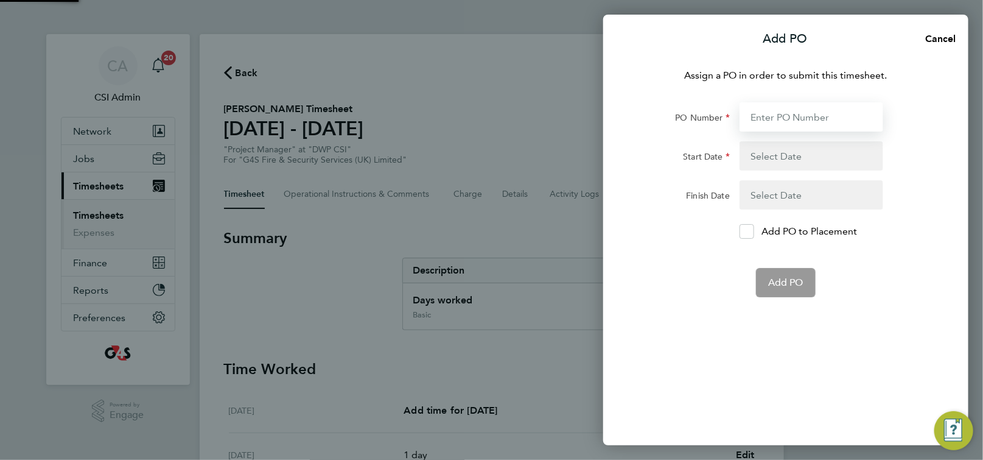
click at [797, 119] on input "PO Number" at bounding box center [812, 116] width 144 height 29
paste input "60GI109914"
type input "60GI109914"
type input "[DATE]"
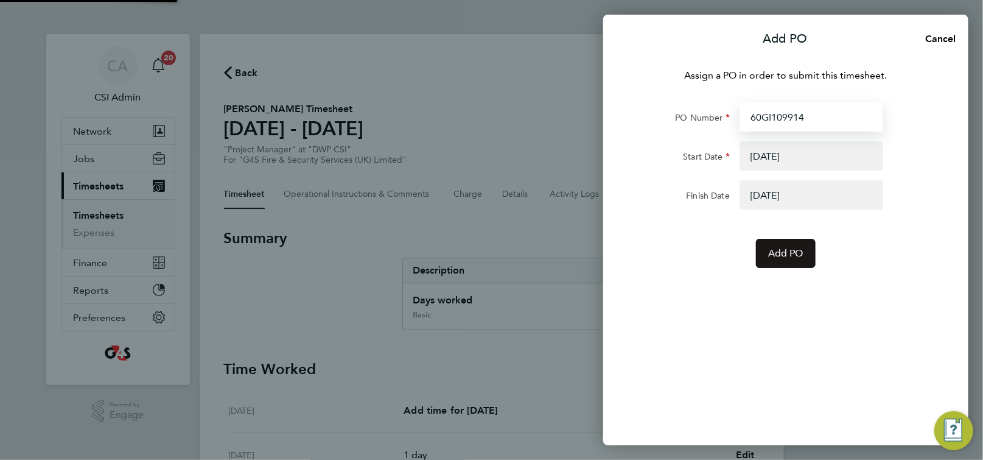
type input "60GI109914"
click at [793, 248] on span "Add PO" at bounding box center [785, 253] width 35 height 12
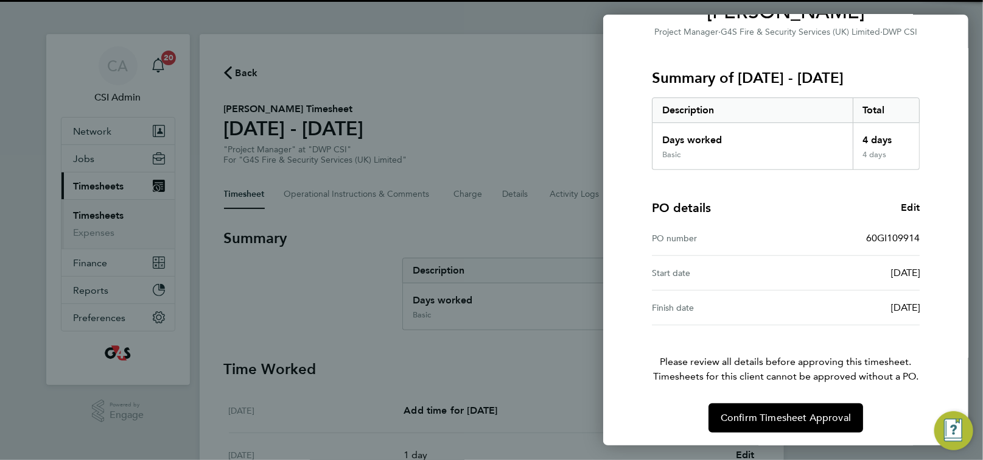
scroll to position [123, 0]
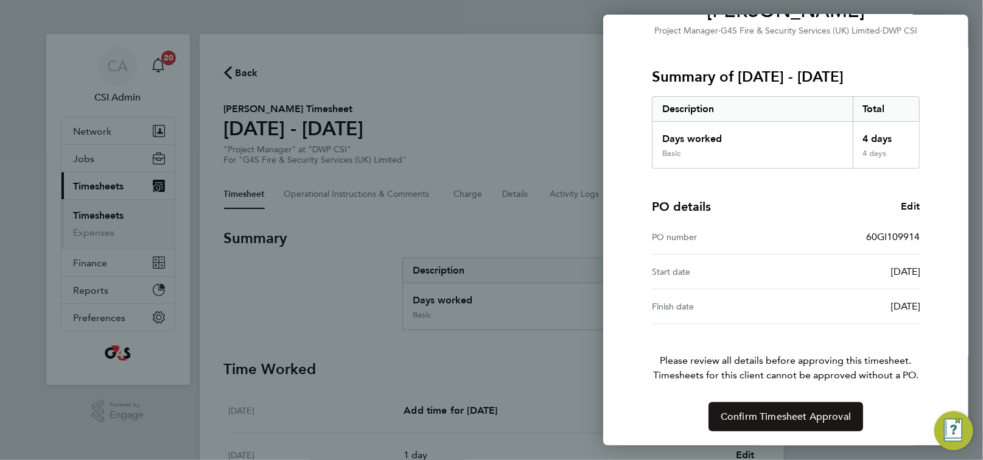
click at [769, 409] on button "Confirm Timesheet Approval" at bounding box center [786, 416] width 155 height 29
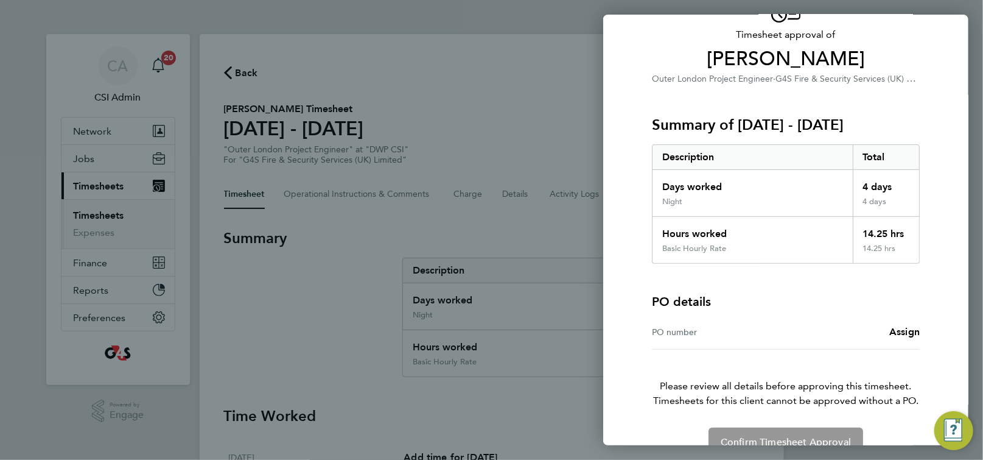
scroll to position [100, 0]
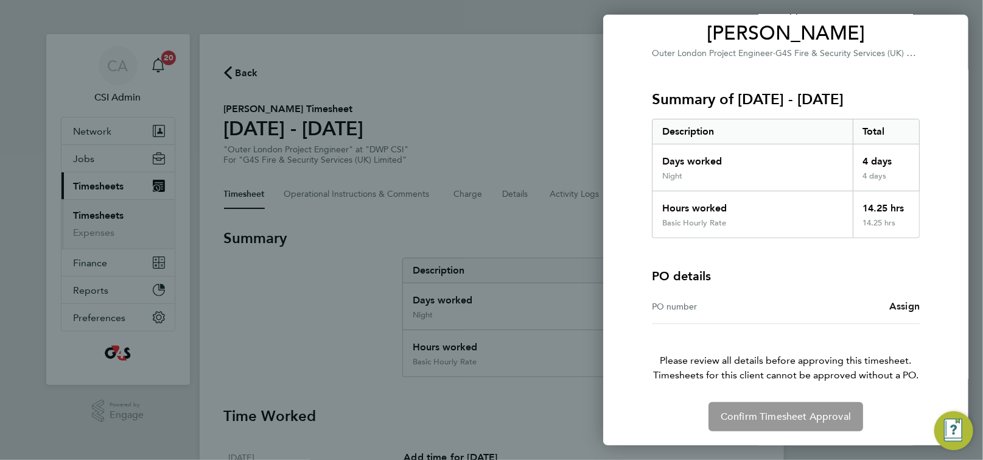
click at [897, 309] on span "Assign" at bounding box center [904, 306] width 30 height 12
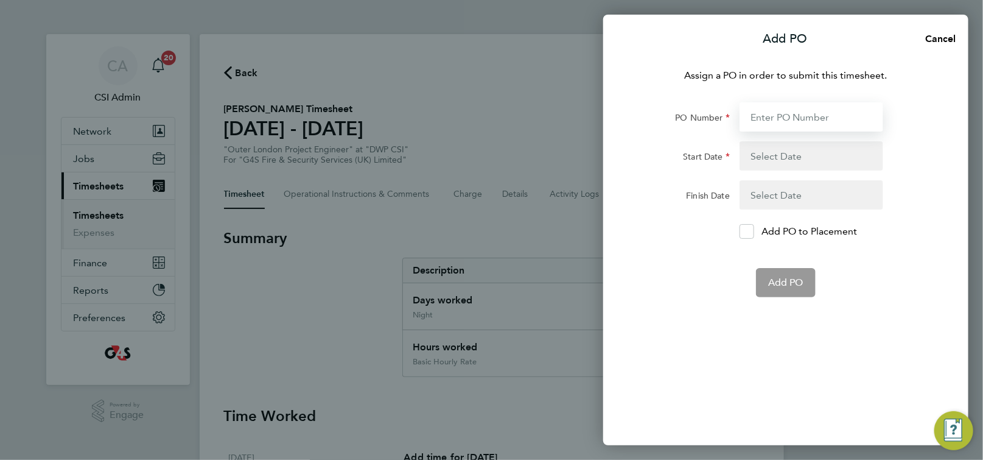
click at [819, 111] on input "PO Number" at bounding box center [812, 116] width 144 height 29
paste input "60GI109914"
type input "60GI109914"
type input "[DATE]"
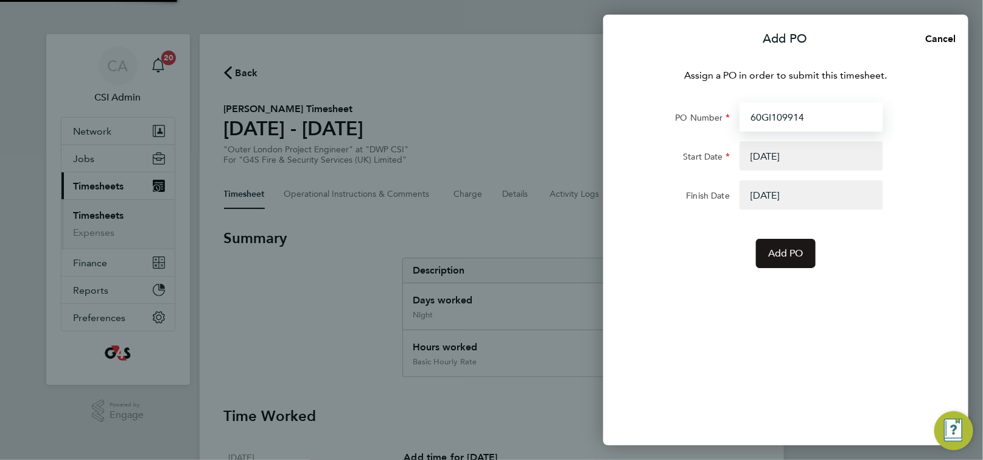
type input "60GI109914"
click at [758, 242] on button "Add PO" at bounding box center [786, 253] width 60 height 29
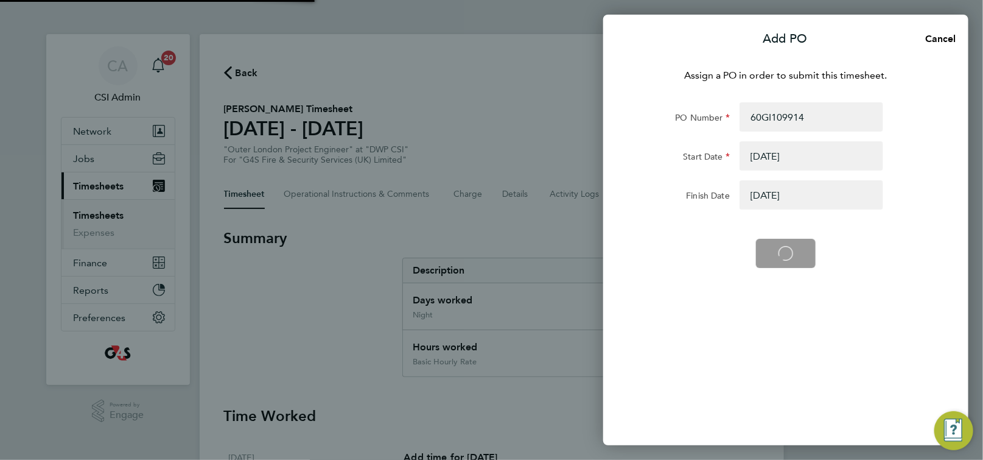
click at [773, 253] on app-form-button "Add PO Loading" at bounding box center [786, 253] width 60 height 29
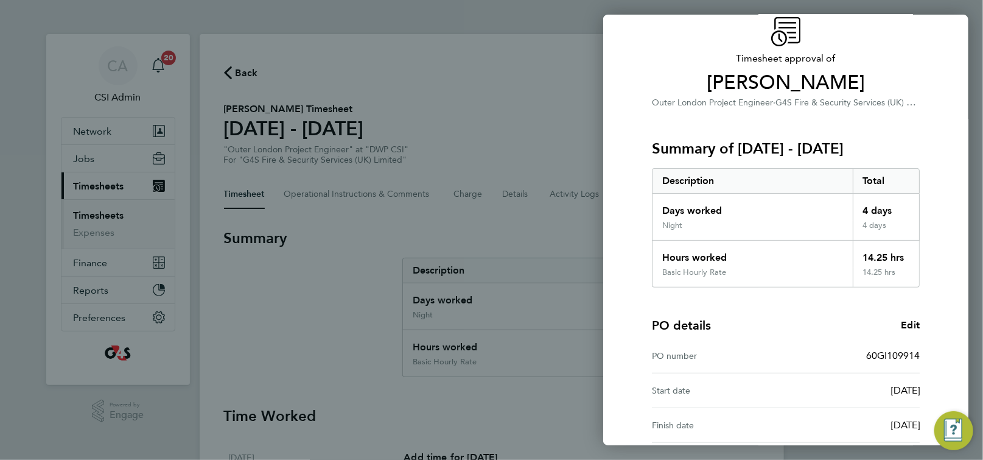
scroll to position [170, 0]
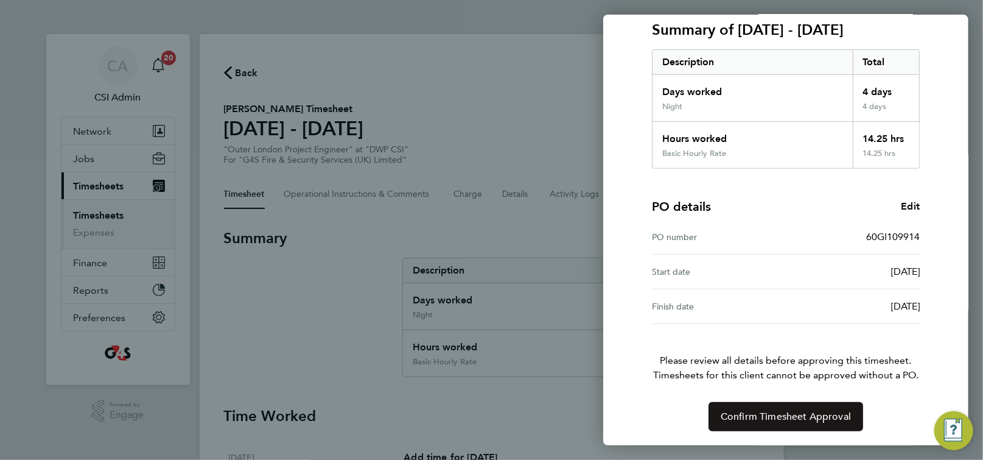
click at [746, 419] on span "Confirm Timesheet Approval" at bounding box center [786, 416] width 130 height 12
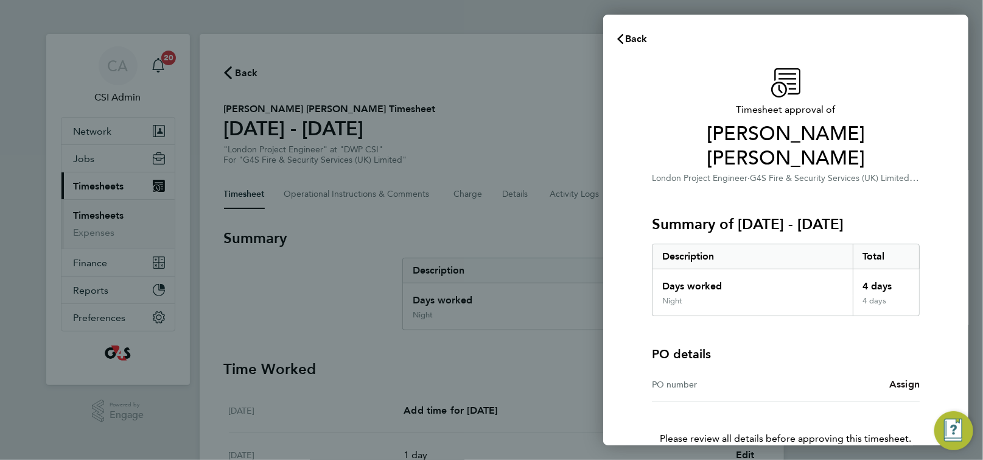
click at [912, 378] on span "Assign" at bounding box center [904, 384] width 30 height 12
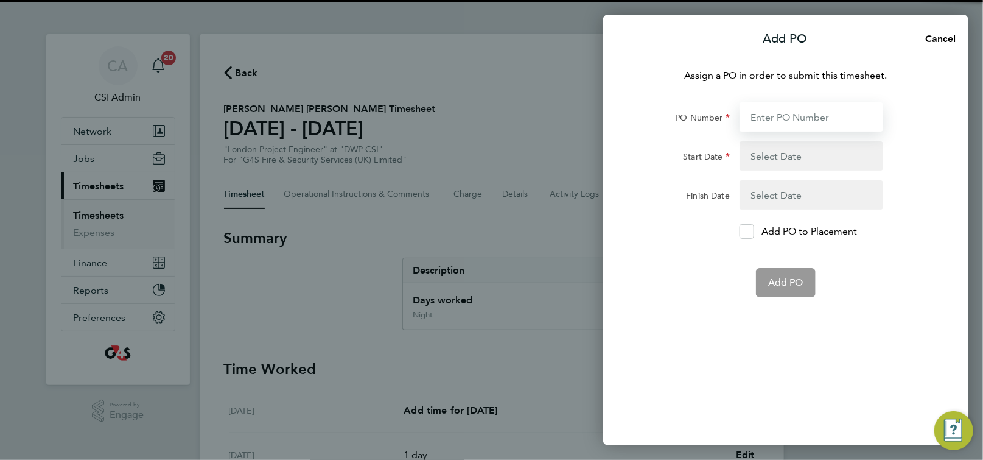
click at [796, 121] on input "PO Number" at bounding box center [812, 116] width 144 height 29
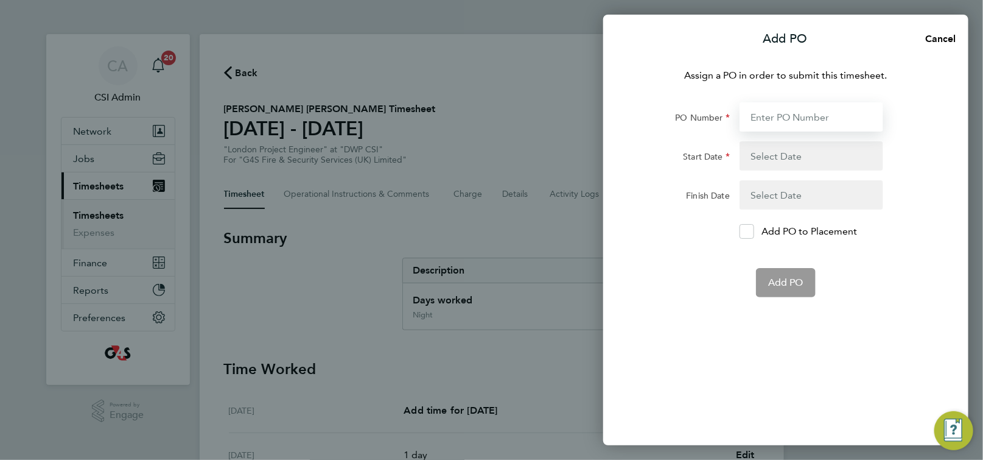
paste input "60GI109914"
type input "60GI109914"
type input "[DATE]"
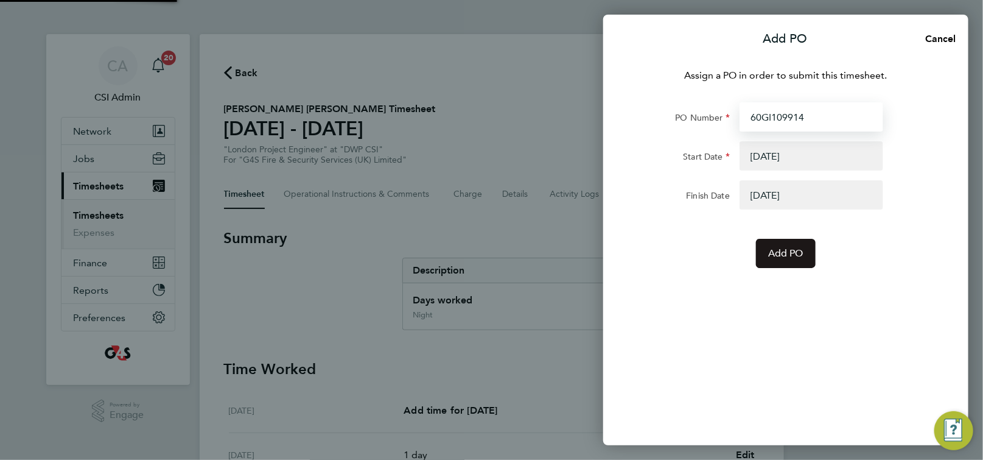
type input "60GI109914"
click at [790, 249] on span "Add PO" at bounding box center [785, 253] width 35 height 12
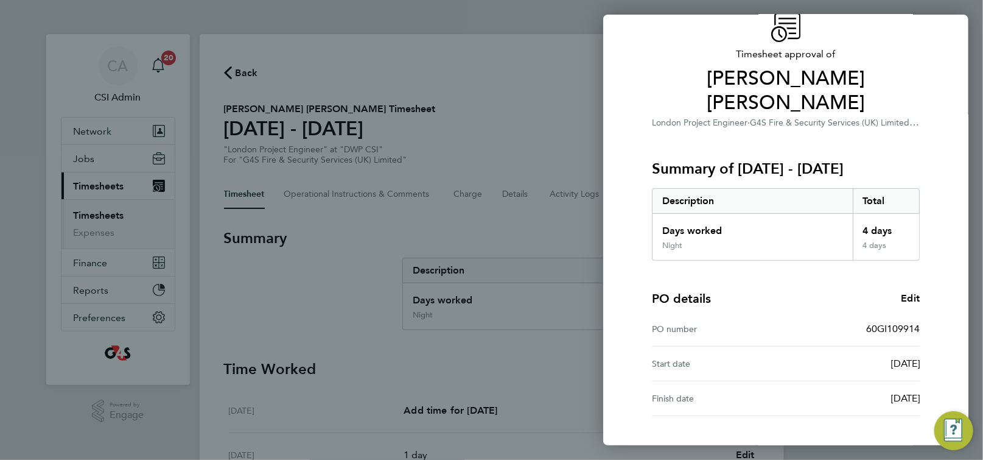
scroll to position [123, 0]
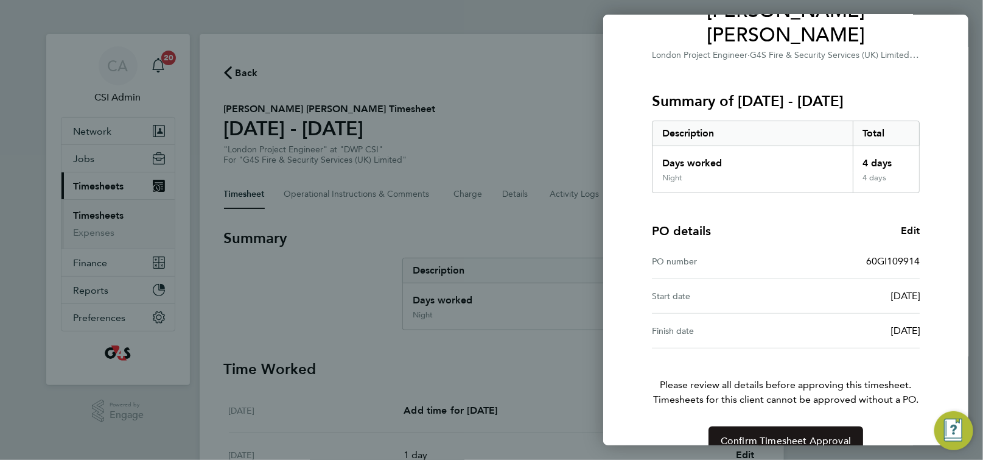
click at [740, 426] on button "Confirm Timesheet Approval" at bounding box center [786, 440] width 155 height 29
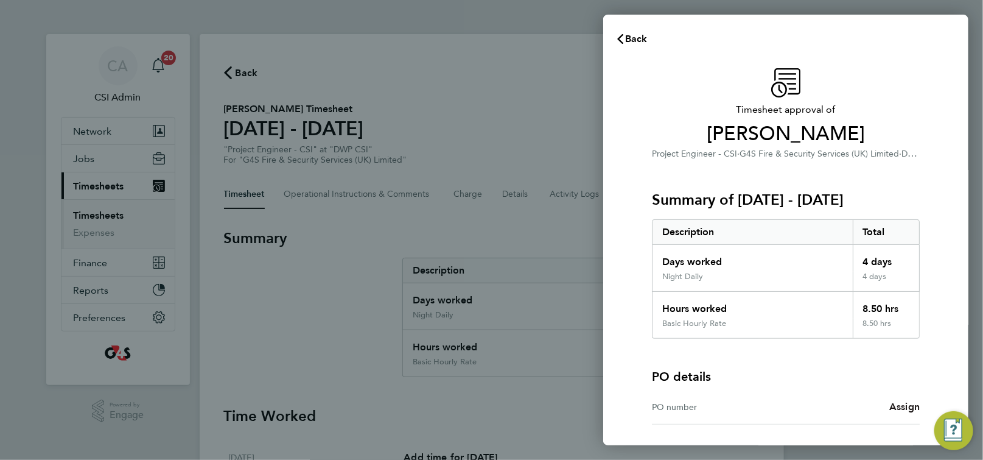
click at [908, 404] on span "Assign" at bounding box center [904, 407] width 30 height 12
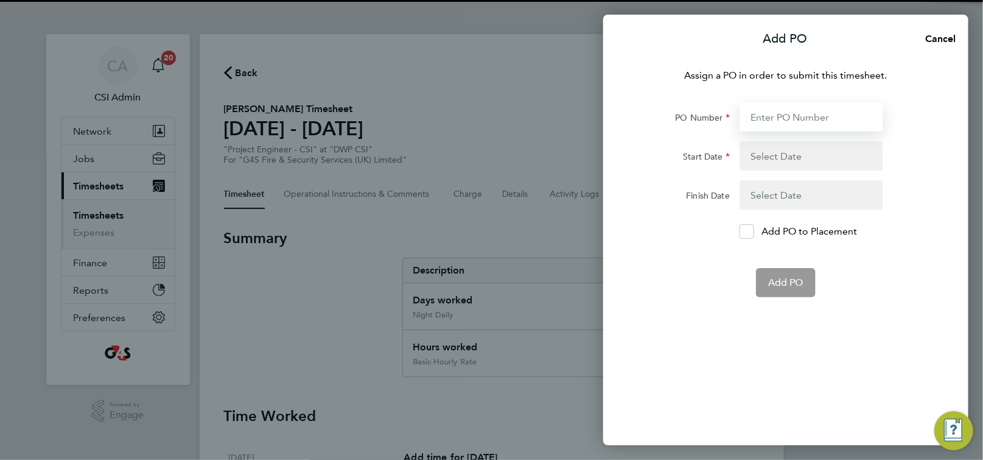
click at [775, 123] on input "PO Number" at bounding box center [812, 116] width 144 height 29
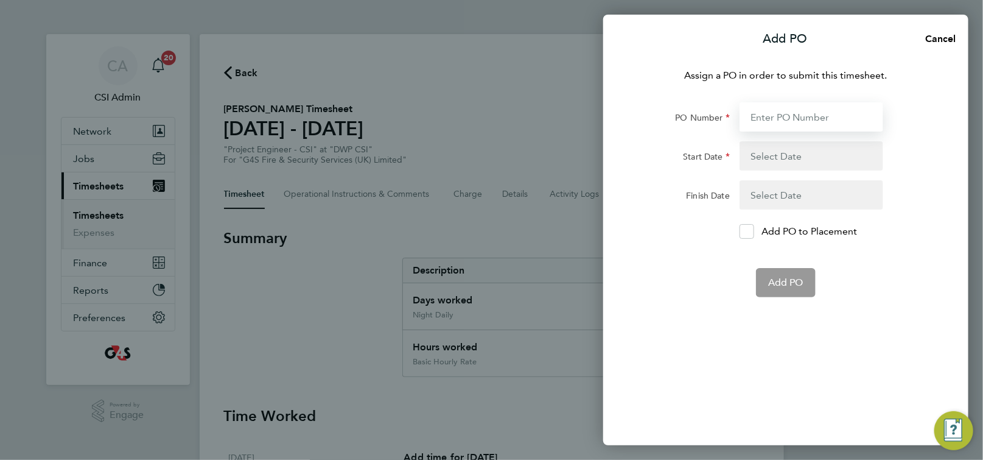
paste input "60GI109914"
type input "60GI109914"
type input "[DATE]"
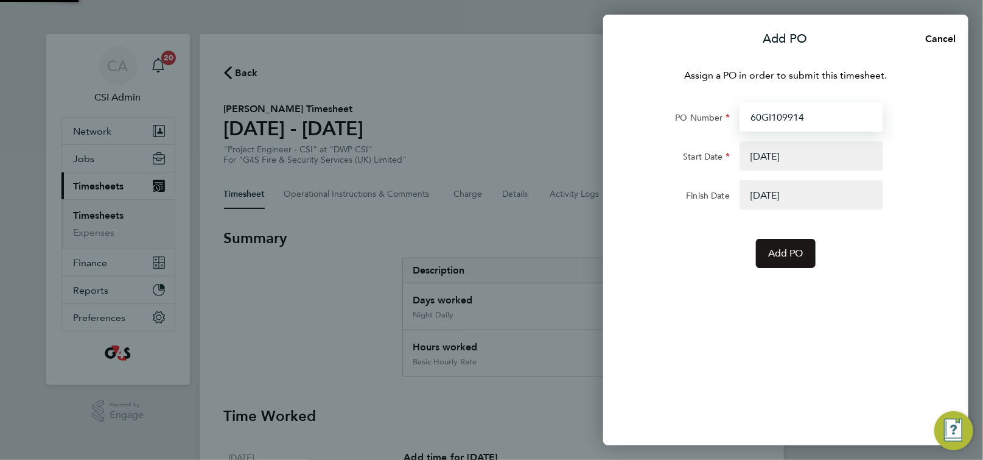
type input "60GI109914"
click at [782, 256] on span "Add PO" at bounding box center [785, 253] width 35 height 12
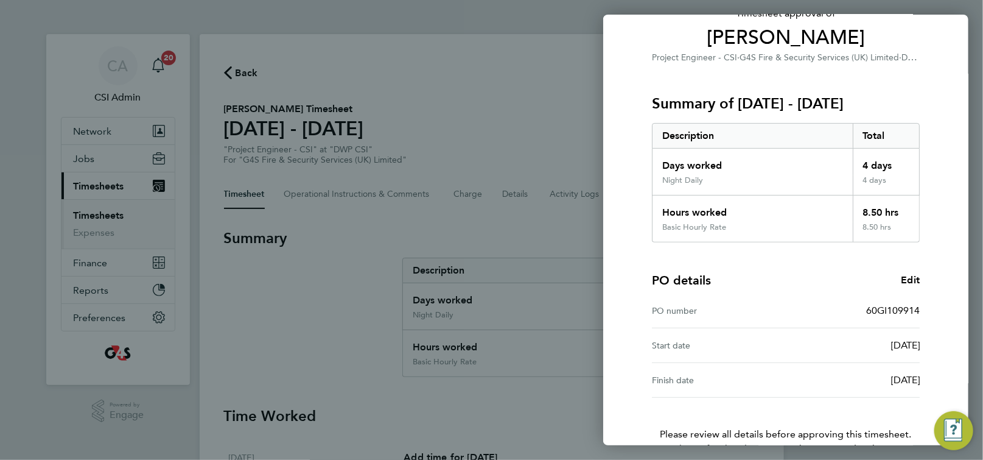
scroll to position [170, 0]
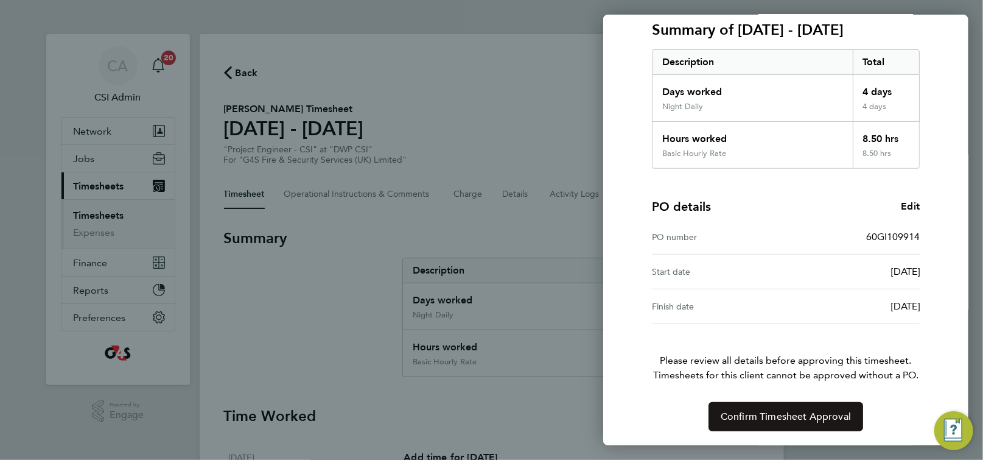
click at [793, 422] on button "Confirm Timesheet Approval" at bounding box center [786, 416] width 155 height 29
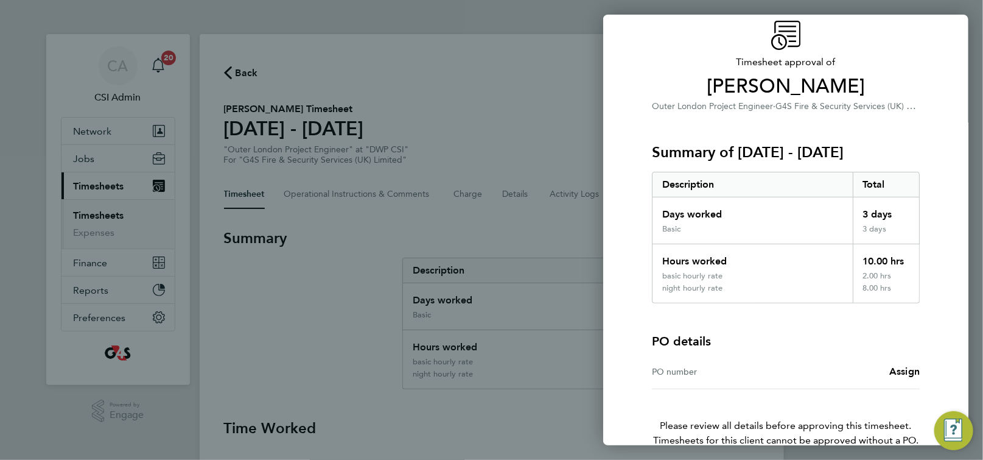
scroll to position [113, 0]
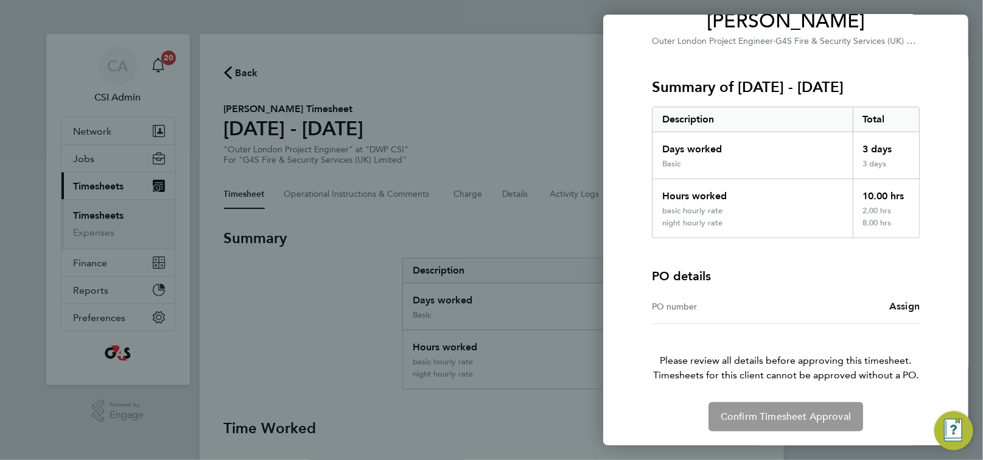
click at [899, 307] on span "Assign" at bounding box center [904, 306] width 30 height 12
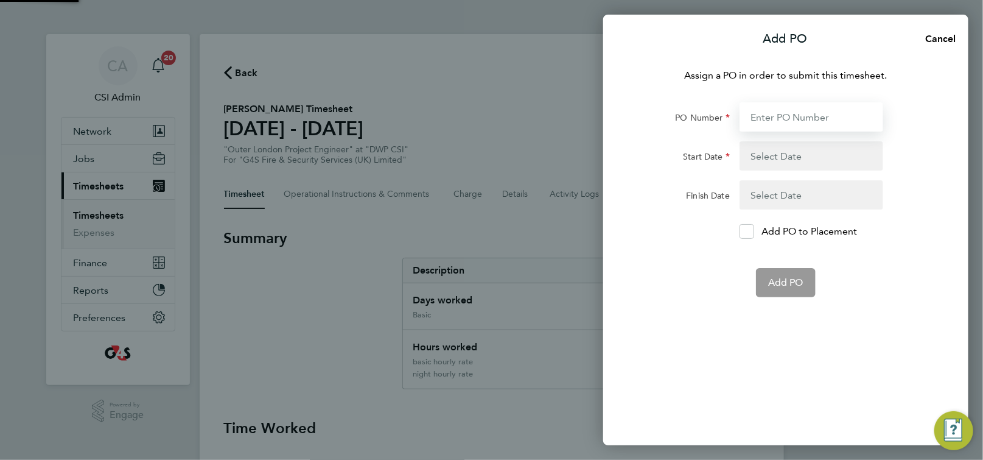
click at [772, 113] on input "PO Number" at bounding box center [812, 116] width 144 height 29
paste input "60GI109914"
type input "60GI109914"
type input "[DATE]"
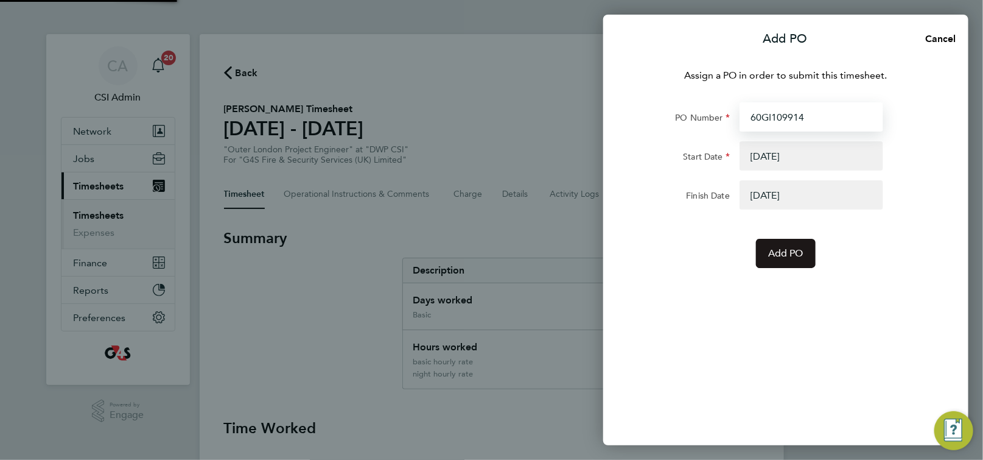
type input "60GI109914"
click at [776, 254] on span "Add PO" at bounding box center [785, 253] width 35 height 12
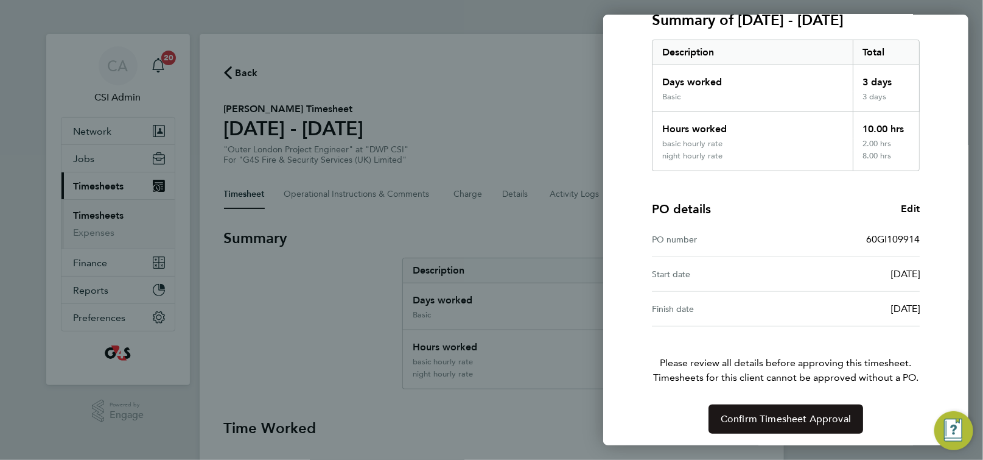
scroll to position [182, 0]
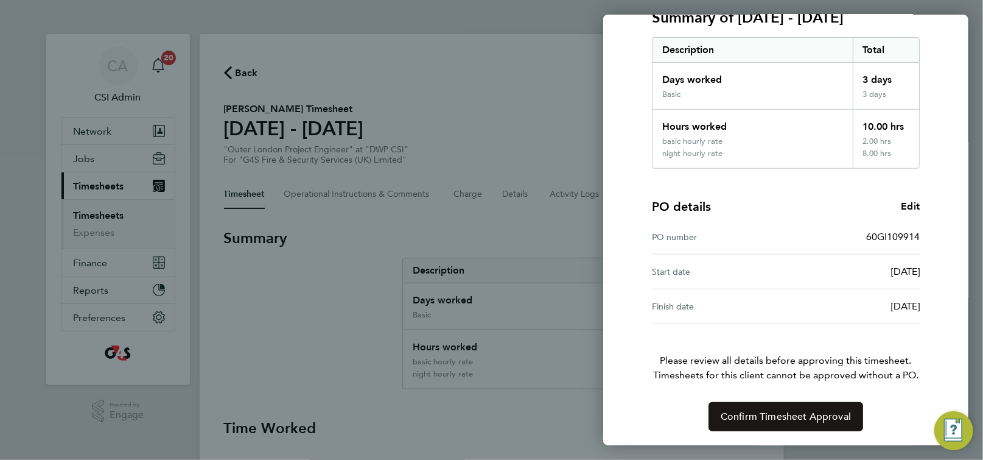
click at [836, 419] on span "Confirm Timesheet Approval" at bounding box center [786, 416] width 130 height 12
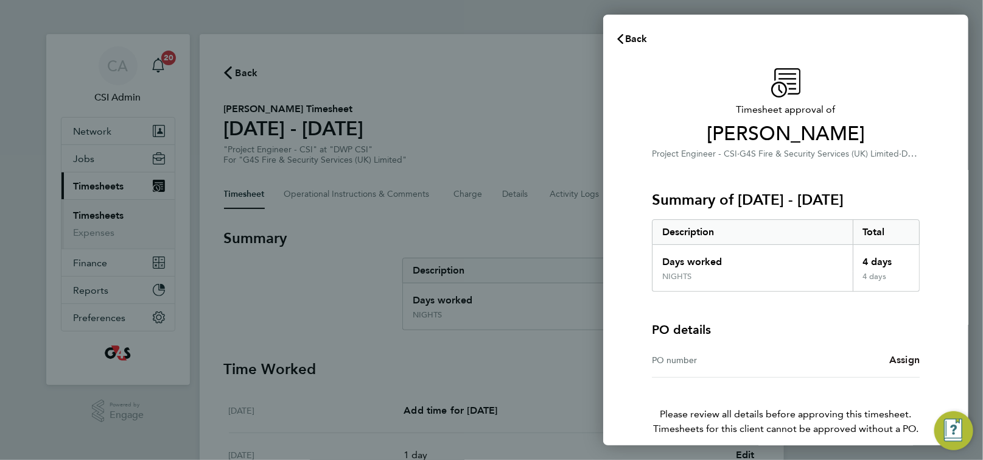
click at [899, 359] on span "Assign" at bounding box center [904, 360] width 30 height 12
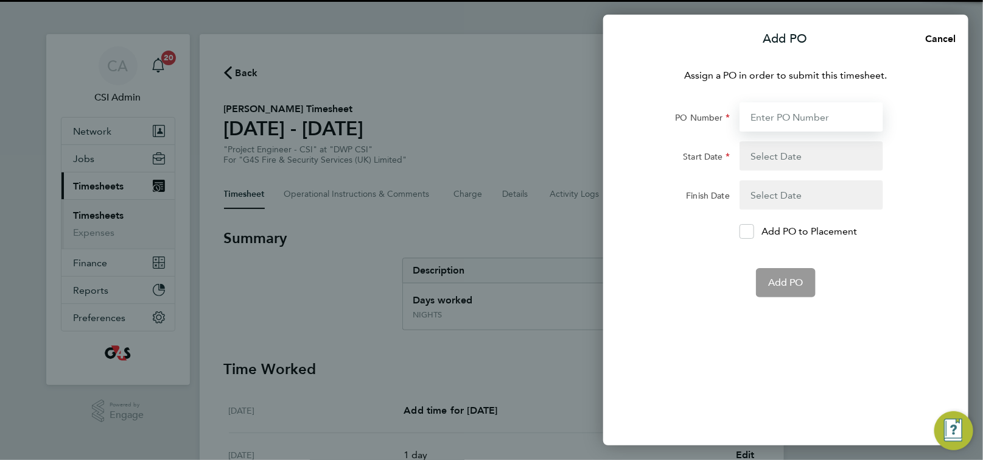
click at [788, 111] on input "PO Number" at bounding box center [812, 116] width 144 height 29
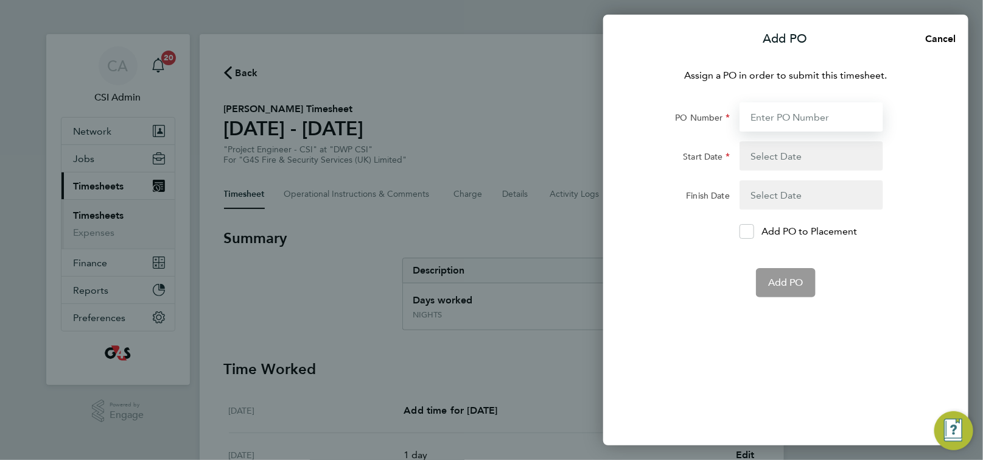
paste input "60GI109914"
type input "60GI109914"
type input "[DATE]"
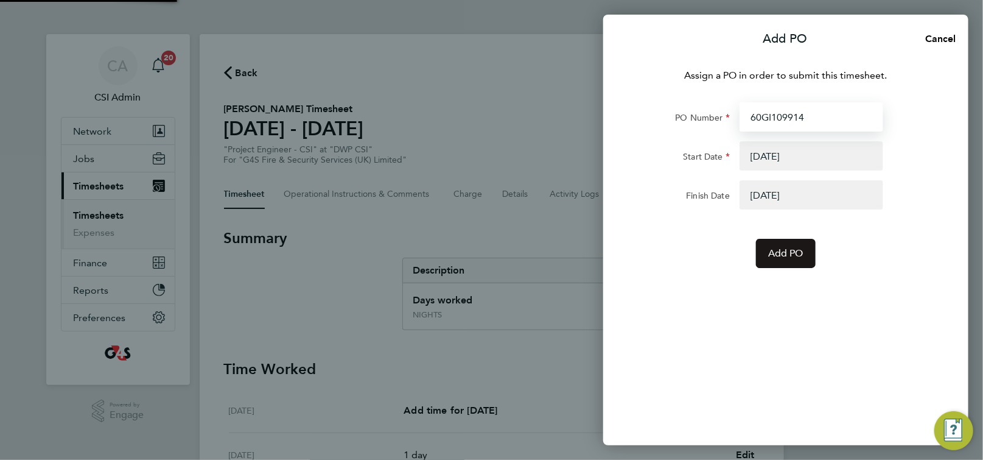
type input "60GI109914"
click at [787, 255] on span "Add PO" at bounding box center [785, 253] width 35 height 12
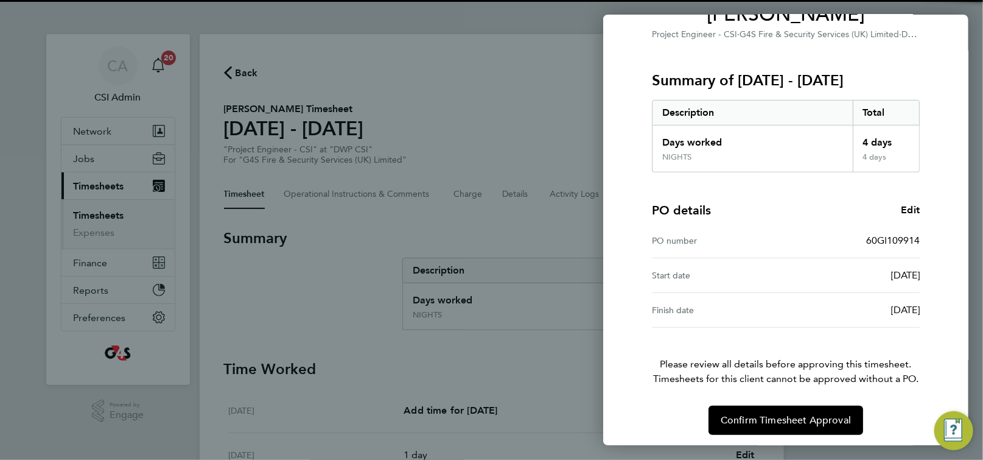
scroll to position [123, 0]
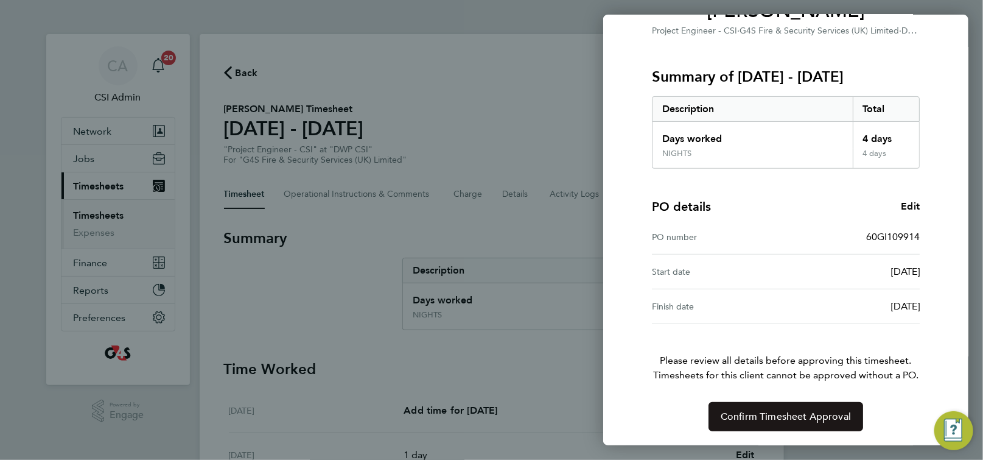
click at [764, 416] on span "Confirm Timesheet Approval" at bounding box center [786, 416] width 130 height 12
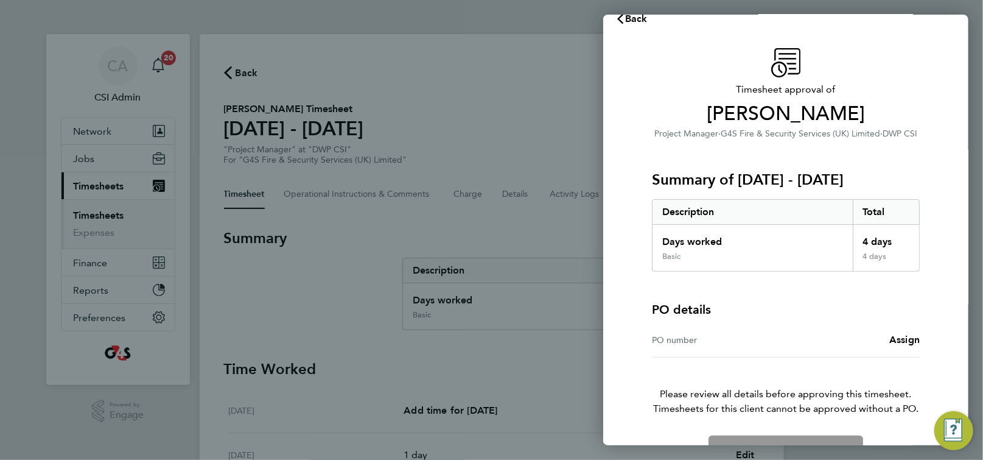
scroll to position [54, 0]
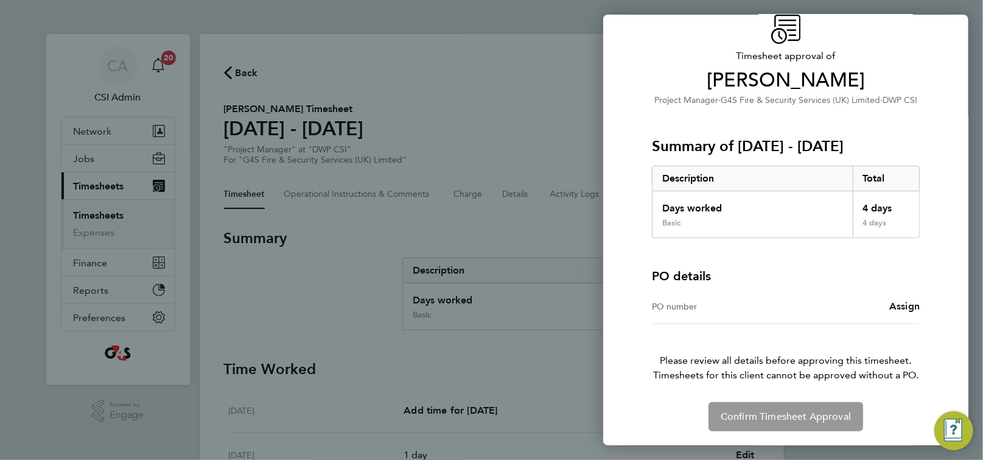
click at [900, 307] on span "Assign" at bounding box center [904, 306] width 30 height 12
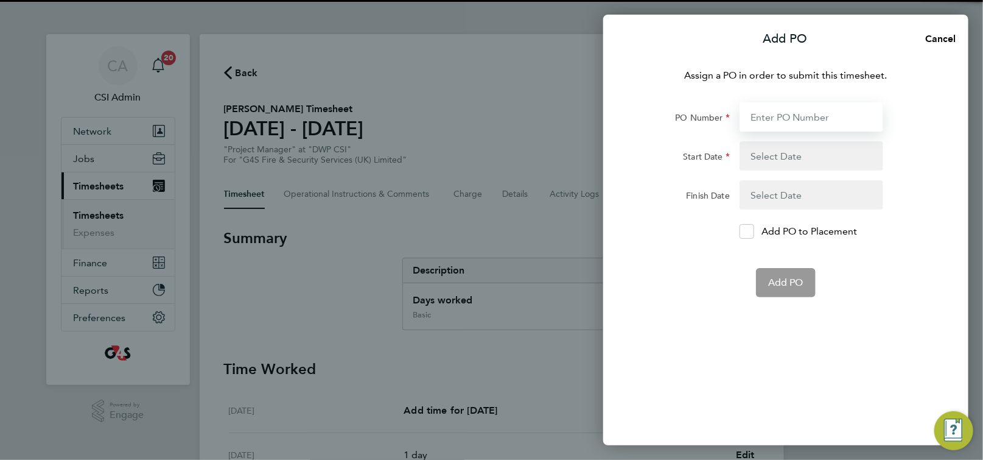
click at [802, 124] on input "PO Number" at bounding box center [812, 116] width 144 height 29
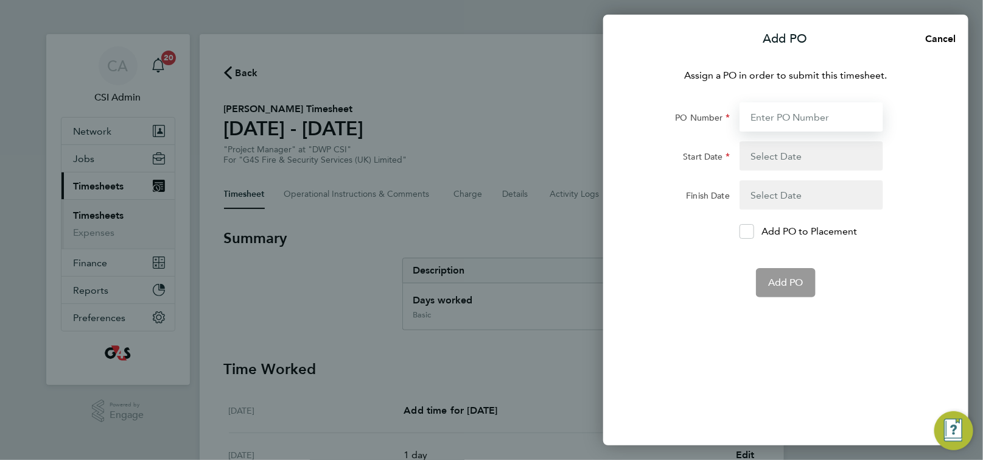
paste input "60GI109914"
type input "60GI109914"
type input "[DATE]"
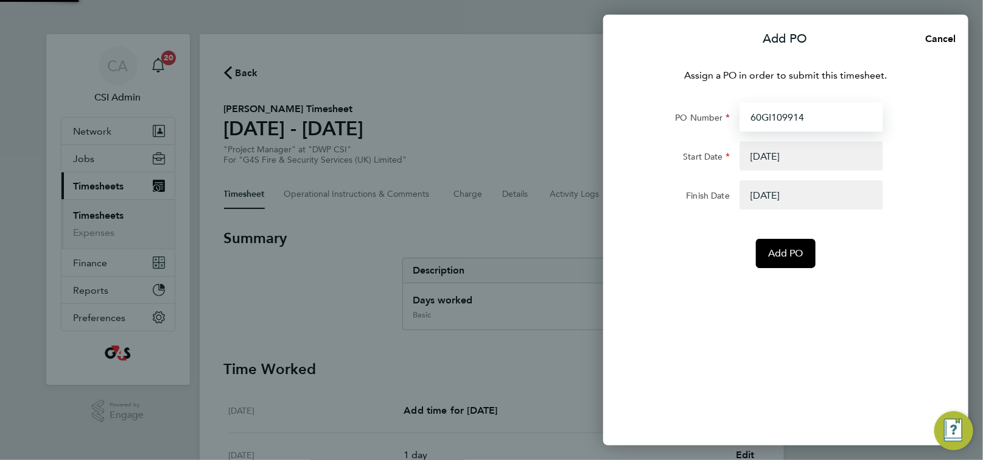
type input "60GI109914"
drag, startPoint x: 787, startPoint y: 284, endPoint x: 791, endPoint y: 270, distance: 14.5
click at [787, 280] on div "Assign a PO in order to submit this timesheet. PO Number 60GI109914 Start Date …" at bounding box center [785, 249] width 365 height 391
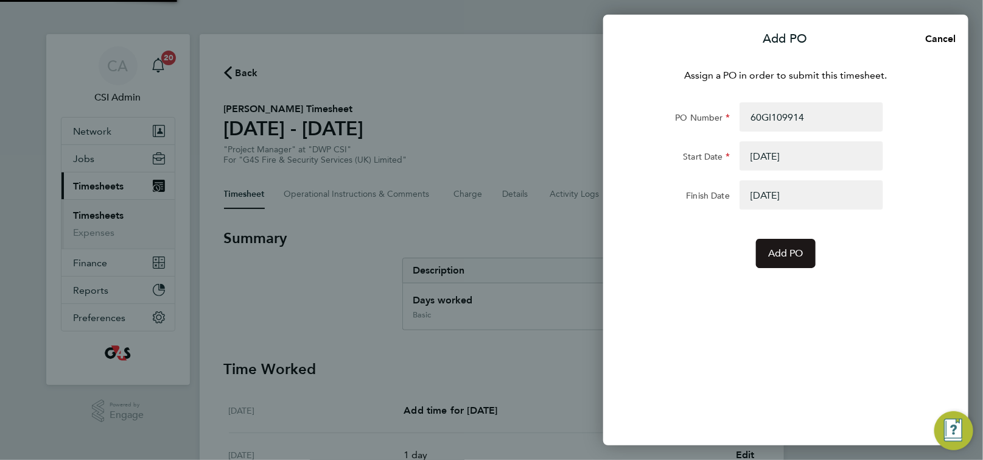
click at [792, 265] on button "Add PO" at bounding box center [786, 253] width 60 height 29
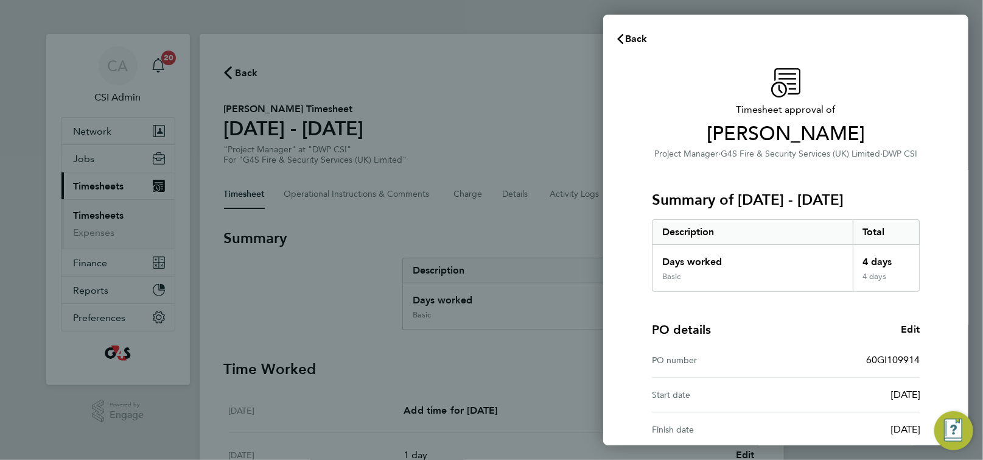
scroll to position [123, 0]
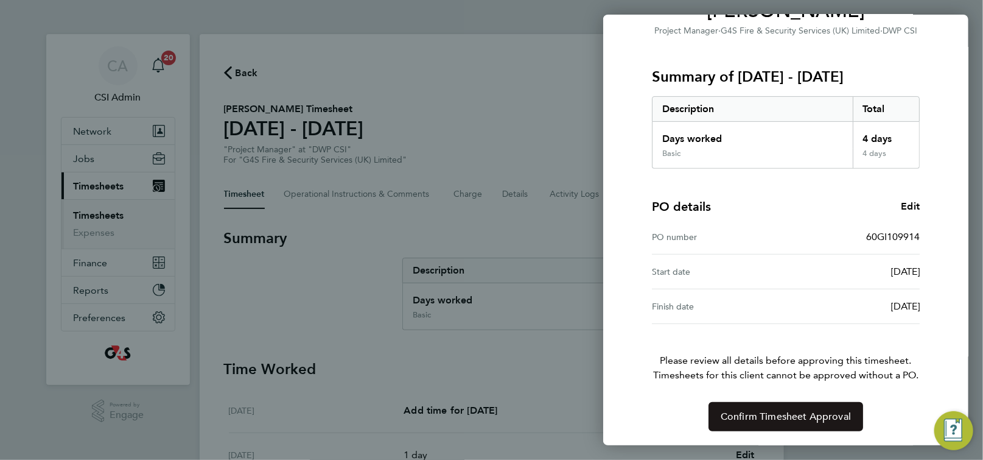
click at [784, 409] on button "Confirm Timesheet Approval" at bounding box center [786, 416] width 155 height 29
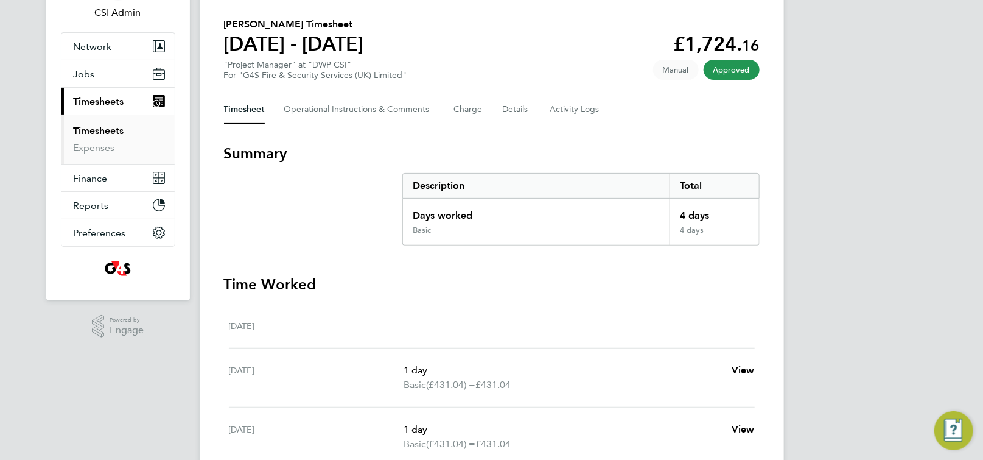
scroll to position [401, 0]
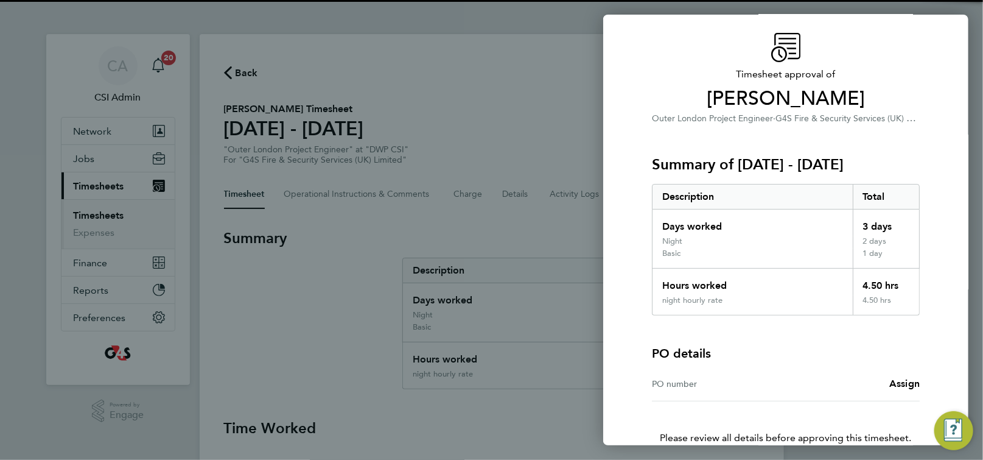
scroll to position [113, 0]
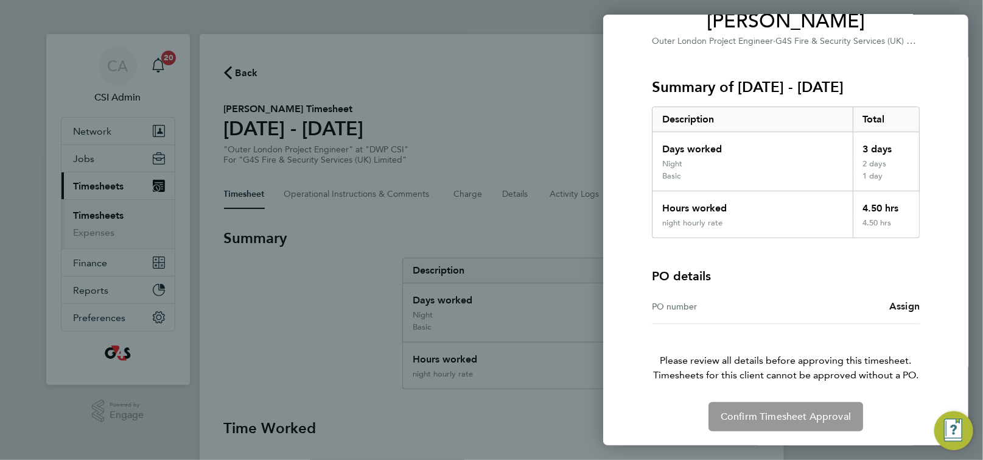
click at [906, 307] on span "Assign" at bounding box center [904, 306] width 30 height 12
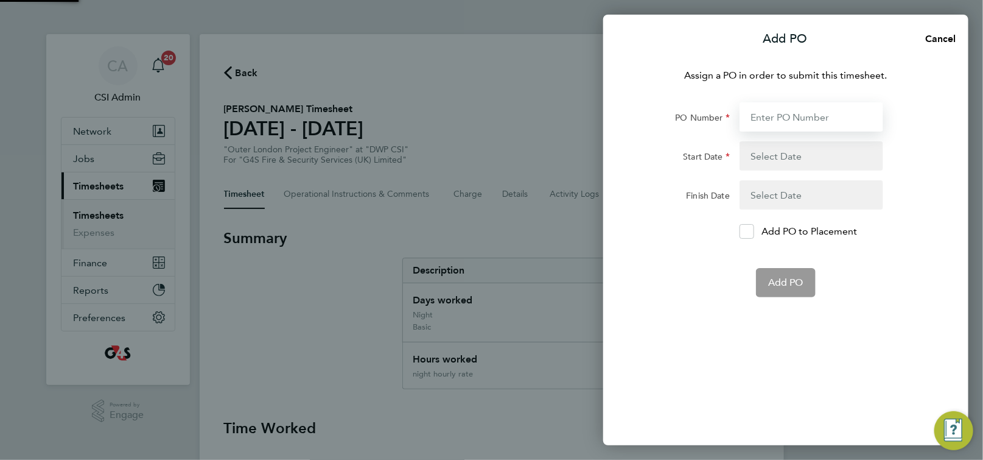
click at [774, 113] on input "PO Number" at bounding box center [812, 116] width 144 height 29
paste input "60GI109914"
type input "60GI109914"
type input "[DATE]"
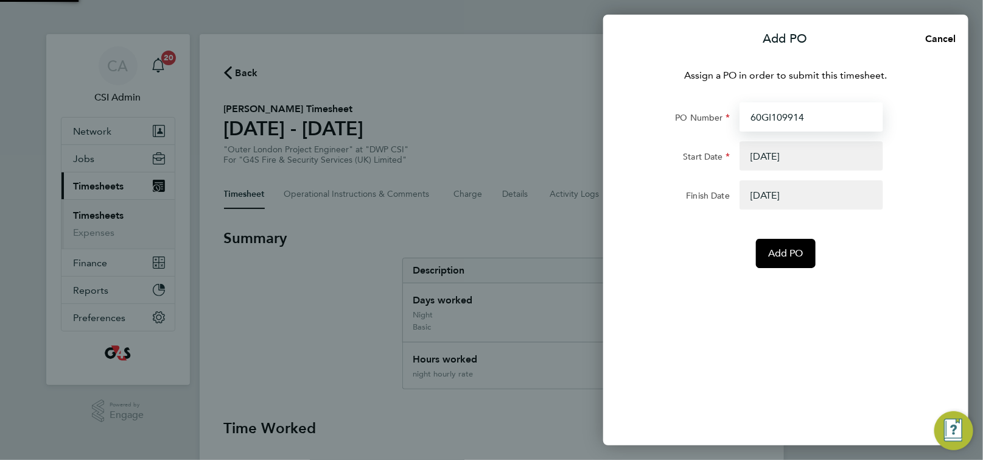
type input "60GI109914"
click at [779, 268] on div "Assign a PO in order to submit this timesheet. PO Number 60GI109914 Start Date …" at bounding box center [785, 249] width 365 height 391
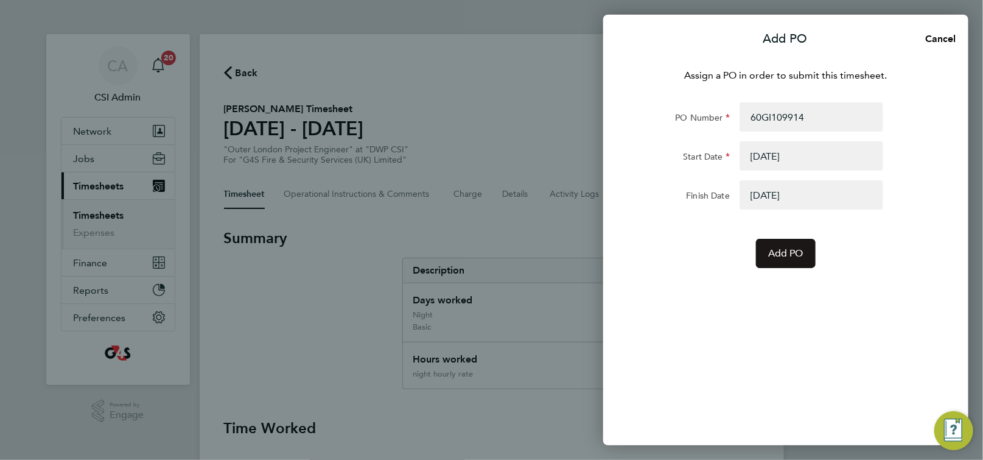
click at [786, 254] on span "Add PO" at bounding box center [785, 253] width 35 height 12
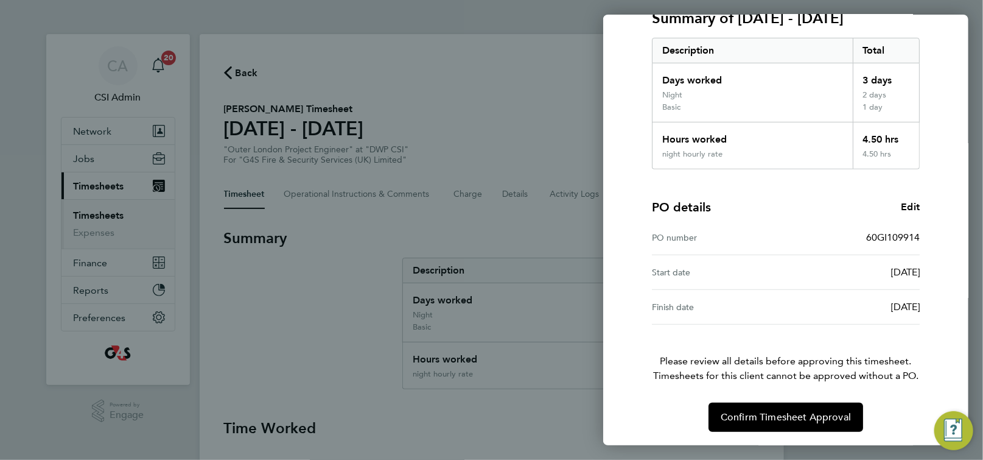
scroll to position [182, 0]
click at [787, 412] on span "Confirm Timesheet Approval" at bounding box center [786, 416] width 130 height 12
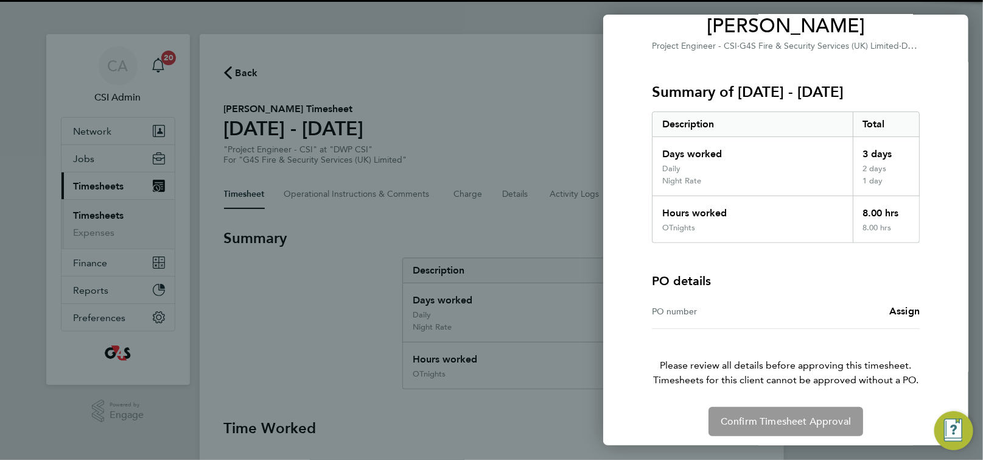
scroll to position [113, 0]
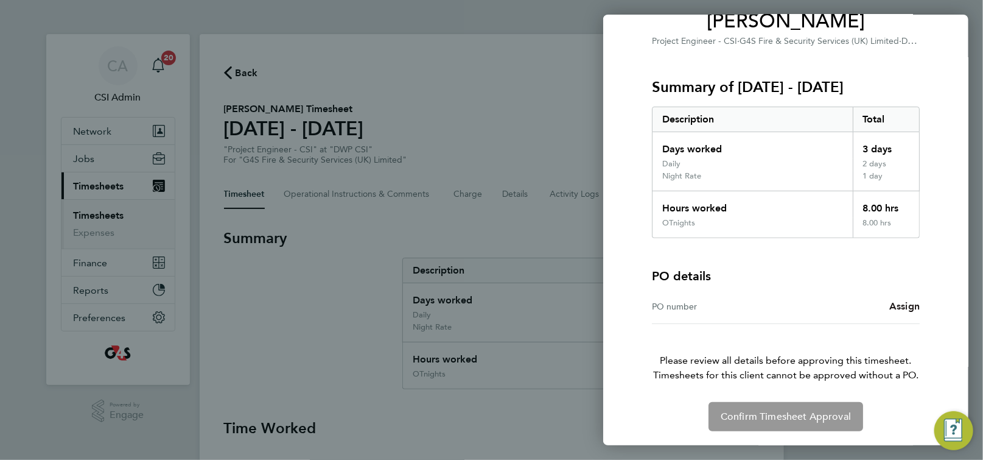
click at [903, 307] on span "Assign" at bounding box center [904, 306] width 30 height 12
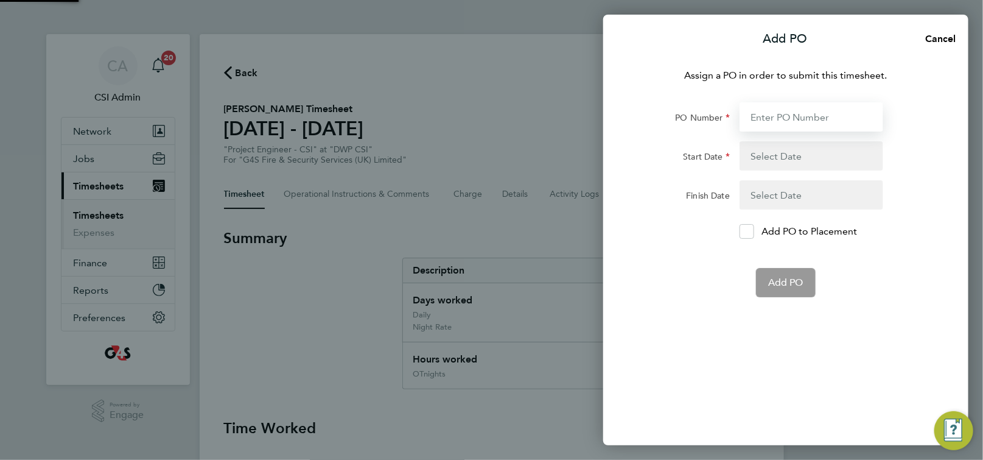
click at [790, 113] on input "PO Number" at bounding box center [812, 116] width 144 height 29
paste input "60GI109914"
type input "60GI109914"
type input "[DATE]"
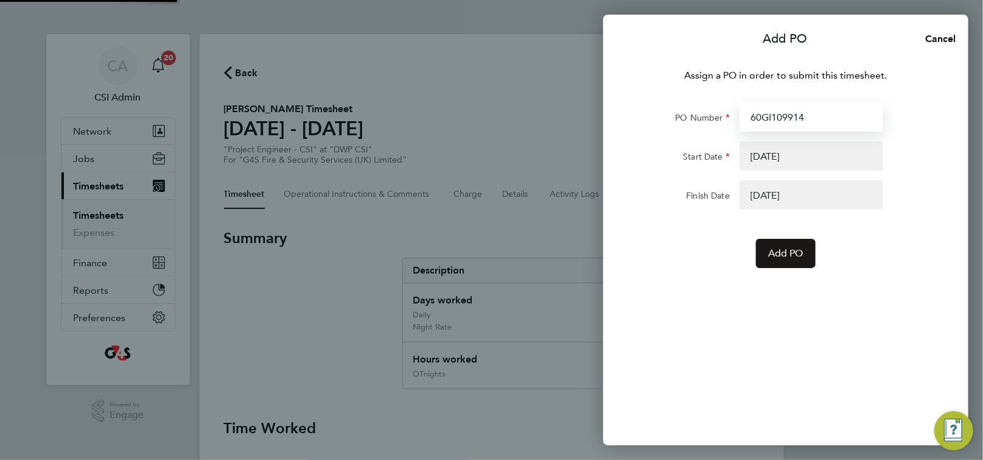
type input "60GI109914"
click at [788, 264] on button "Add PO" at bounding box center [786, 253] width 60 height 29
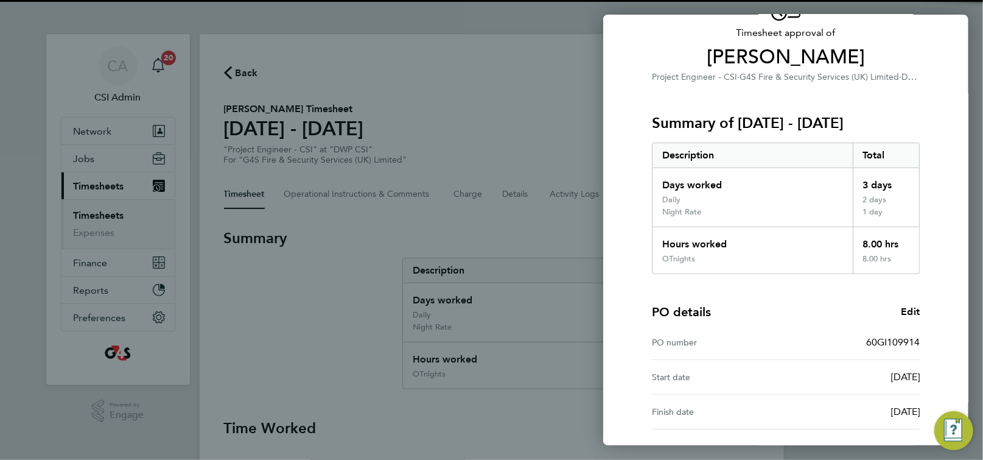
scroll to position [182, 0]
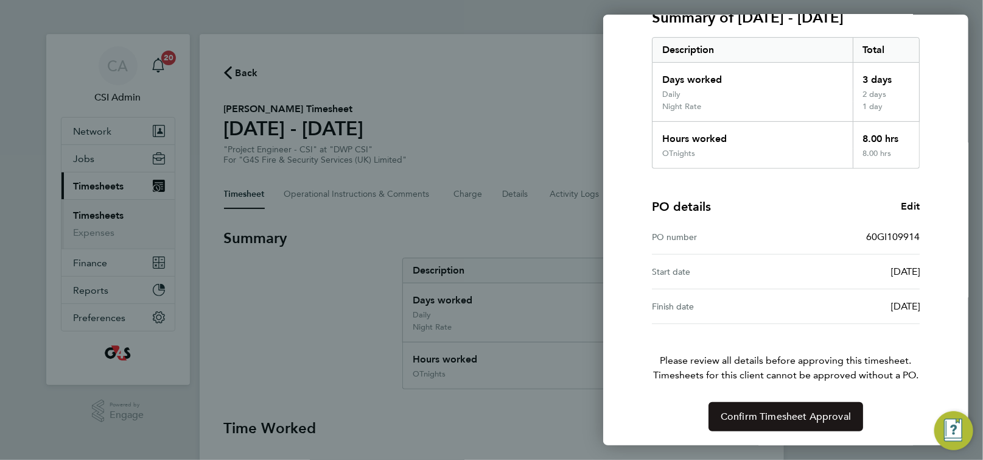
click at [777, 411] on span "Confirm Timesheet Approval" at bounding box center [786, 416] width 130 height 12
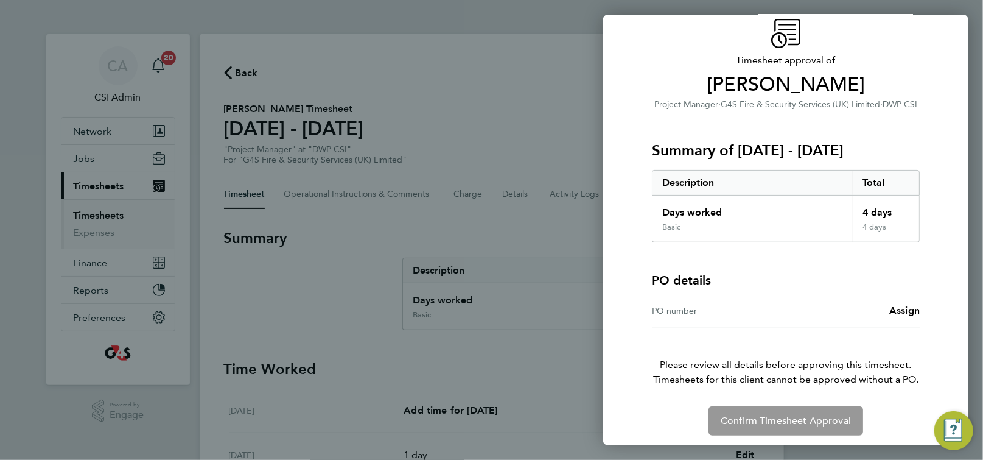
scroll to position [54, 0]
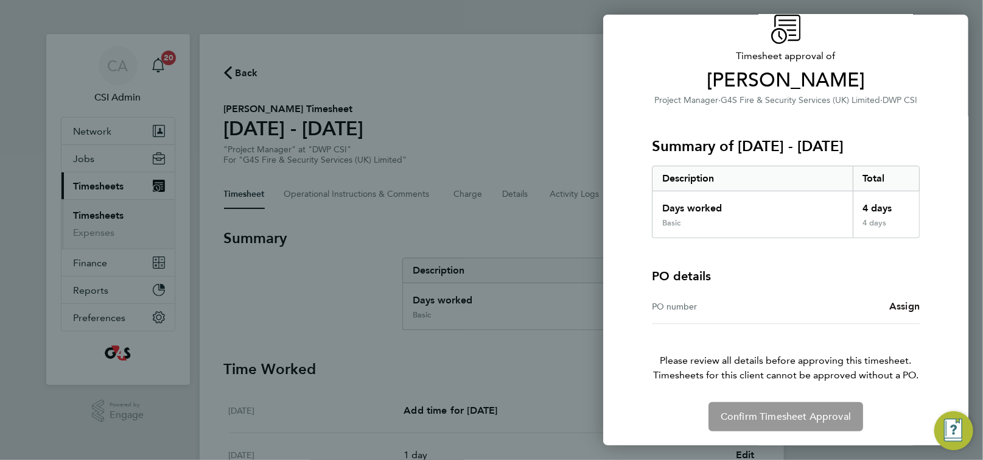
click at [908, 310] on span "Assign" at bounding box center [904, 306] width 30 height 12
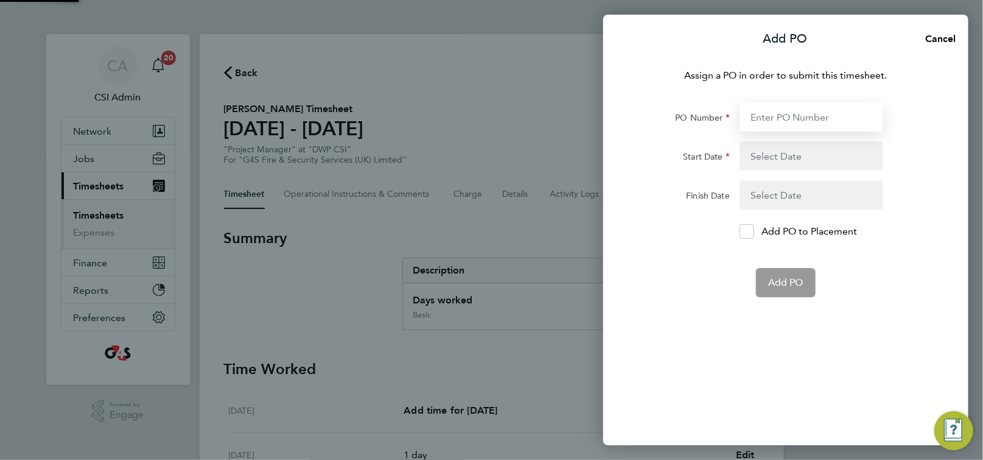
click at [774, 115] on input "PO Number" at bounding box center [812, 116] width 144 height 29
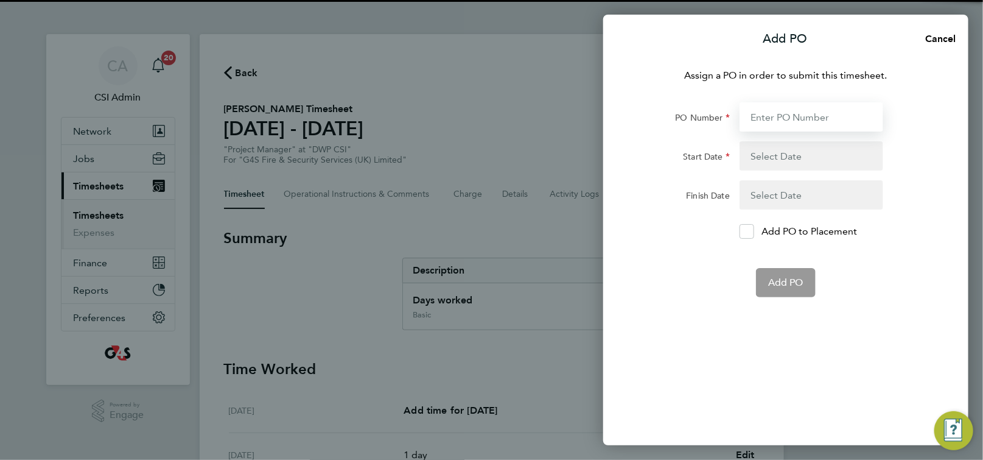
paste input "60GI-BST1549-GR"
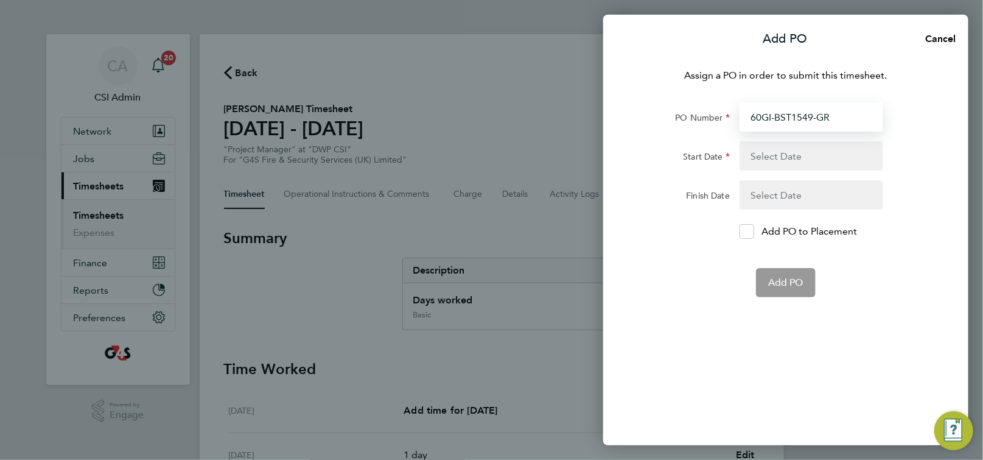
type input "60GI-BST1549-GR"
click at [779, 157] on button "button" at bounding box center [812, 155] width 144 height 29
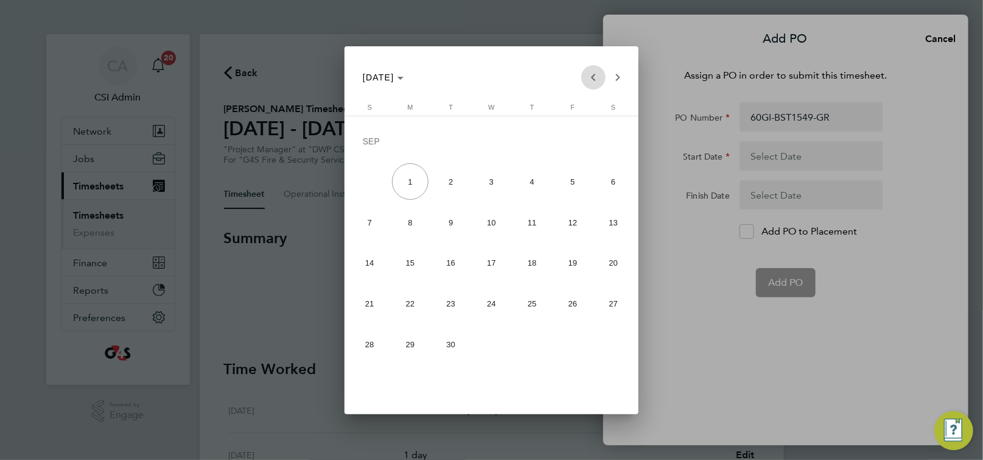
click at [597, 77] on span "Previous month" at bounding box center [593, 77] width 24 height 24
click at [418, 303] on span "25" at bounding box center [410, 306] width 37 height 37
type input "[DATE]"
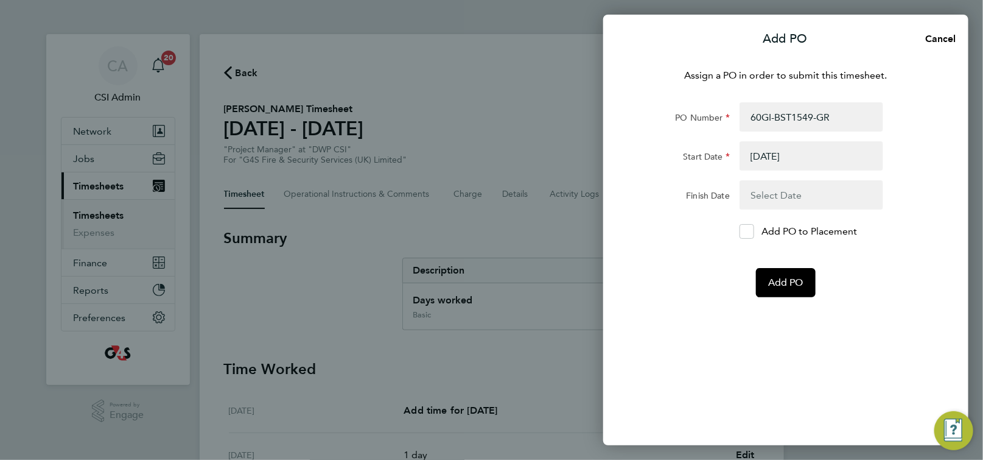
click at [774, 186] on button "button" at bounding box center [812, 194] width 144 height 29
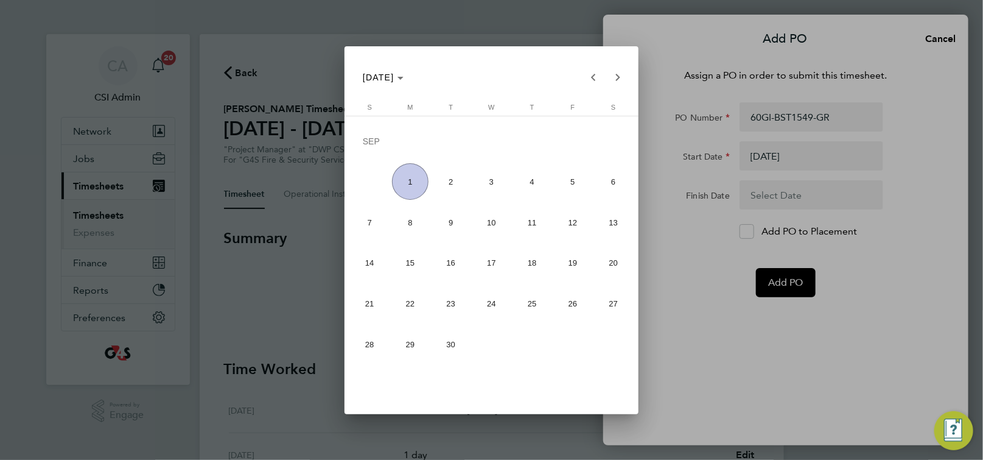
click at [592, 74] on span "Previous month" at bounding box center [593, 77] width 24 height 24
click at [377, 341] on span "31" at bounding box center [369, 347] width 37 height 37
type input "[DATE]"
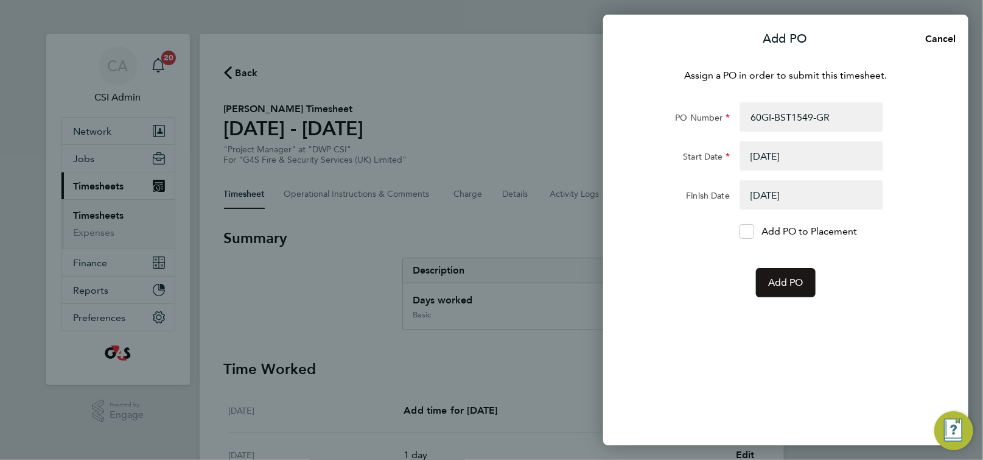
click at [771, 275] on button "Add PO" at bounding box center [786, 282] width 60 height 29
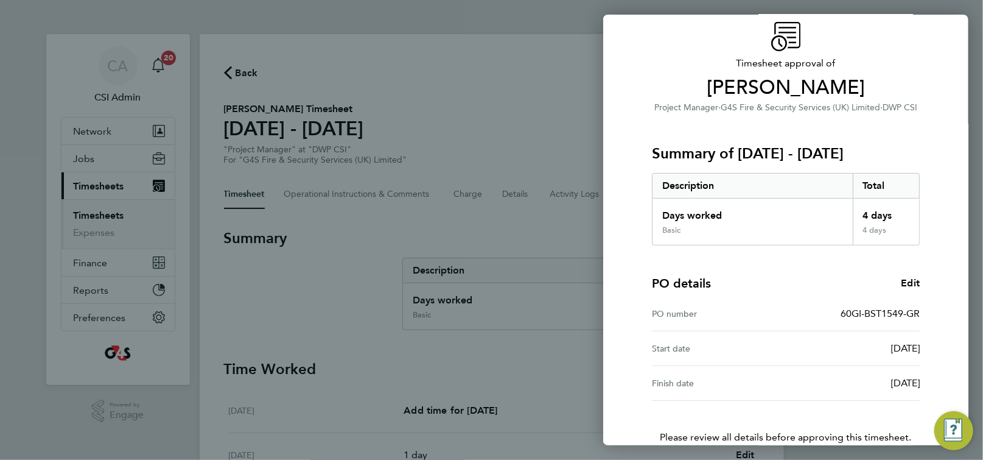
scroll to position [123, 0]
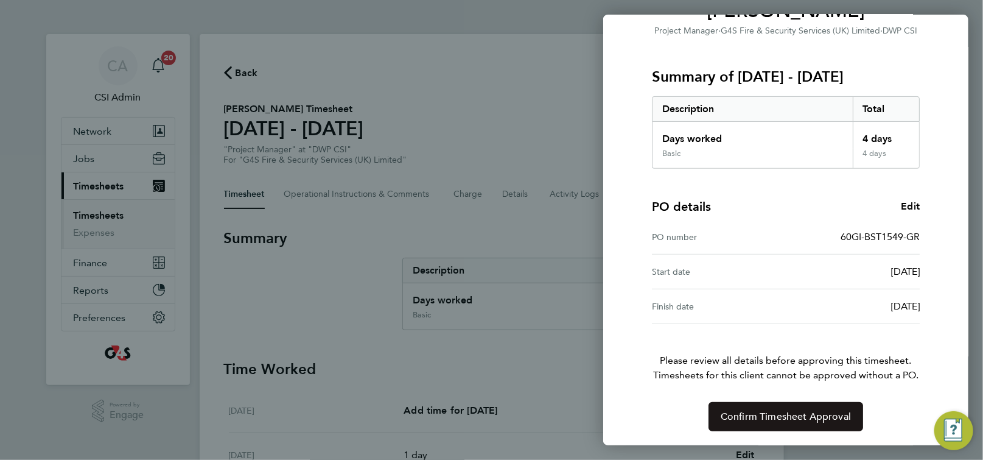
click at [783, 422] on button "Confirm Timesheet Approval" at bounding box center [786, 416] width 155 height 29
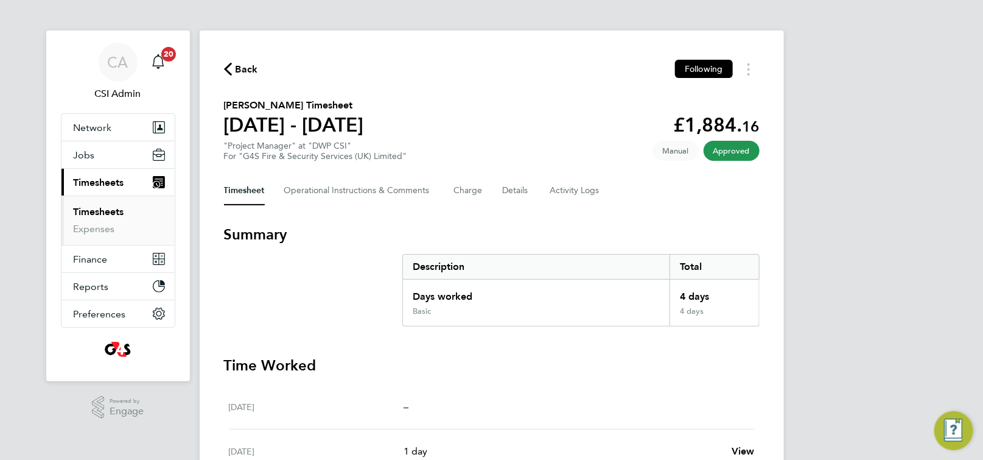
scroll to position [11, 0]
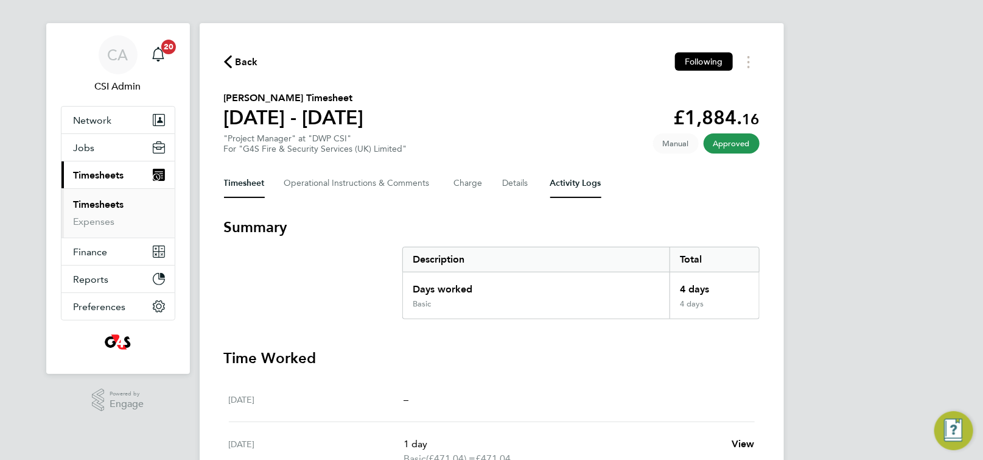
click at [576, 180] on Logs-tab "Activity Logs" at bounding box center [575, 183] width 51 height 29
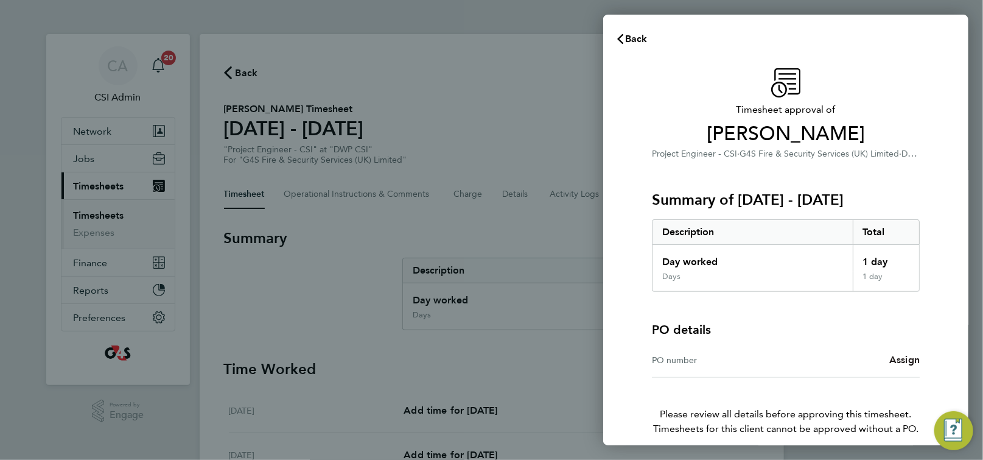
click at [906, 354] on span "Assign" at bounding box center [904, 360] width 30 height 12
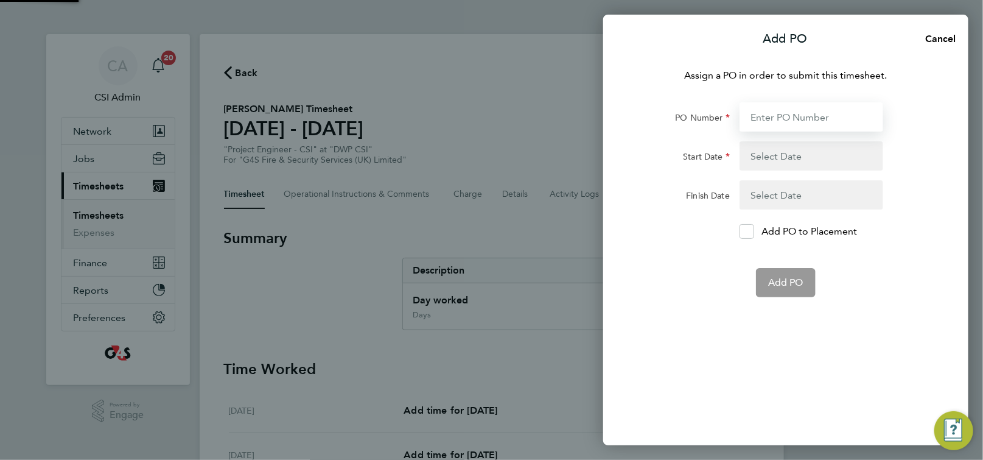
click at [794, 118] on input "PO Number" at bounding box center [812, 116] width 144 height 29
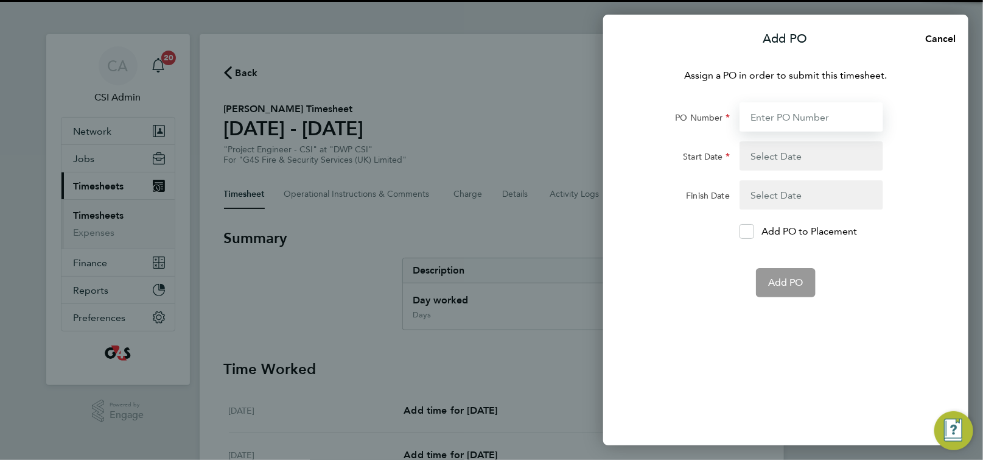
paste input "60GI109915"
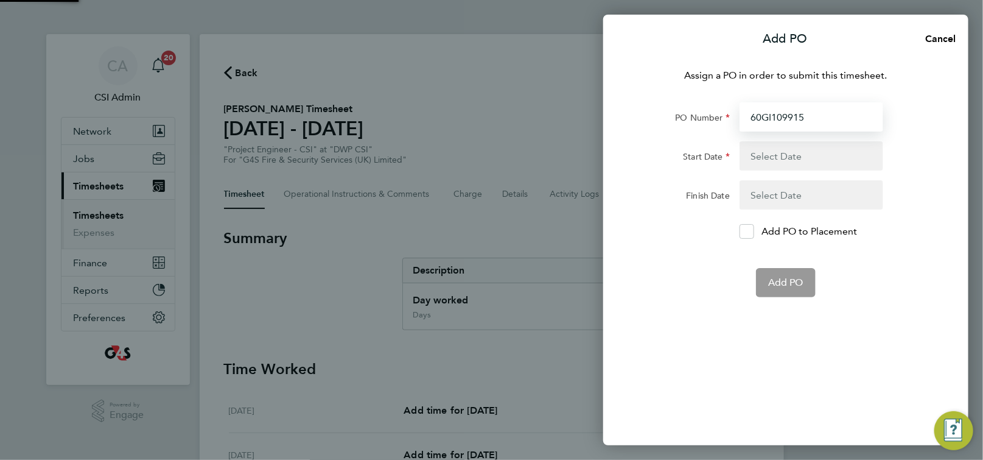
type input "60GI109915"
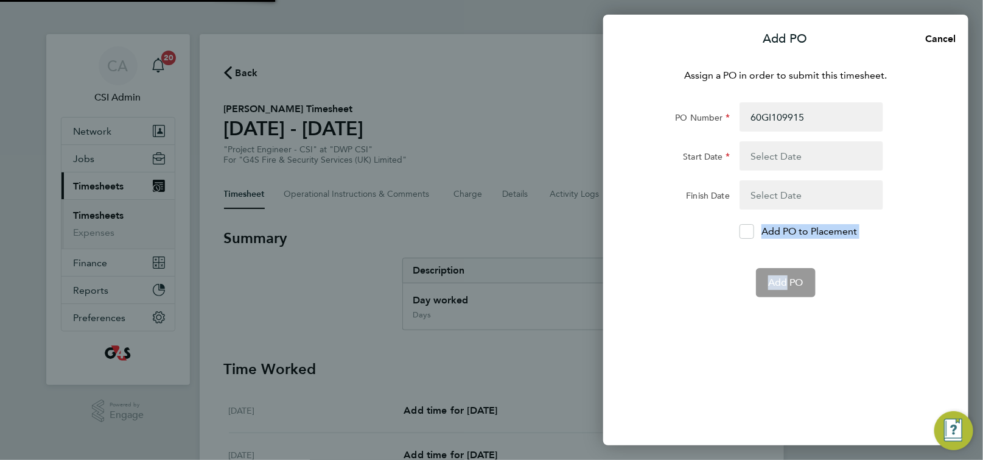
drag, startPoint x: 783, startPoint y: 281, endPoint x: 769, endPoint y: 177, distance: 104.3
click at [769, 180] on form "PO Number 60GI109915 Start Date Finish Date Add PO to Placement Add PO" at bounding box center [785, 199] width 297 height 195
click at [769, 160] on button "button" at bounding box center [812, 155] width 144 height 29
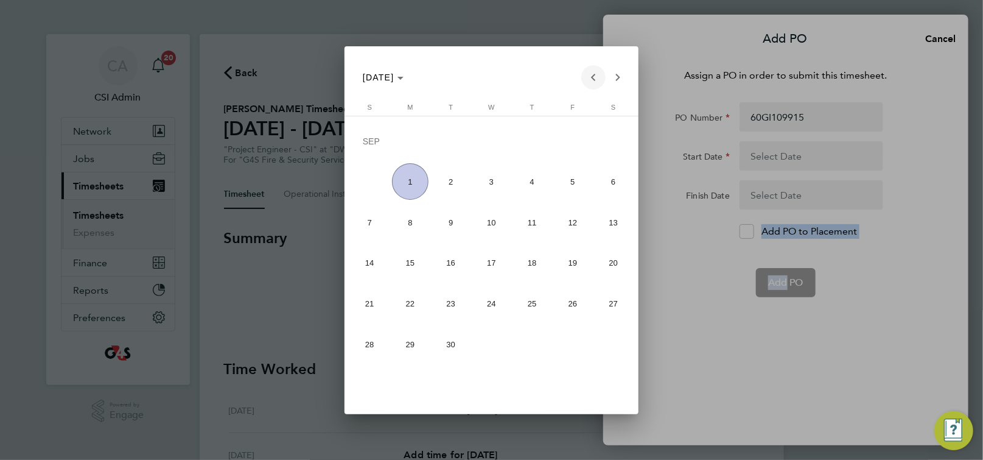
click at [593, 75] on span "Previous month" at bounding box center [593, 77] width 24 height 24
click at [410, 306] on span "25" at bounding box center [410, 306] width 37 height 37
type input "[DATE]"
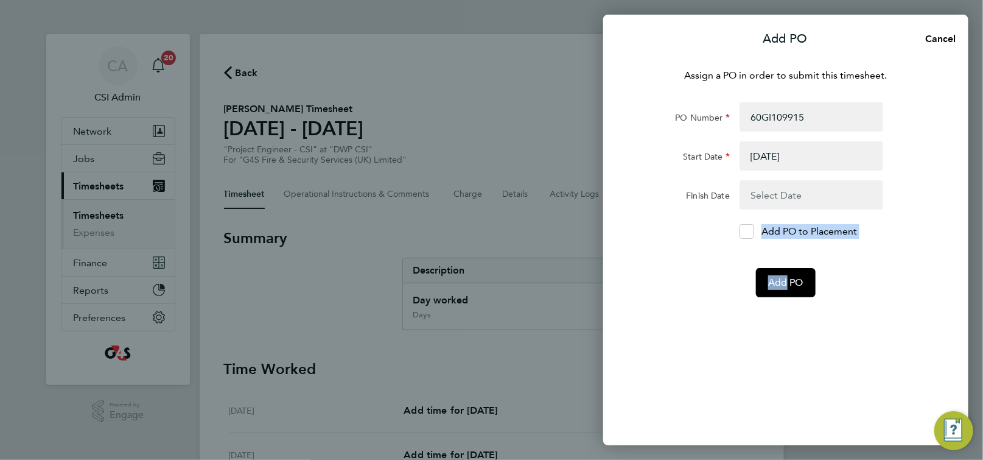
click at [773, 183] on button "button" at bounding box center [812, 194] width 144 height 29
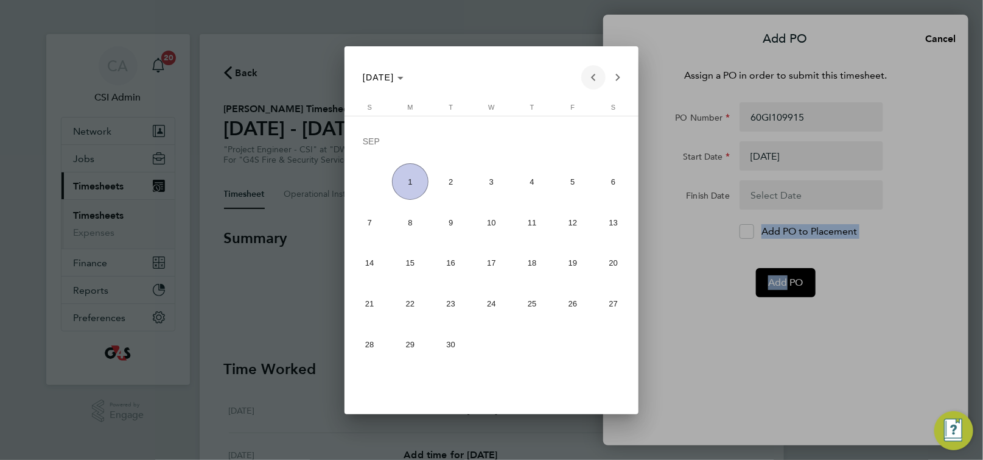
click at [596, 78] on span "Previous month" at bounding box center [593, 77] width 24 height 24
drag, startPoint x: 366, startPoint y: 345, endPoint x: 438, endPoint y: 346, distance: 72.4
click at [366, 345] on span "31" at bounding box center [369, 347] width 37 height 37
type input "[DATE]"
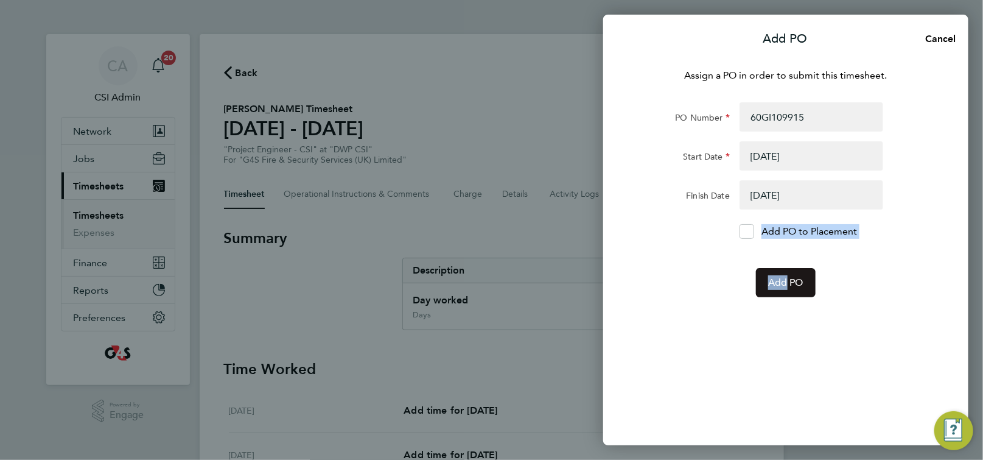
click at [797, 287] on span "Add PO" at bounding box center [785, 282] width 35 height 12
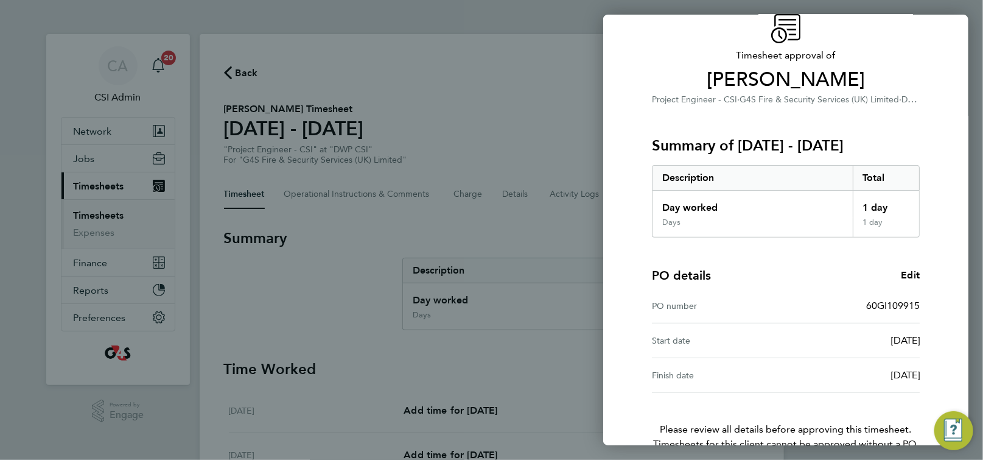
scroll to position [123, 0]
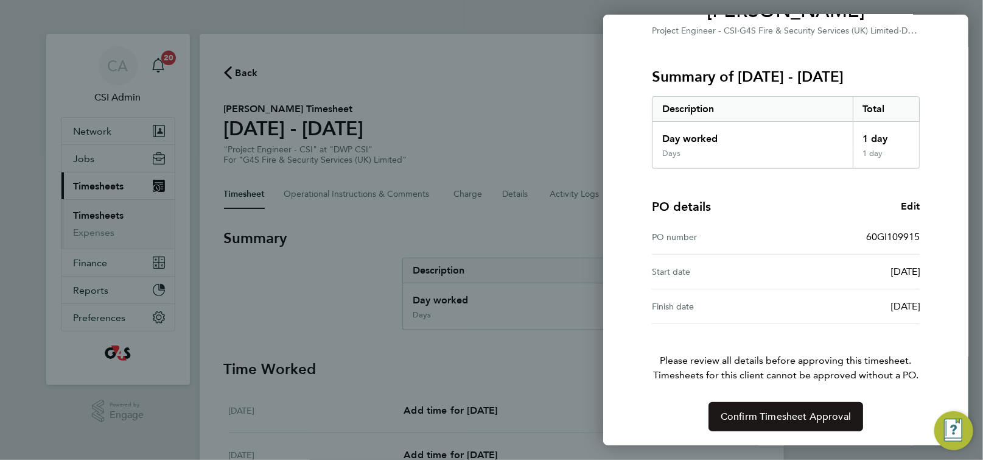
click at [804, 410] on span "Confirm Timesheet Approval" at bounding box center [786, 416] width 130 height 12
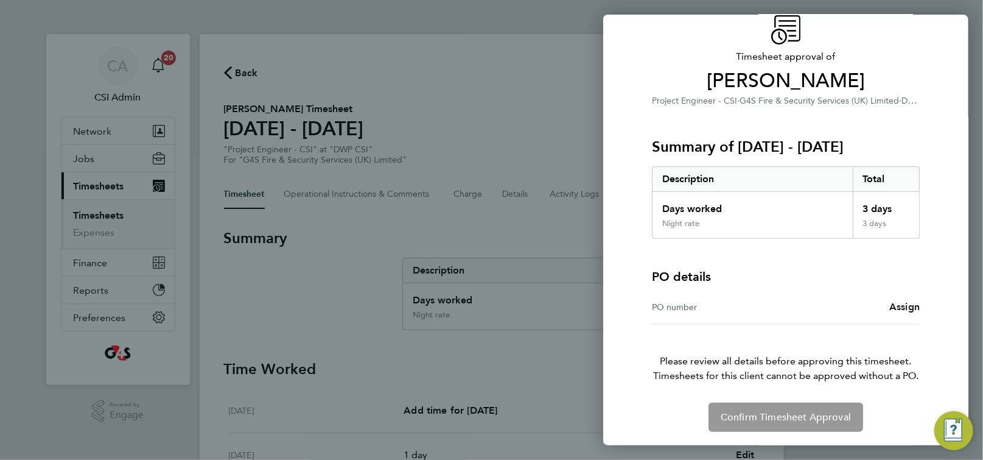
scroll to position [54, 0]
drag, startPoint x: 901, startPoint y: 308, endPoint x: 897, endPoint y: 301, distance: 7.9
click at [901, 307] on span "Assign" at bounding box center [904, 306] width 30 height 12
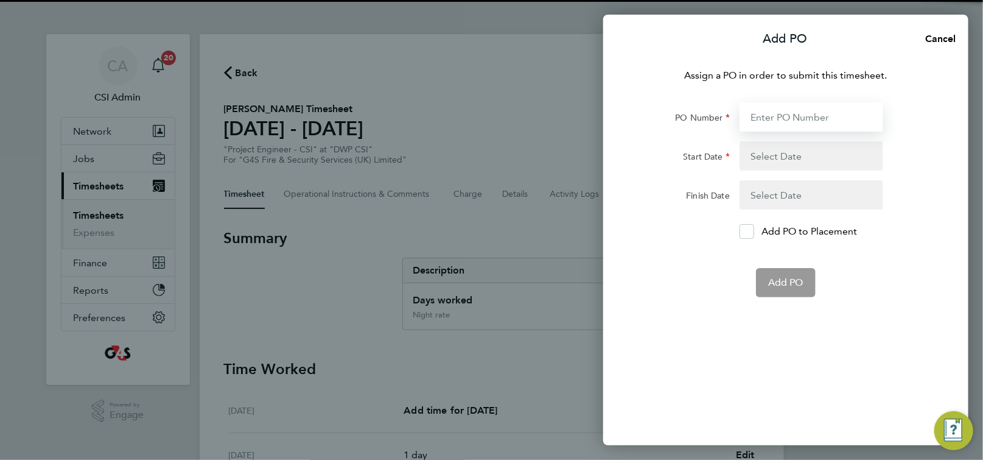
click at [774, 113] on input "PO Number" at bounding box center [812, 116] width 144 height 29
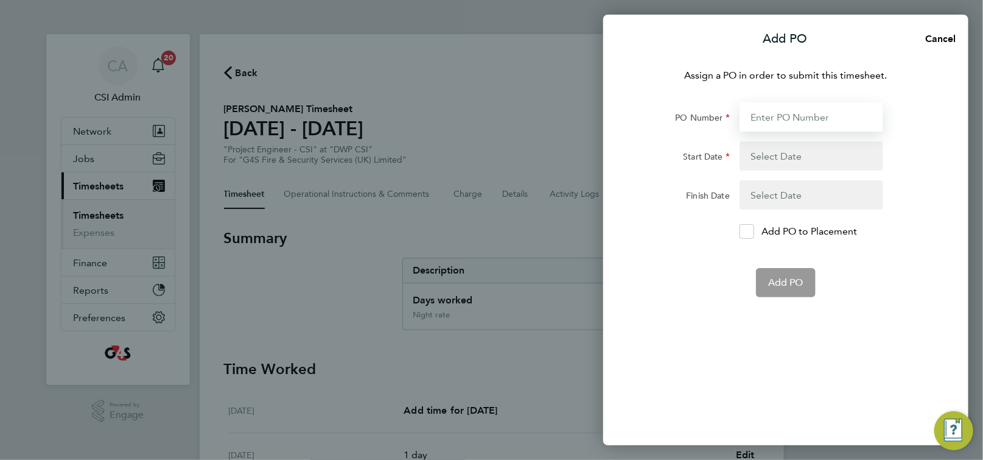
paste input "60GI109915"
type input "60GI109915"
type input "[DATE]"
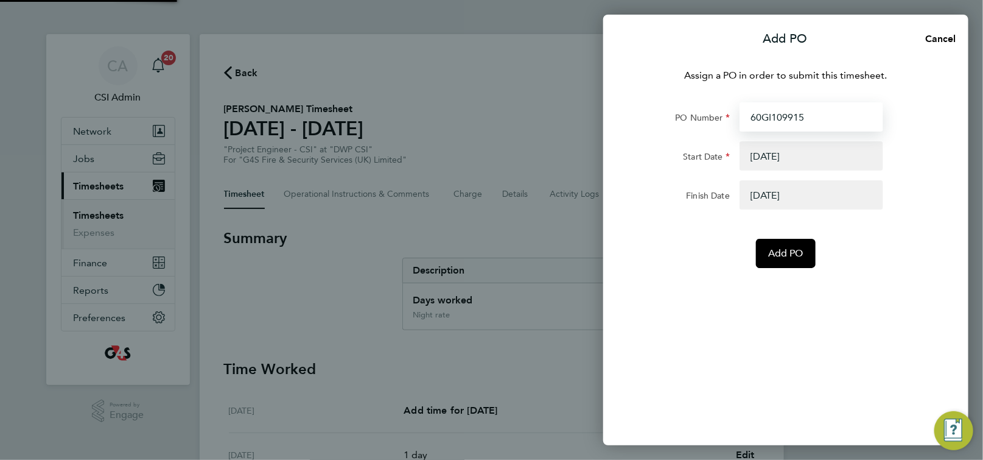
type input "60GI109915"
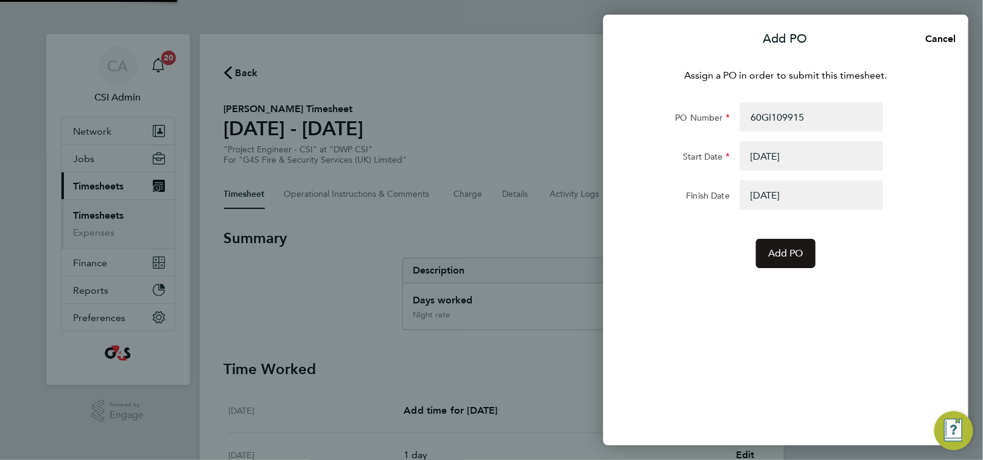
click at [788, 261] on button "Add PO" at bounding box center [786, 253] width 60 height 29
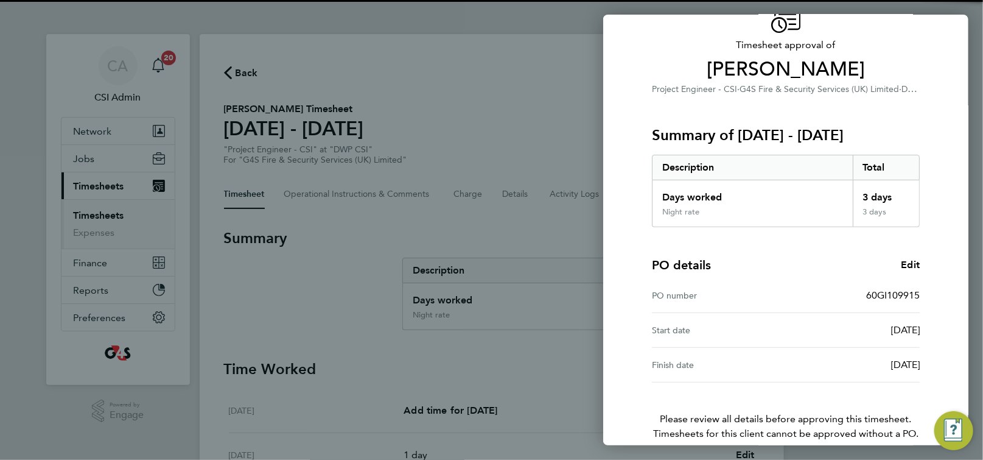
scroll to position [123, 0]
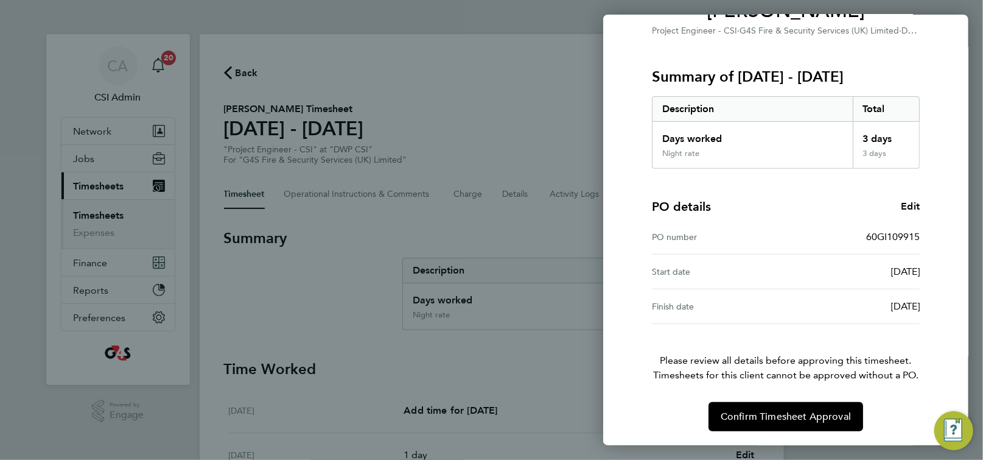
click at [747, 430] on div "Confirm Timesheet Approval" at bounding box center [785, 416] width 297 height 29
click at [741, 420] on span "Confirm Timesheet Approval" at bounding box center [786, 416] width 130 height 12
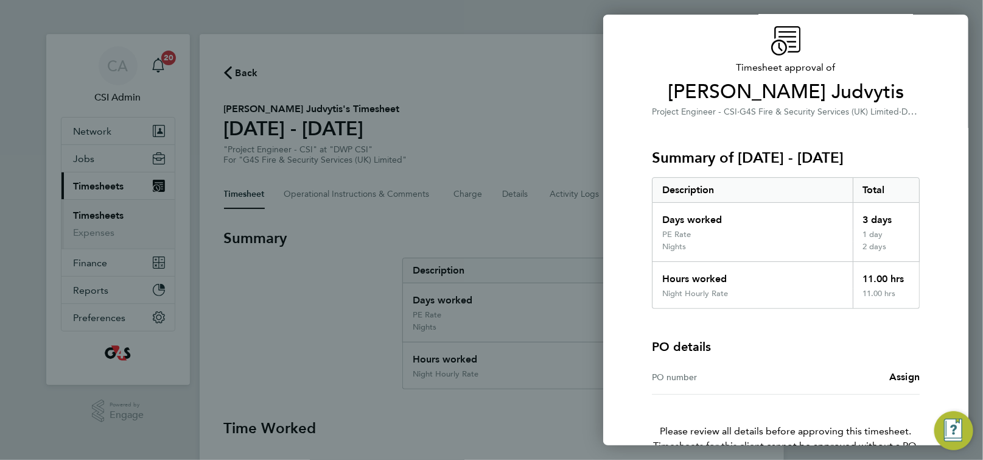
scroll to position [113, 0]
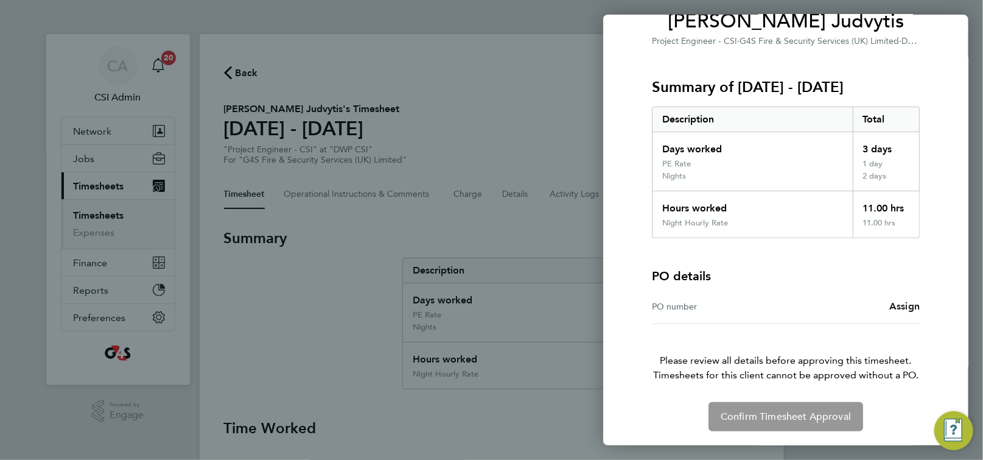
click at [913, 307] on span "Assign" at bounding box center [904, 306] width 30 height 12
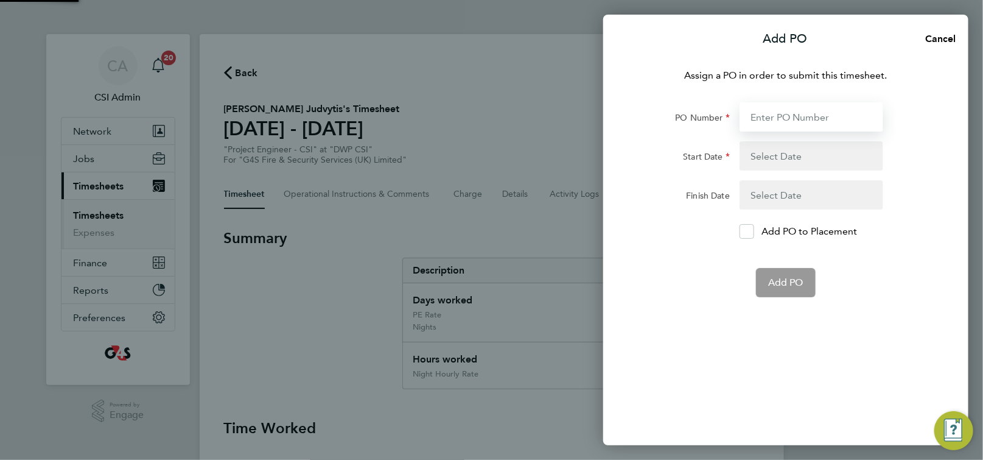
click at [802, 117] on input "PO Number" at bounding box center [812, 116] width 144 height 29
paste input "60GI109915"
type input "60GI109915"
type input "[DATE]"
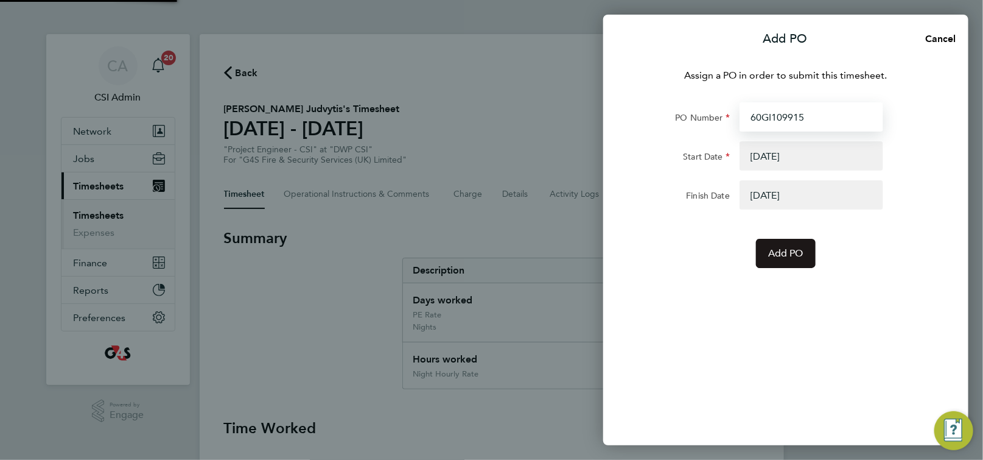
type input "60GI109915"
click at [782, 260] on button "Add PO" at bounding box center [786, 253] width 60 height 29
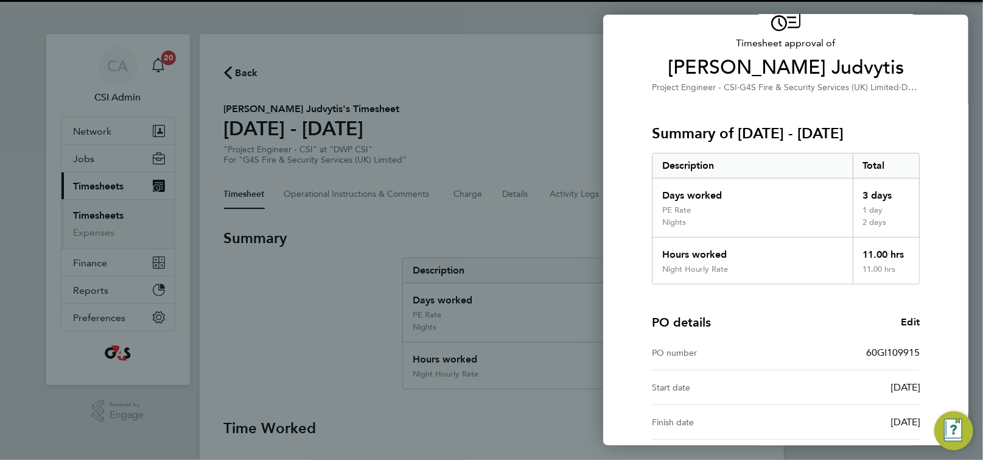
scroll to position [182, 0]
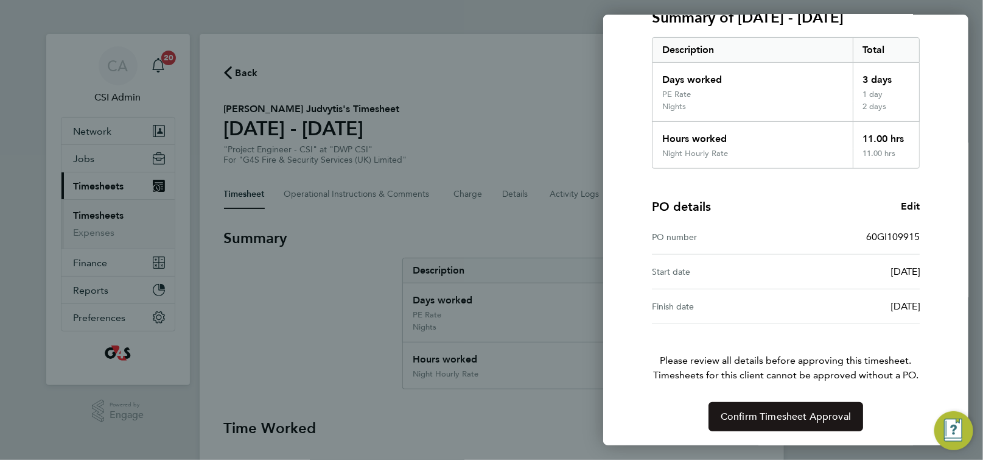
click at [758, 408] on button "Confirm Timesheet Approval" at bounding box center [786, 416] width 155 height 29
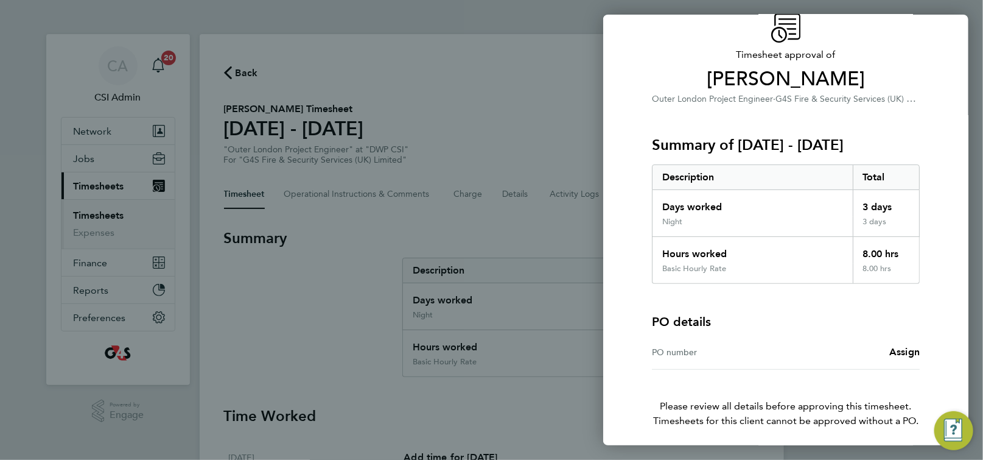
scroll to position [100, 0]
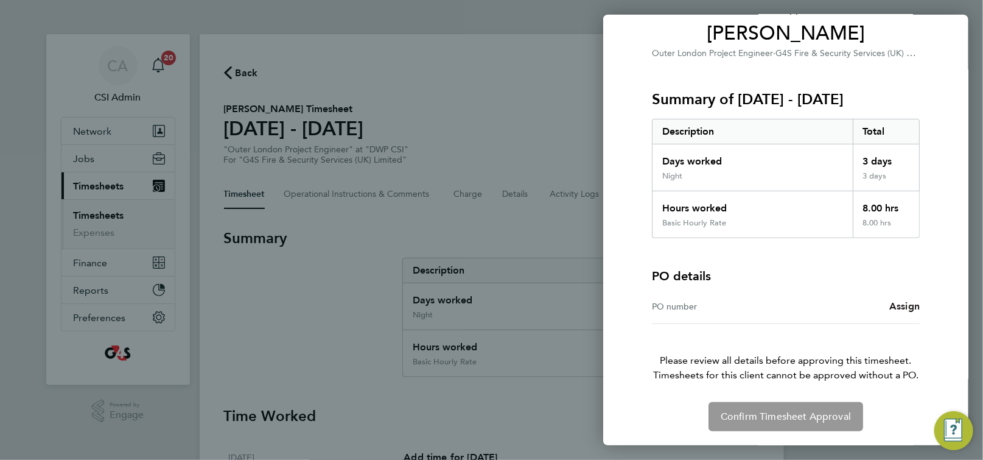
drag, startPoint x: 895, startPoint y: 305, endPoint x: 896, endPoint y: 298, distance: 6.8
click at [895, 305] on span "Assign" at bounding box center [904, 306] width 30 height 12
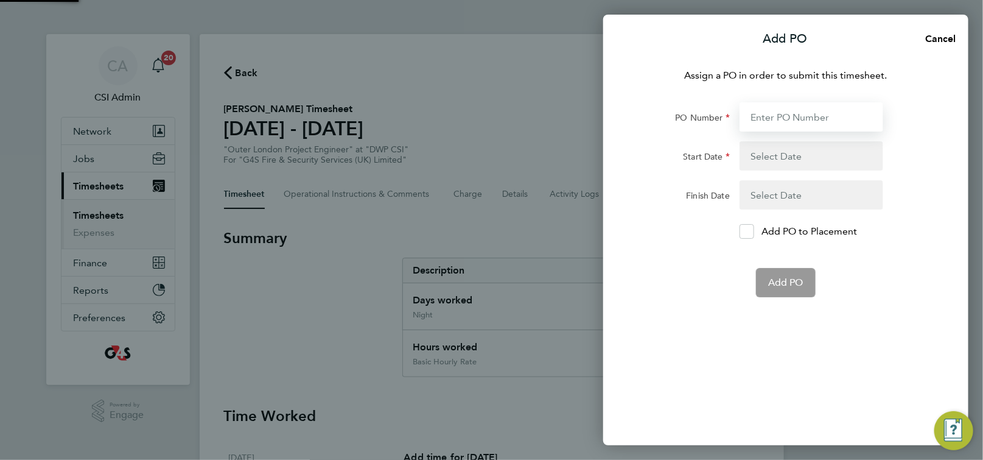
click at [792, 116] on input "PO Number" at bounding box center [812, 116] width 144 height 29
paste input "60GI109915"
type input "60GI109915"
type input "[DATE]"
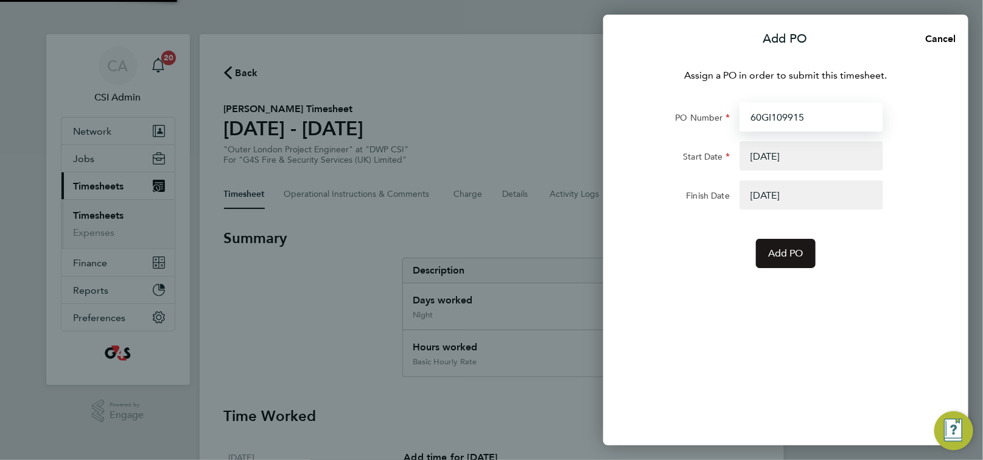
type input "60GI109915"
click at [784, 246] on button "Add PO" at bounding box center [786, 253] width 60 height 29
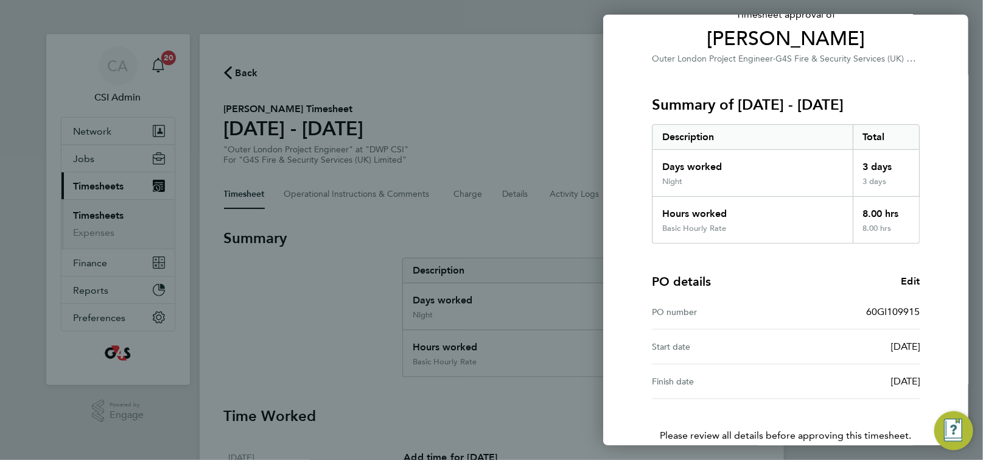
scroll to position [170, 0]
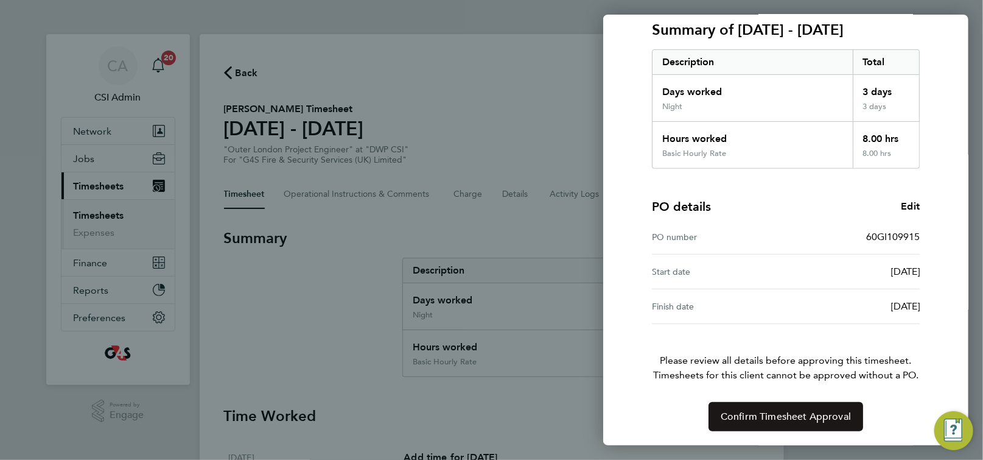
click at [760, 421] on span "Confirm Timesheet Approval" at bounding box center [786, 416] width 130 height 12
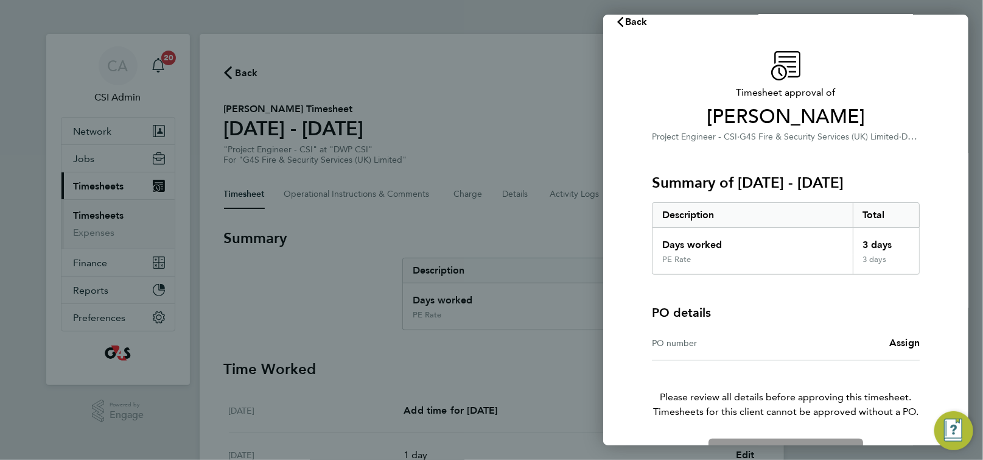
scroll to position [54, 0]
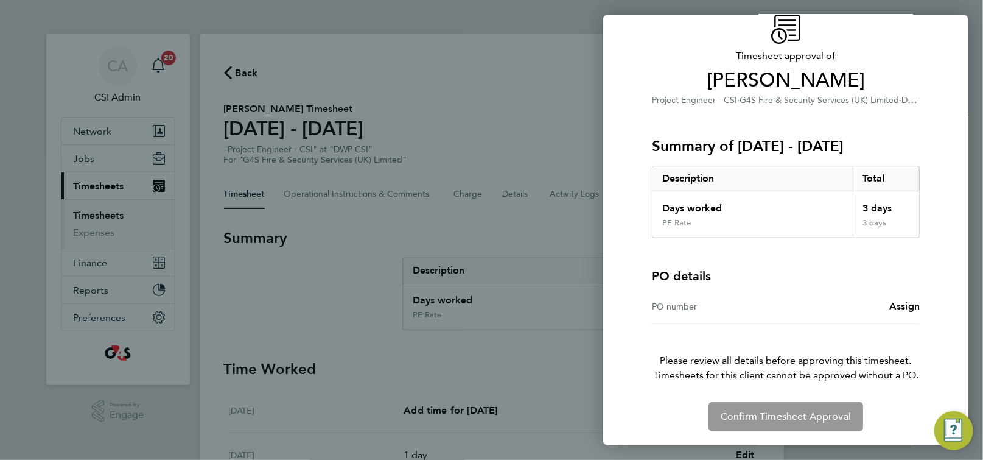
click at [904, 309] on span "Assign" at bounding box center [904, 306] width 30 height 12
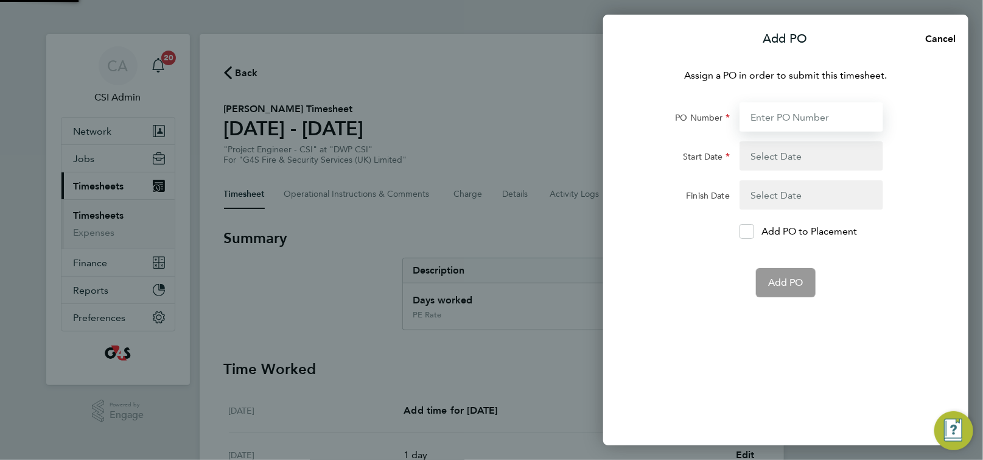
click at [804, 115] on input "PO Number" at bounding box center [812, 116] width 144 height 29
paste input "60GI109915"
type input "60GI109915"
type input "[DATE]"
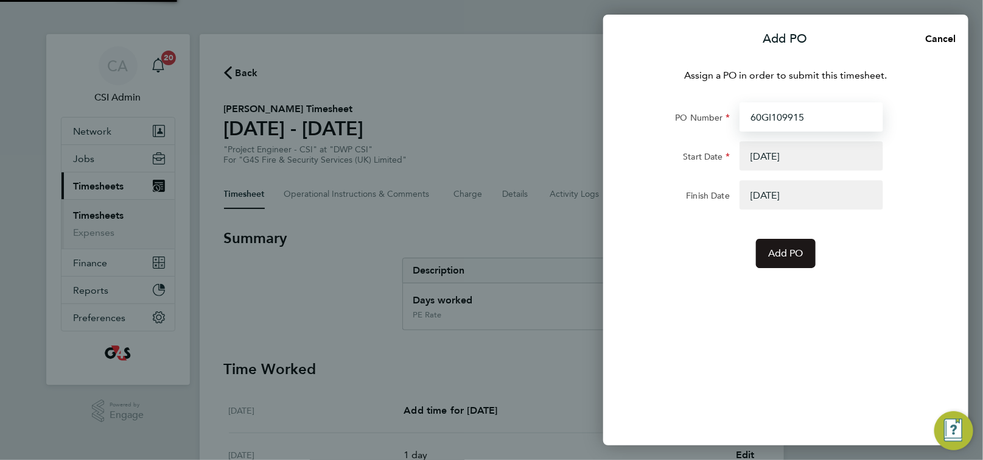
type input "60GI109915"
click at [796, 253] on span "Add PO" at bounding box center [785, 253] width 35 height 12
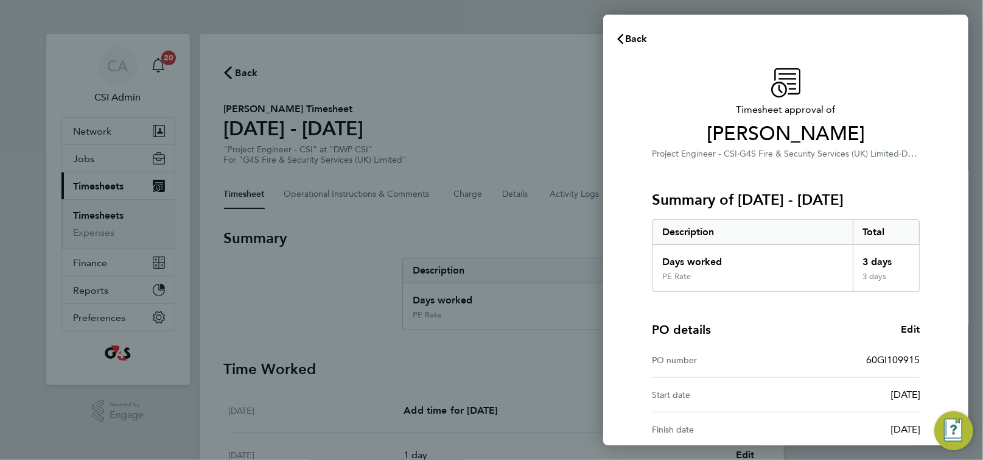
click at [626, 263] on div "Timesheet approval of Paul Merchant Project Engineer - CSI · G4S Fire & Securit…" at bounding box center [785, 311] width 365 height 515
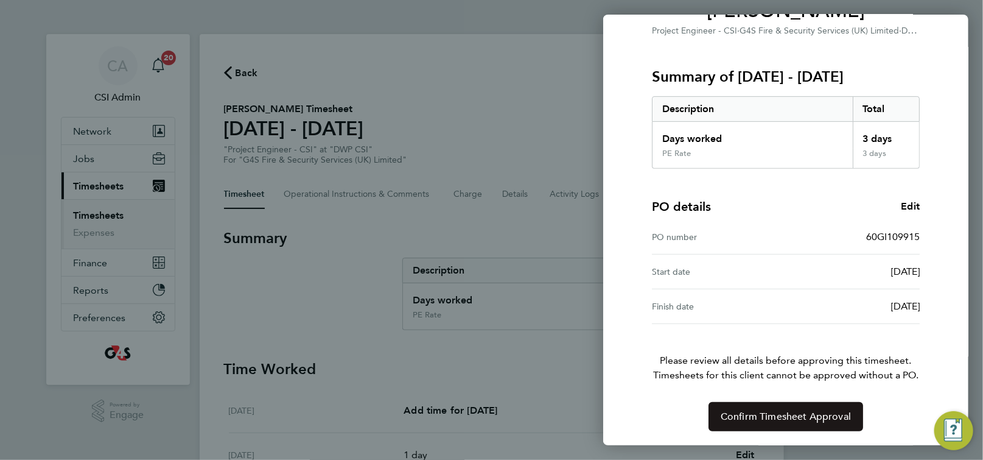
drag, startPoint x: 812, startPoint y: 404, endPoint x: 810, endPoint y: 397, distance: 6.6
click at [812, 404] on button "Confirm Timesheet Approval" at bounding box center [786, 416] width 155 height 29
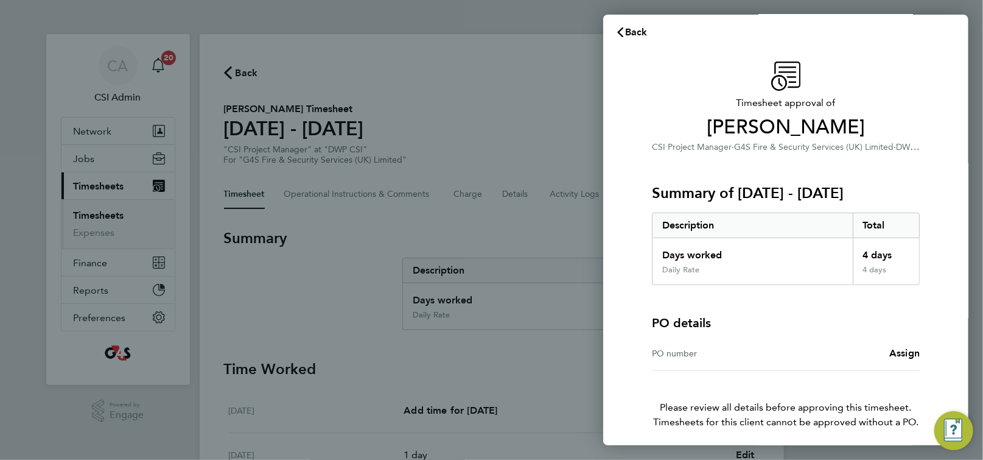
scroll to position [12, 0]
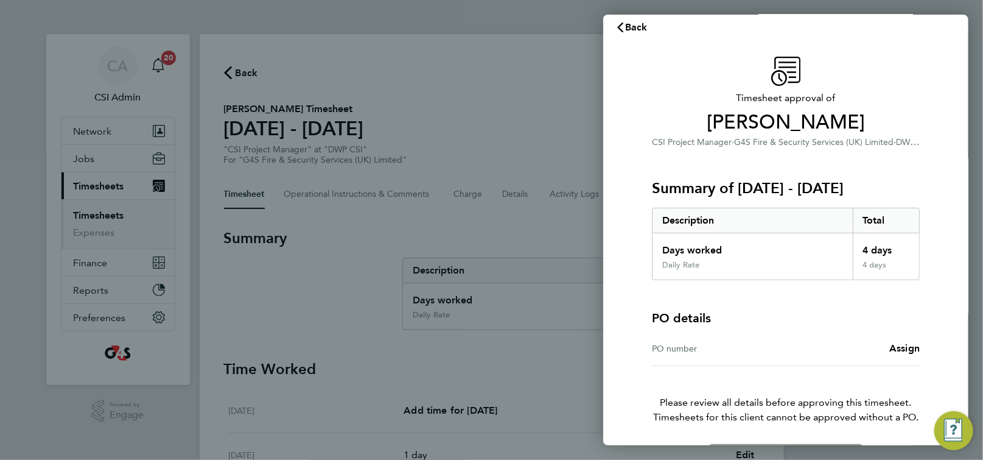
click at [889, 348] on div "Assign" at bounding box center [853, 348] width 134 height 15
click at [904, 347] on span "Assign" at bounding box center [904, 348] width 30 height 12
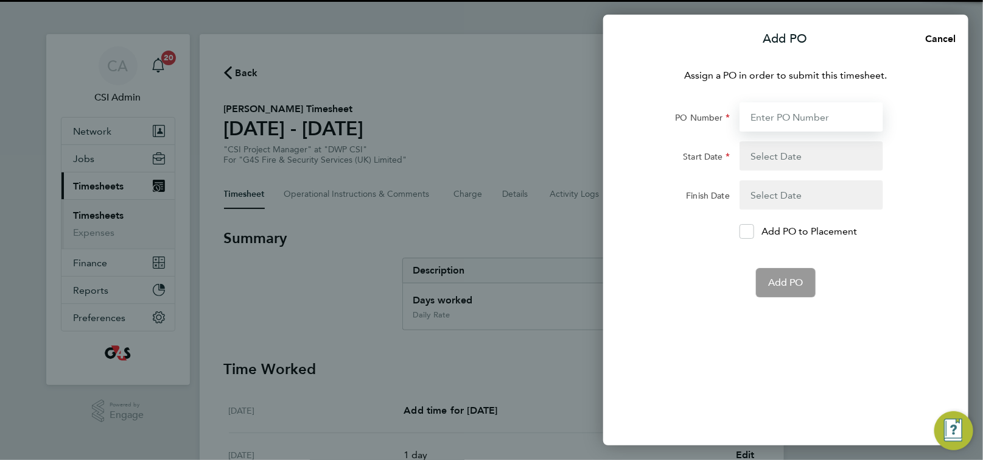
click at [780, 121] on input "PO Number" at bounding box center [812, 116] width 144 height 29
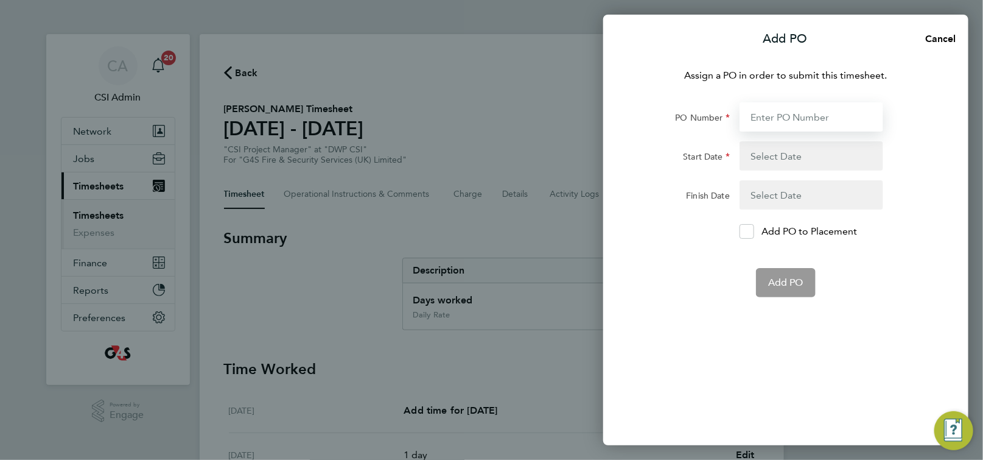
paste input "60GI109915"
type input "60GI109915"
type input "[DATE]"
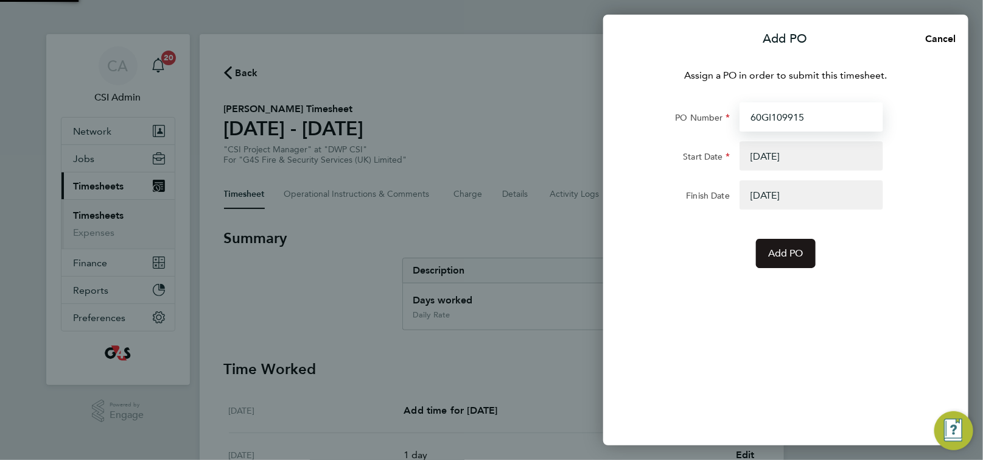
type input "60GI109915"
click at [782, 250] on span "Add PO" at bounding box center [785, 253] width 35 height 12
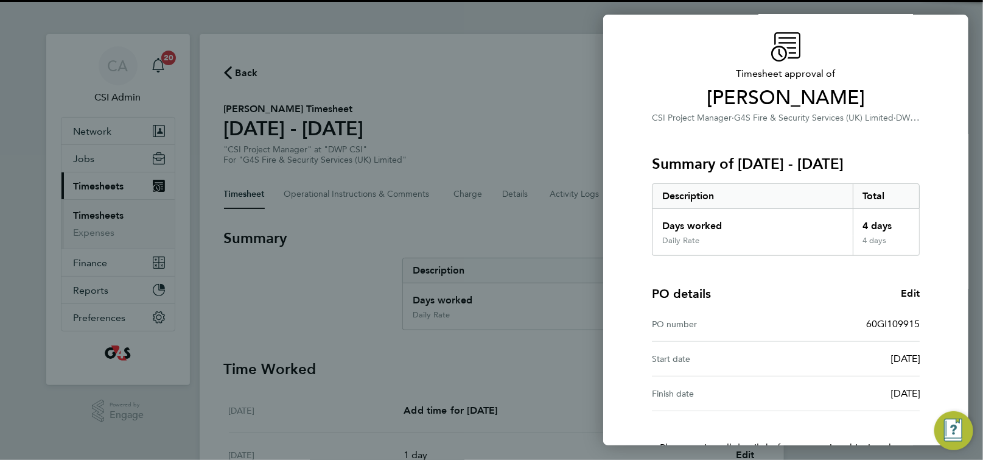
scroll to position [123, 0]
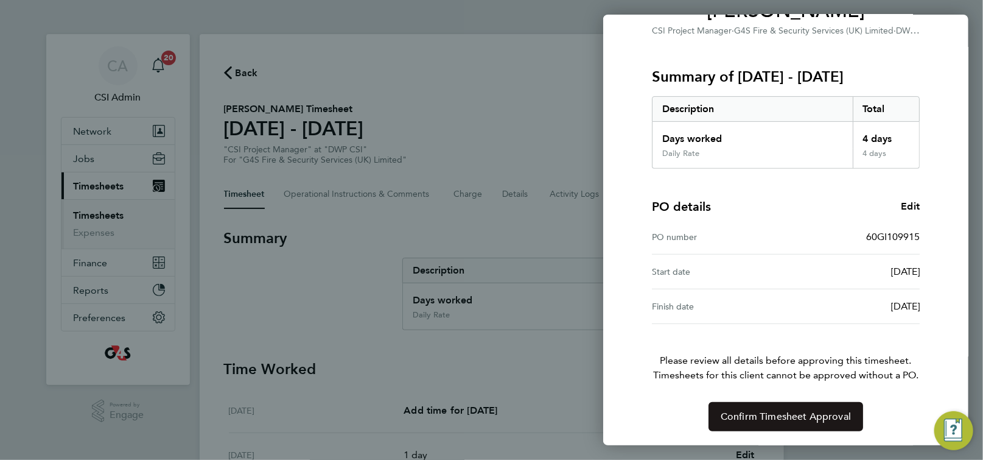
click at [818, 411] on span "Confirm Timesheet Approval" at bounding box center [786, 416] width 130 height 12
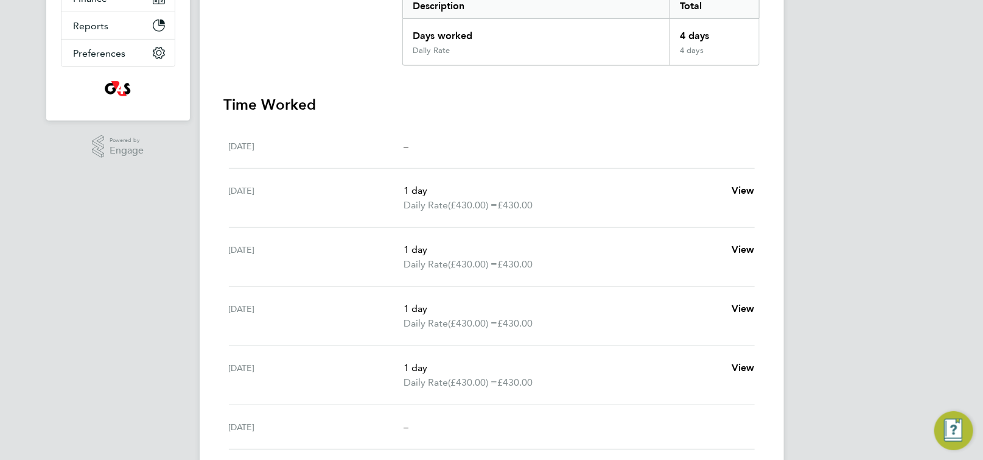
scroll to position [109, 0]
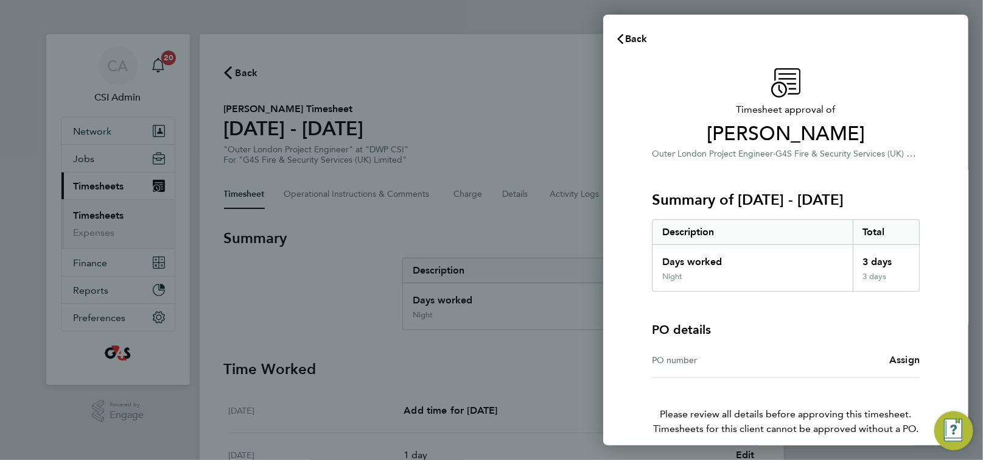
click at [898, 359] on span "Assign" at bounding box center [904, 360] width 30 height 12
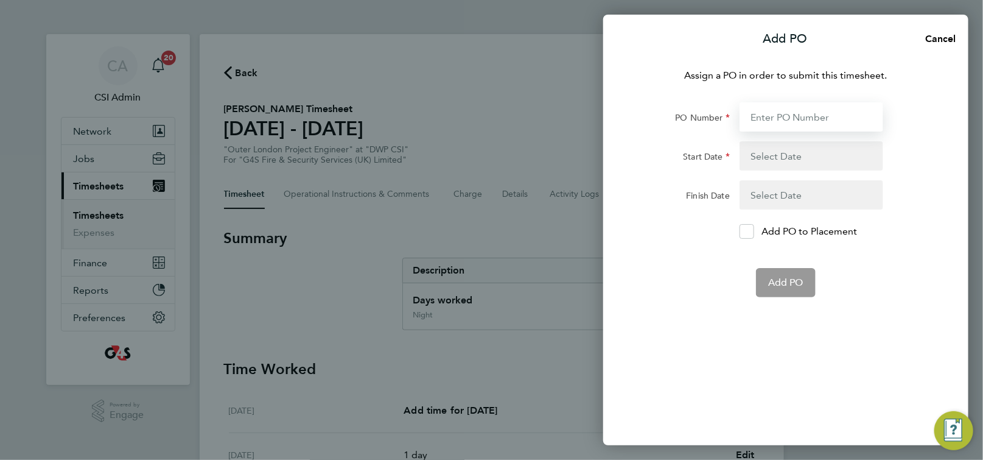
click at [793, 122] on input "PO Number" at bounding box center [812, 116] width 144 height 29
paste input "60GI109915"
type input "60GI109915"
type input "[DATE]"
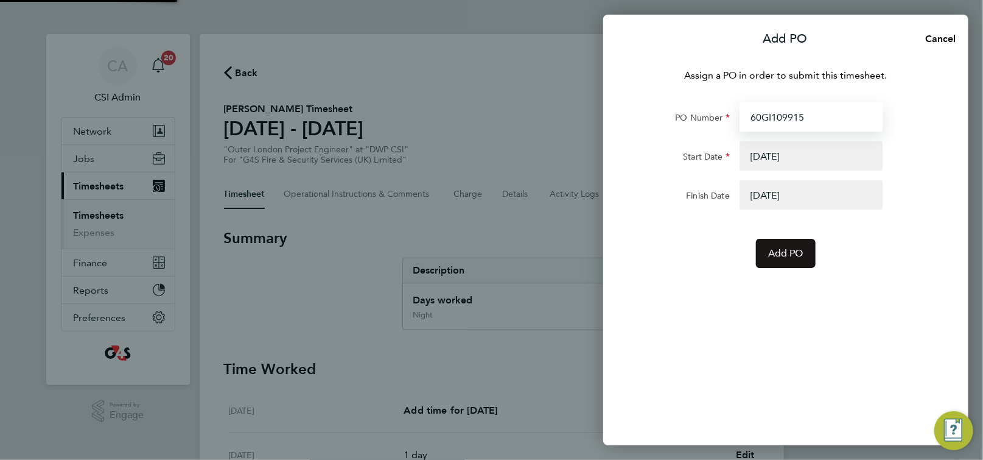
type input "60GI109915"
click at [788, 257] on span "Add PO" at bounding box center [785, 253] width 35 height 12
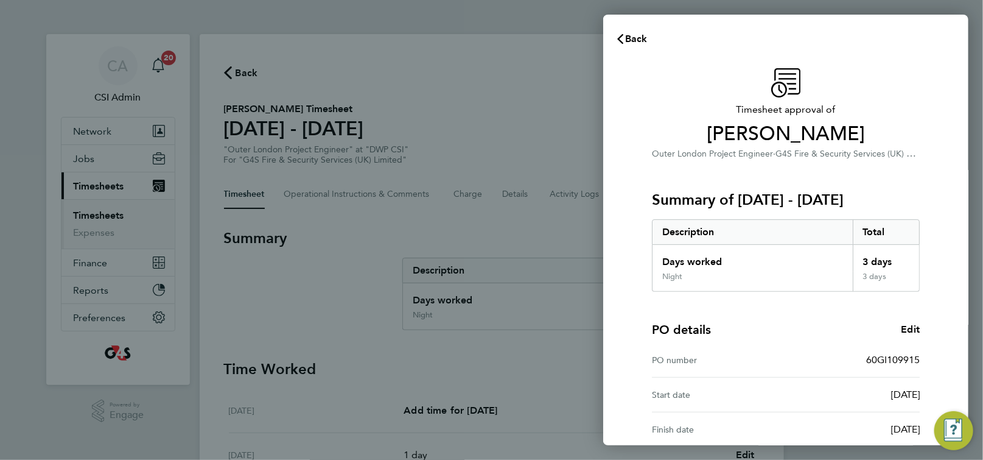
scroll to position [123, 0]
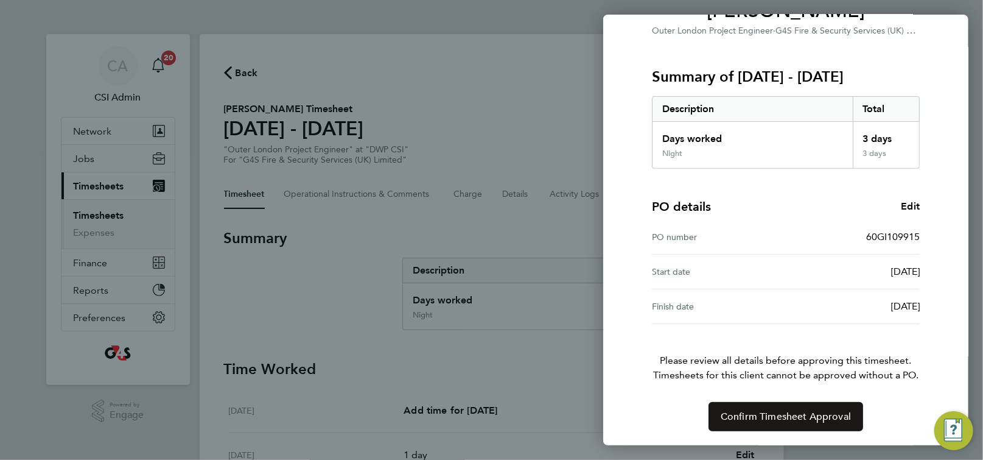
click at [769, 411] on span "Confirm Timesheet Approval" at bounding box center [786, 416] width 130 height 12
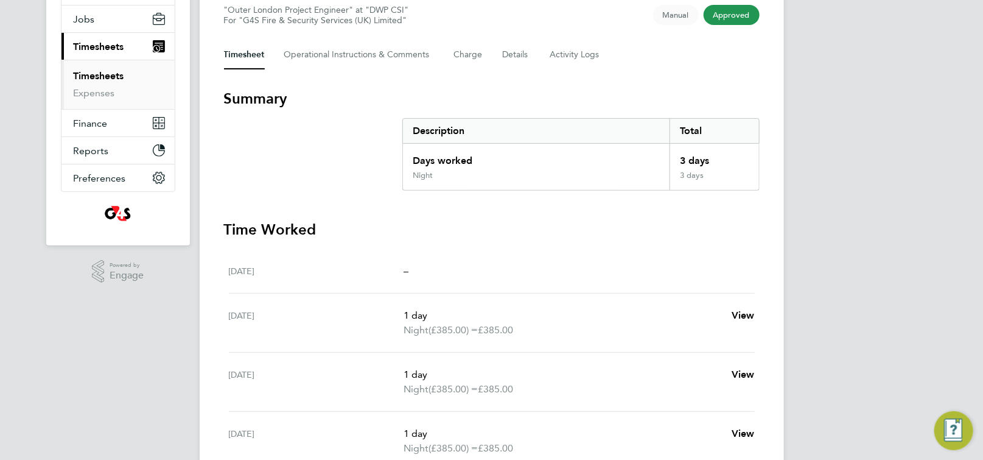
scroll to position [273, 0]
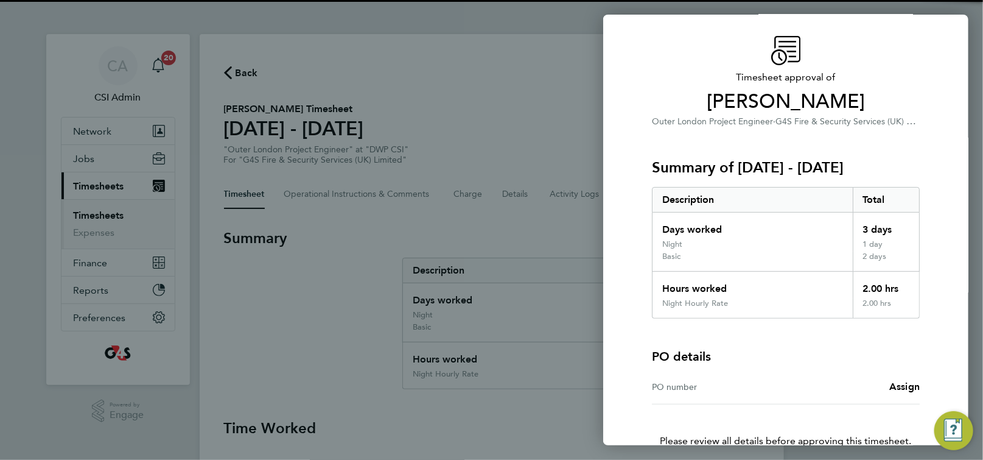
scroll to position [113, 0]
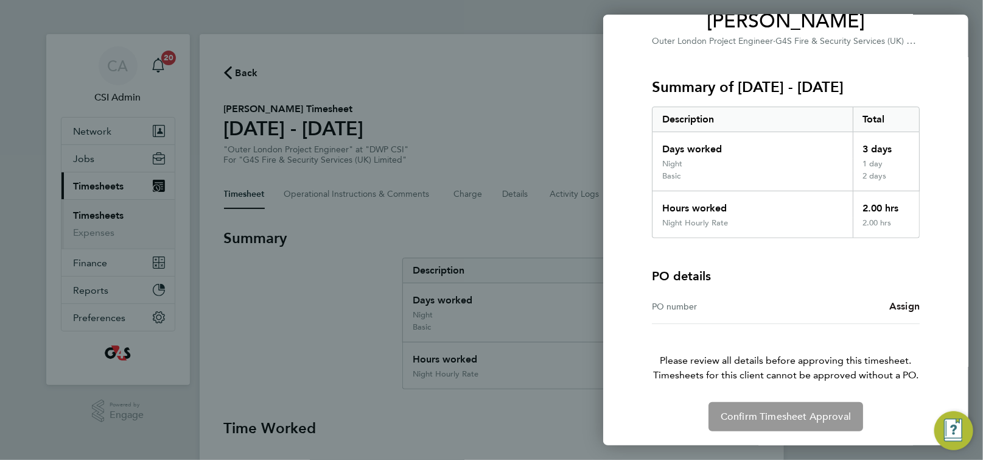
click at [908, 304] on span "Assign" at bounding box center [904, 306] width 30 height 12
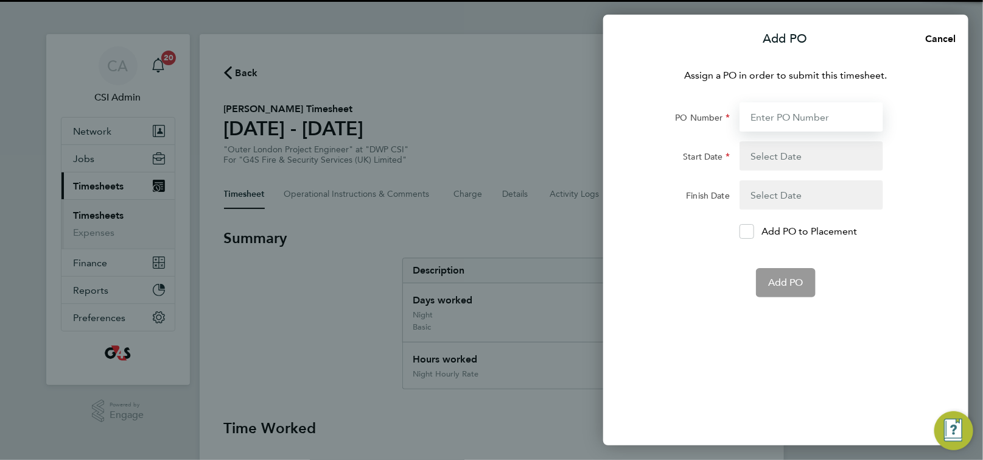
click at [796, 115] on input "PO Number" at bounding box center [812, 116] width 144 height 29
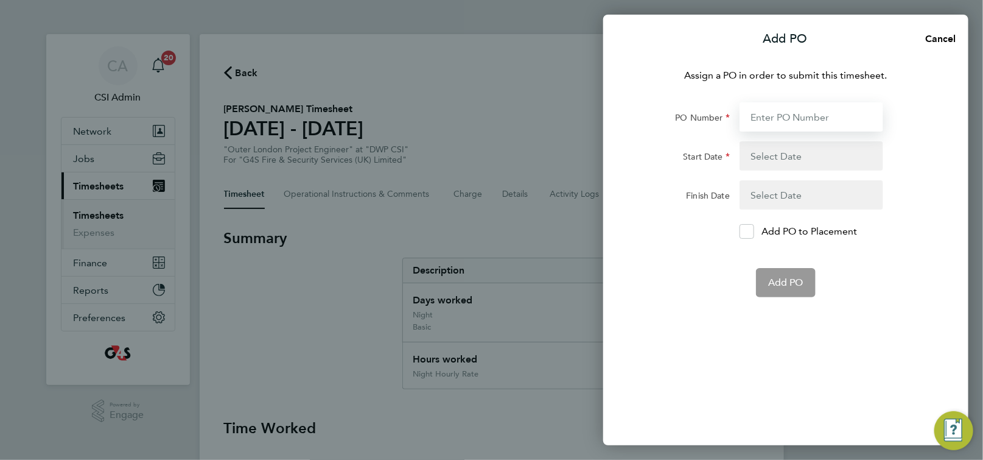
paste input "60GI109915"
type input "60GI109915"
type input "[DATE]"
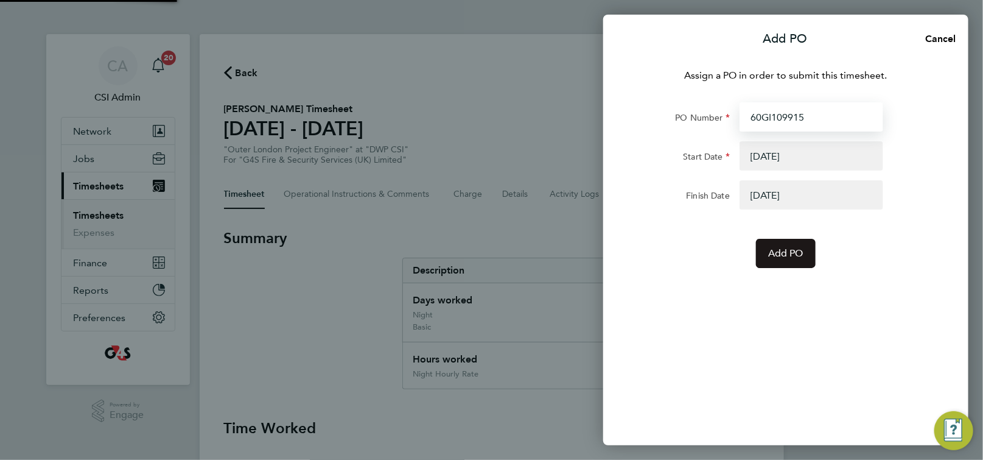
type input "60GI109915"
click at [796, 263] on button "Add PO" at bounding box center [786, 253] width 60 height 29
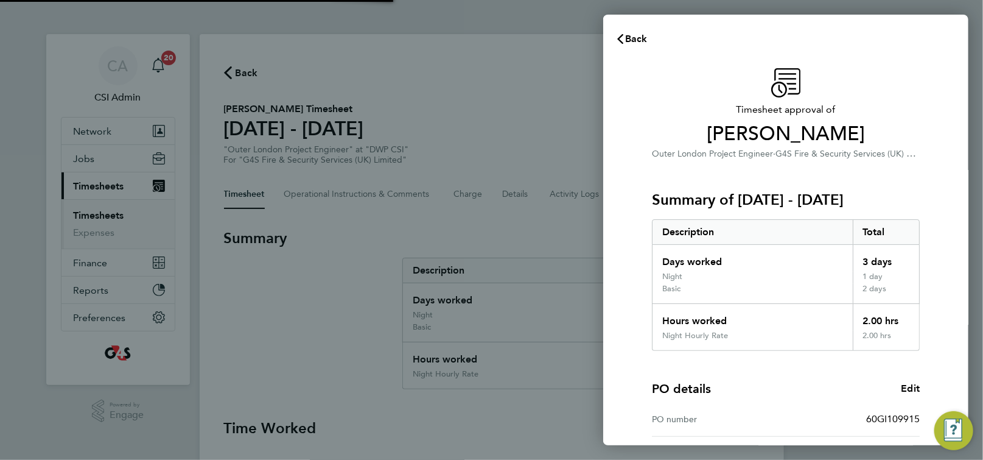
click at [632, 268] on div "Timesheet approval of Oliver Jones Outer London Project Engineer · G4S Fire & S…" at bounding box center [785, 341] width 365 height 574
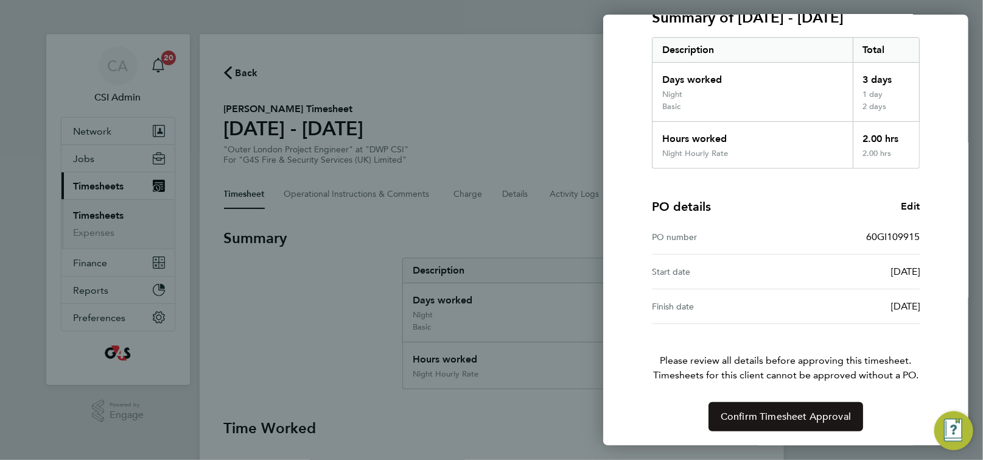
drag, startPoint x: 816, startPoint y: 413, endPoint x: 813, endPoint y: 407, distance: 7.1
click at [816, 412] on span "Confirm Timesheet Approval" at bounding box center [786, 416] width 130 height 12
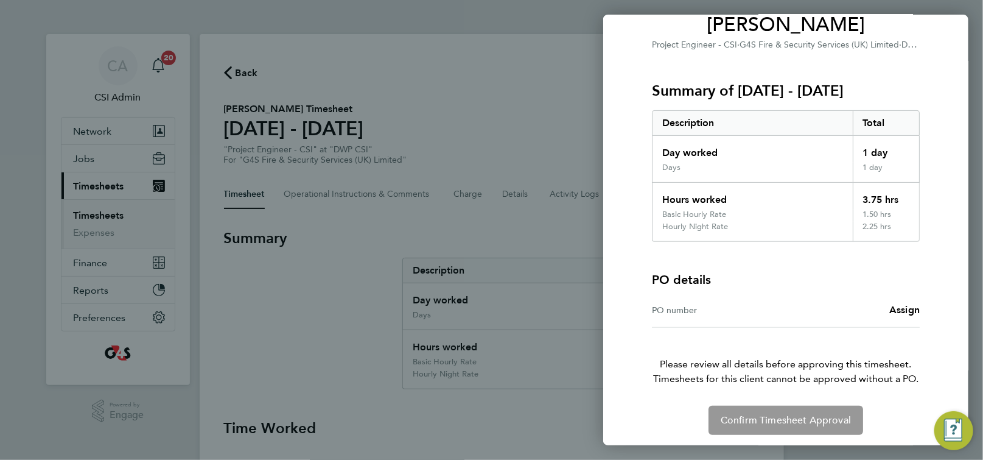
scroll to position [113, 0]
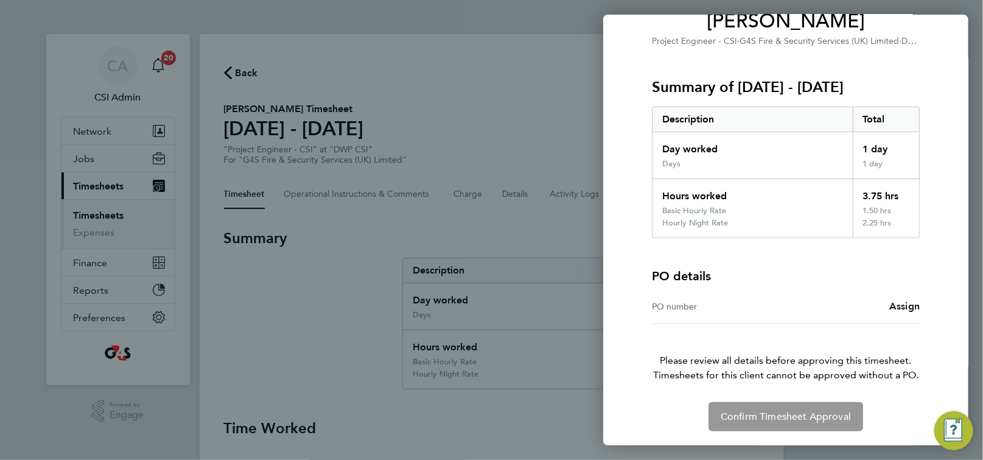
click at [905, 305] on span "Assign" at bounding box center [904, 306] width 30 height 12
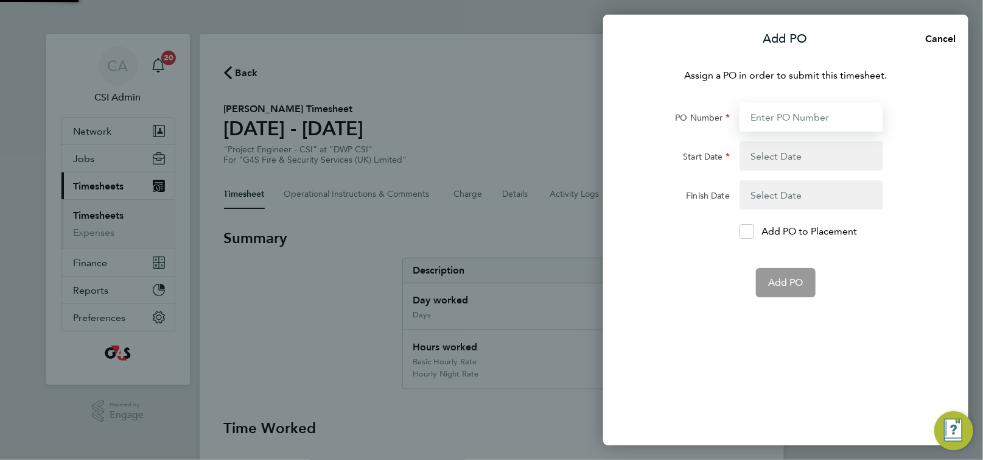
click at [802, 119] on input "PO Number" at bounding box center [812, 116] width 144 height 29
paste input "60GI109915"
type input "60GI109915"
type input "[DATE]"
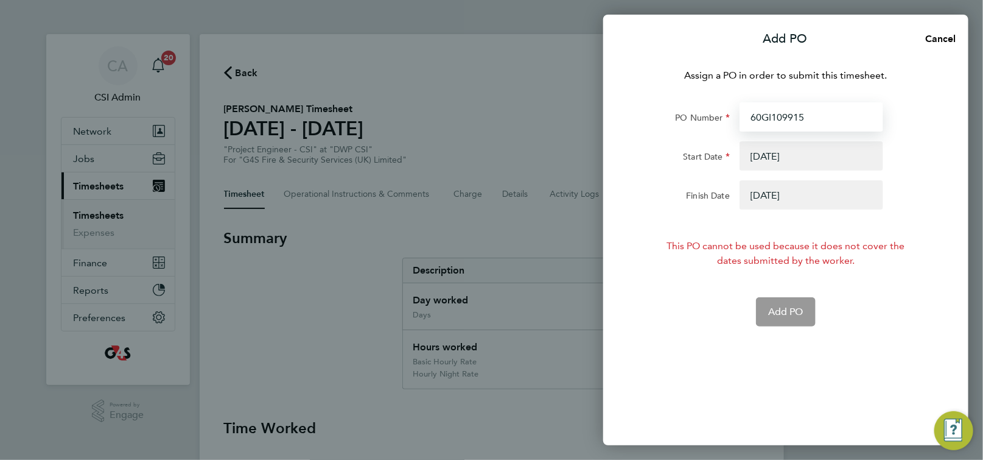
type input "60GI109915"
click at [778, 157] on button "button" at bounding box center [812, 155] width 144 height 29
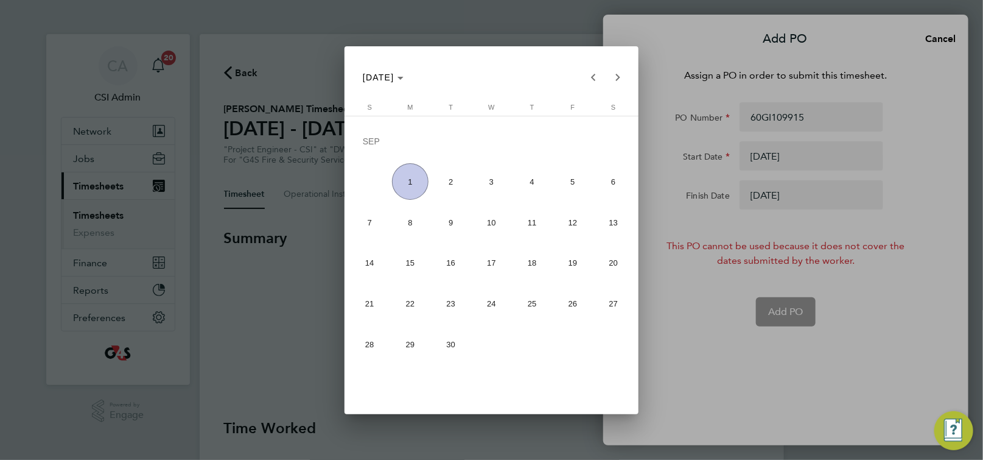
click at [597, 79] on span "Previous month" at bounding box center [593, 77] width 24 height 24
click at [412, 267] on span "18" at bounding box center [410, 266] width 37 height 37
type input "18 Aug 25"
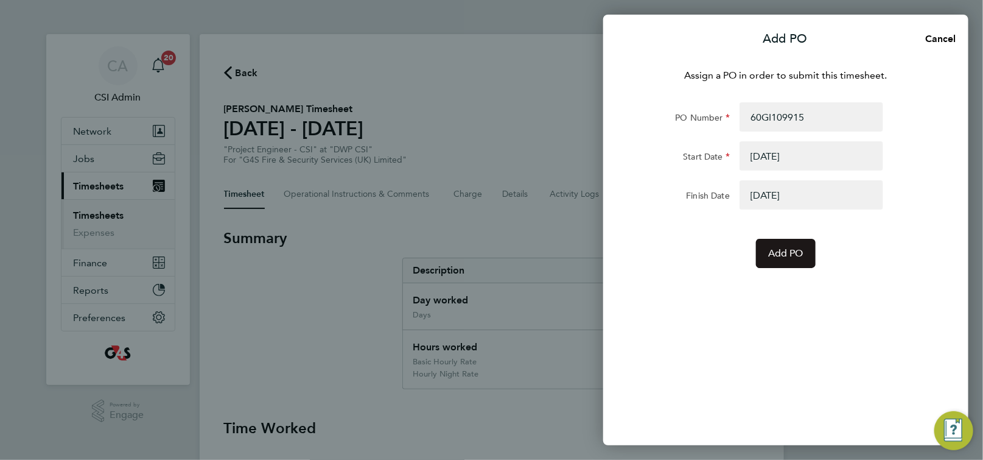
click at [780, 253] on span "Add PO" at bounding box center [785, 253] width 35 height 12
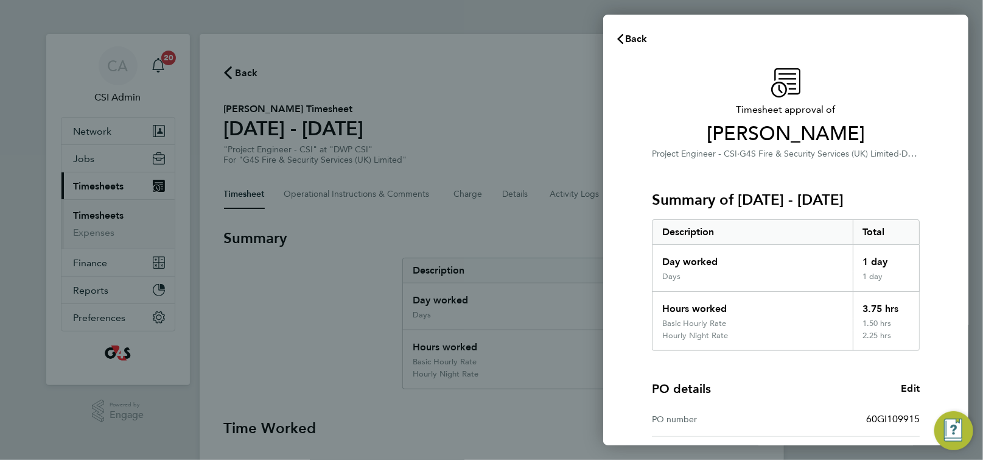
click at [626, 291] on div "Timesheet approval of Andrew Manley Project Engineer - CSI · G4S Fire & Securit…" at bounding box center [785, 341] width 365 height 574
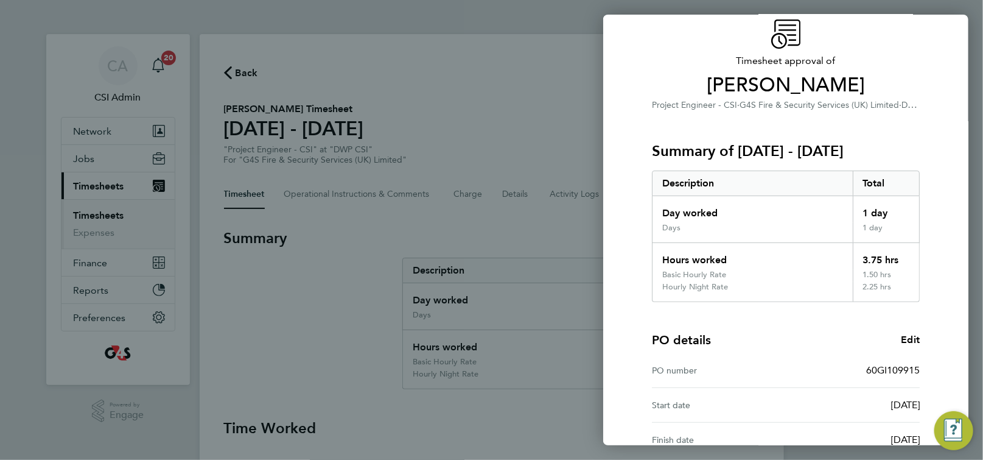
scroll to position [182, 0]
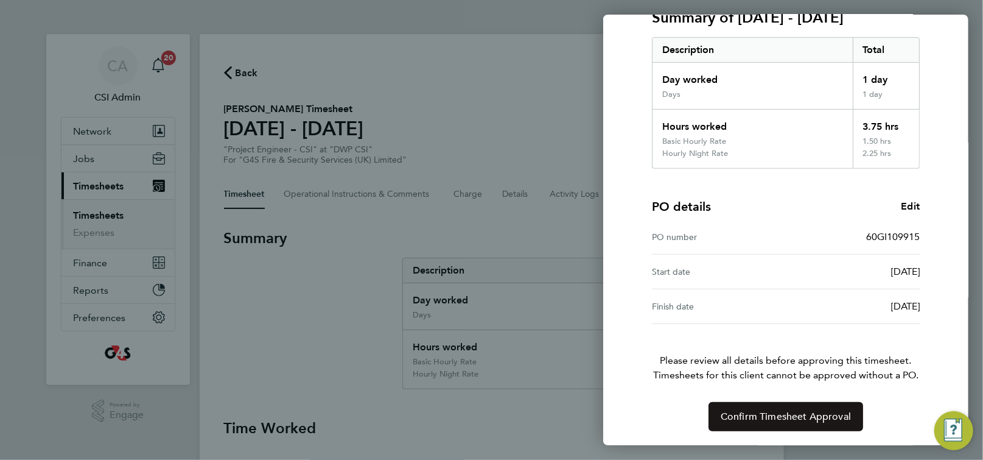
click at [794, 418] on span "Confirm Timesheet Approval" at bounding box center [786, 416] width 130 height 12
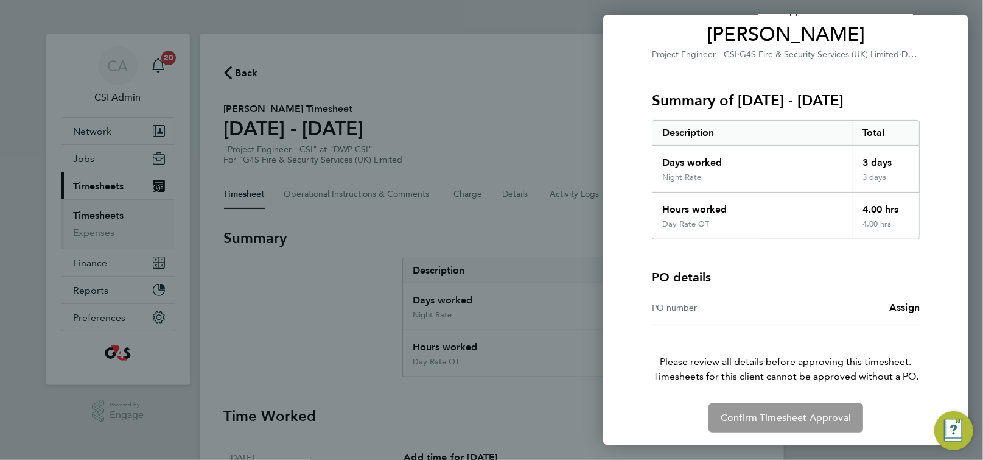
scroll to position [100, 0]
click at [908, 306] on span "Assign" at bounding box center [904, 306] width 30 height 12
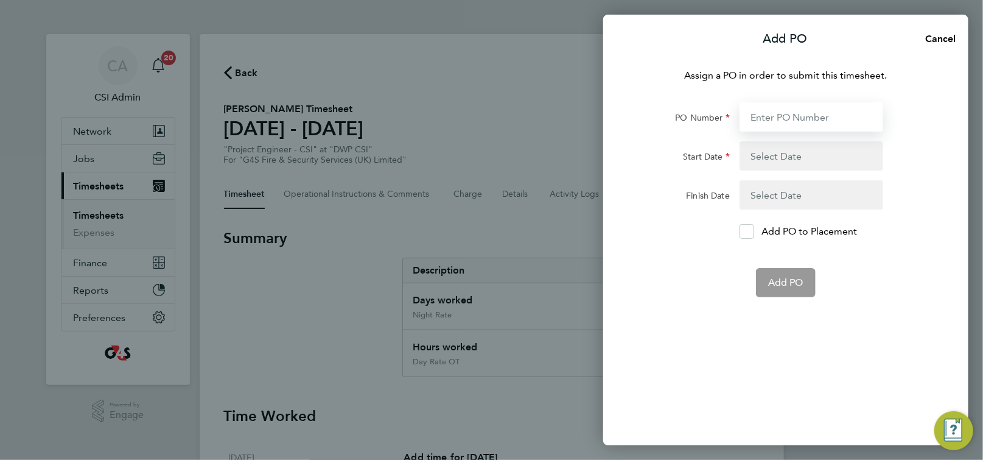
click at [796, 123] on input "PO Number" at bounding box center [812, 116] width 144 height 29
paste input "60GI109917"
type input "60GI109917"
click at [754, 158] on button "button" at bounding box center [812, 155] width 144 height 29
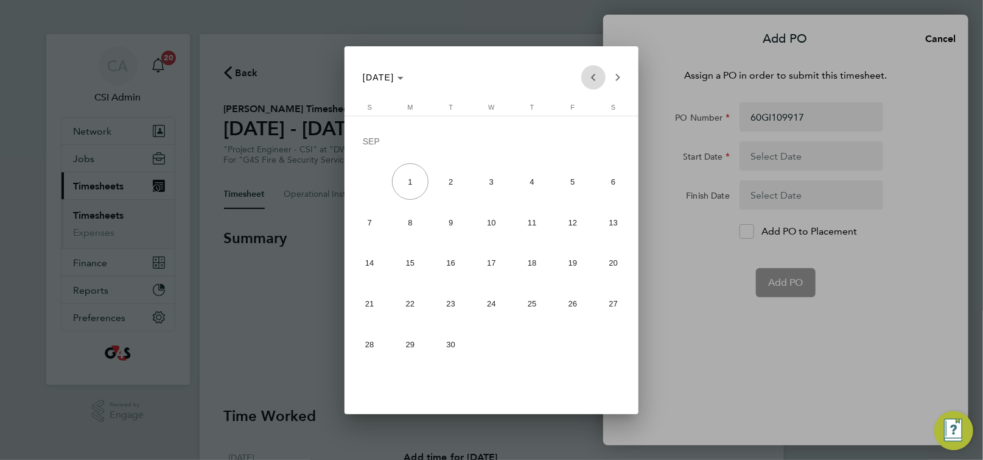
click at [591, 78] on span "Previous month" at bounding box center [593, 77] width 24 height 24
click at [413, 308] on span "25" at bounding box center [410, 306] width 37 height 37
type input "[DATE]"
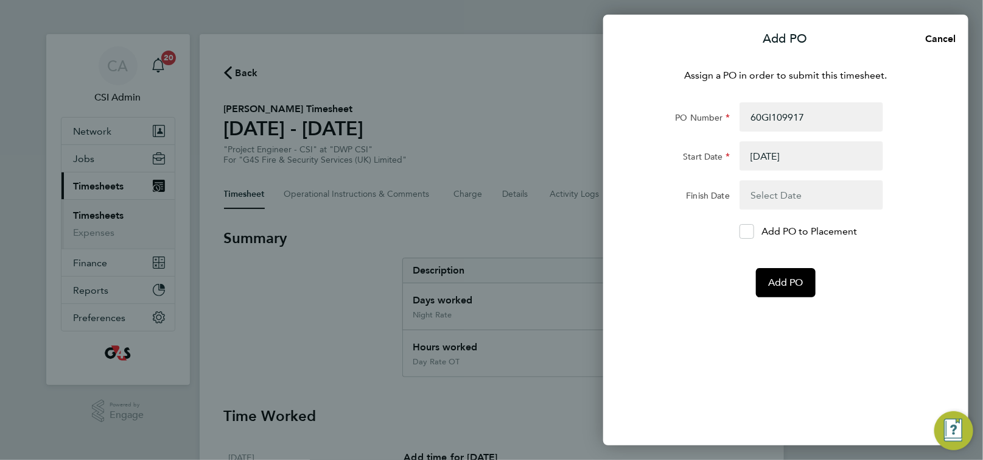
click at [765, 199] on button "button" at bounding box center [812, 194] width 144 height 29
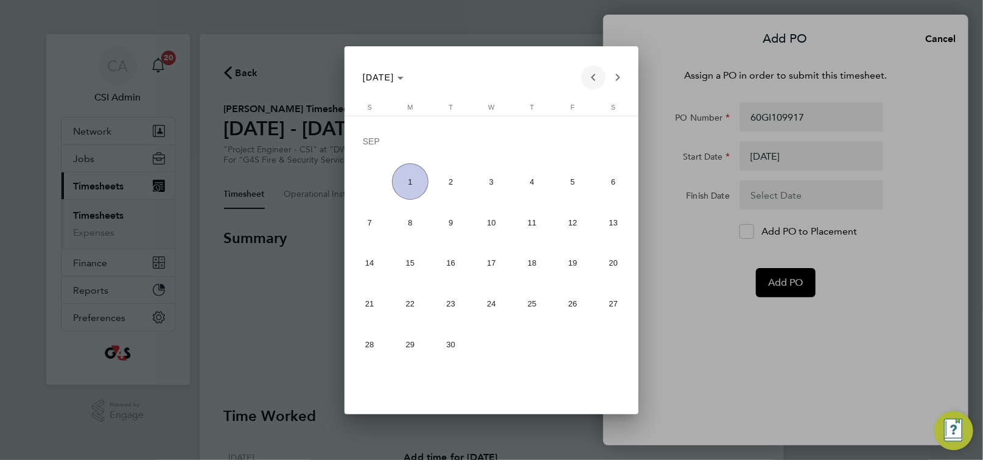
click at [593, 78] on span "Previous month" at bounding box center [593, 77] width 24 height 24
click at [367, 342] on span "31" at bounding box center [369, 347] width 37 height 37
type input "[DATE]"
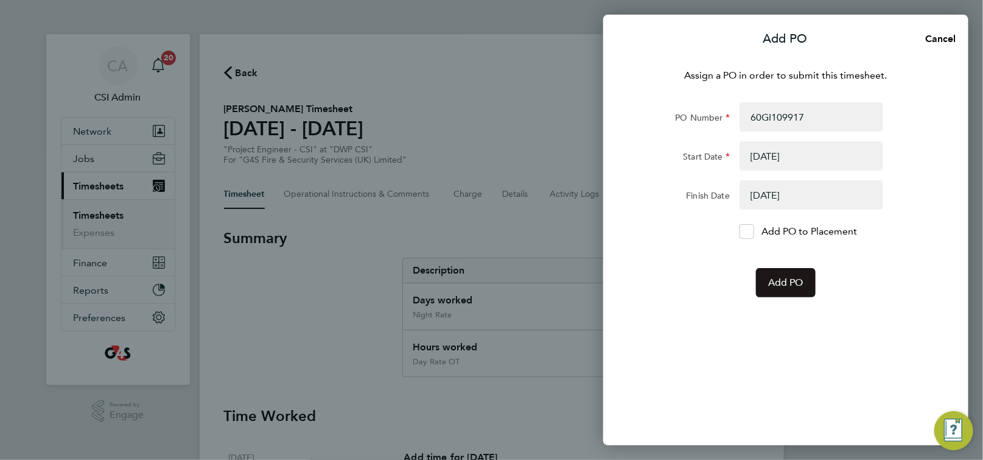
click at [795, 280] on span "Add PO" at bounding box center [785, 282] width 35 height 12
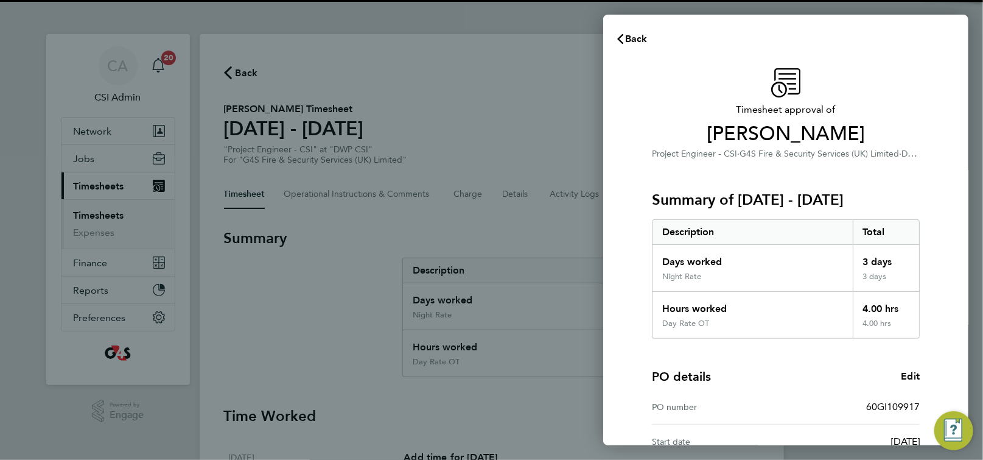
click at [795, 221] on div "Description" at bounding box center [753, 232] width 200 height 24
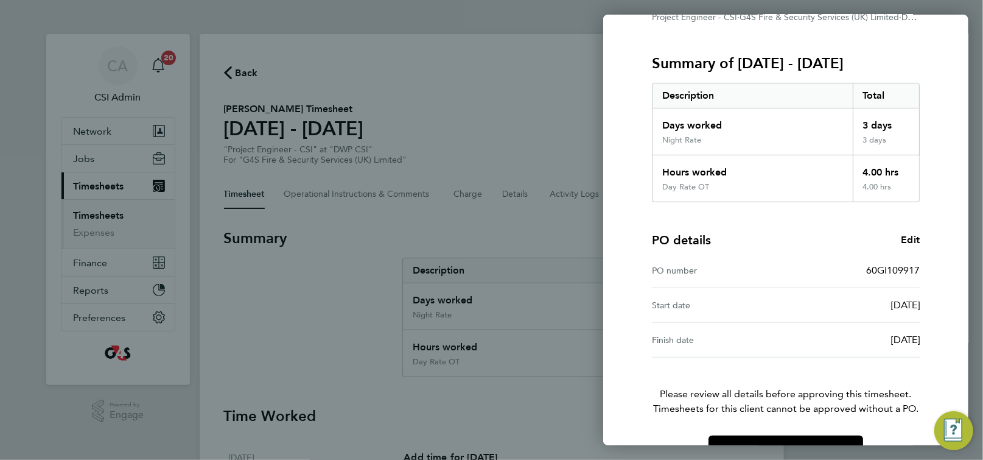
scroll to position [170, 0]
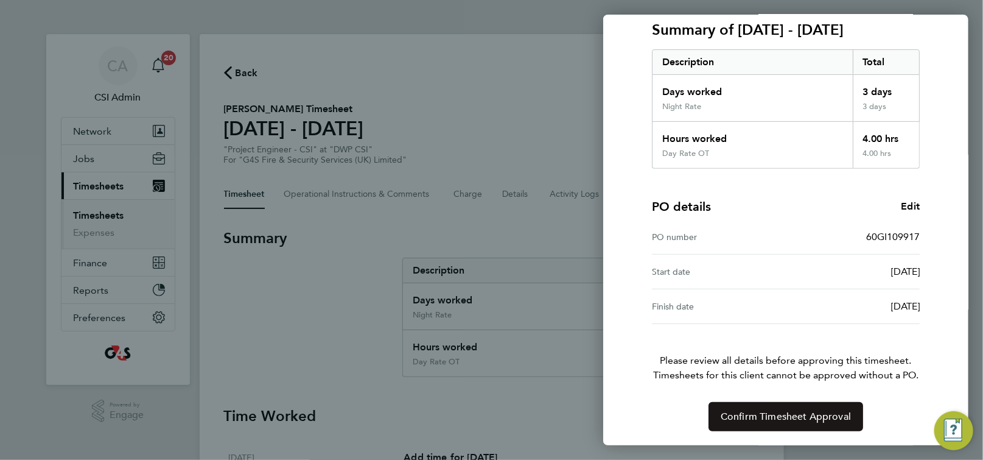
click at [826, 418] on span "Confirm Timesheet Approval" at bounding box center [786, 416] width 130 height 12
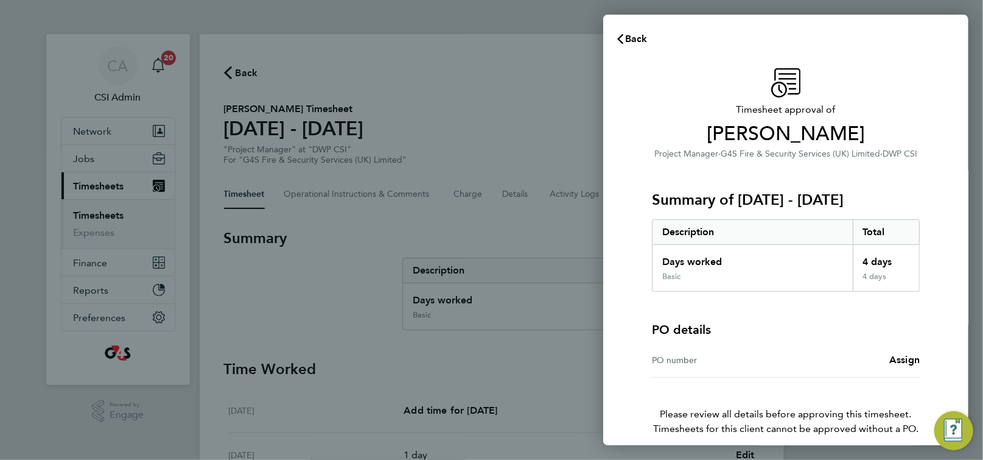
click at [908, 351] on div "PO number Assign" at bounding box center [786, 360] width 268 height 35
click at [908, 354] on span "Assign" at bounding box center [904, 360] width 30 height 12
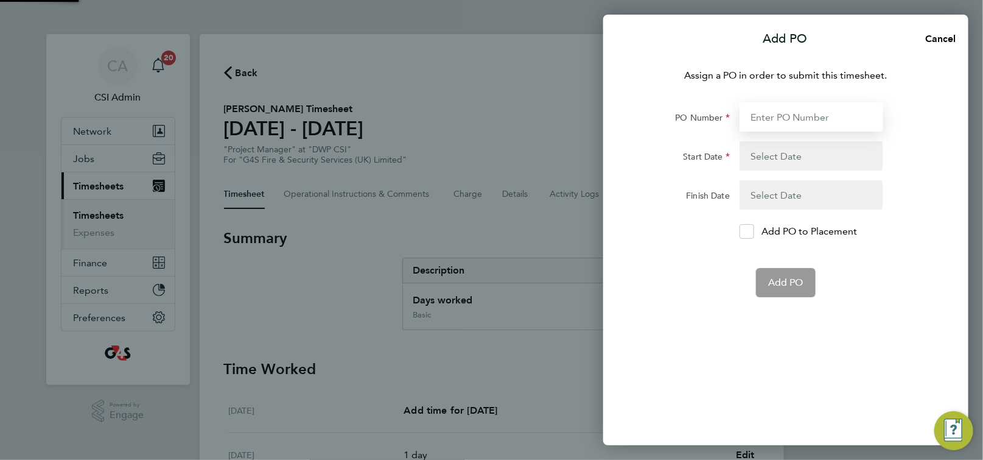
click at [794, 114] on input "PO Number" at bounding box center [812, 116] width 144 height 29
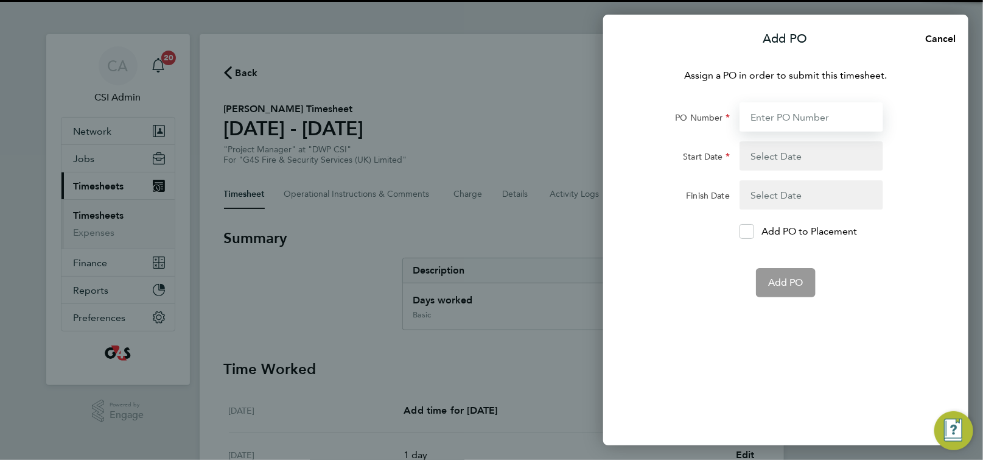
paste input "60GI109916"
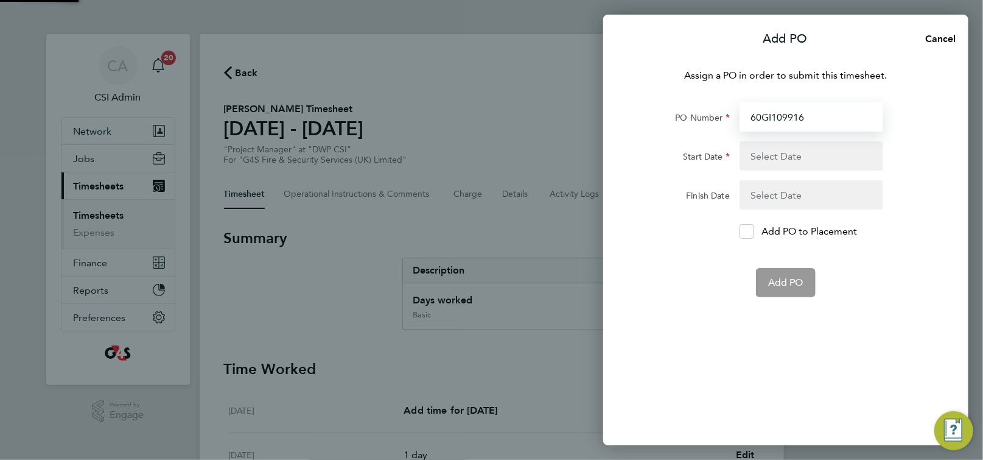
type input "60GI109916"
click at [785, 158] on button "button" at bounding box center [812, 155] width 144 height 29
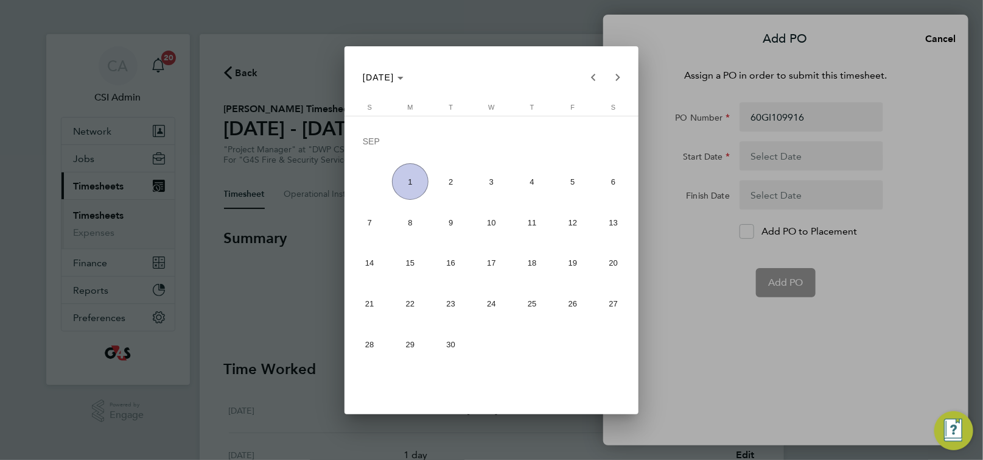
drag, startPoint x: 597, startPoint y: 77, endPoint x: 573, endPoint y: 97, distance: 31.1
click at [595, 77] on span "Previous month" at bounding box center [593, 77] width 24 height 24
click at [418, 303] on span "25" at bounding box center [410, 306] width 37 height 37
type input "[DATE]"
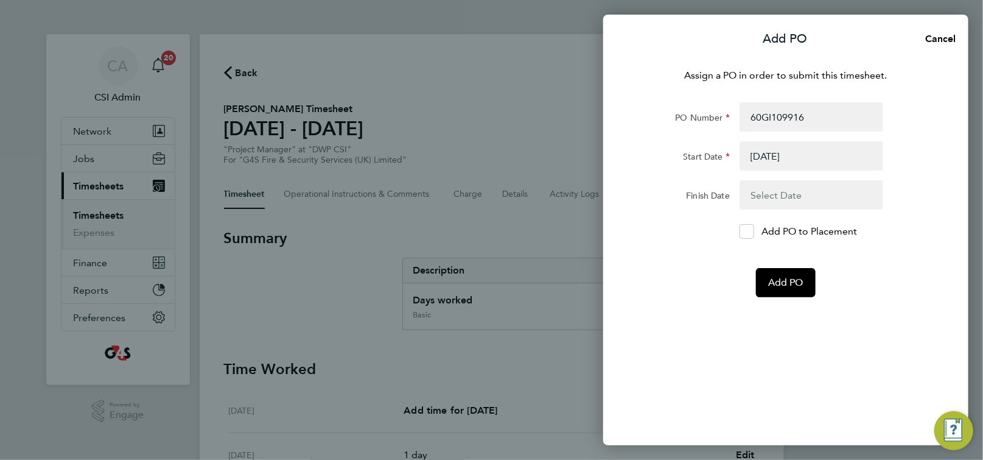
click at [798, 199] on button "button" at bounding box center [812, 194] width 144 height 29
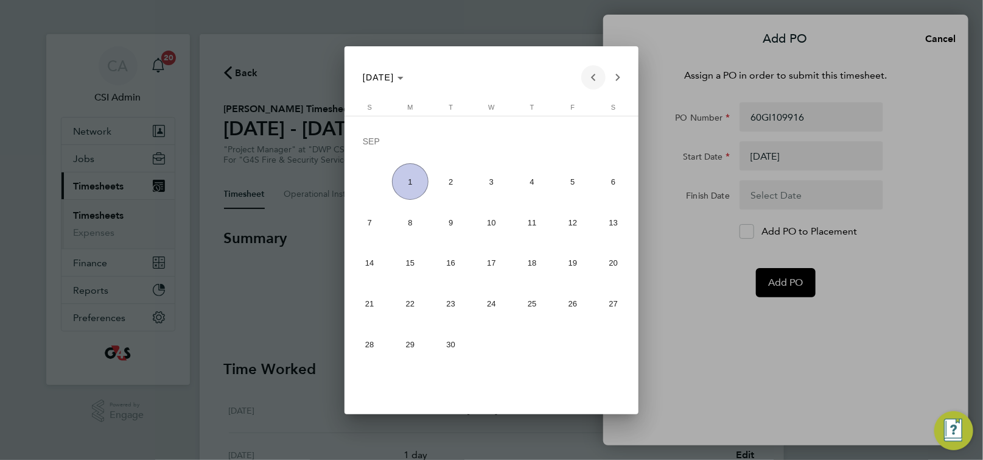
click at [597, 82] on span "Previous month" at bounding box center [593, 77] width 24 height 24
drag, startPoint x: 366, startPoint y: 357, endPoint x: 380, endPoint y: 353, distance: 15.1
click at [366, 356] on span "31" at bounding box center [369, 347] width 37 height 37
type input "[DATE]"
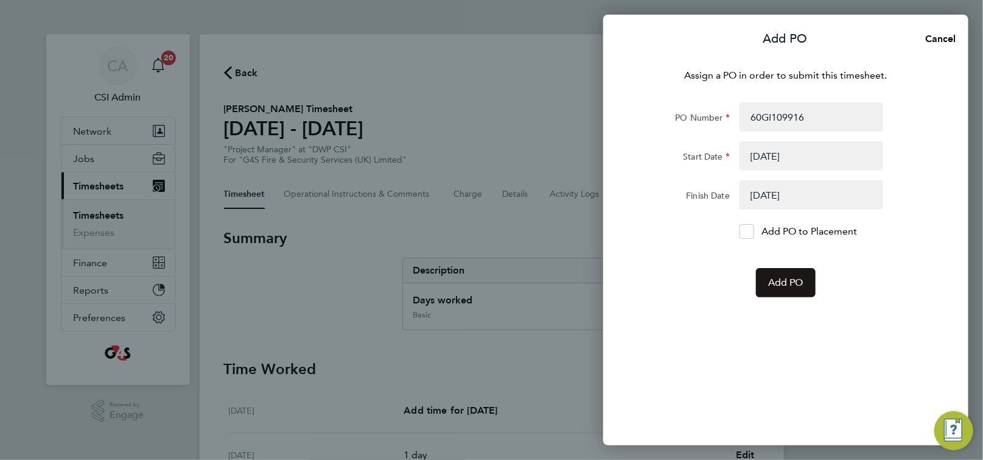
drag, startPoint x: 775, startPoint y: 287, endPoint x: 765, endPoint y: 289, distance: 10.0
click at [776, 287] on span "Add PO" at bounding box center [785, 282] width 35 height 12
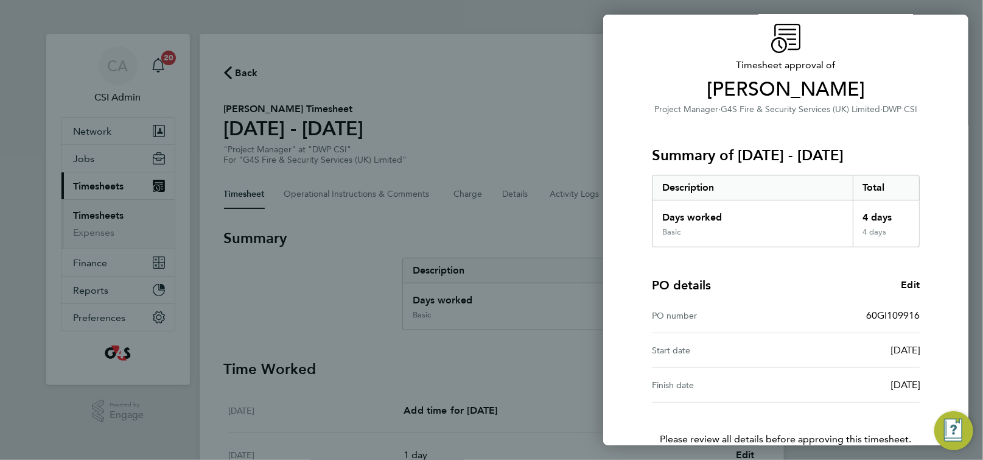
scroll to position [123, 0]
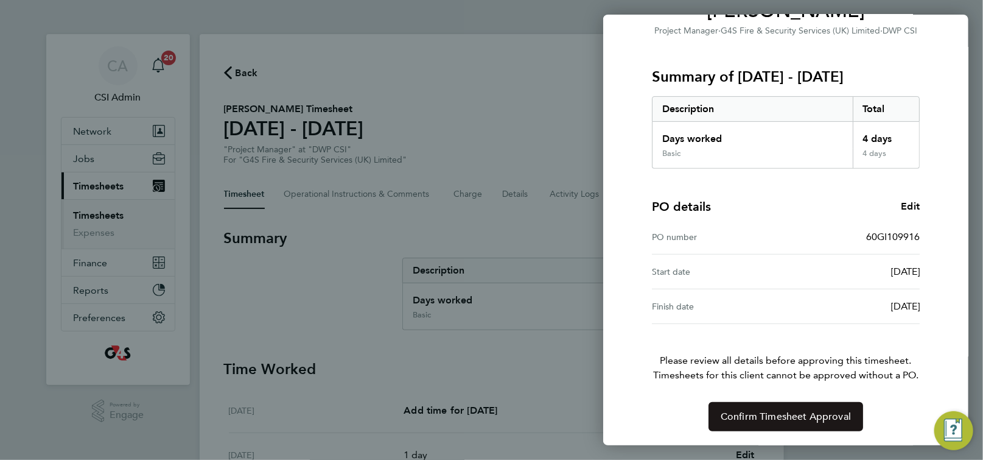
drag, startPoint x: 757, startPoint y: 411, endPoint x: 749, endPoint y: 370, distance: 41.5
click at [756, 411] on span "Confirm Timesheet Approval" at bounding box center [786, 416] width 130 height 12
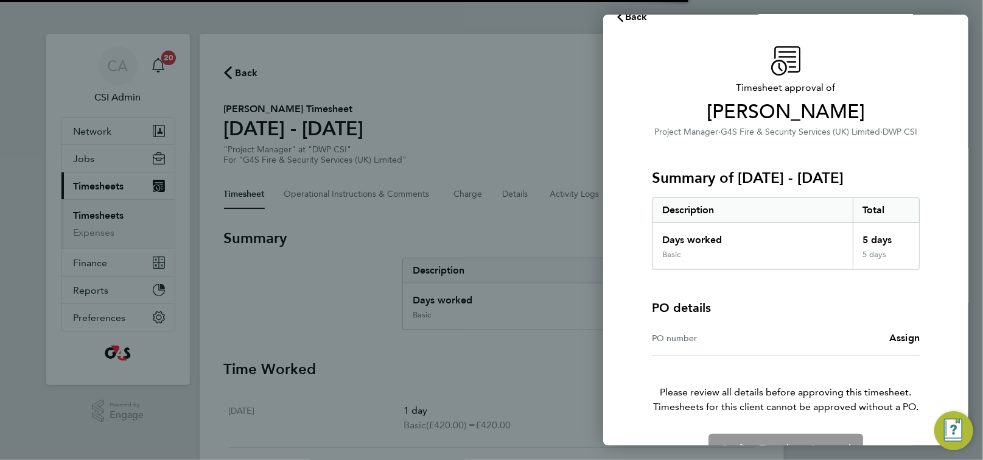
scroll to position [36, 0]
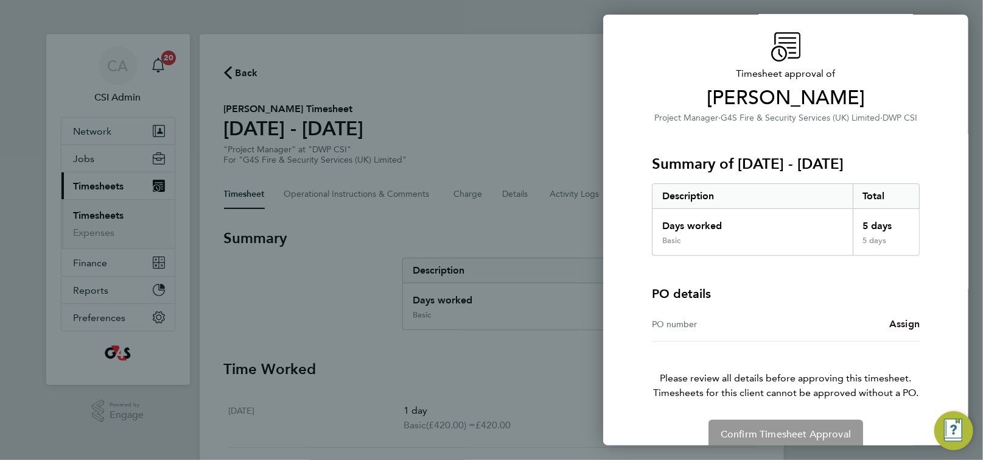
click at [909, 324] on span "Assign" at bounding box center [904, 324] width 30 height 12
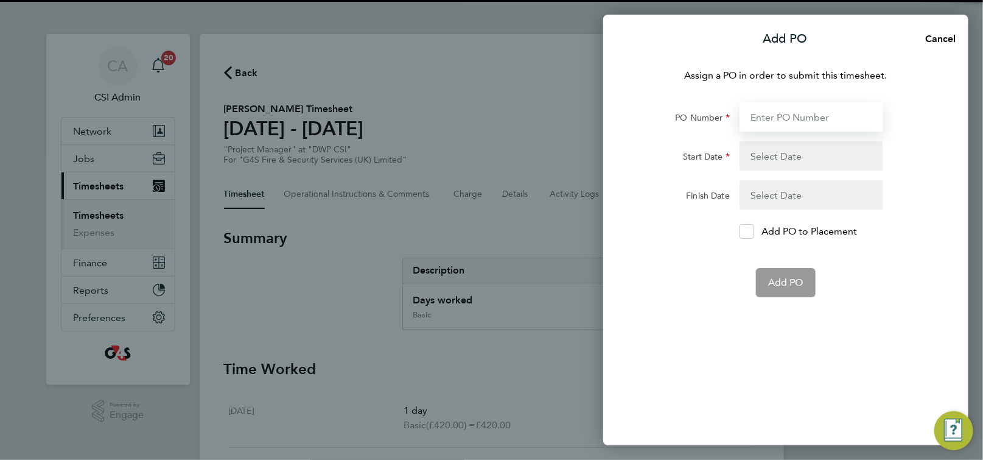
drag, startPoint x: 791, startPoint y: 113, endPoint x: 797, endPoint y: 121, distance: 10.0
click at [791, 113] on input "PO Number" at bounding box center [812, 116] width 144 height 29
paste input "60GI109916"
type input "60GI109916"
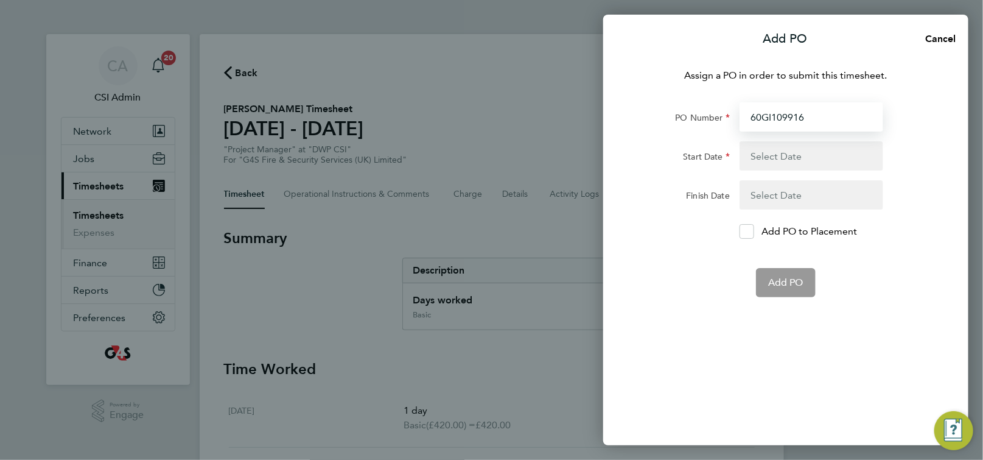
type input "25 Aug 25"
type input "[DATE]"
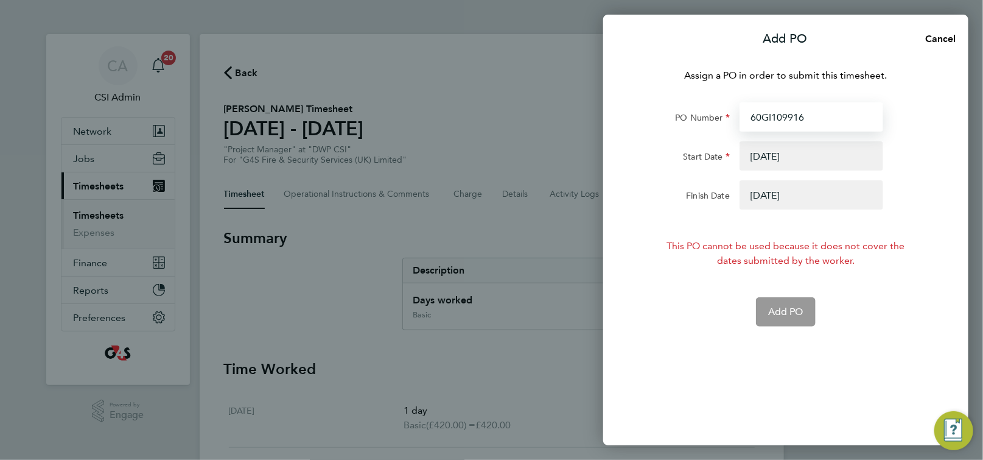
type input "60GI109916"
click at [763, 152] on button "button" at bounding box center [812, 155] width 144 height 29
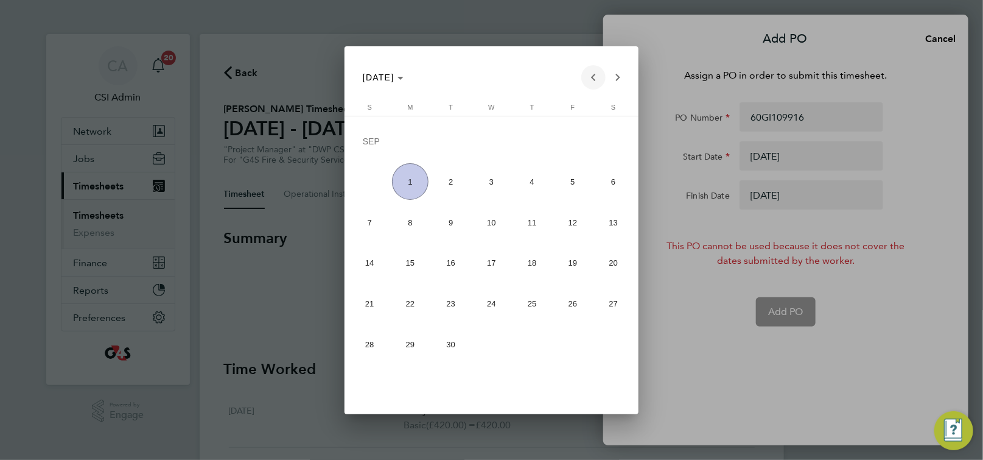
click at [594, 80] on span "Previous month" at bounding box center [593, 77] width 24 height 24
click at [411, 272] on span "18" at bounding box center [410, 266] width 37 height 37
type input "[DATE]"
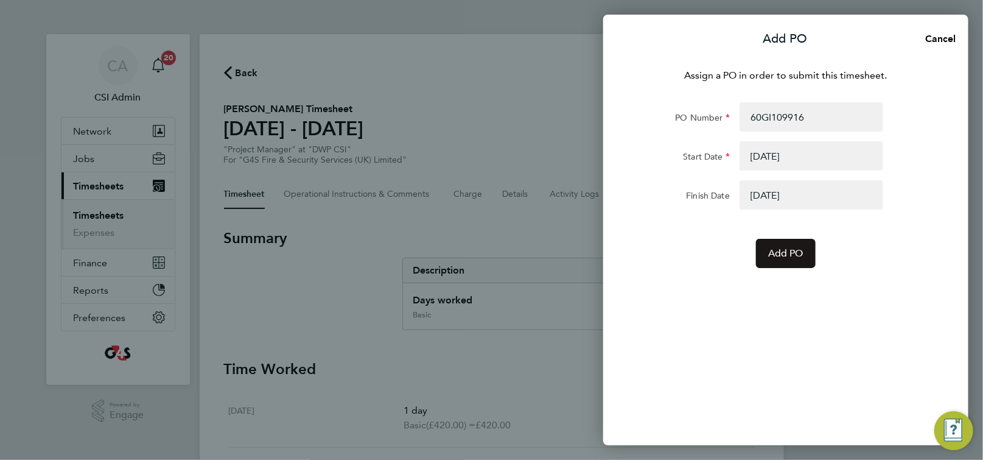
click at [793, 251] on span "Add PO" at bounding box center [785, 253] width 35 height 12
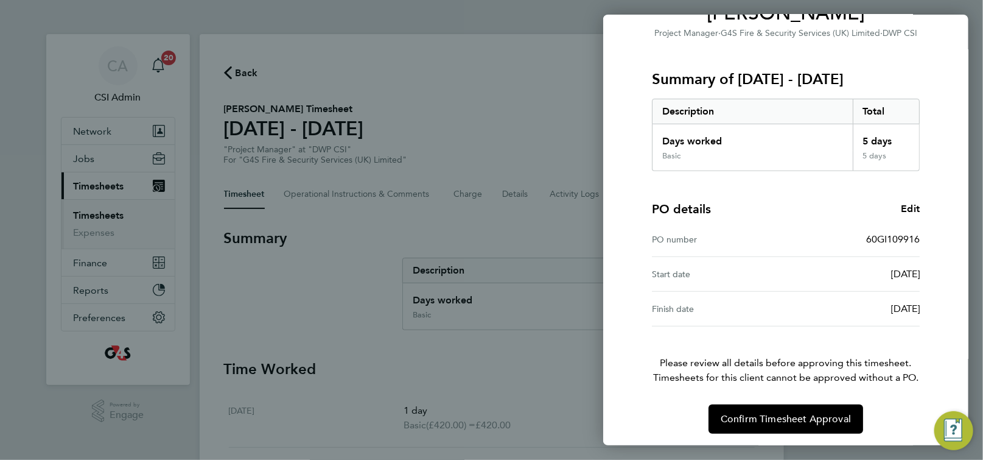
scroll to position [123, 0]
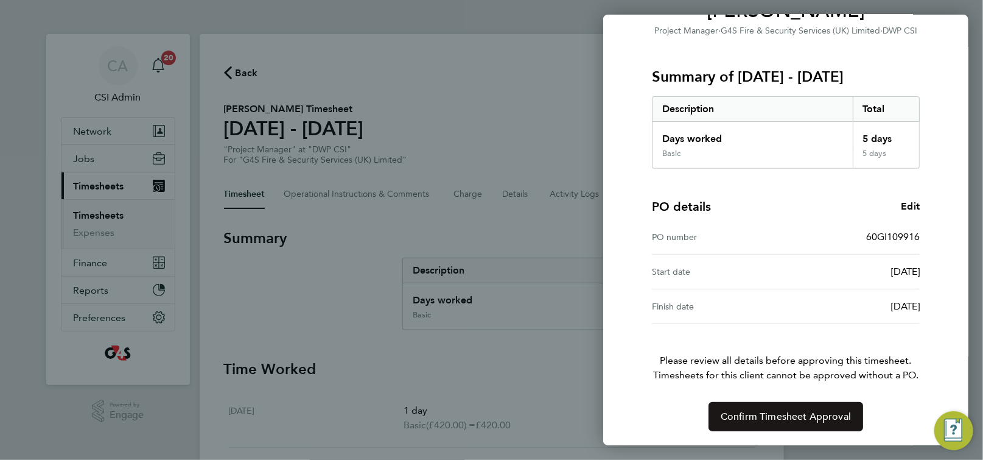
click at [794, 415] on span "Confirm Timesheet Approval" at bounding box center [786, 416] width 130 height 12
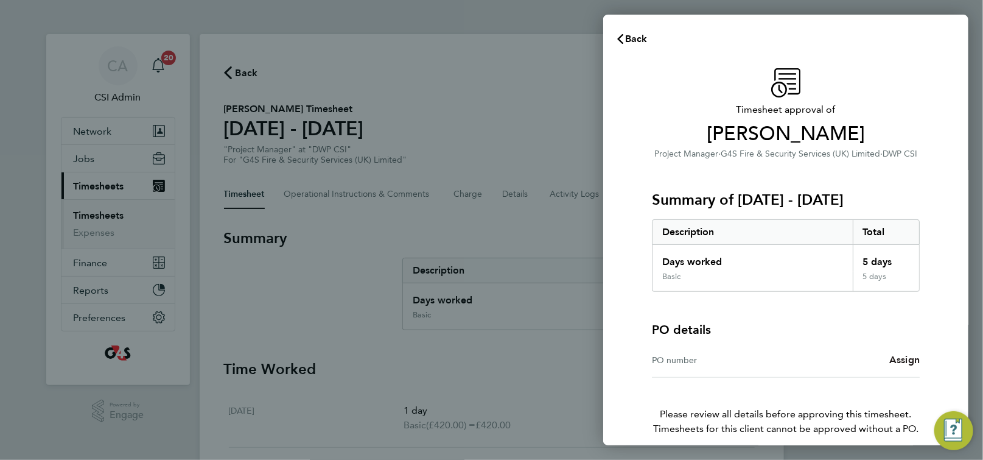
click at [900, 358] on span "Assign" at bounding box center [904, 360] width 30 height 12
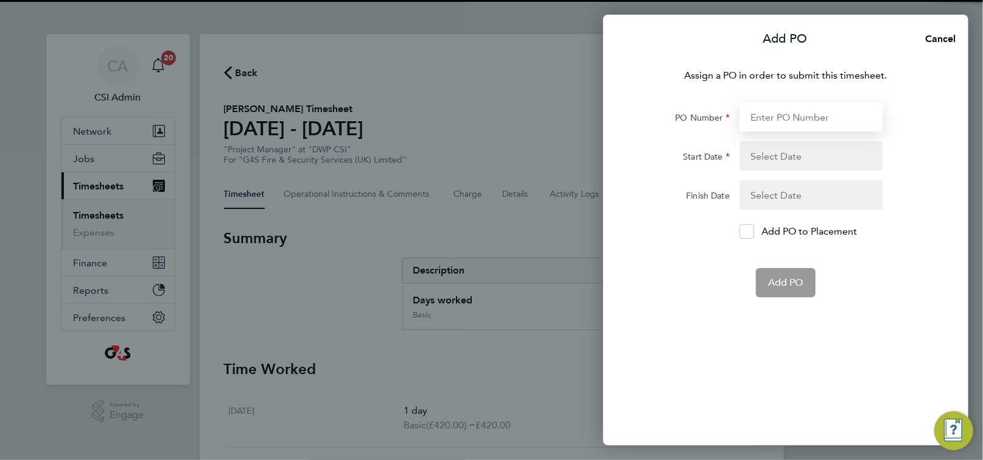
click at [819, 117] on input "PO Number" at bounding box center [812, 116] width 144 height 29
paste input "60GI109916"
type input "60GI109916"
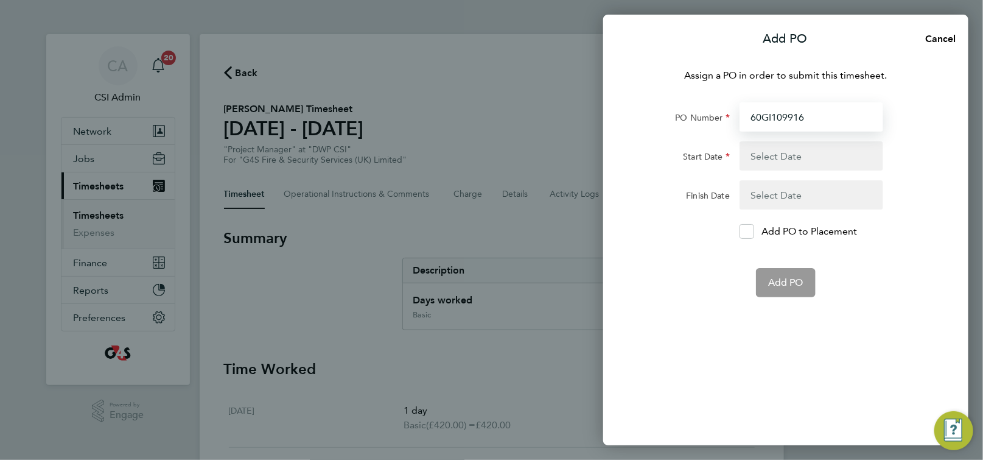
type input "[DATE]"
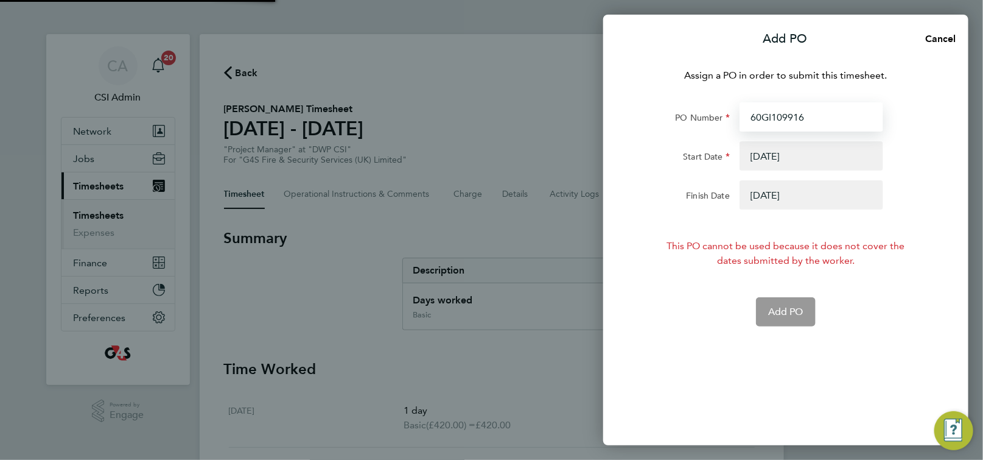
type input "60GI109916"
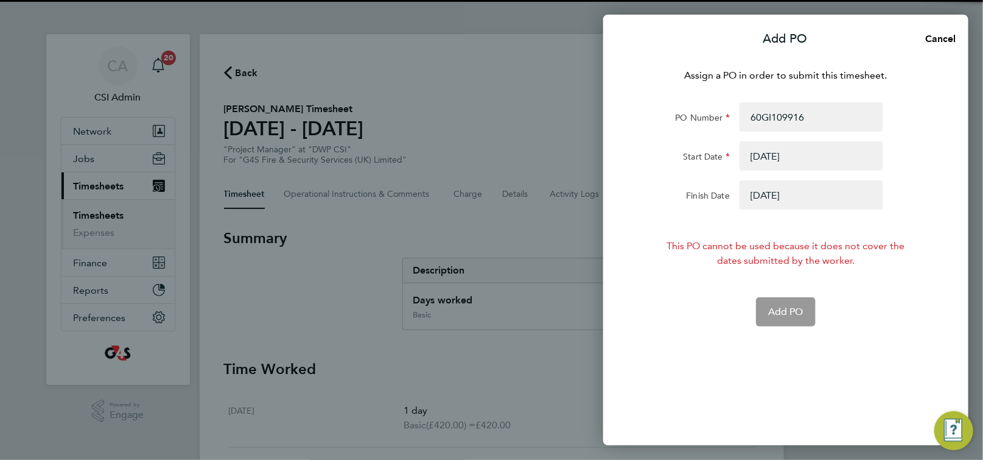
click at [762, 157] on button "button" at bounding box center [812, 155] width 144 height 29
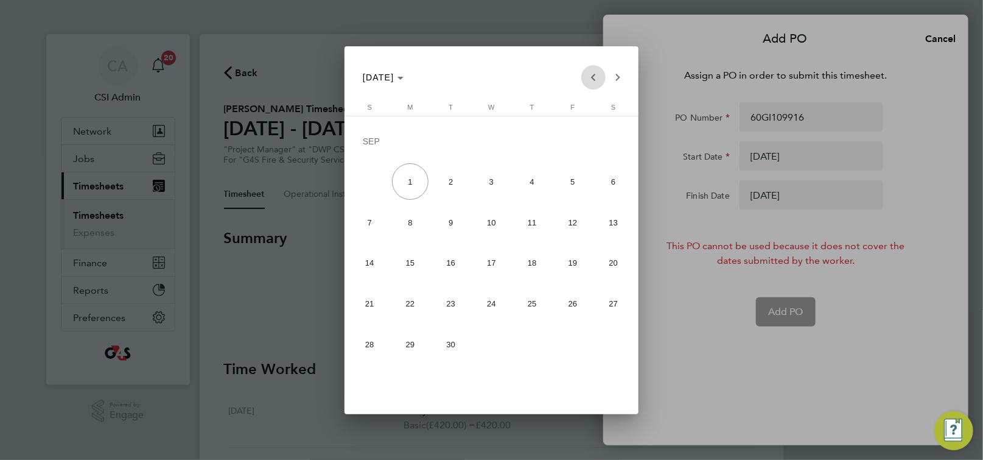
click at [598, 79] on span "Previous month" at bounding box center [593, 77] width 24 height 24
click at [408, 231] on span "11" at bounding box center [410, 225] width 37 height 37
type input "[DATE]"
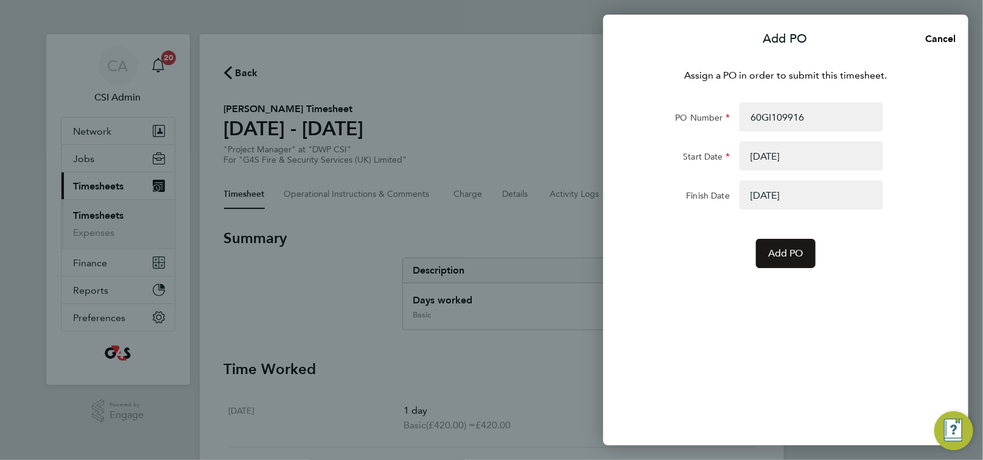
click at [768, 251] on span "Add PO" at bounding box center [785, 253] width 35 height 12
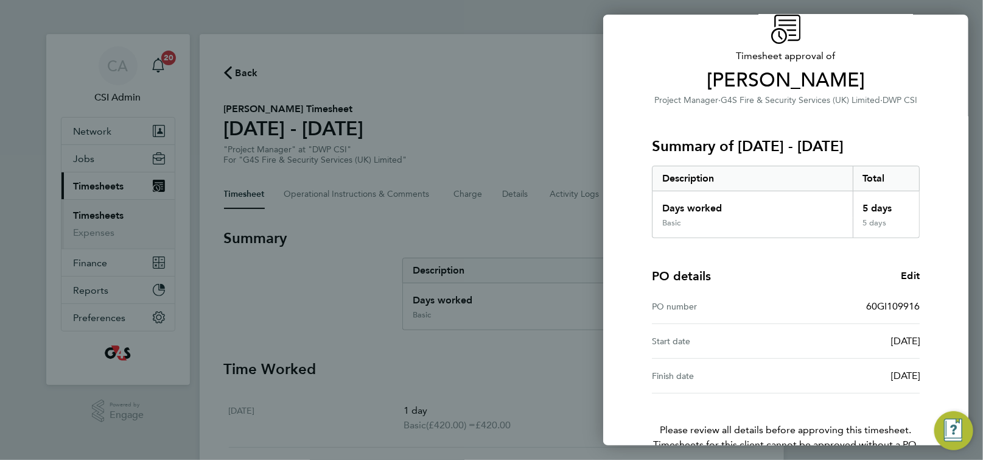
scroll to position [123, 0]
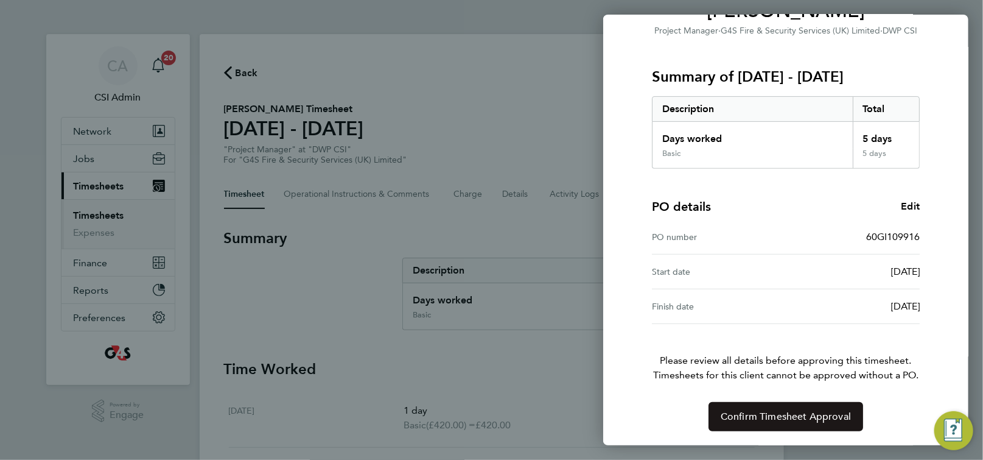
click at [796, 416] on span "Confirm Timesheet Approval" at bounding box center [786, 416] width 130 height 12
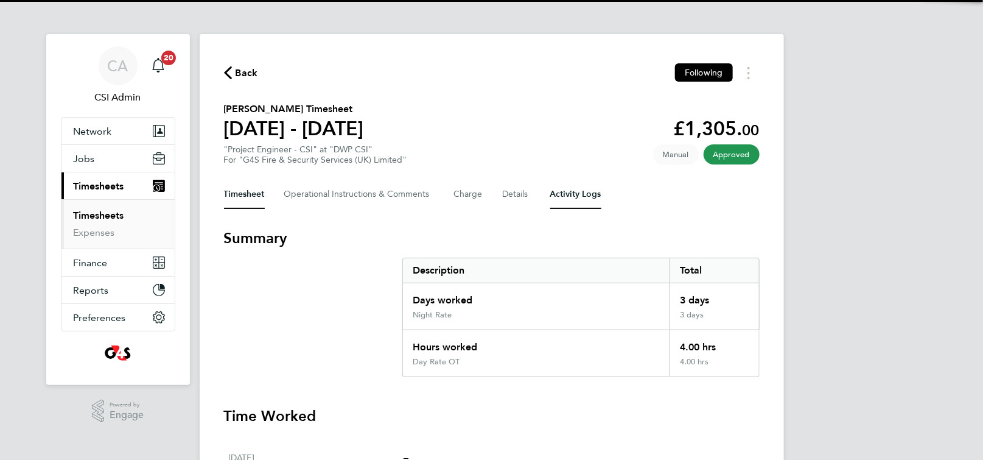
click at [578, 198] on Logs-tab "Activity Logs" at bounding box center [575, 194] width 51 height 29
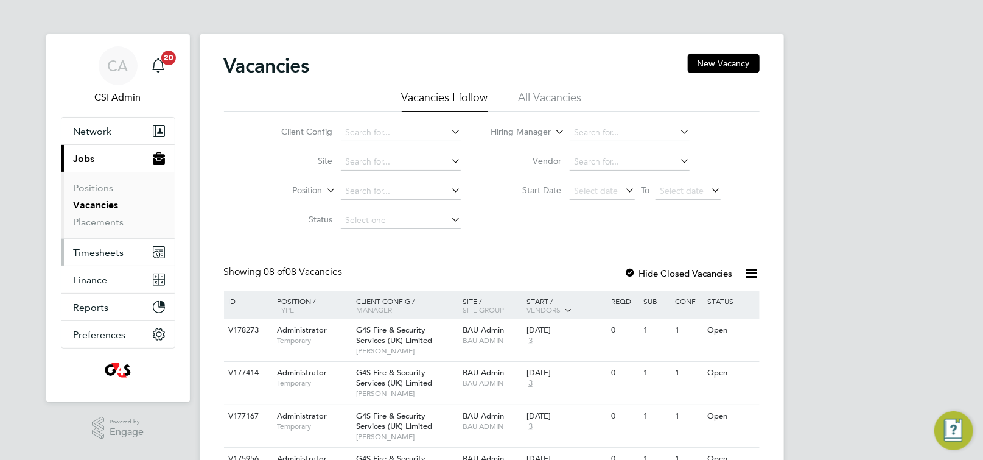
click at [99, 255] on span "Timesheets" at bounding box center [99, 253] width 51 height 12
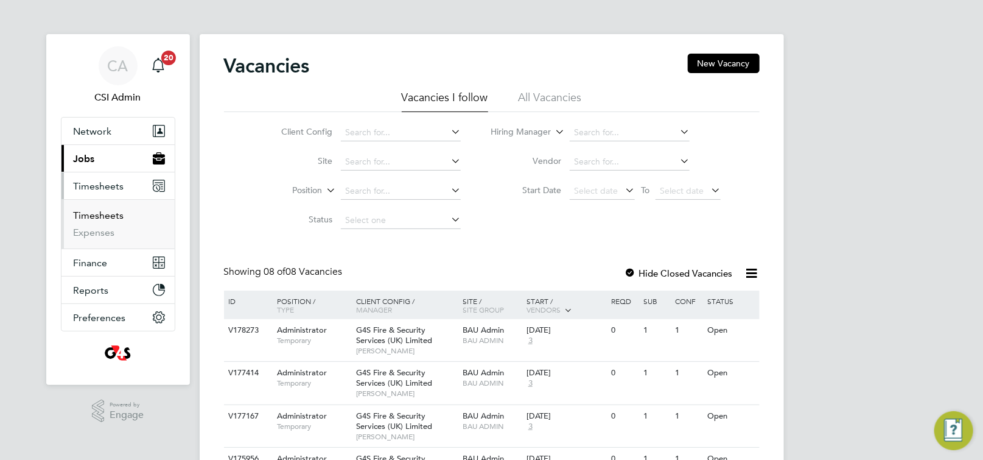
click at [97, 215] on link "Timesheets" at bounding box center [99, 215] width 51 height 12
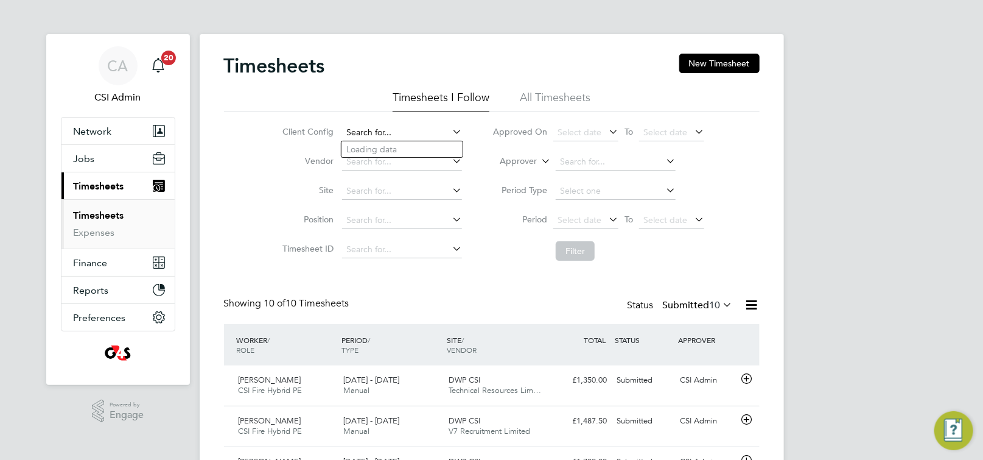
click at [410, 133] on input at bounding box center [402, 132] width 120 height 17
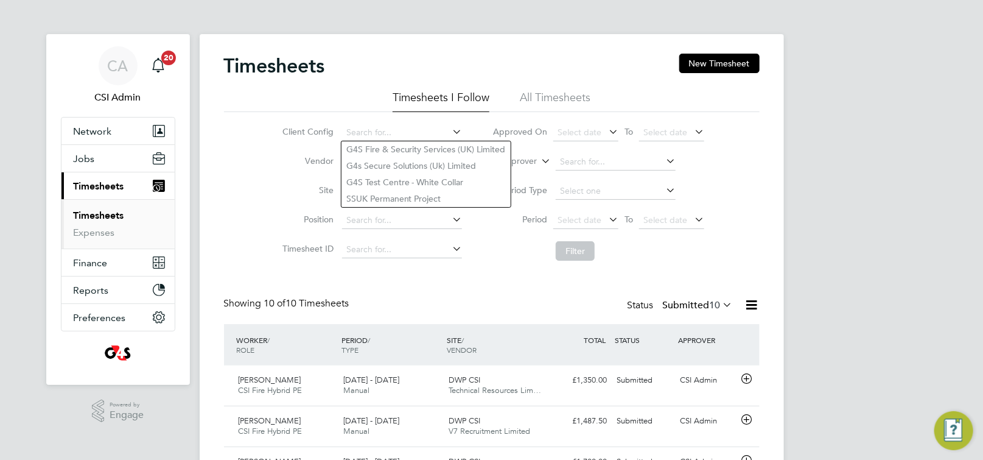
click at [229, 206] on div "Client Config Vendor Site Position Timesheet ID Approved On Select date To Sele…" at bounding box center [492, 189] width 536 height 155
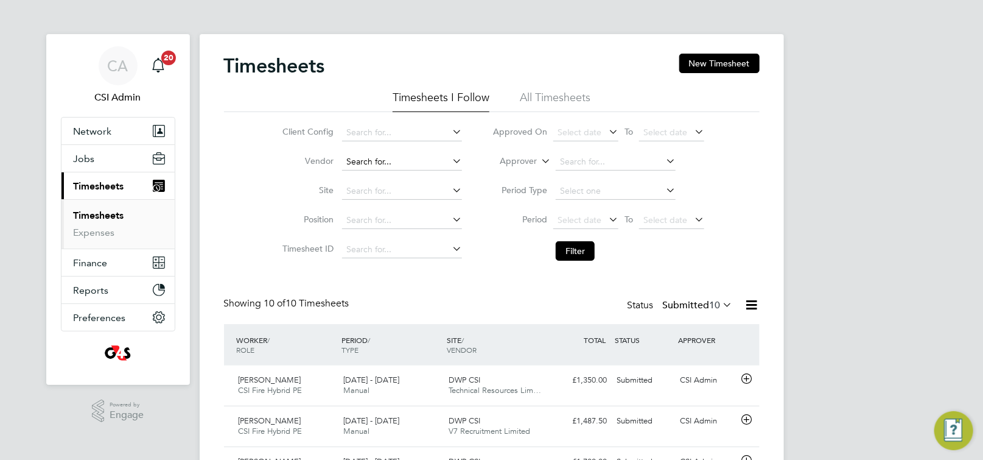
click at [369, 163] on input at bounding box center [402, 161] width 120 height 17
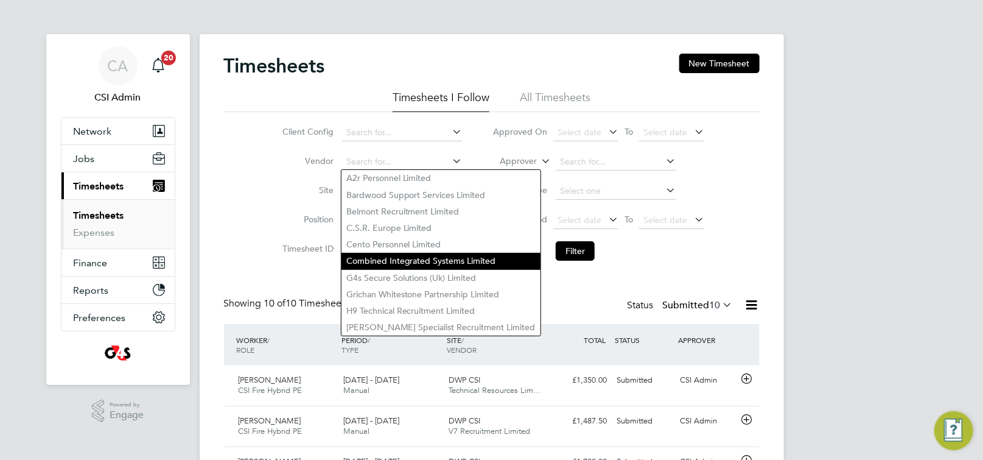
click at [380, 259] on li "Combined Integrated Systems Limited" at bounding box center [440, 261] width 199 height 16
type input "Combined Integrated Systems Limited"
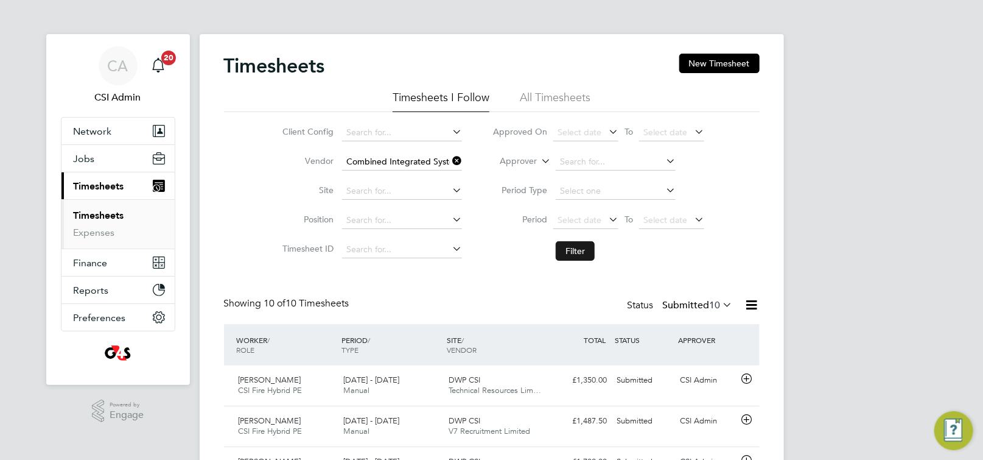
click at [584, 254] on button "Filter" at bounding box center [575, 250] width 39 height 19
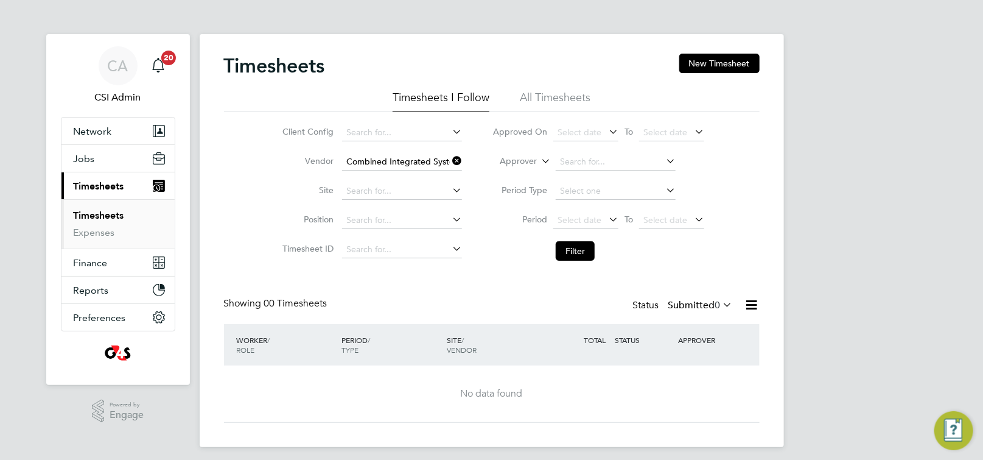
click at [450, 161] on icon at bounding box center [450, 160] width 0 height 17
click at [418, 161] on input at bounding box center [402, 161] width 120 height 17
click at [379, 178] on li "V7 Recruitment Limited" at bounding box center [401, 178] width 121 height 16
type input "V7 Recruitment Limited"
click at [579, 254] on button "Filter" at bounding box center [575, 250] width 39 height 19
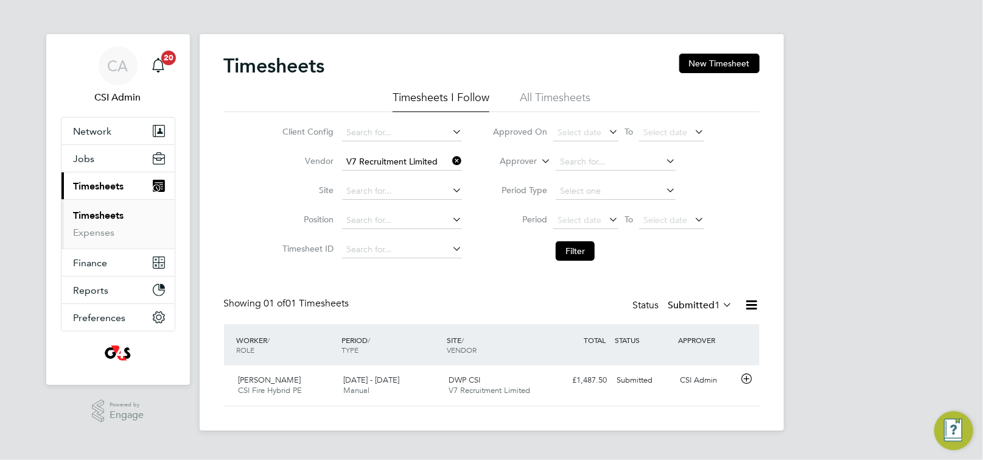
click at [450, 160] on icon at bounding box center [450, 160] width 0 height 17
click at [413, 156] on input at bounding box center [402, 161] width 120 height 17
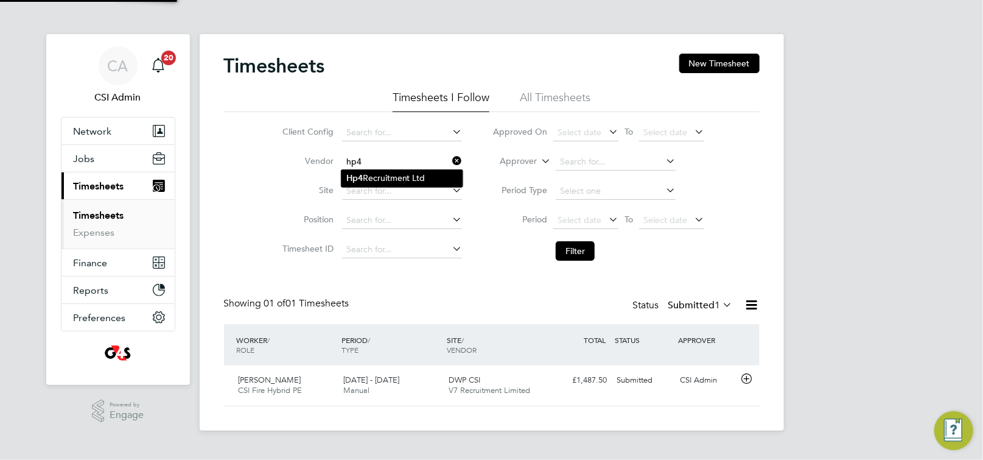
click at [396, 181] on li "Hp4 Recruitment Ltd" at bounding box center [401, 178] width 121 height 16
type input "Hp4 Recruitment Ltd"
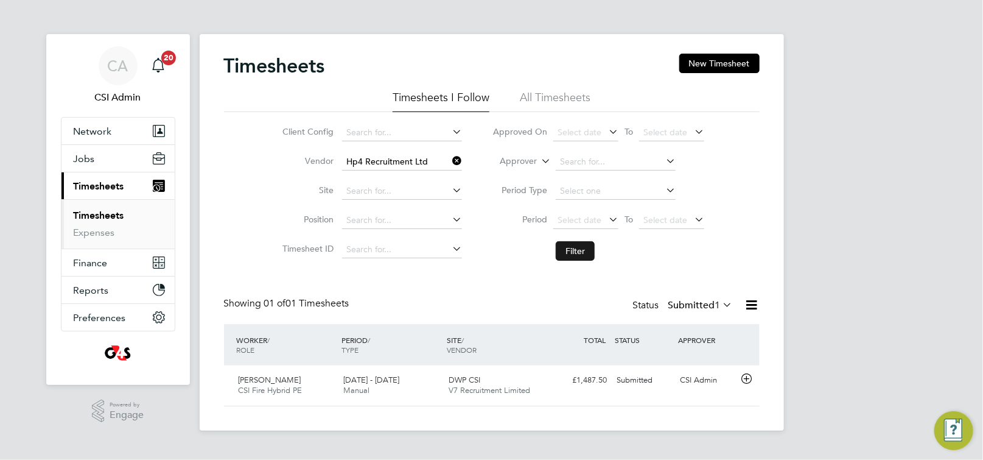
click at [562, 249] on button "Filter" at bounding box center [575, 250] width 39 height 19
drag, startPoint x: 459, startPoint y: 160, endPoint x: 418, endPoint y: 157, distance: 41.5
click at [450, 161] on icon at bounding box center [450, 160] width 0 height 17
click at [410, 156] on input at bounding box center [402, 161] width 120 height 17
type input "tech r"
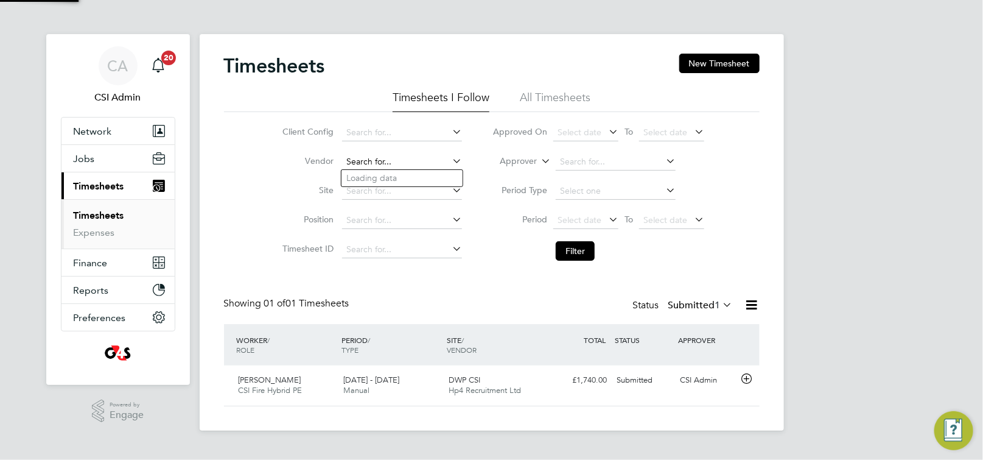
click at [391, 163] on input at bounding box center [402, 161] width 120 height 17
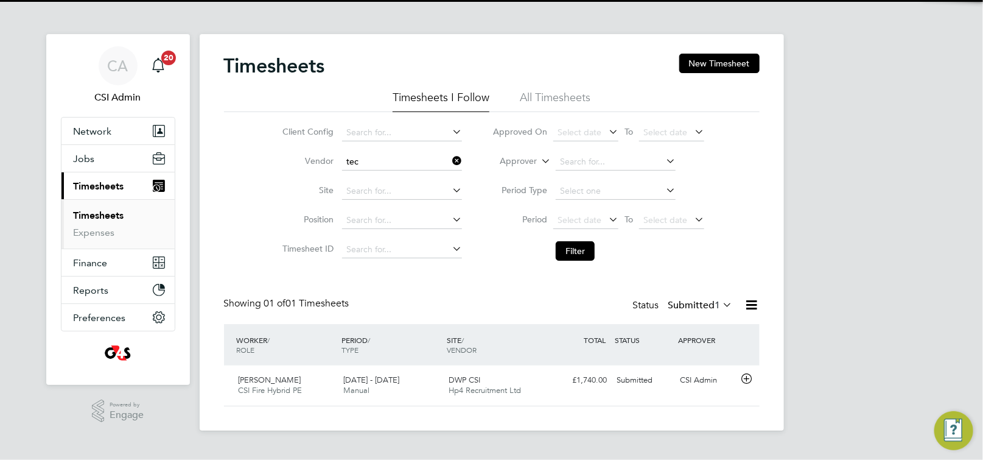
click at [380, 191] on li "Tec hnical Resources Limited" at bounding box center [409, 195] width 136 height 16
type input "Technical Resources Limited"
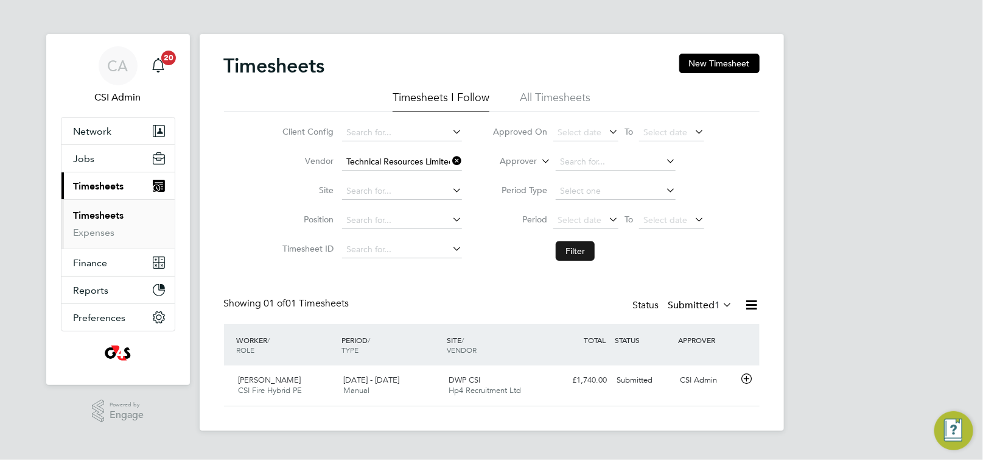
click at [572, 250] on button "Filter" at bounding box center [575, 250] width 39 height 19
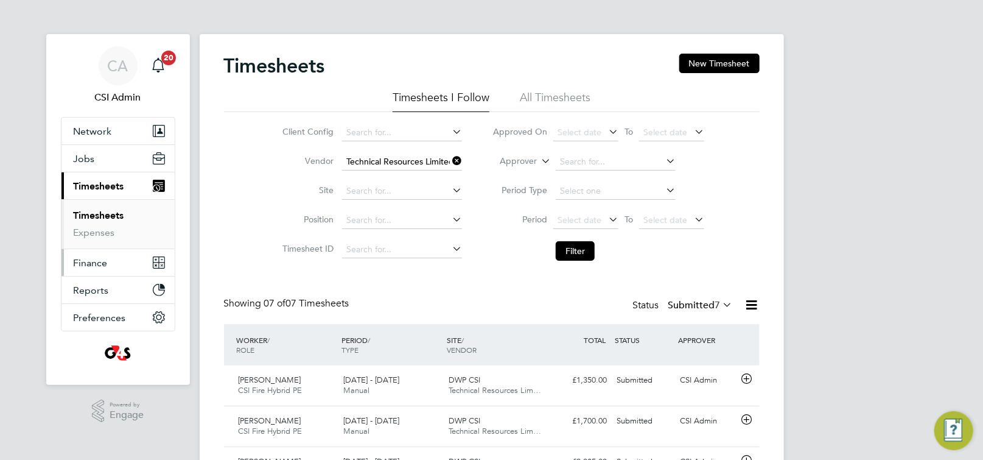
click at [96, 264] on span "Finance" at bounding box center [91, 263] width 34 height 12
click at [87, 260] on span "Finance" at bounding box center [91, 263] width 34 height 12
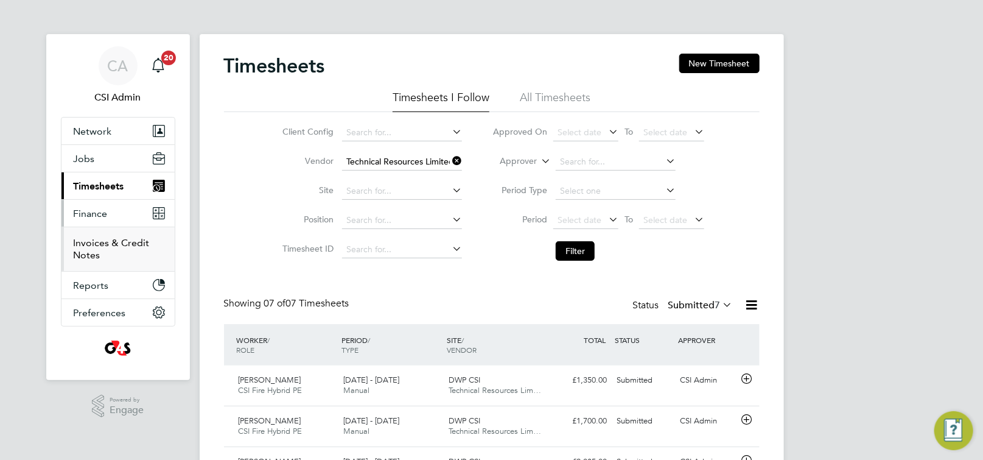
click at [97, 245] on link "Invoices & Credit Notes" at bounding box center [112, 249] width 76 height 24
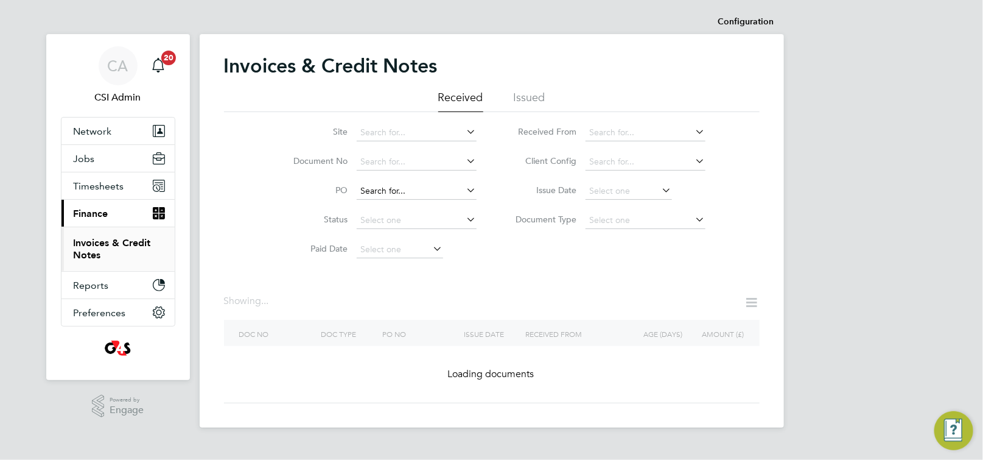
click at [395, 191] on input at bounding box center [417, 191] width 120 height 17
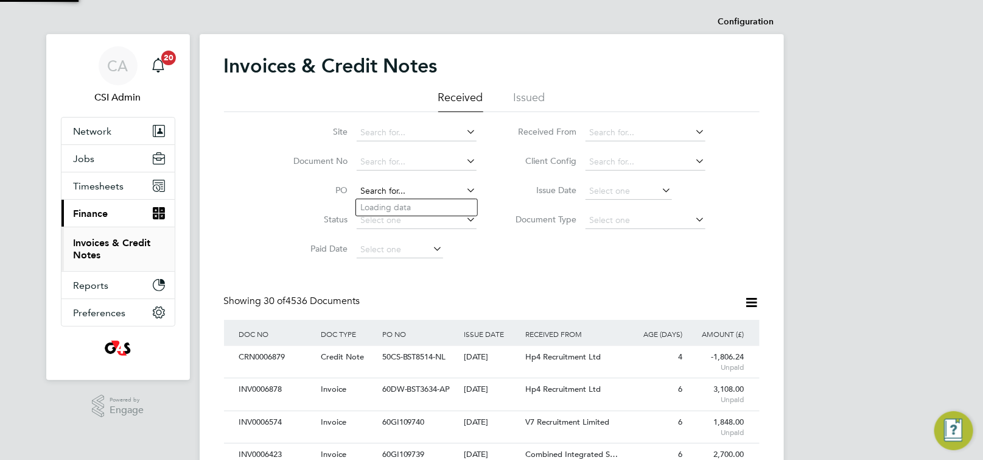
scroll to position [23, 82]
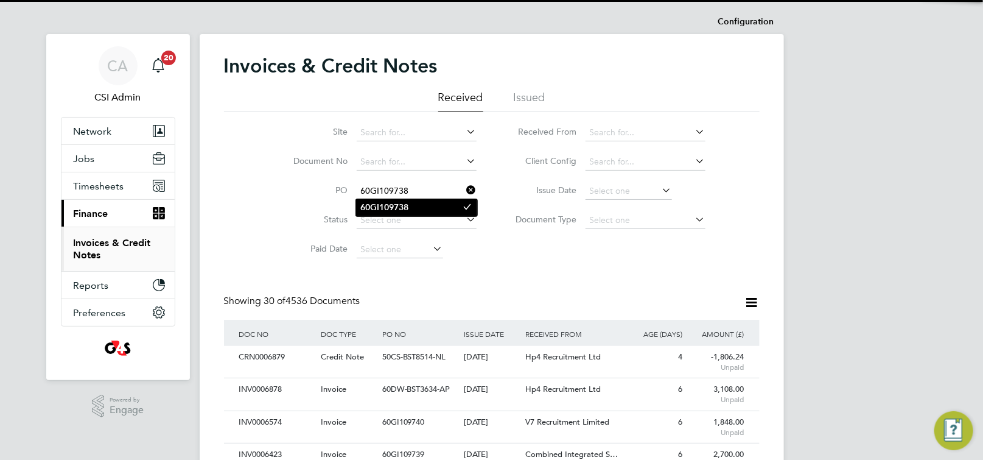
type input "60GI109738"
click at [407, 211] on b "60GI109738" at bounding box center [385, 207] width 48 height 10
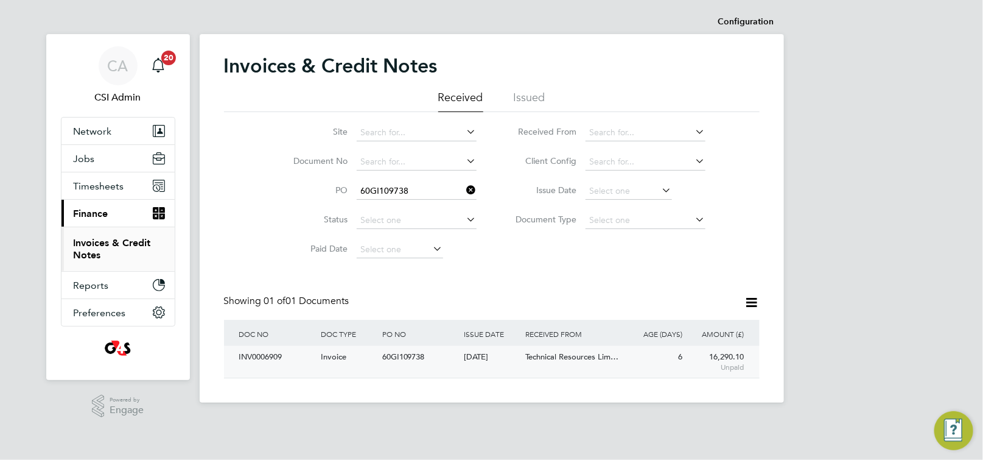
click at [346, 364] on div "Invoice" at bounding box center [348, 357] width 61 height 23
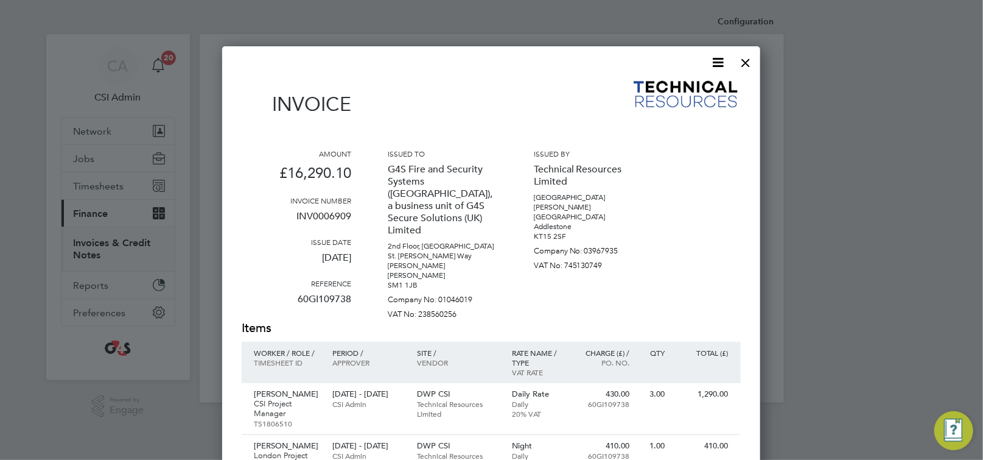
drag, startPoint x: 747, startPoint y: 68, endPoint x: 963, endPoint y: 242, distance: 277.9
click at [746, 67] on div at bounding box center [746, 60] width 22 height 22
